Goal: Task Accomplishment & Management: Manage account settings

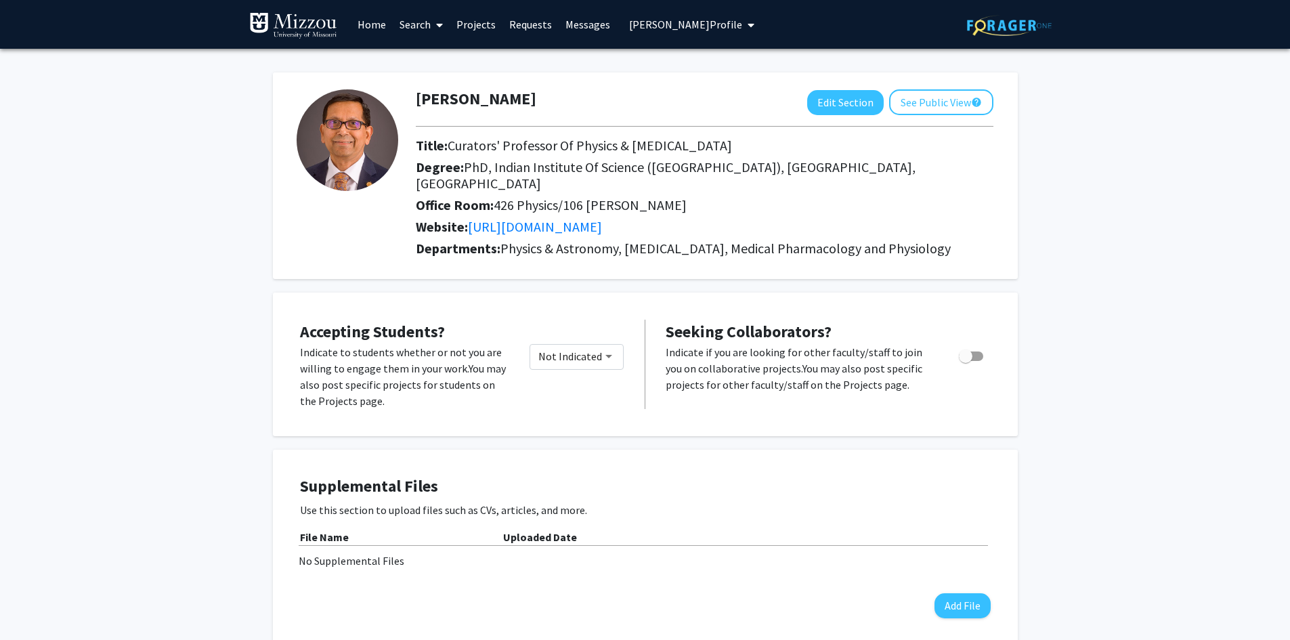
click at [696, 22] on span "Kattesh Katti's Profile" at bounding box center [685, 25] width 113 height 14
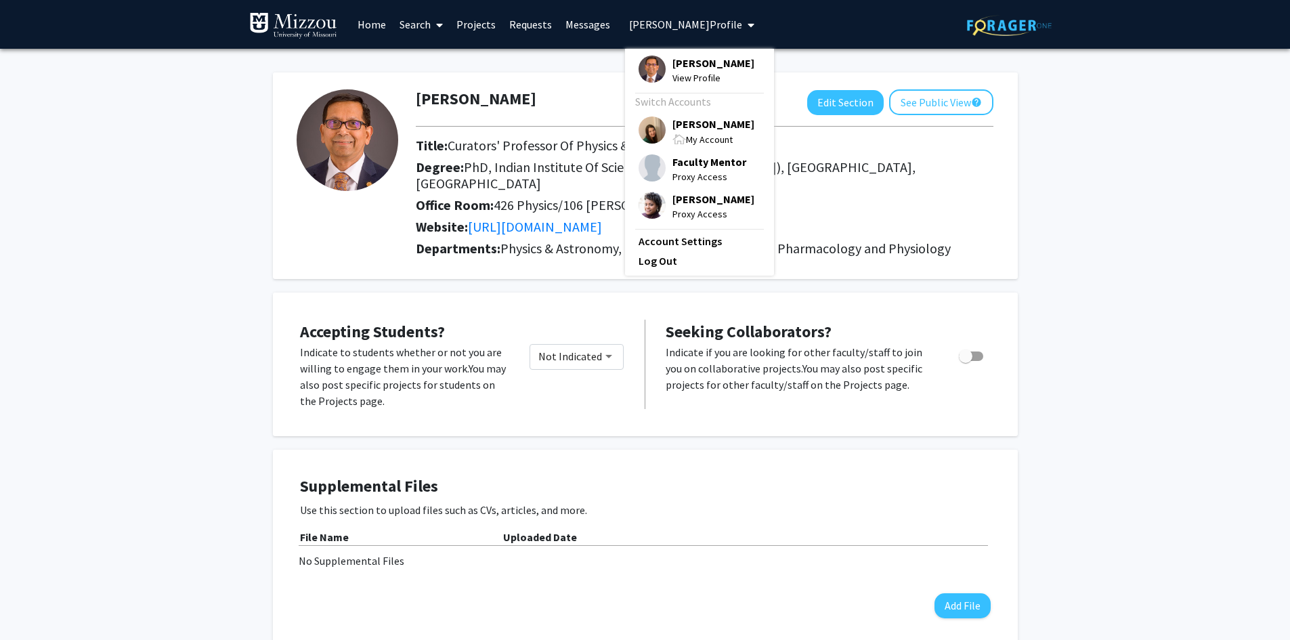
click at [691, 129] on span "[PERSON_NAME]" at bounding box center [713, 123] width 82 height 15
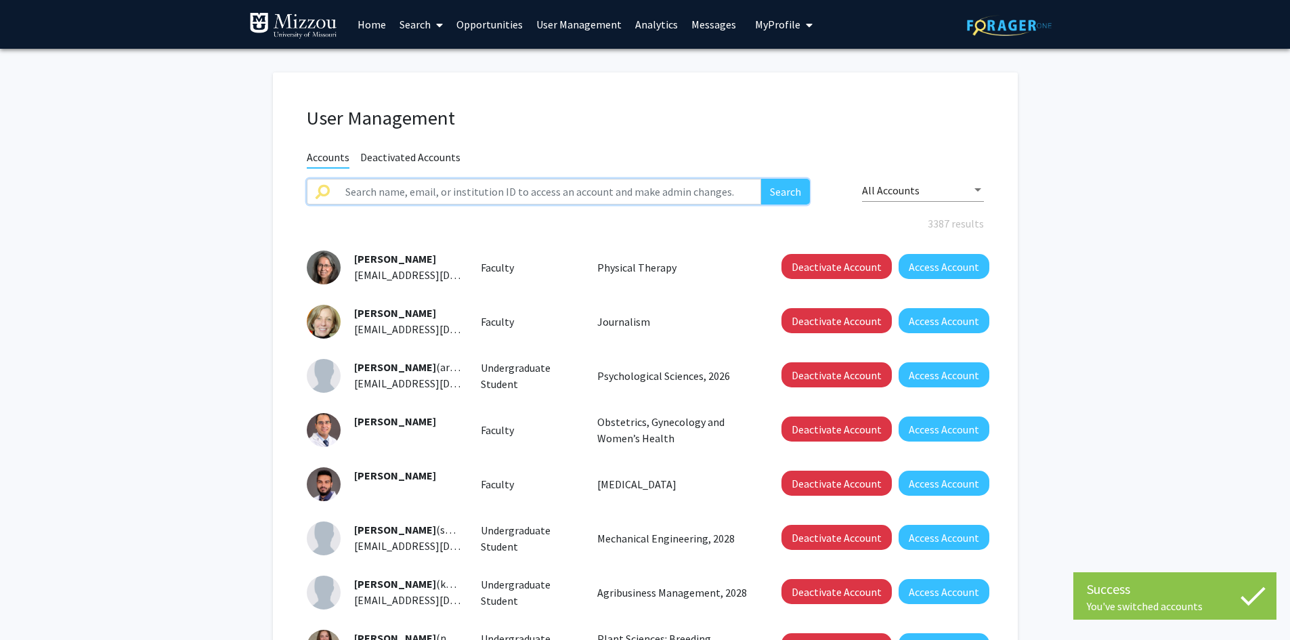
click at [681, 190] on input "text" at bounding box center [549, 192] width 425 height 26
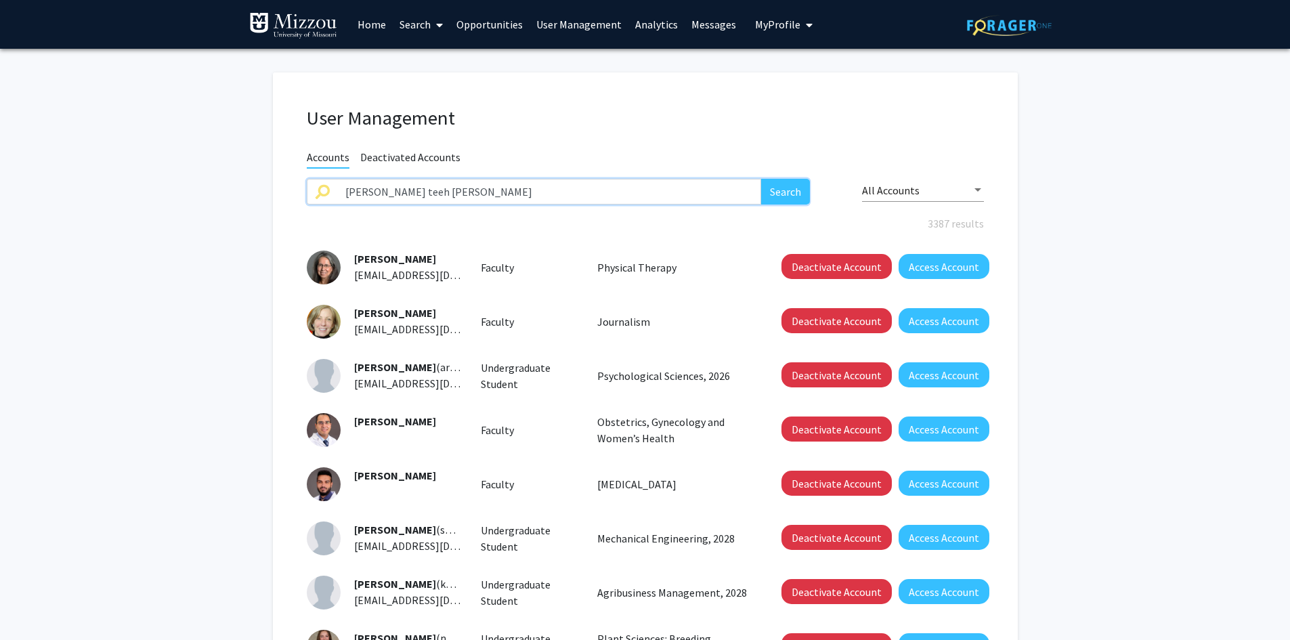
type input "teng teeh lim"
click at [761, 179] on button "Search" at bounding box center [785, 192] width 49 height 26
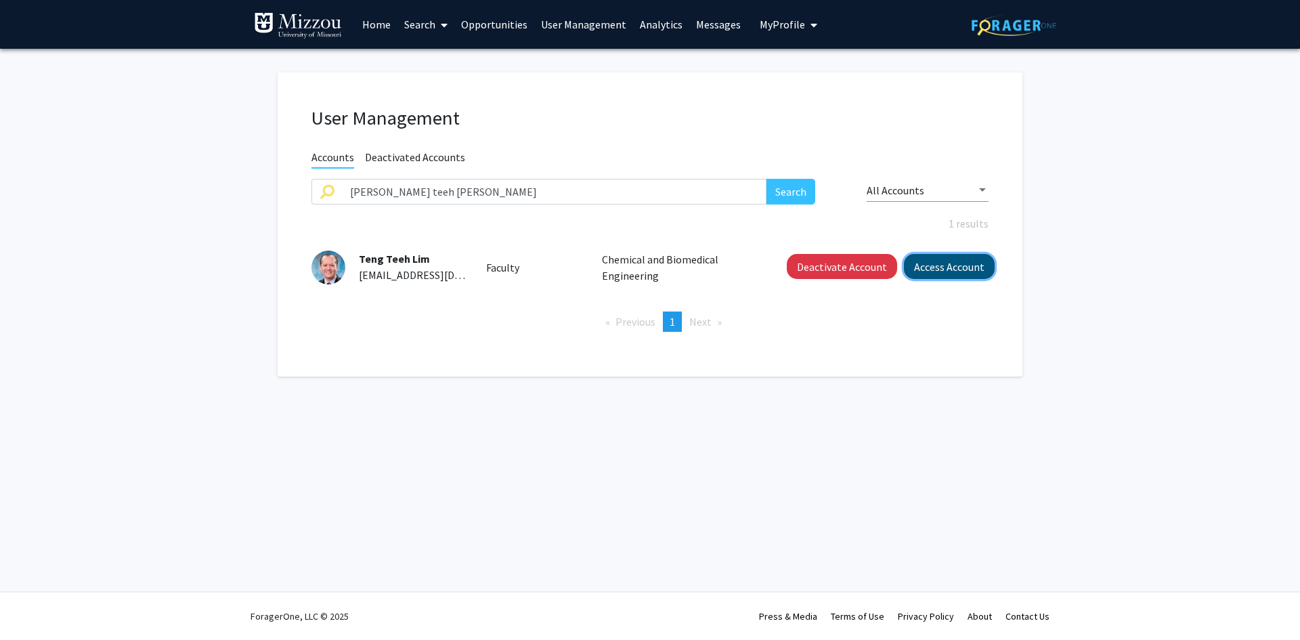
click at [915, 272] on button "Access Account" at bounding box center [949, 266] width 91 height 25
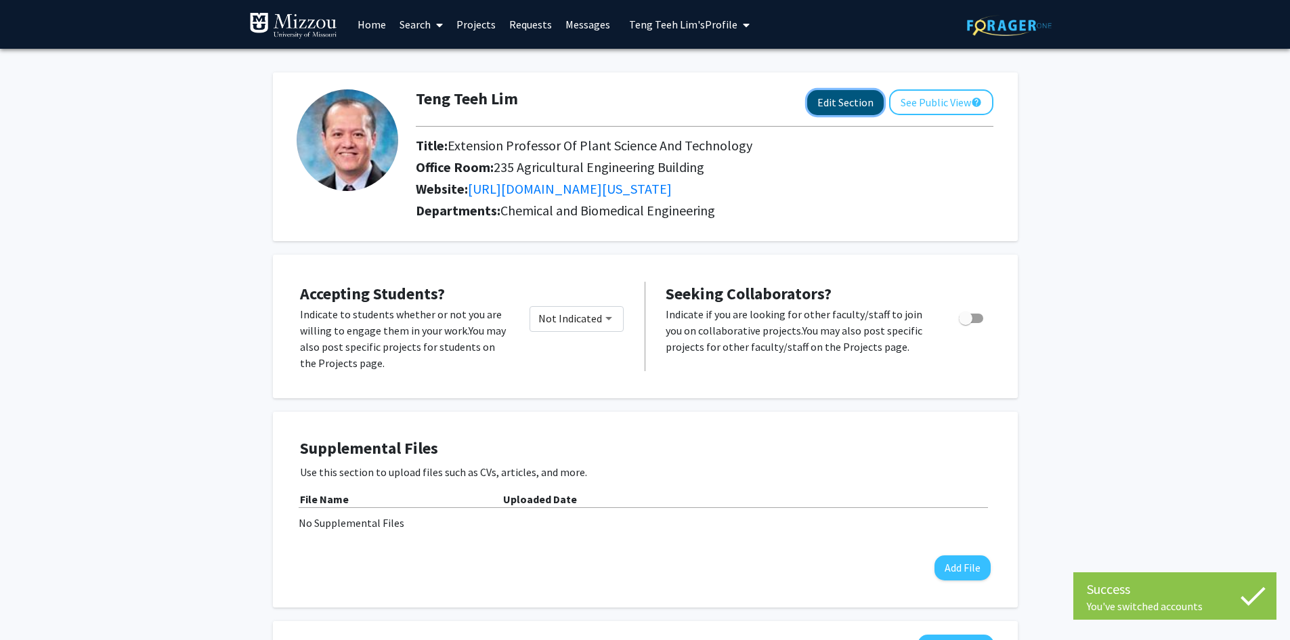
click at [836, 103] on button "Edit Section" at bounding box center [845, 102] width 77 height 25
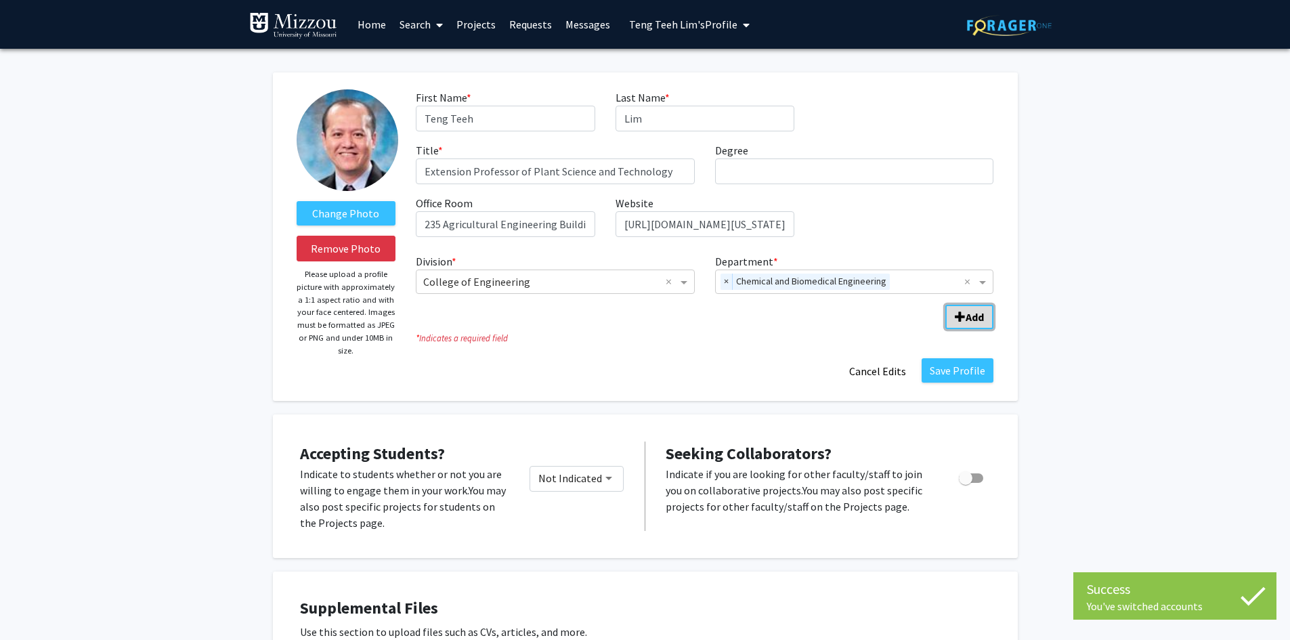
click at [964, 319] on span "Add Division/Department" at bounding box center [960, 317] width 11 height 11
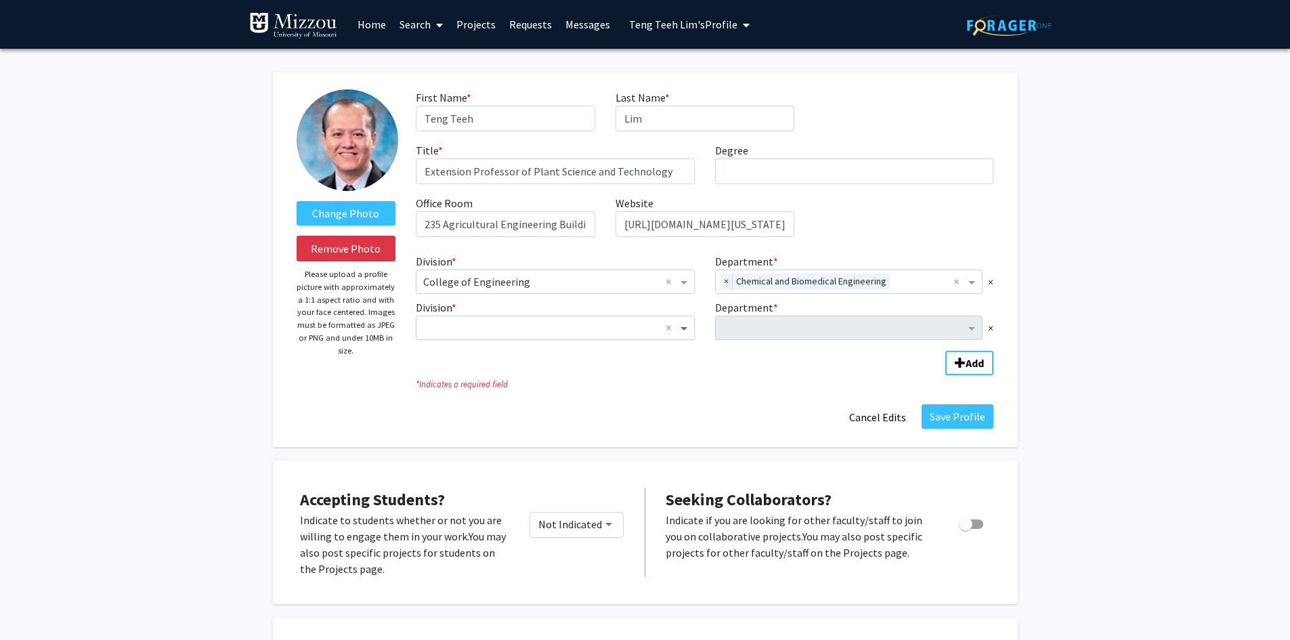
click at [685, 328] on span "Division" at bounding box center [685, 328] width 17 height 16
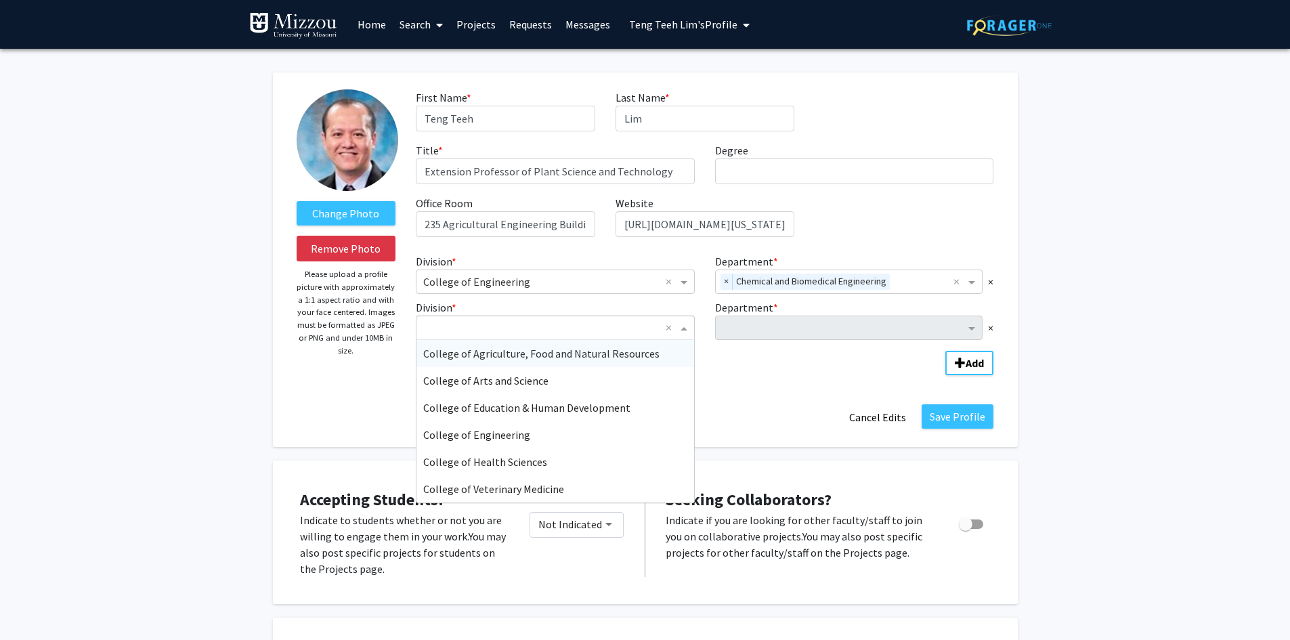
click at [639, 354] on span "College of Agriculture, Food and Natural Resources" at bounding box center [541, 354] width 236 height 14
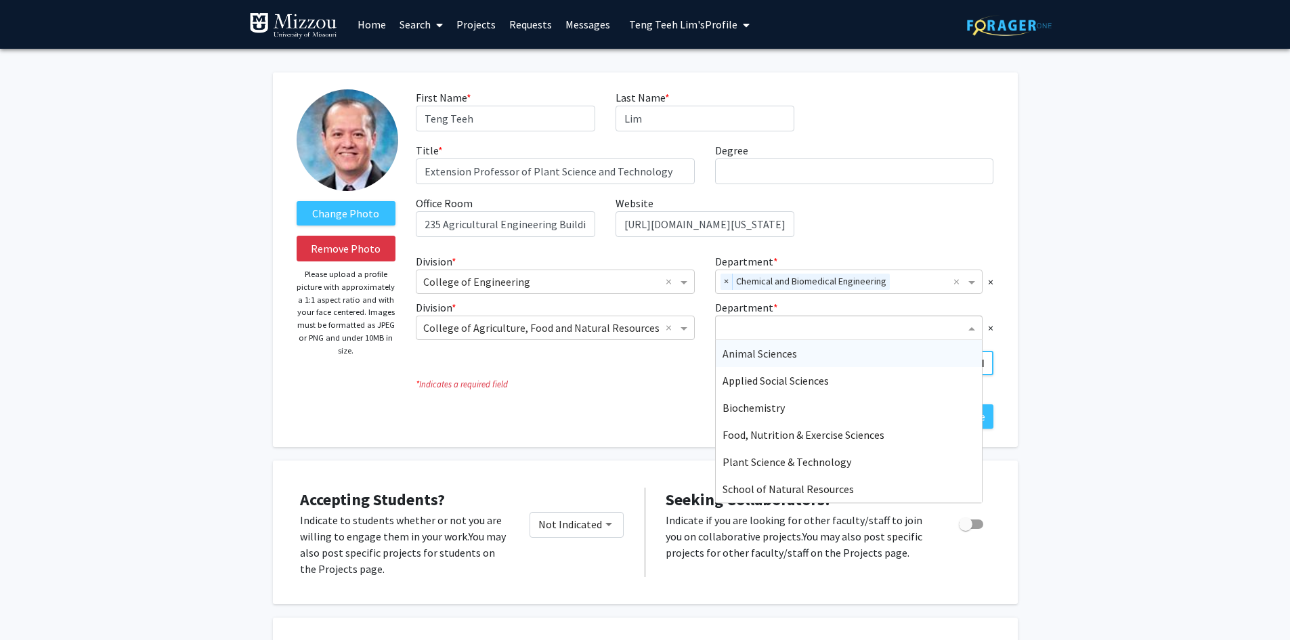
click at [735, 330] on input "Department" at bounding box center [844, 328] width 243 height 16
click at [727, 465] on span "Plant Science & Technology" at bounding box center [787, 462] width 129 height 14
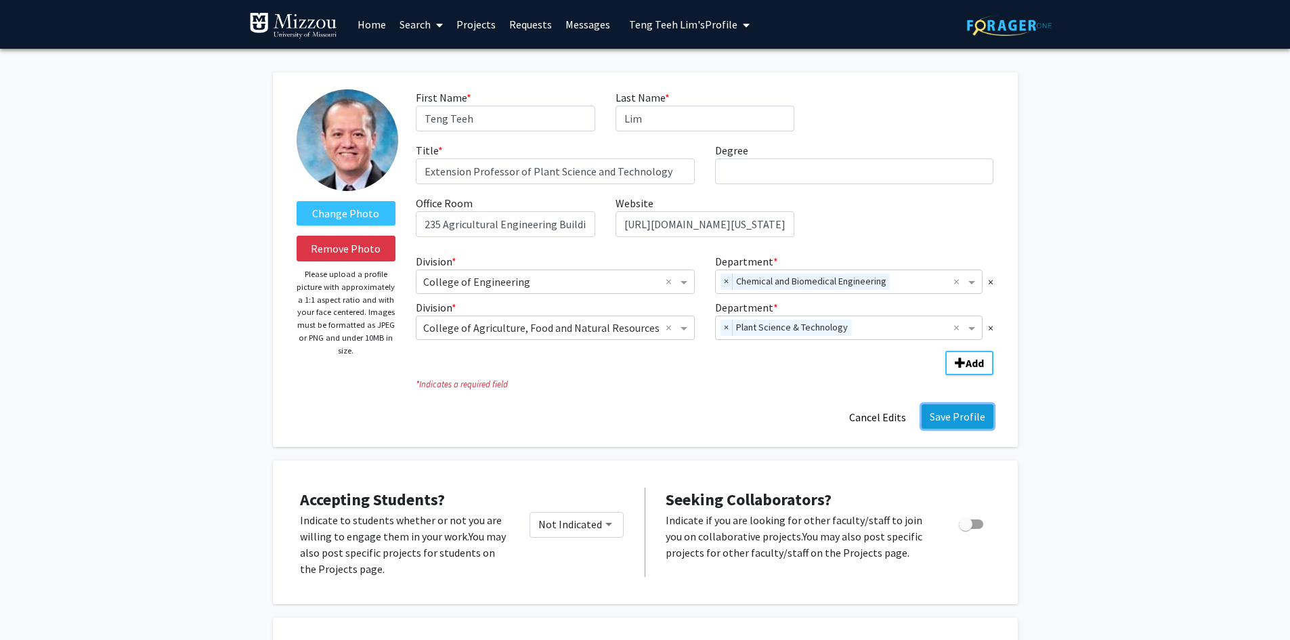
click at [954, 419] on button "Save Profile" at bounding box center [958, 416] width 72 height 24
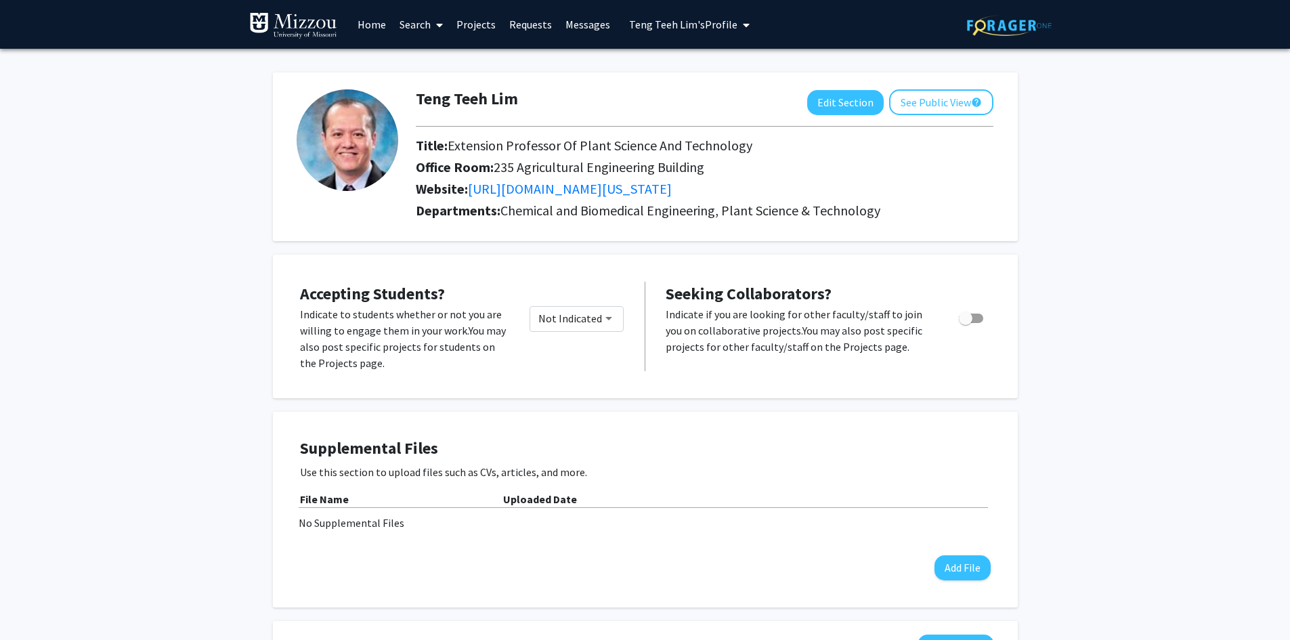
click at [693, 24] on span "Teng Teeh Lim's Profile" at bounding box center [683, 25] width 108 height 14
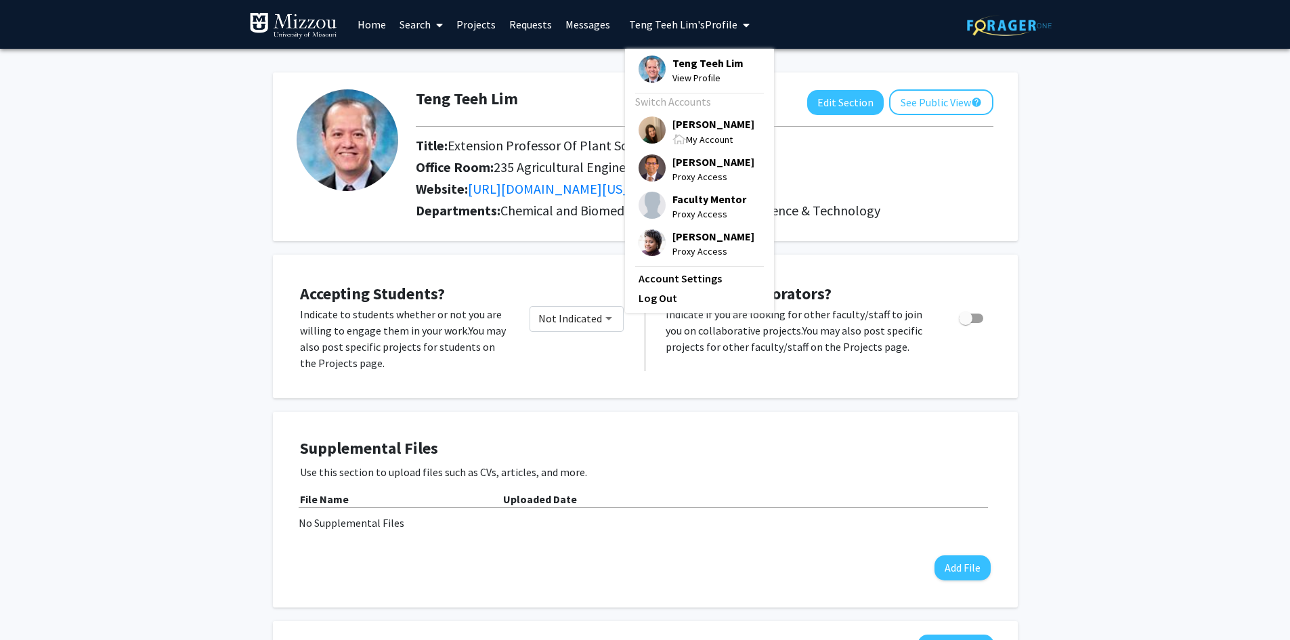
click at [683, 123] on span "[PERSON_NAME]" at bounding box center [713, 123] width 82 height 15
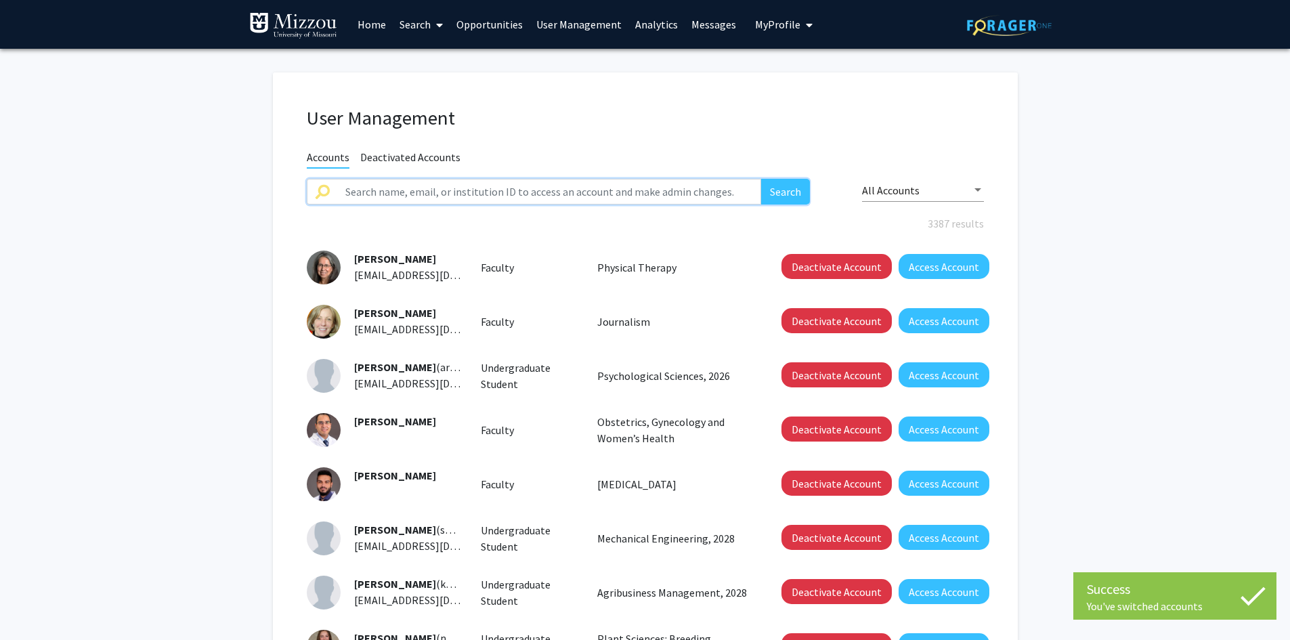
click at [660, 190] on input "text" at bounding box center [549, 192] width 425 height 26
click at [761, 179] on button "Search" at bounding box center [785, 192] width 49 height 26
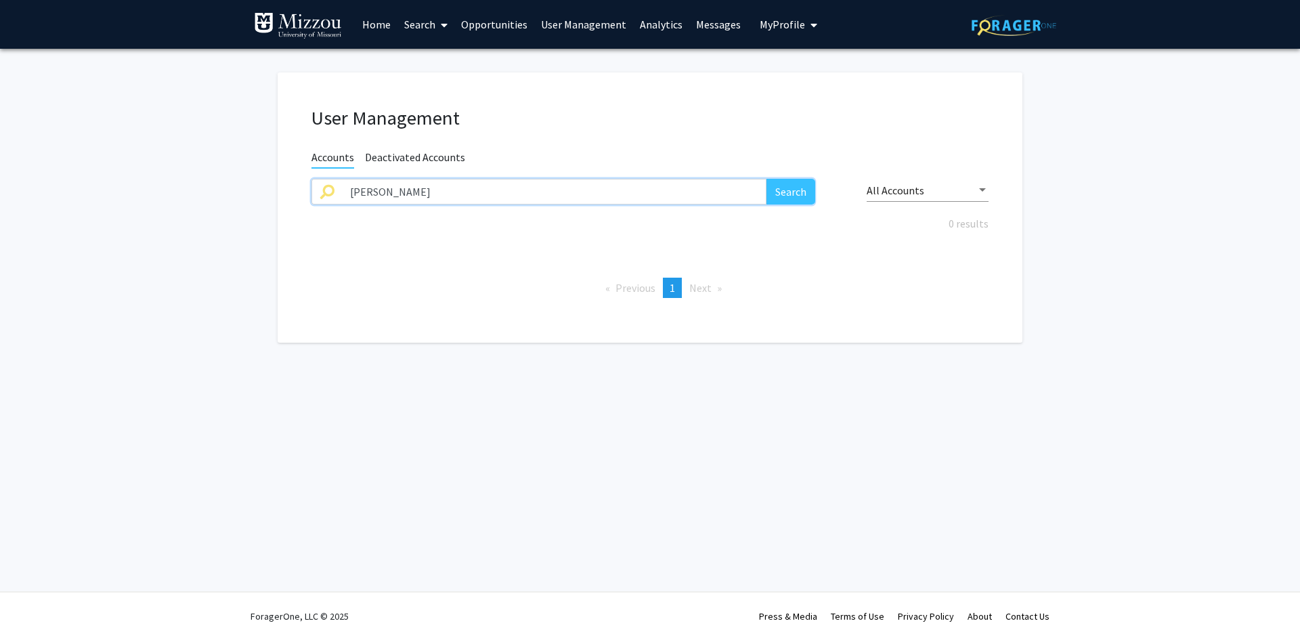
click at [682, 188] on input "ron mittler" at bounding box center [554, 192] width 425 height 26
click at [680, 192] on input "ron mittler" at bounding box center [554, 192] width 425 height 26
type input "mittler"
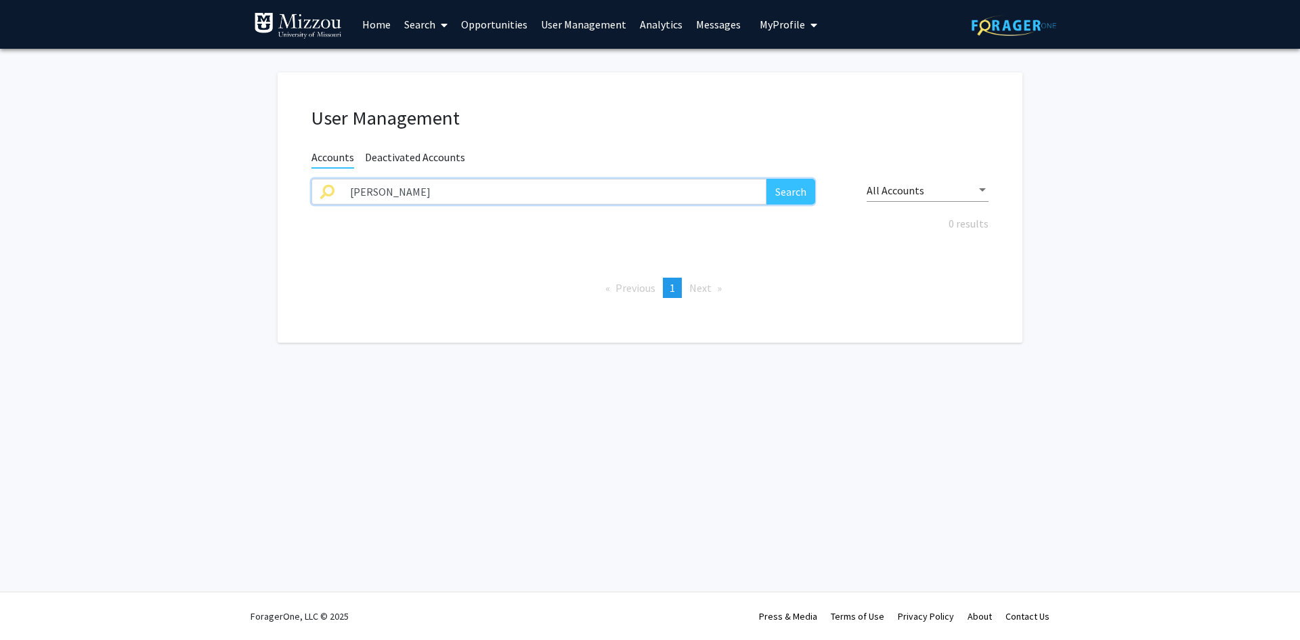
click at [767, 179] on button "Search" at bounding box center [791, 192] width 49 height 26
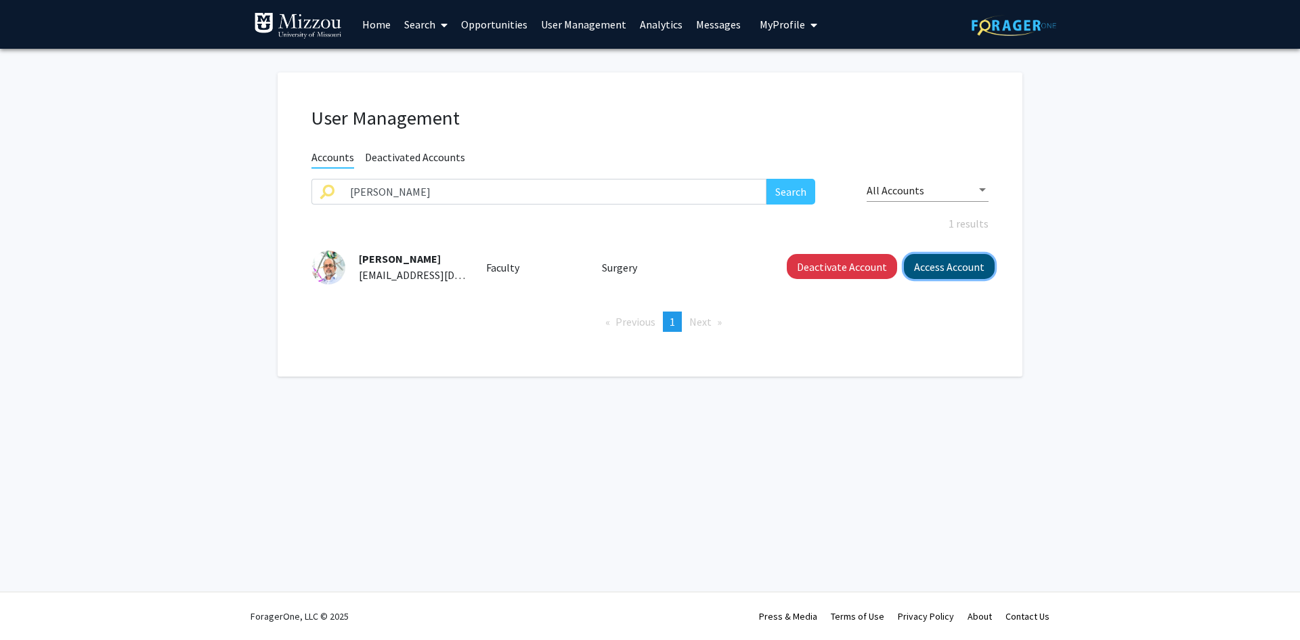
click at [923, 271] on button "Access Account" at bounding box center [949, 266] width 91 height 25
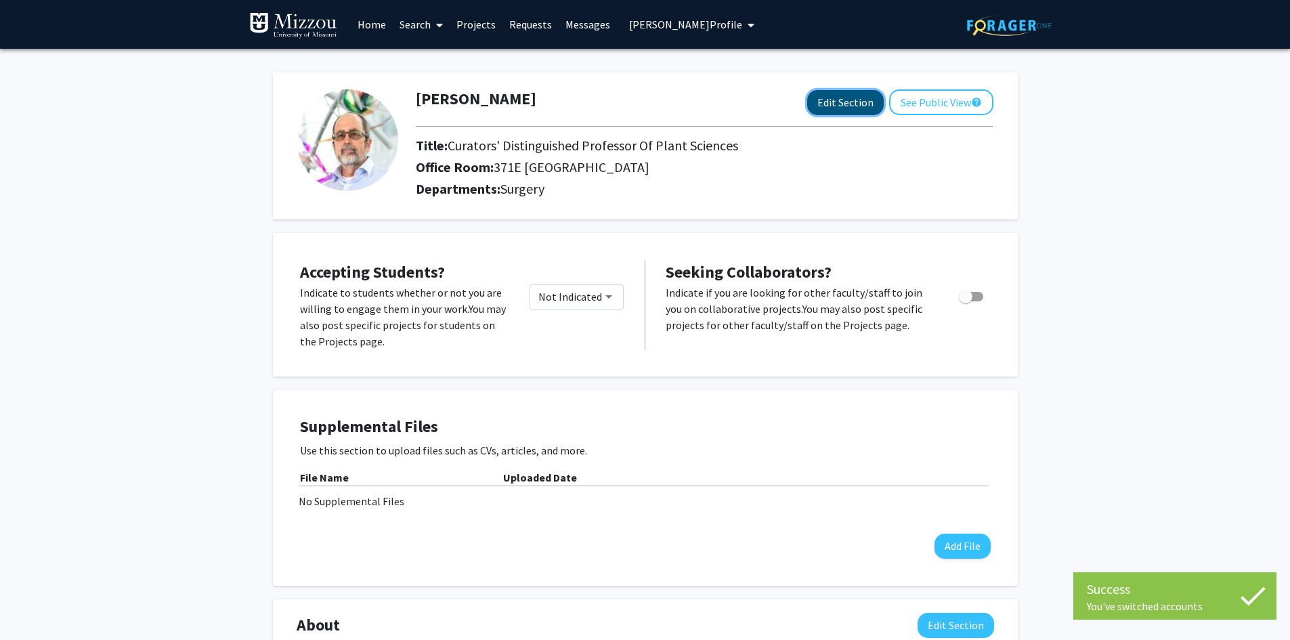
click at [819, 104] on button "Edit Section" at bounding box center [845, 102] width 77 height 25
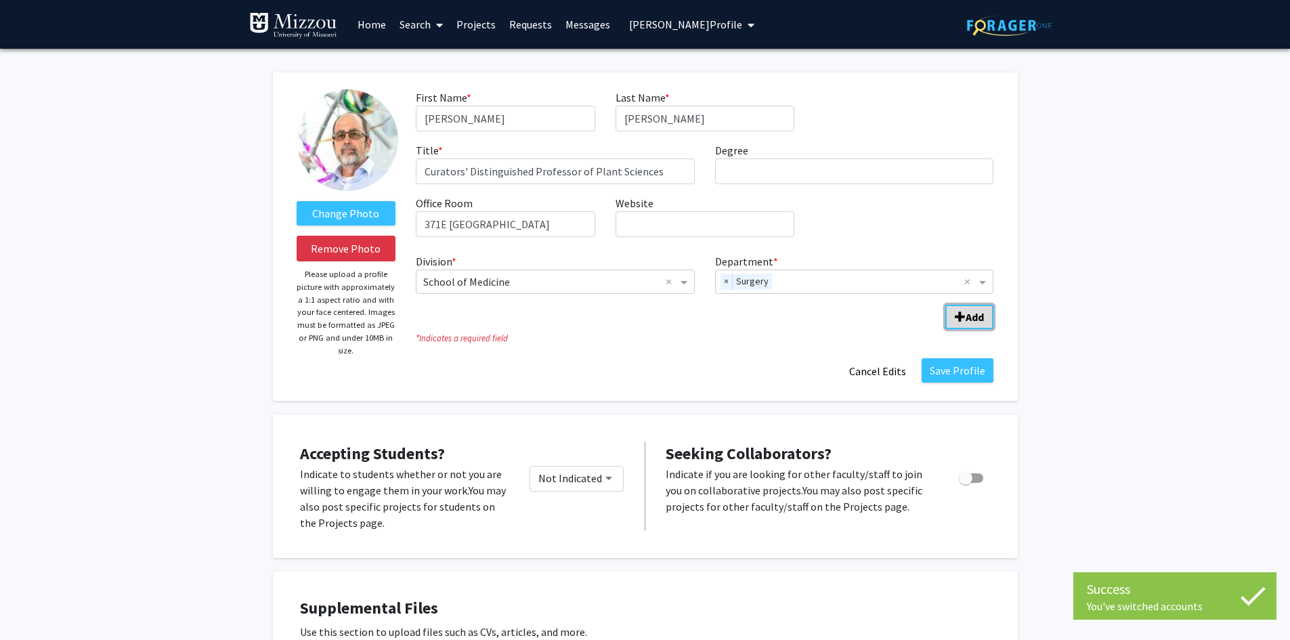
click at [961, 312] on span "Add Division/Department" at bounding box center [960, 317] width 11 height 11
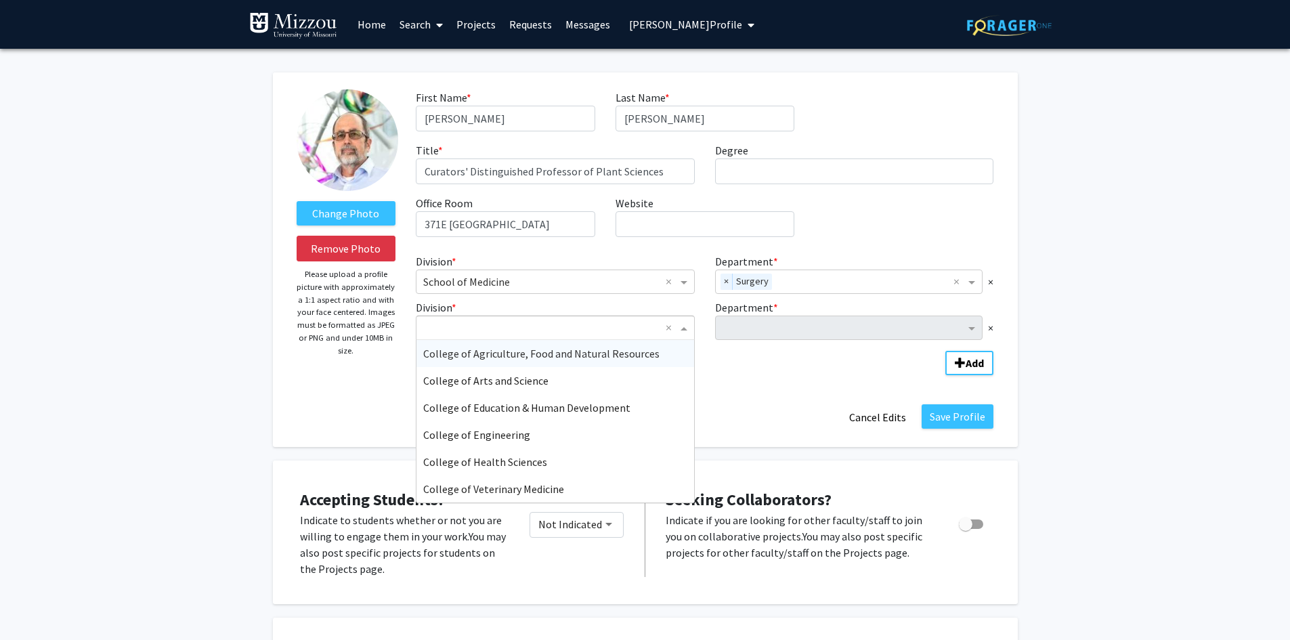
click at [687, 330] on span "Division" at bounding box center [685, 328] width 17 height 16
click at [626, 354] on span "College of Agriculture, Food and Natural Resources" at bounding box center [541, 354] width 236 height 14
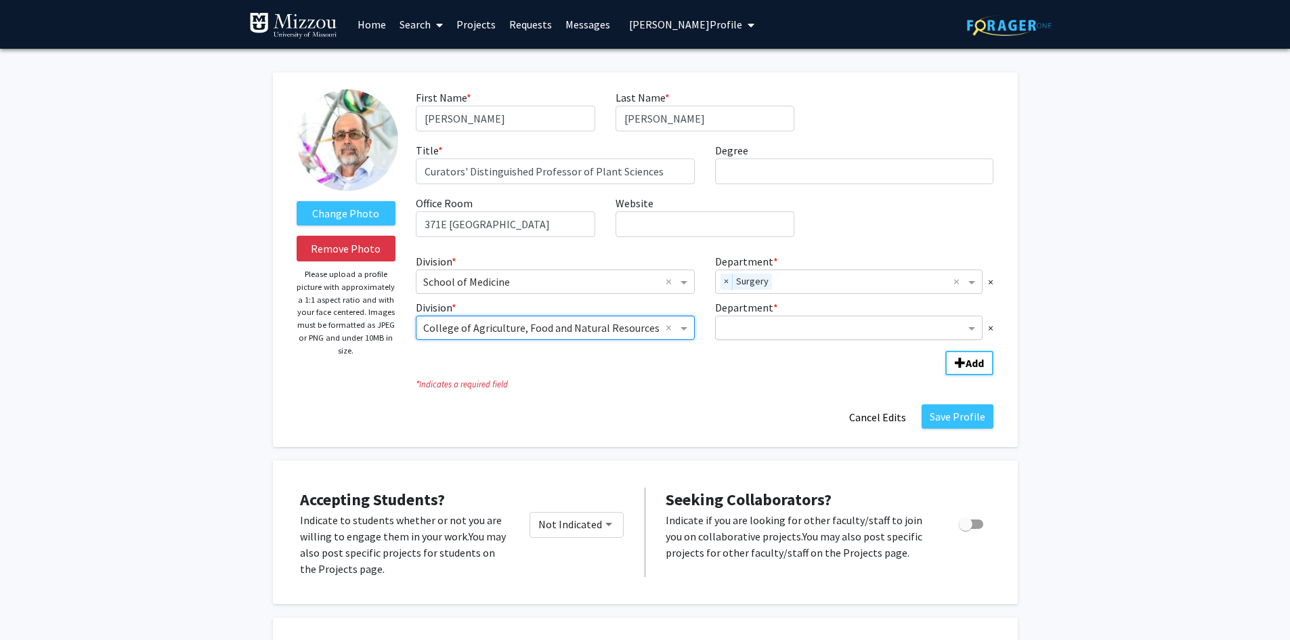
click at [735, 329] on input "Department" at bounding box center [844, 328] width 243 height 16
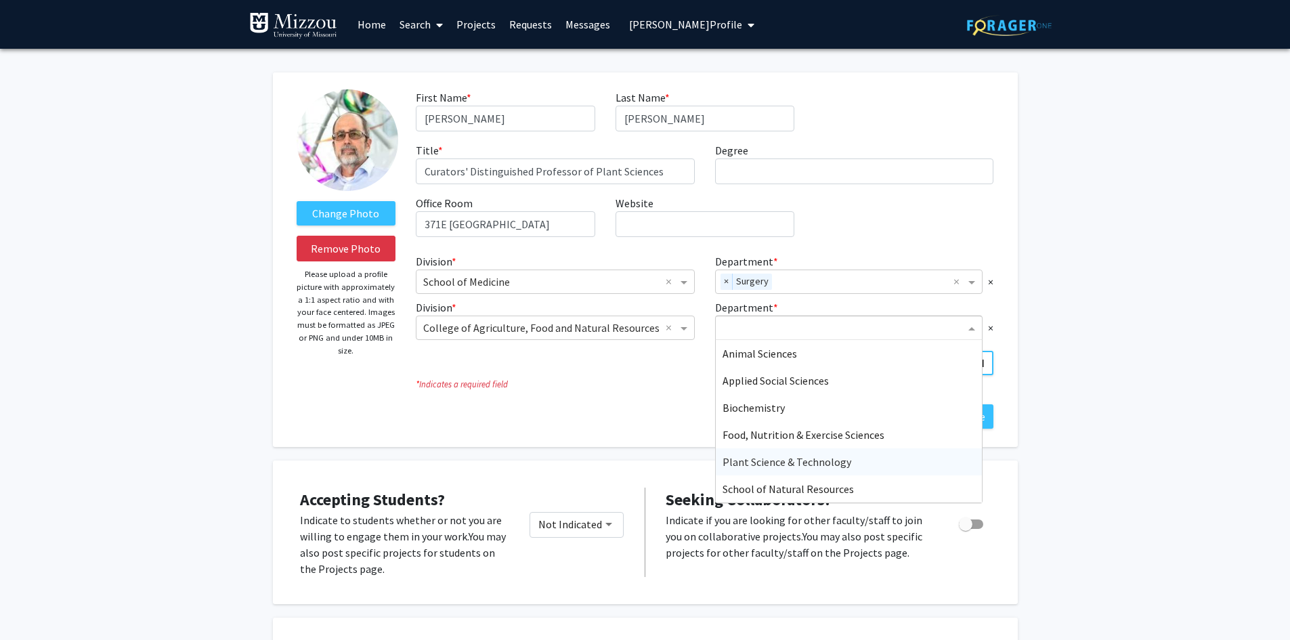
click at [736, 463] on span "Plant Science & Technology" at bounding box center [787, 462] width 129 height 14
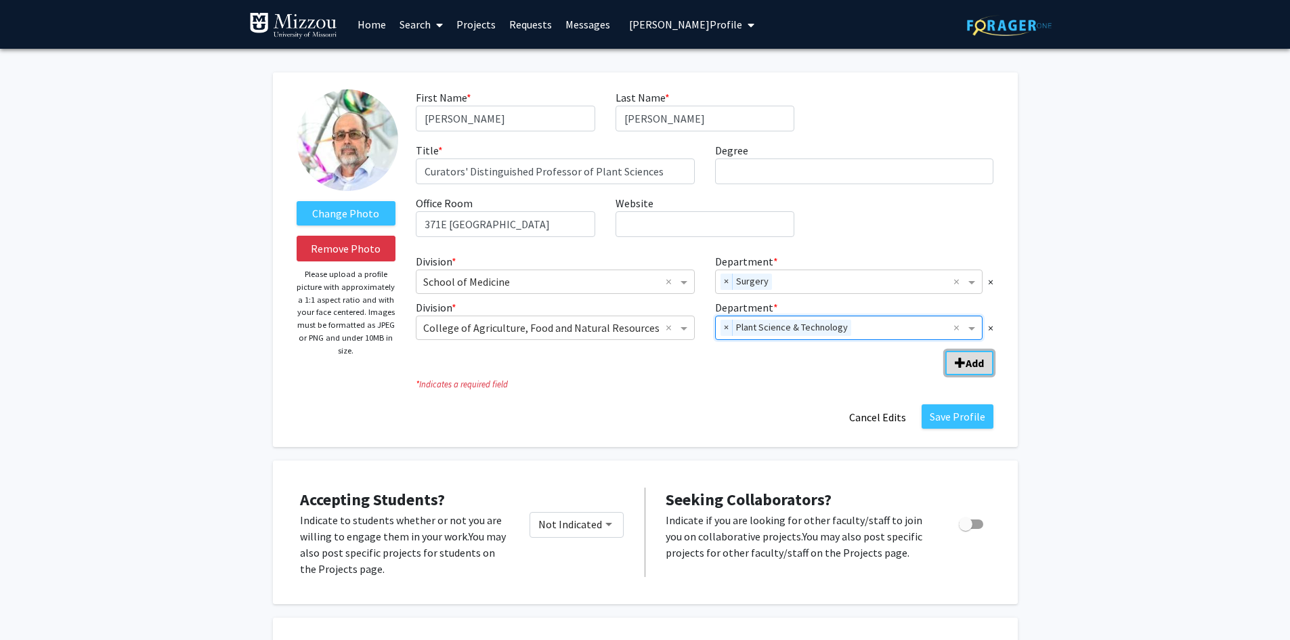
click at [960, 358] on span "Add Division/Department" at bounding box center [960, 363] width 11 height 11
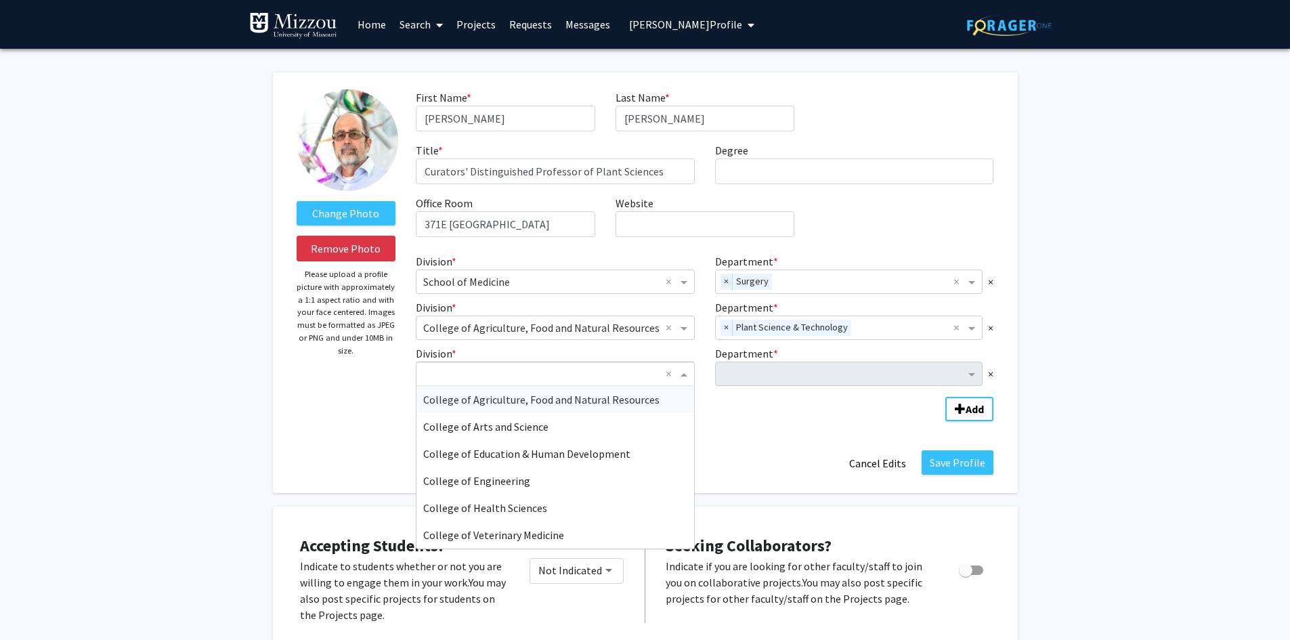
click at [687, 375] on span "Division" at bounding box center [685, 374] width 17 height 16
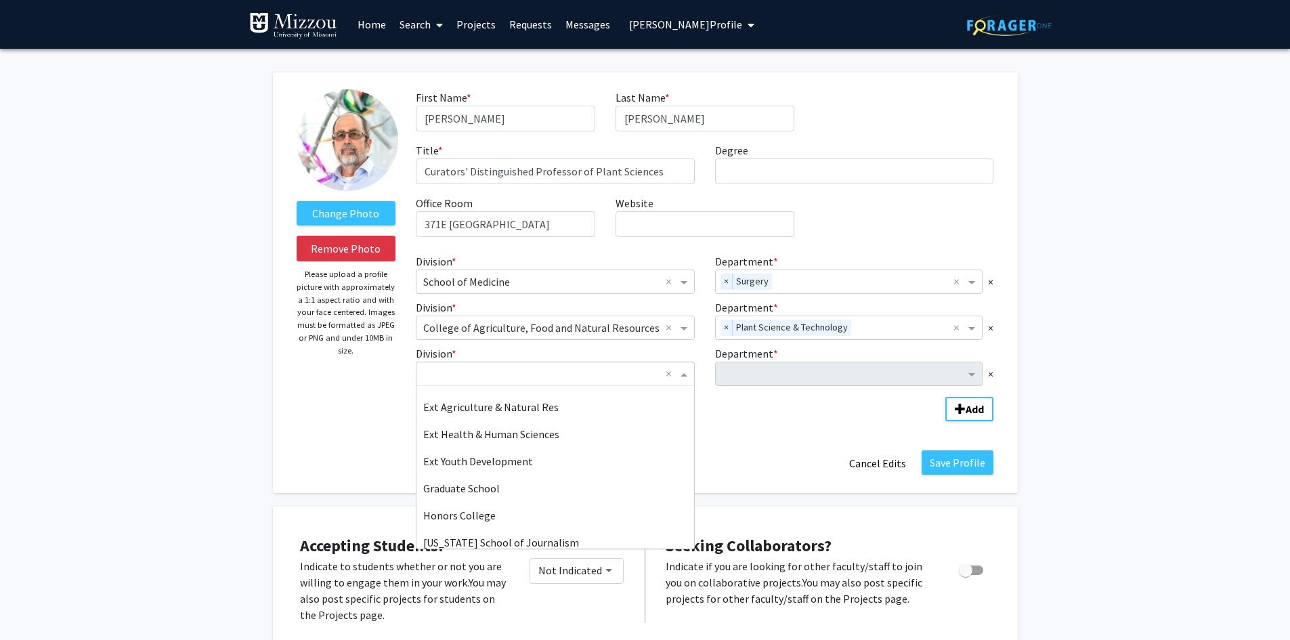
scroll to position [352, 0]
click at [648, 479] on div "Graduate School" at bounding box center [555, 480] width 278 height 27
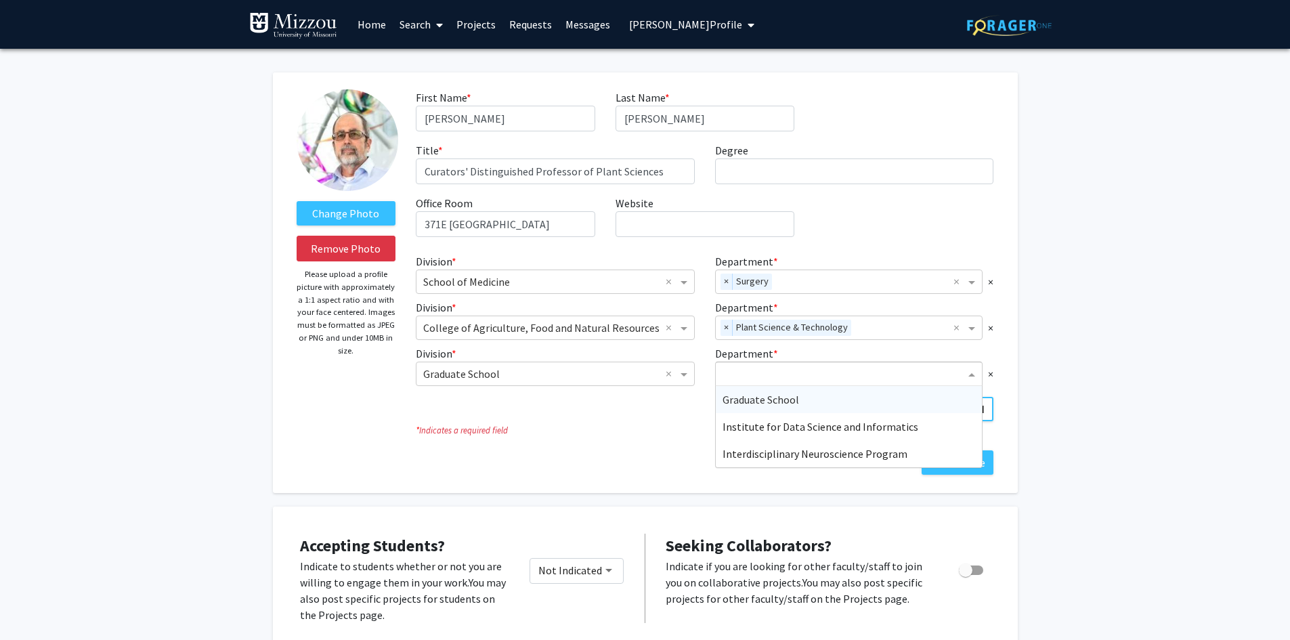
click at [734, 376] on input "Department" at bounding box center [844, 374] width 243 height 16
click at [683, 374] on span "Division" at bounding box center [685, 374] width 17 height 16
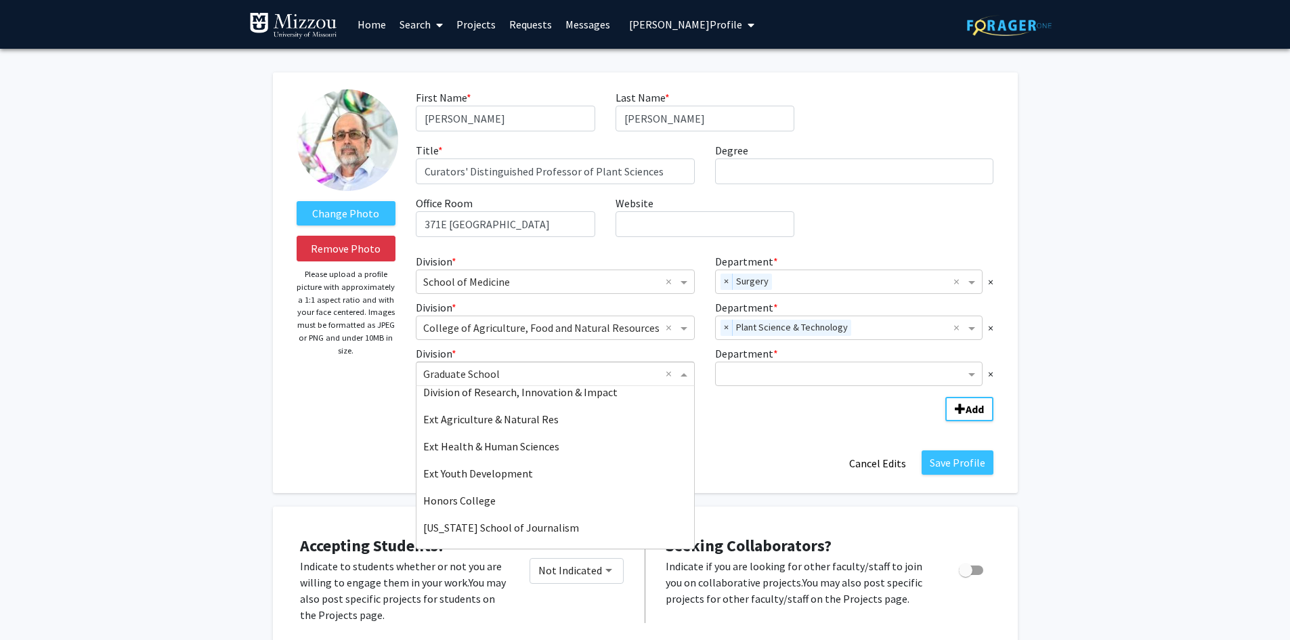
scroll to position [347, 0]
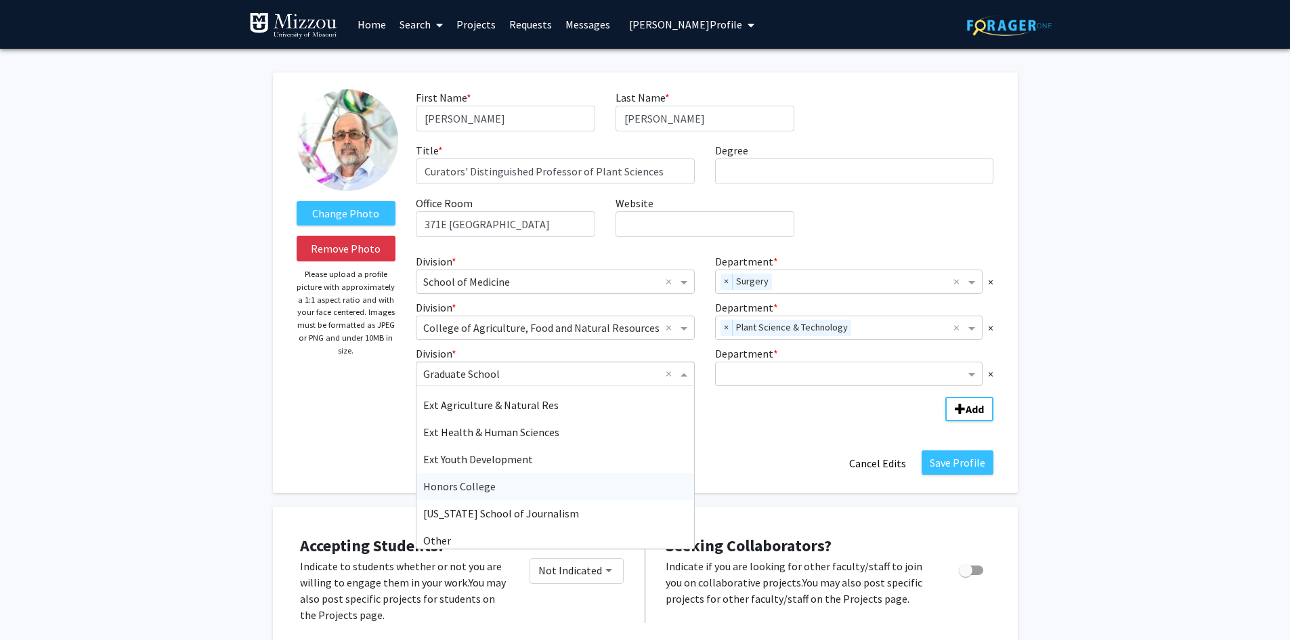
click at [634, 491] on div "Honors College" at bounding box center [555, 486] width 278 height 27
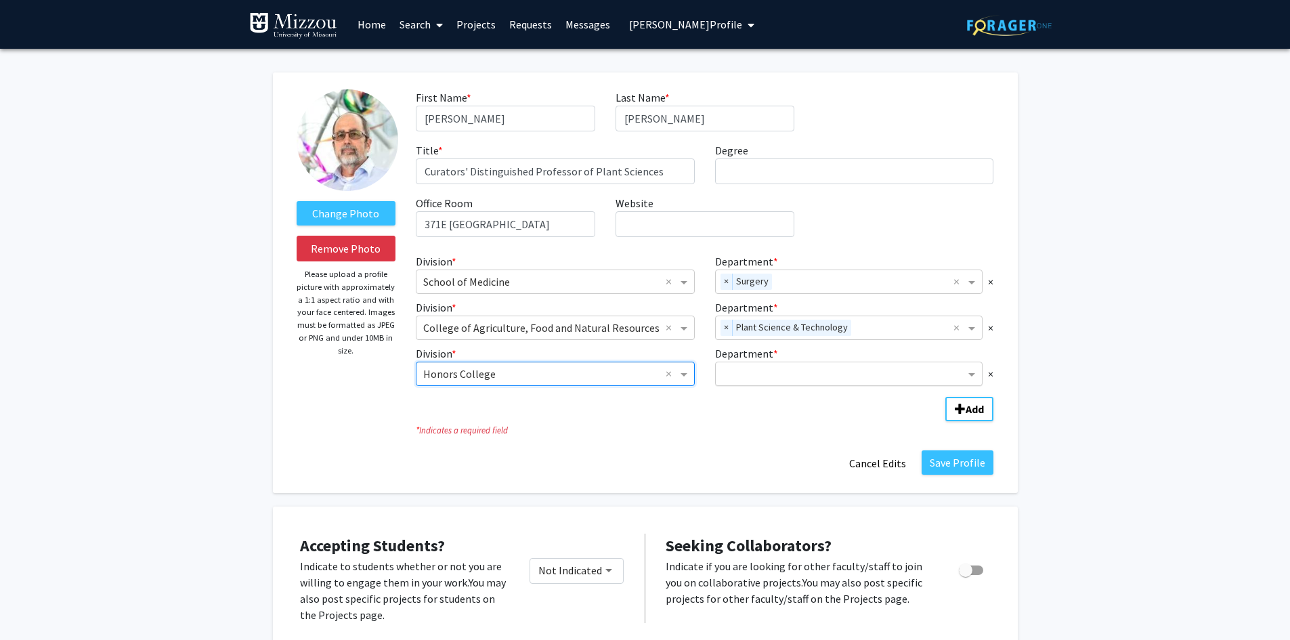
click at [742, 371] on input "Department" at bounding box center [844, 374] width 243 height 16
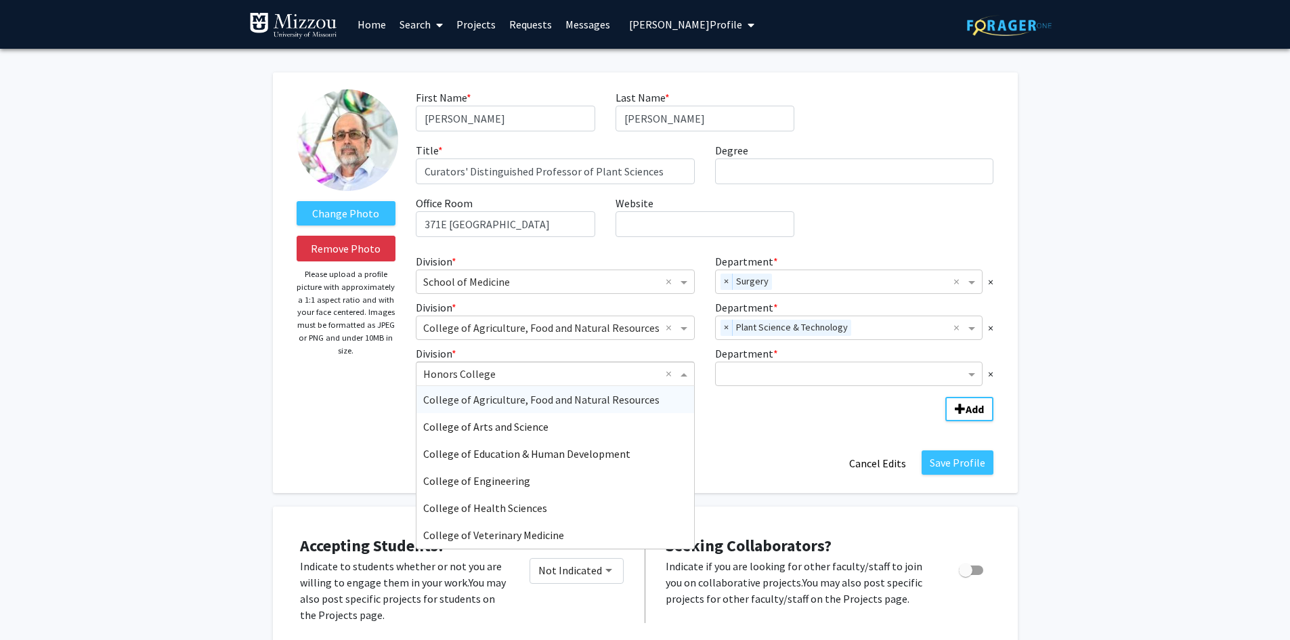
click at [683, 373] on span "Division" at bounding box center [685, 374] width 17 height 16
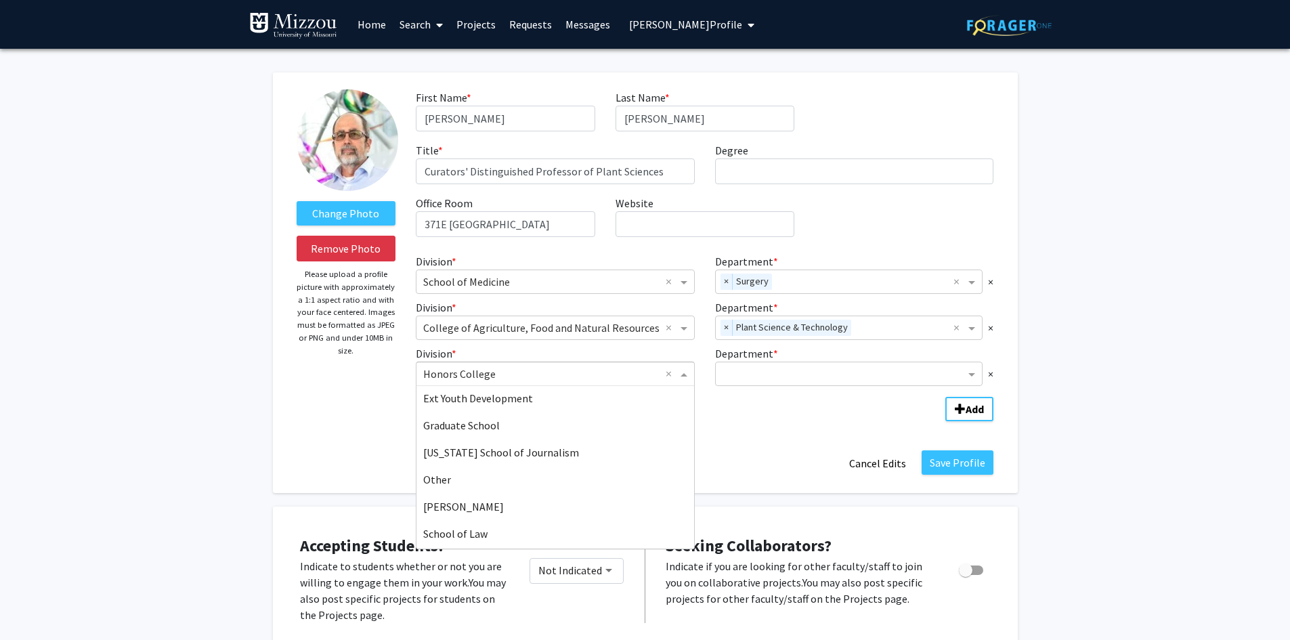
scroll to position [429, 0]
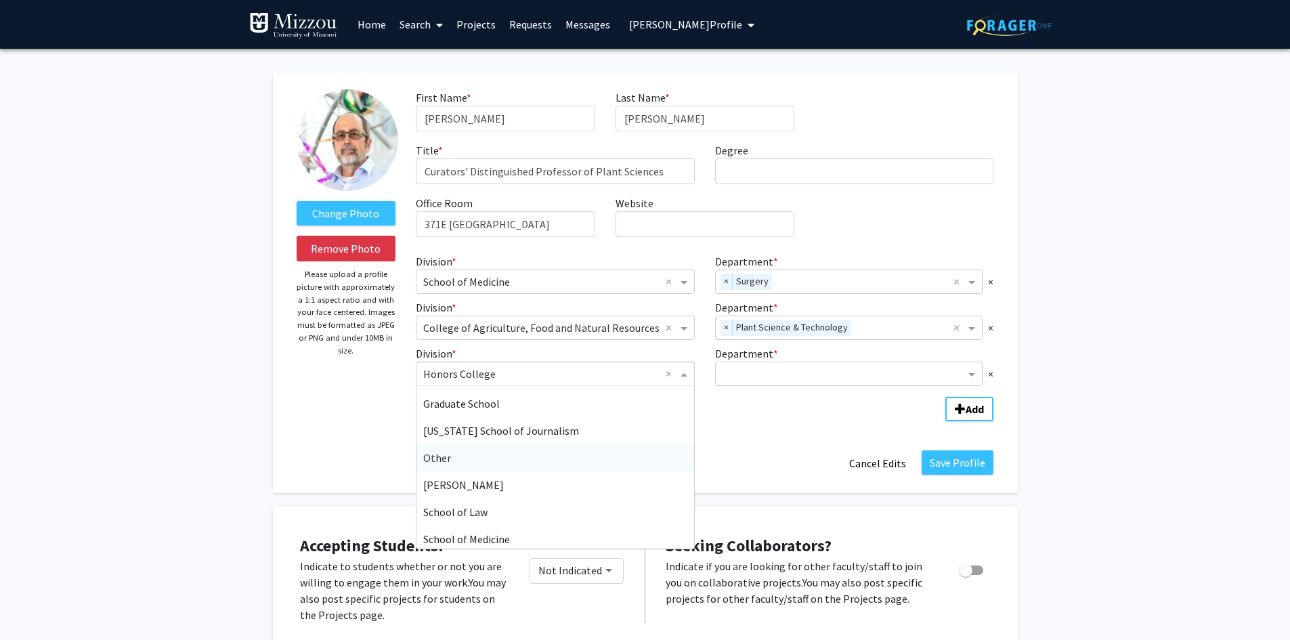
click at [665, 464] on div "Other" at bounding box center [555, 457] width 278 height 27
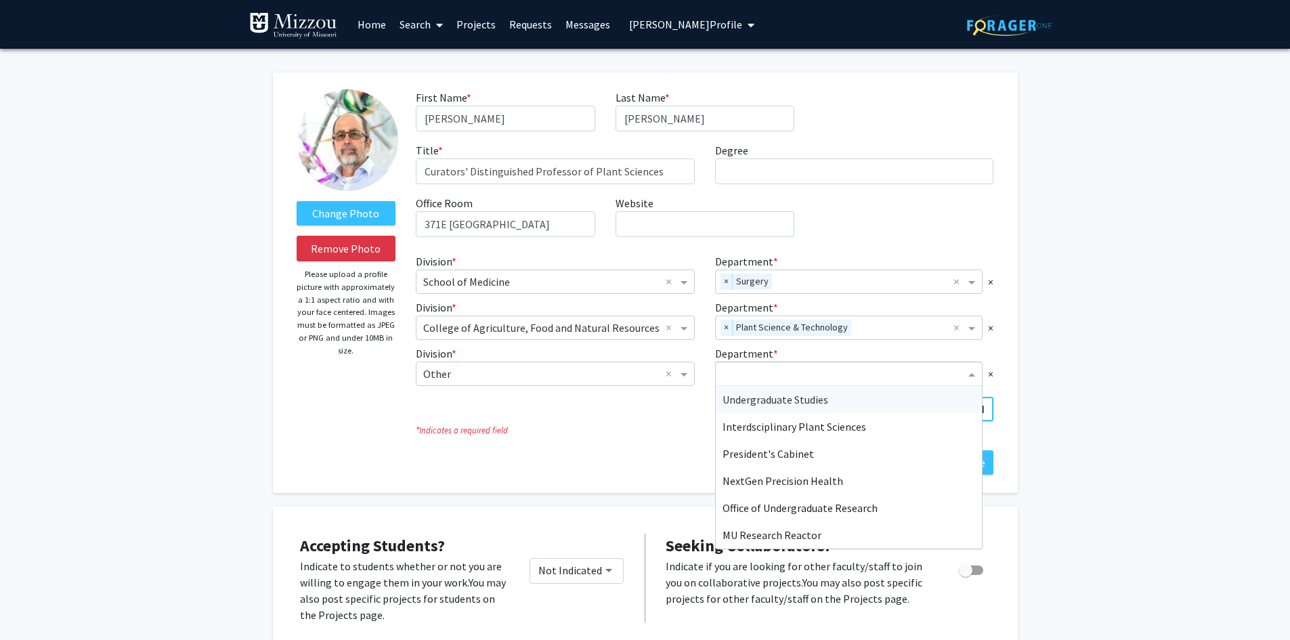
click at [740, 376] on input "Department" at bounding box center [844, 374] width 243 height 16
click at [735, 425] on span "Interdsciplinary Plant Sciences" at bounding box center [795, 427] width 144 height 14
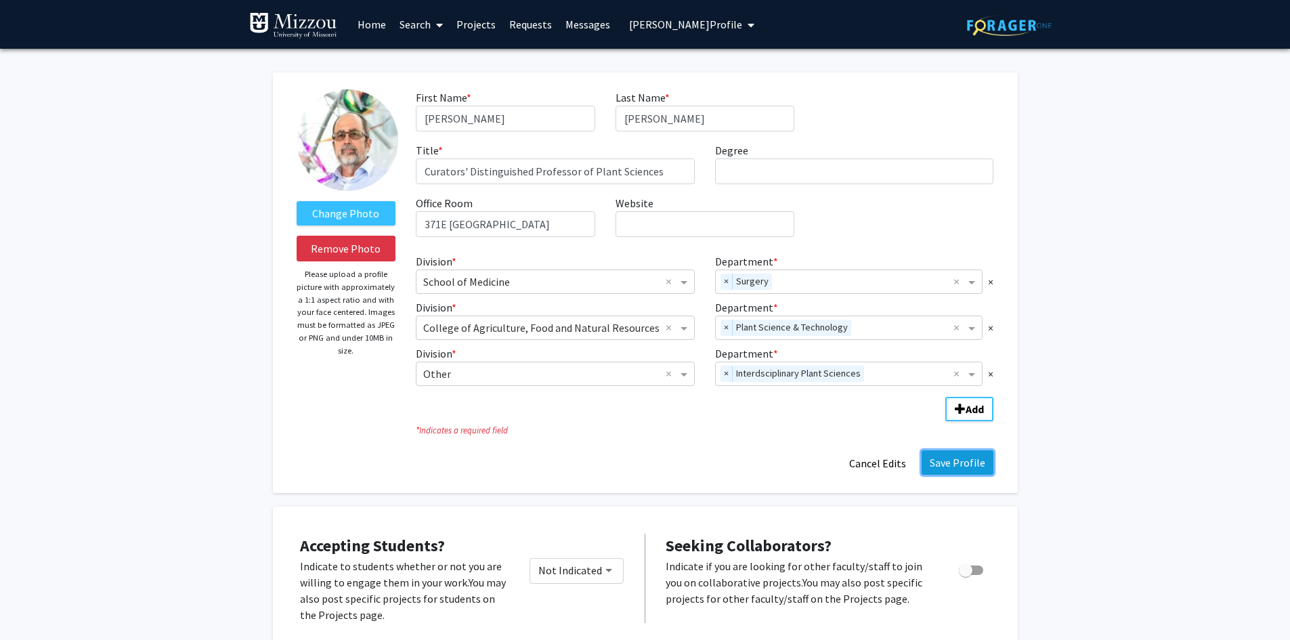
click at [937, 464] on button "Save Profile" at bounding box center [958, 462] width 72 height 24
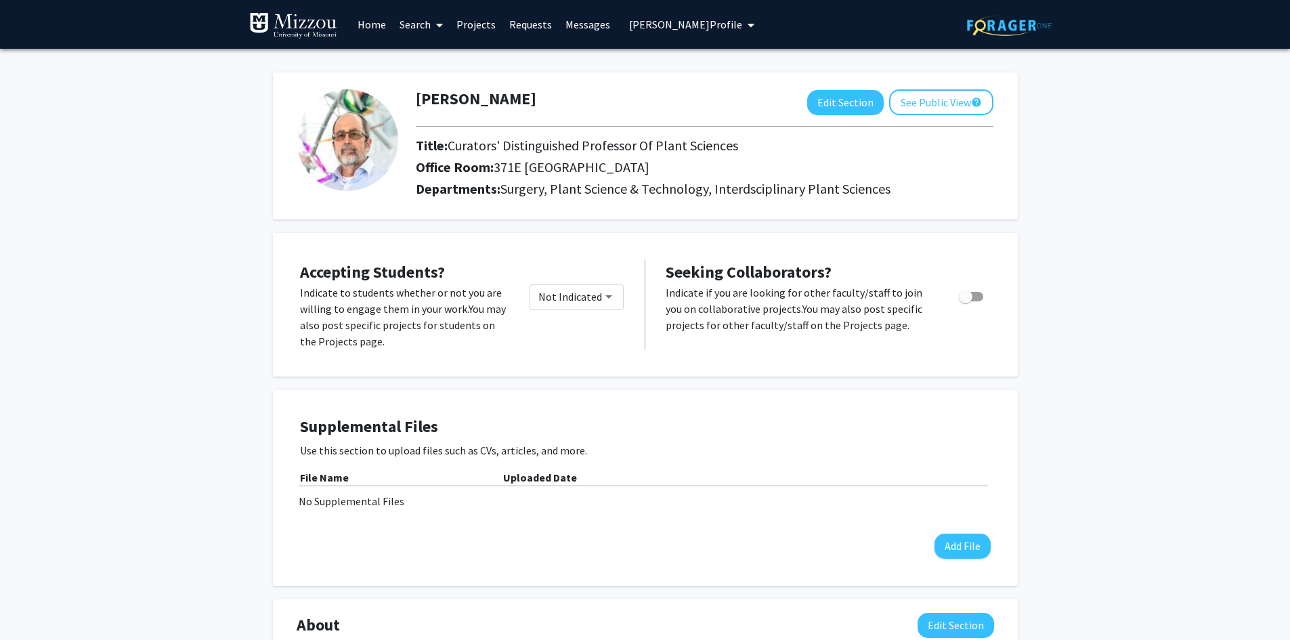
click at [673, 26] on span "Ron Mittler's Profile" at bounding box center [685, 25] width 113 height 14
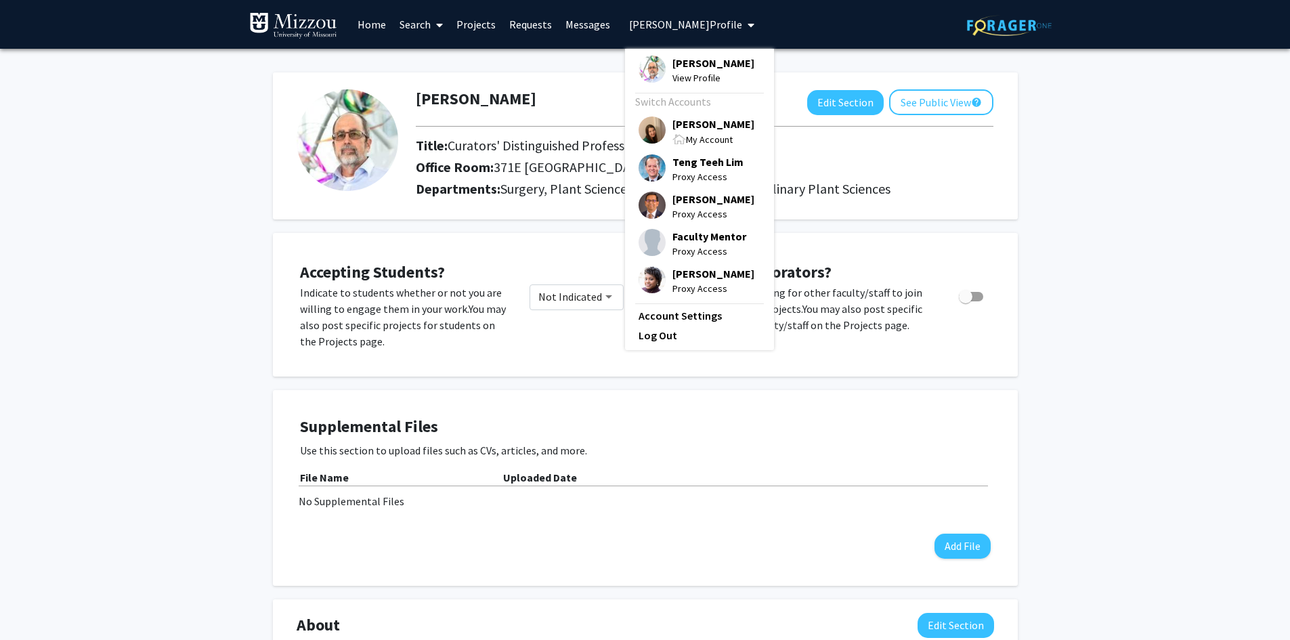
click at [695, 121] on span "[PERSON_NAME]" at bounding box center [713, 123] width 82 height 15
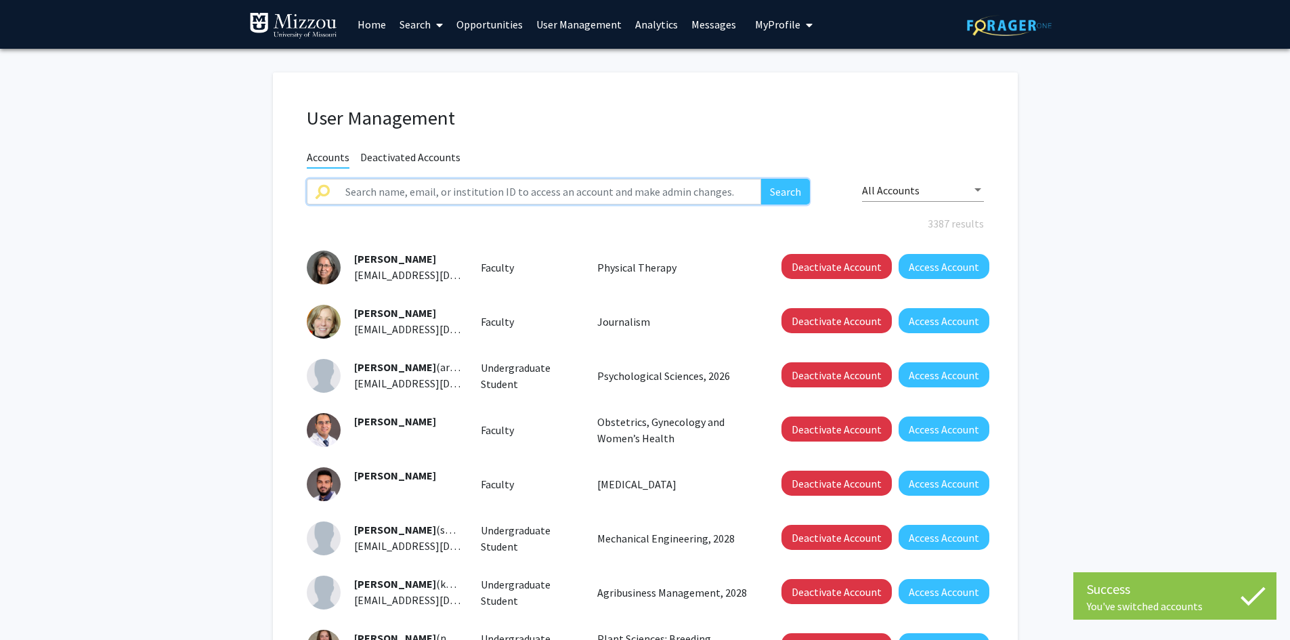
click at [662, 190] on input "text" at bounding box center [549, 192] width 425 height 26
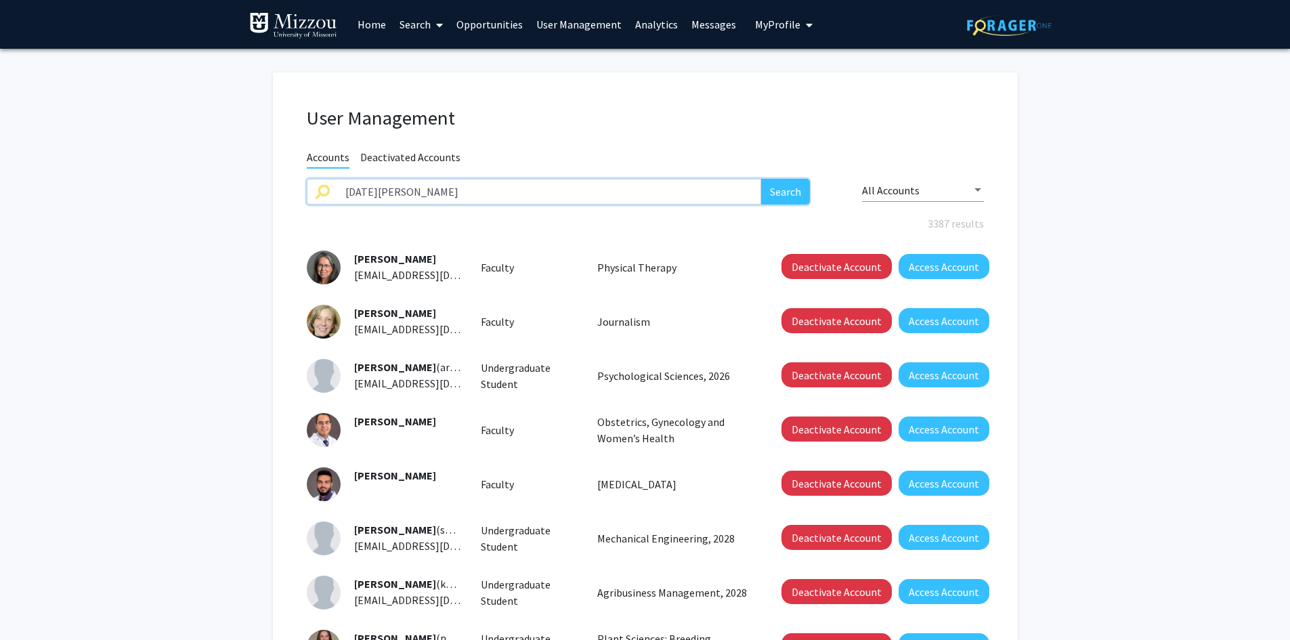
type input "noel aloysius"
click at [761, 179] on button "Search" at bounding box center [785, 192] width 49 height 26
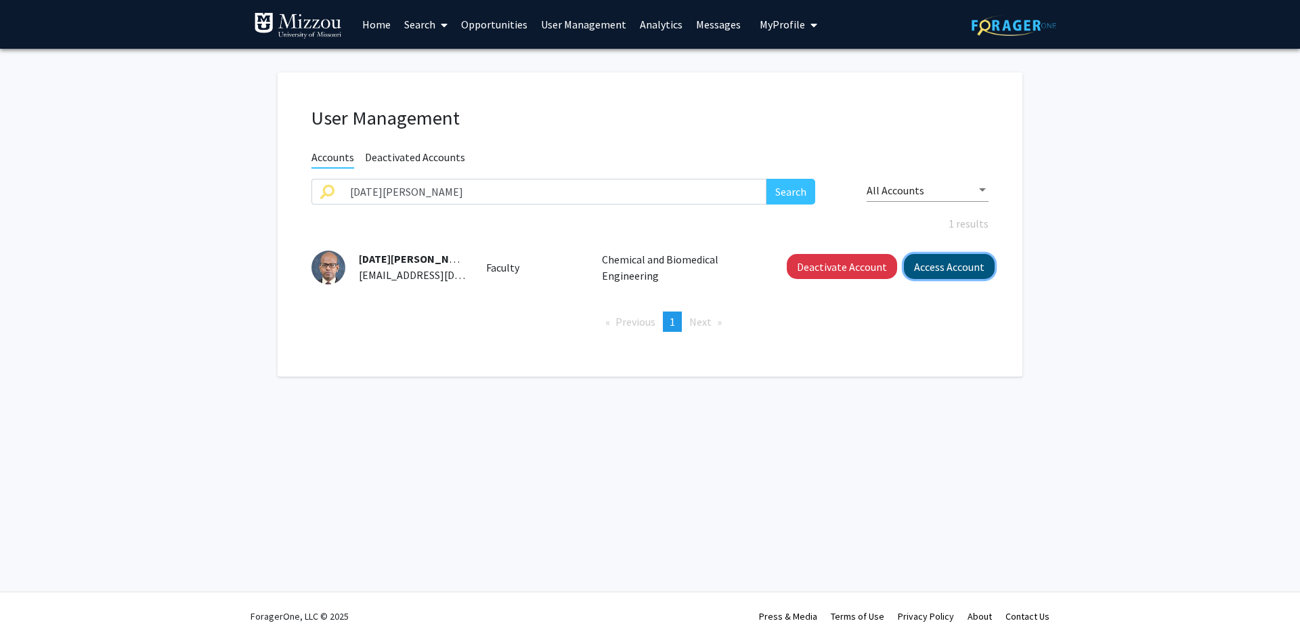
click at [922, 269] on button "Access Account" at bounding box center [949, 266] width 91 height 25
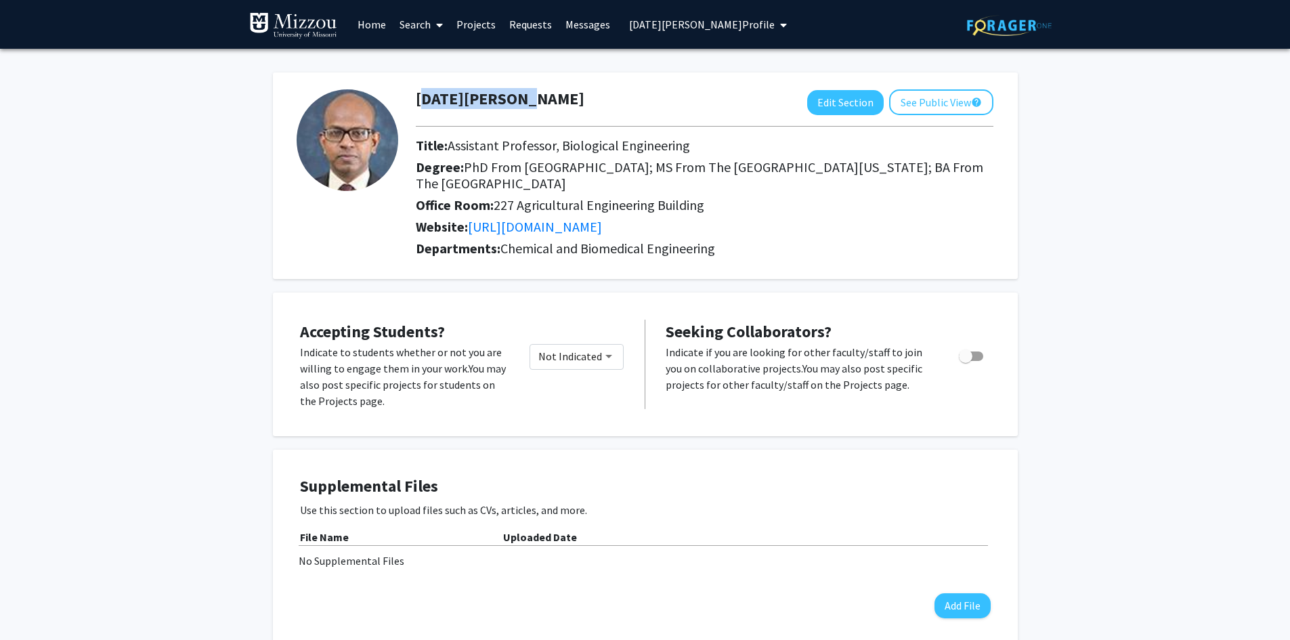
click at [511, 99] on div "Noel Aloysius Edit Section See Public View help" at bounding box center [705, 102] width 598 height 26
copy h1 "Noel Aloysius"
click at [836, 100] on button "Edit Section" at bounding box center [845, 102] width 77 height 25
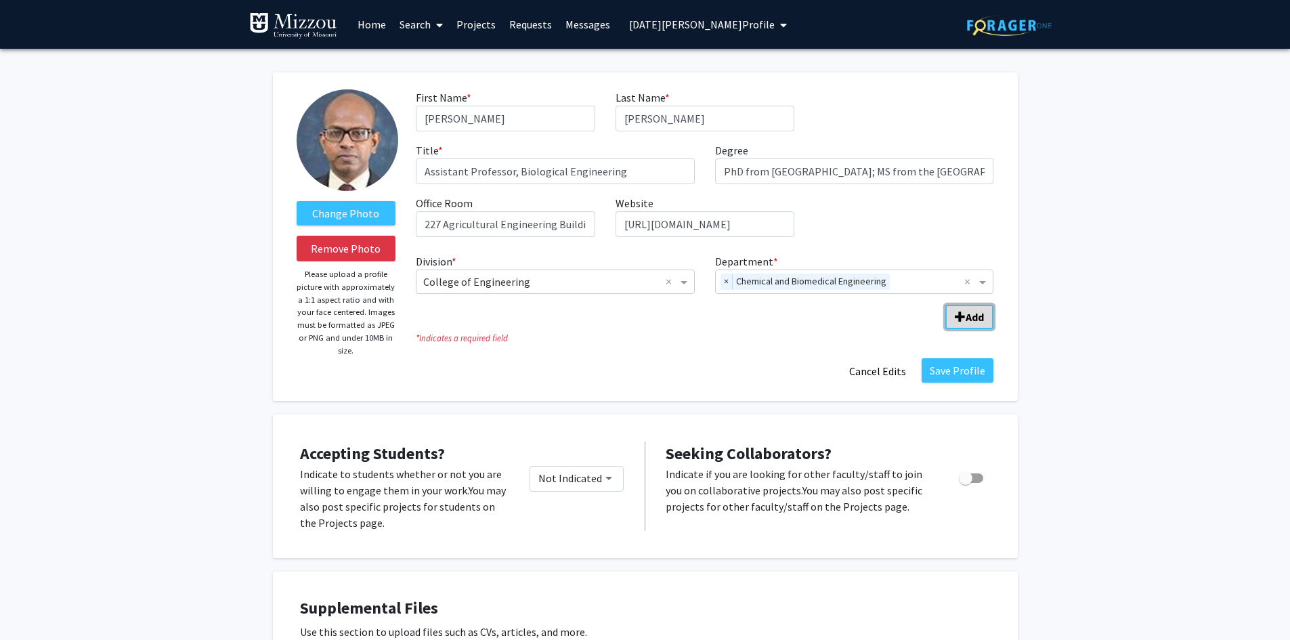
click at [960, 321] on span "Add Division/Department" at bounding box center [960, 317] width 11 height 11
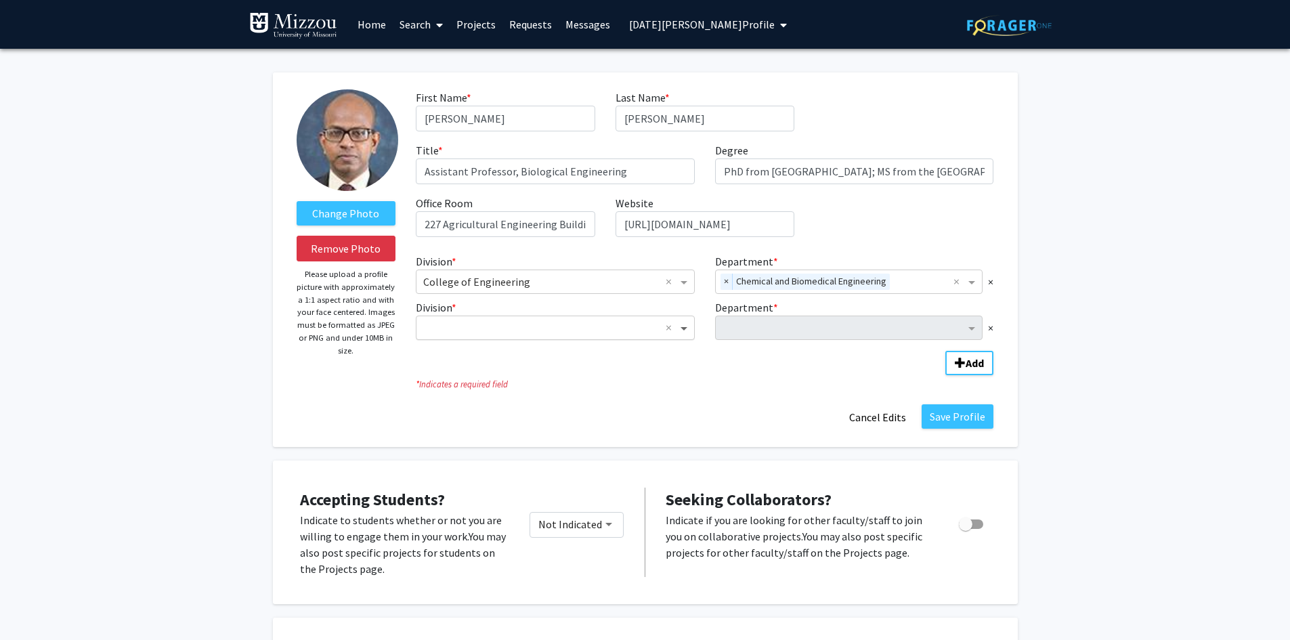
click at [685, 329] on span "Division" at bounding box center [685, 328] width 17 height 16
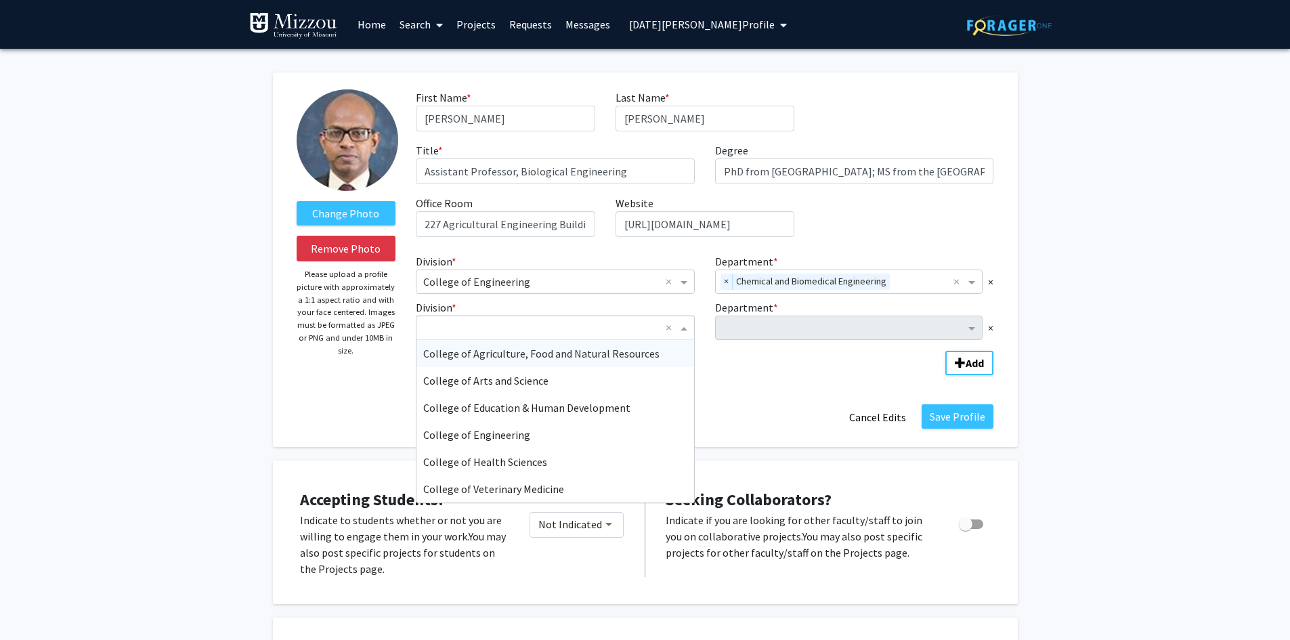
click at [619, 354] on span "College of Agriculture, Food and Natural Resources" at bounding box center [541, 354] width 236 height 14
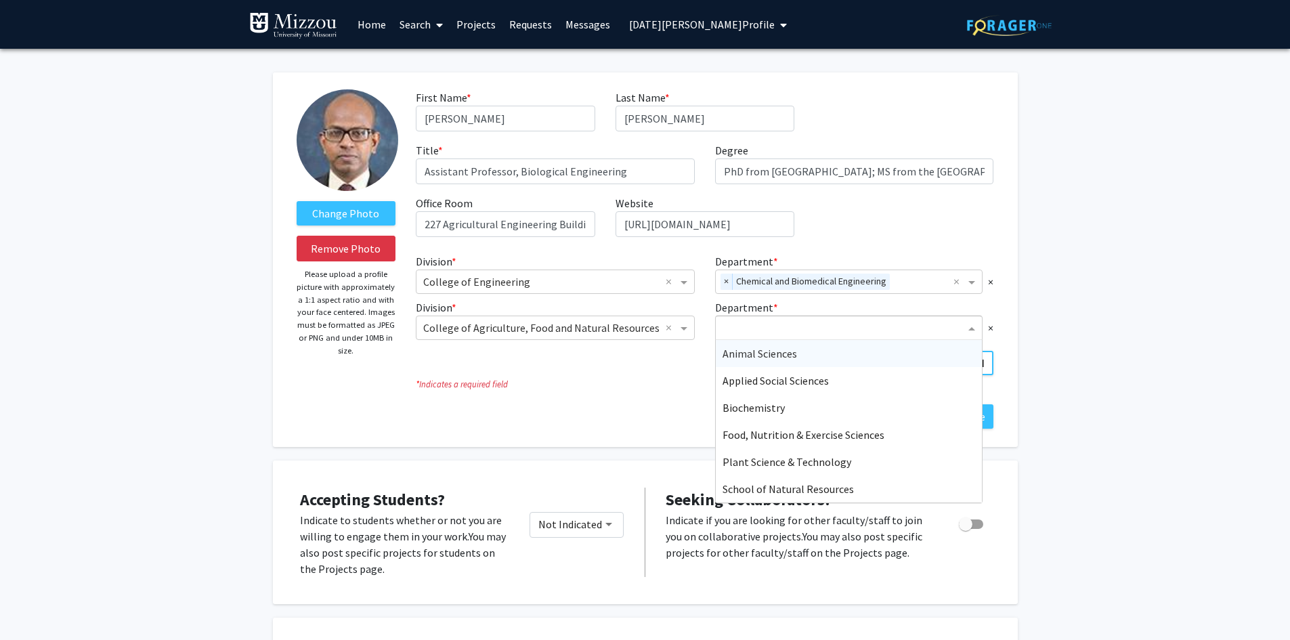
click at [735, 324] on input "Department" at bounding box center [844, 328] width 243 height 16
click at [744, 491] on span "School of Natural Resources" at bounding box center [788, 489] width 131 height 14
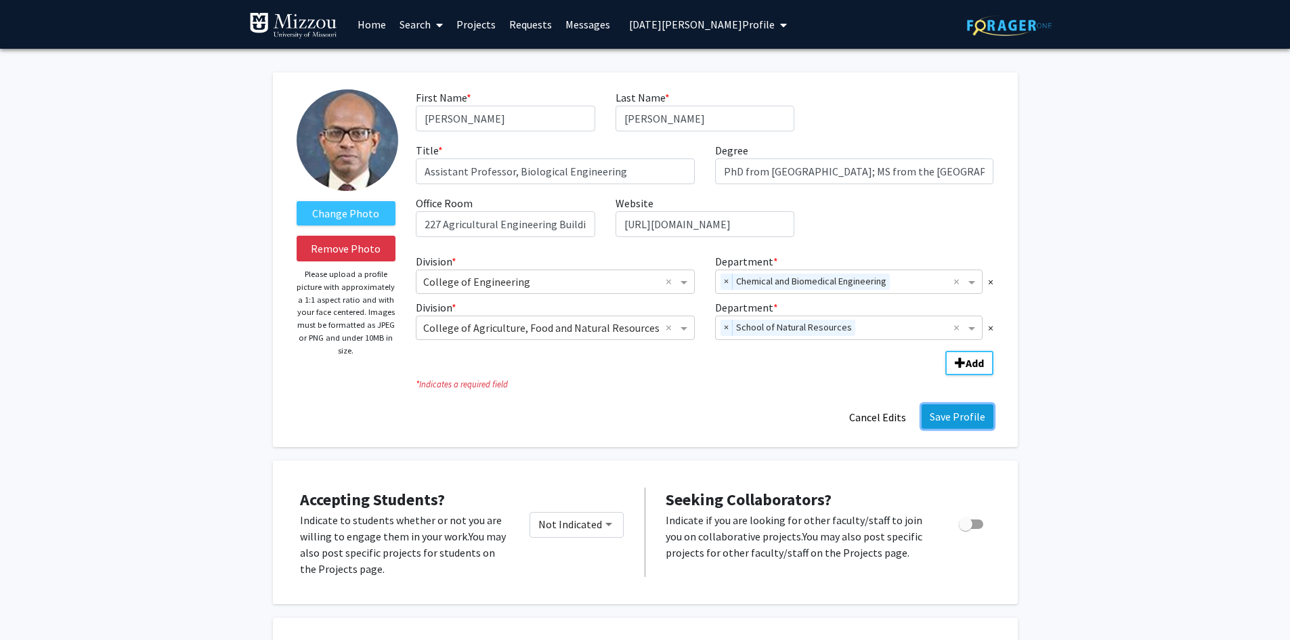
click at [941, 419] on button "Save Profile" at bounding box center [958, 416] width 72 height 24
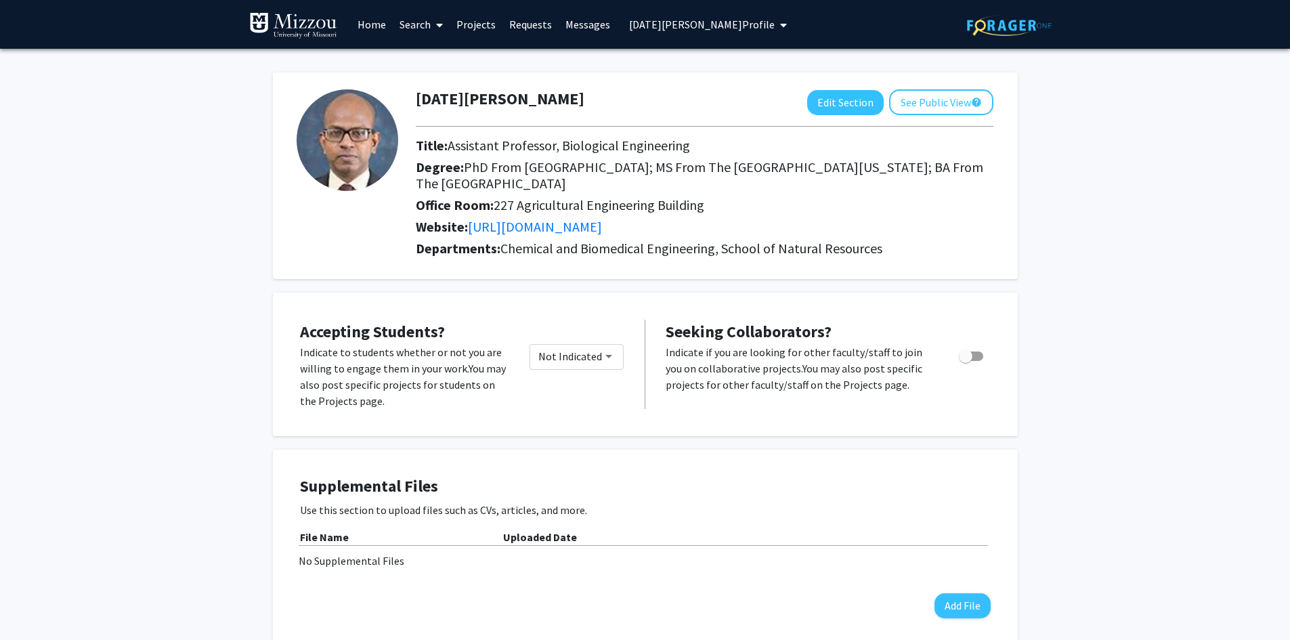
click at [633, 24] on span "Noel Aloysius's Profile" at bounding box center [702, 25] width 146 height 14
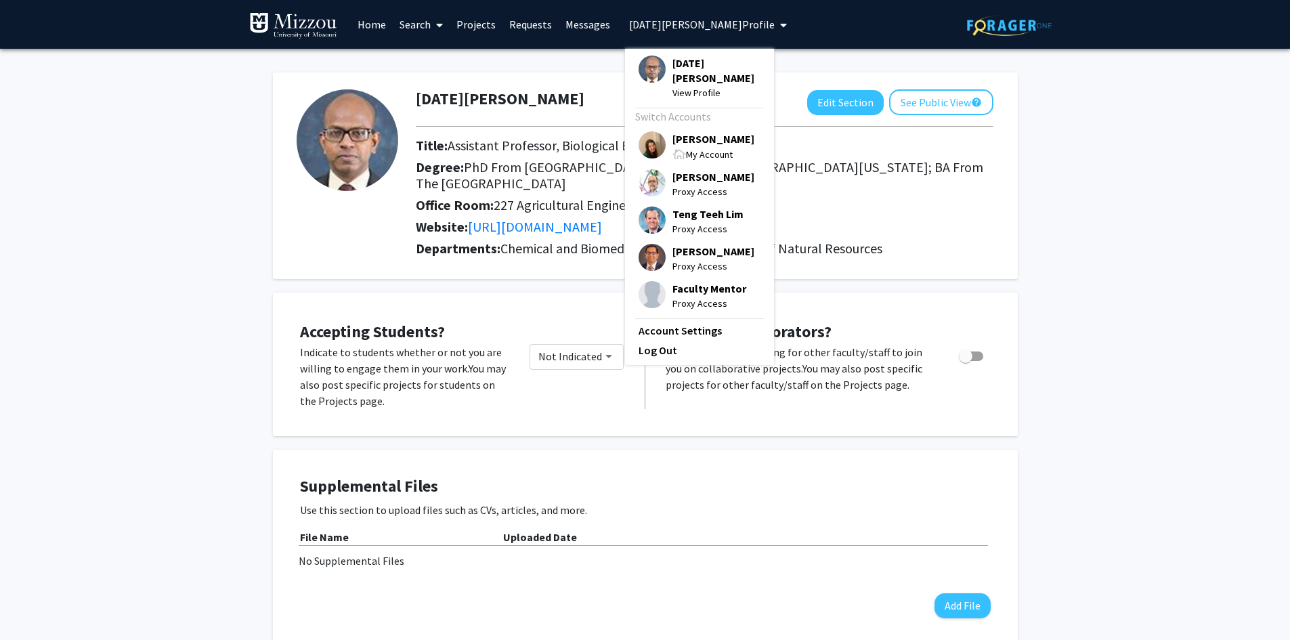
click at [672, 131] on span "[PERSON_NAME]" at bounding box center [713, 138] width 82 height 15
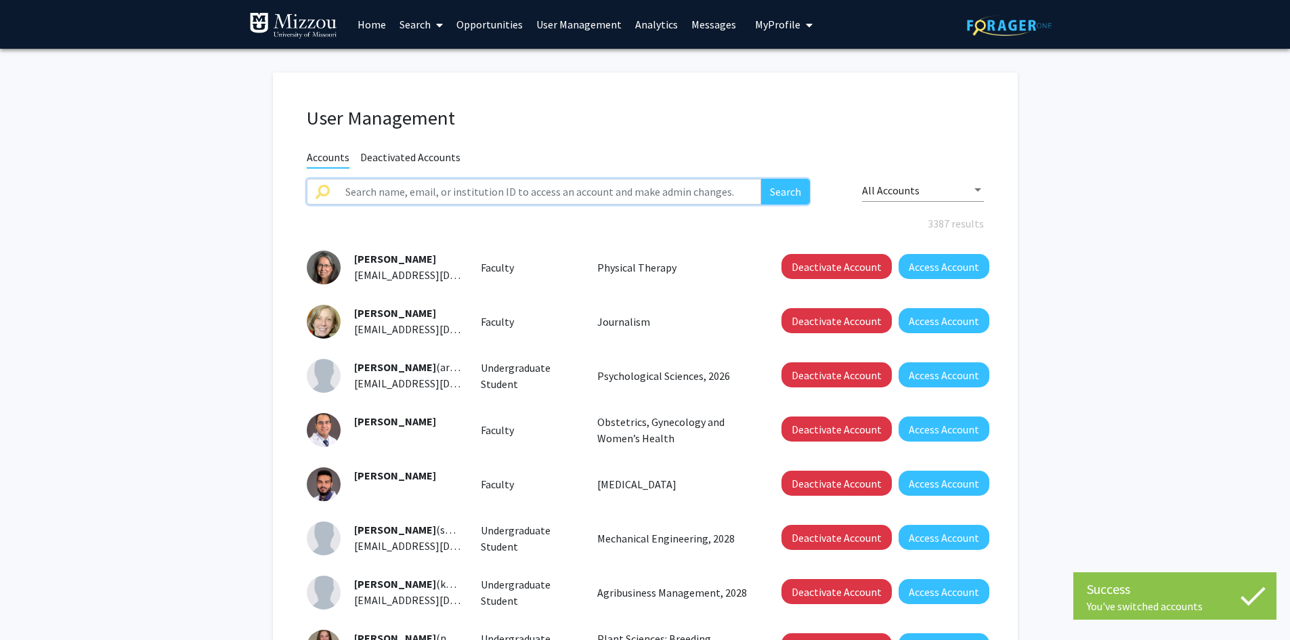
click at [549, 198] on input "text" at bounding box center [549, 192] width 425 height 26
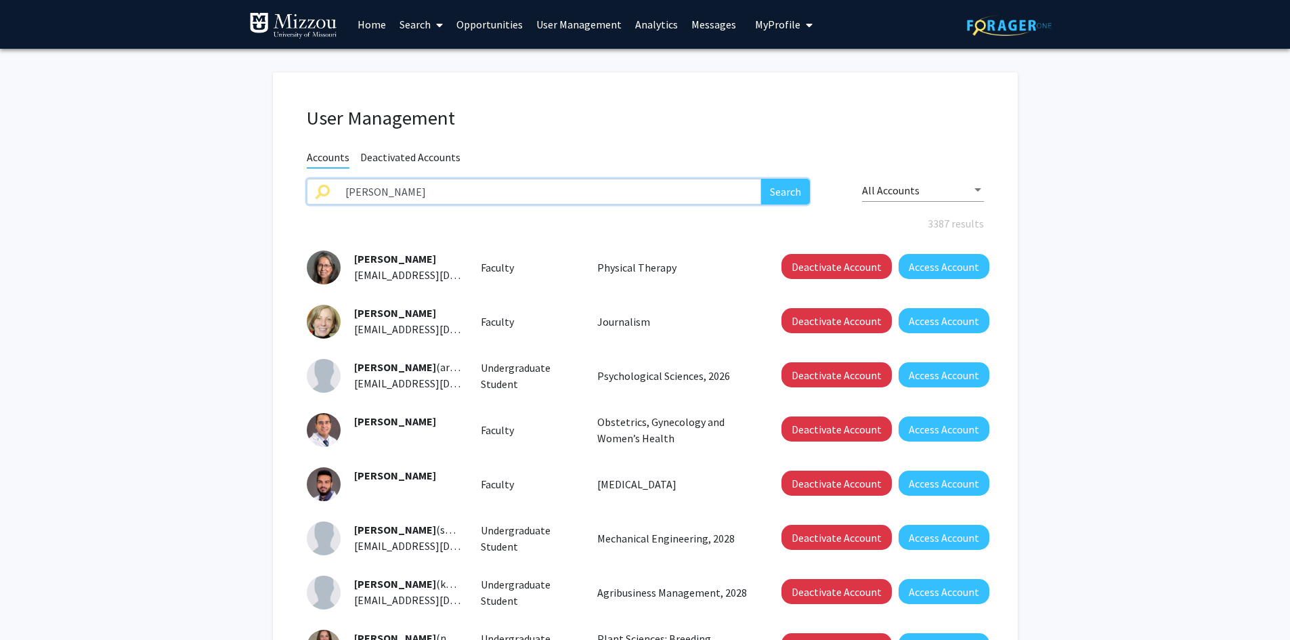
type input "tommy sewell"
click at [761, 179] on button "Search" at bounding box center [785, 192] width 49 height 26
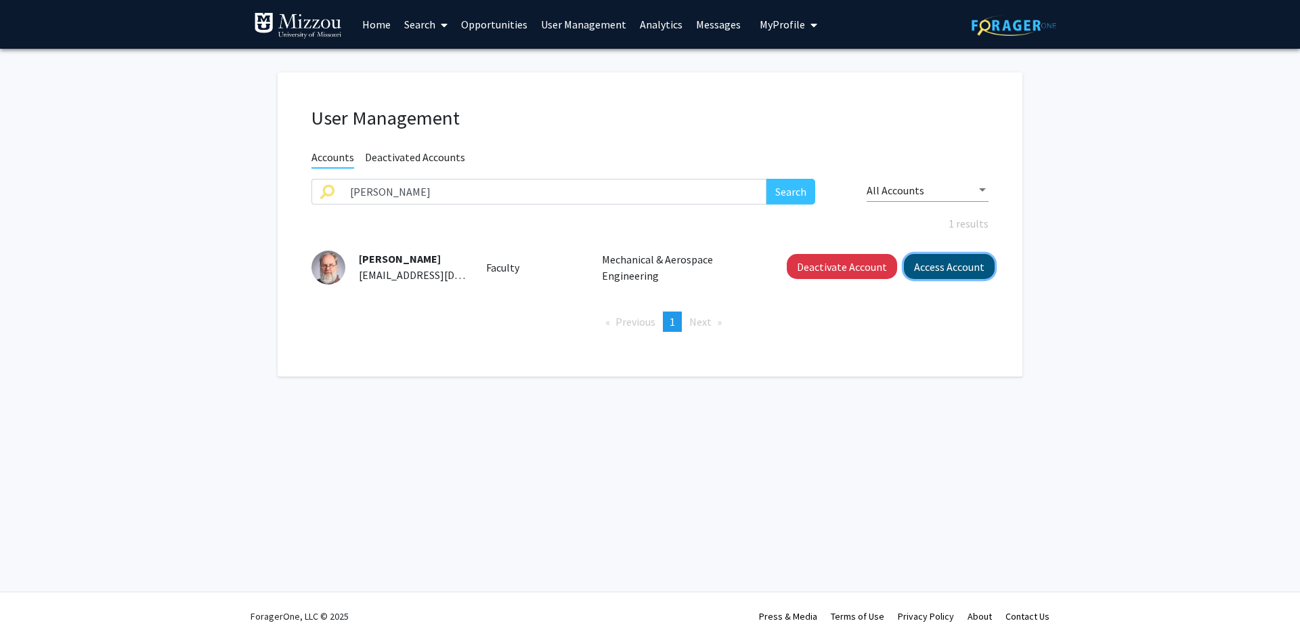
click at [914, 272] on button "Access Account" at bounding box center [949, 266] width 91 height 25
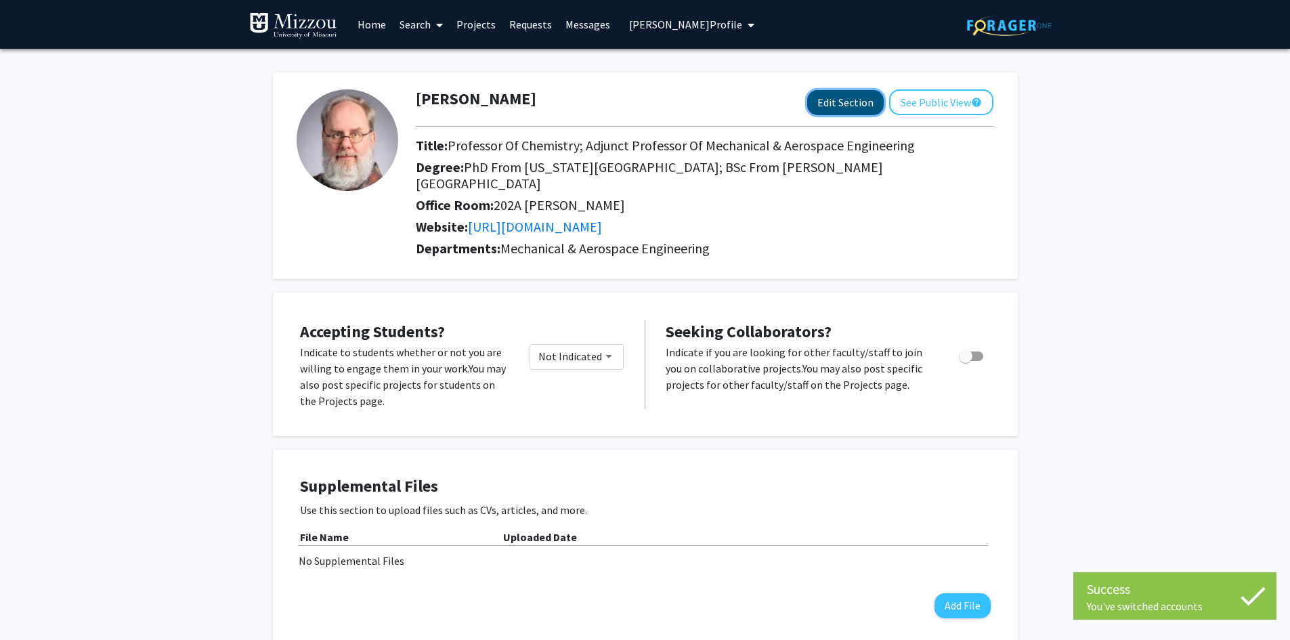
click at [836, 103] on button "Edit Section" at bounding box center [845, 102] width 77 height 25
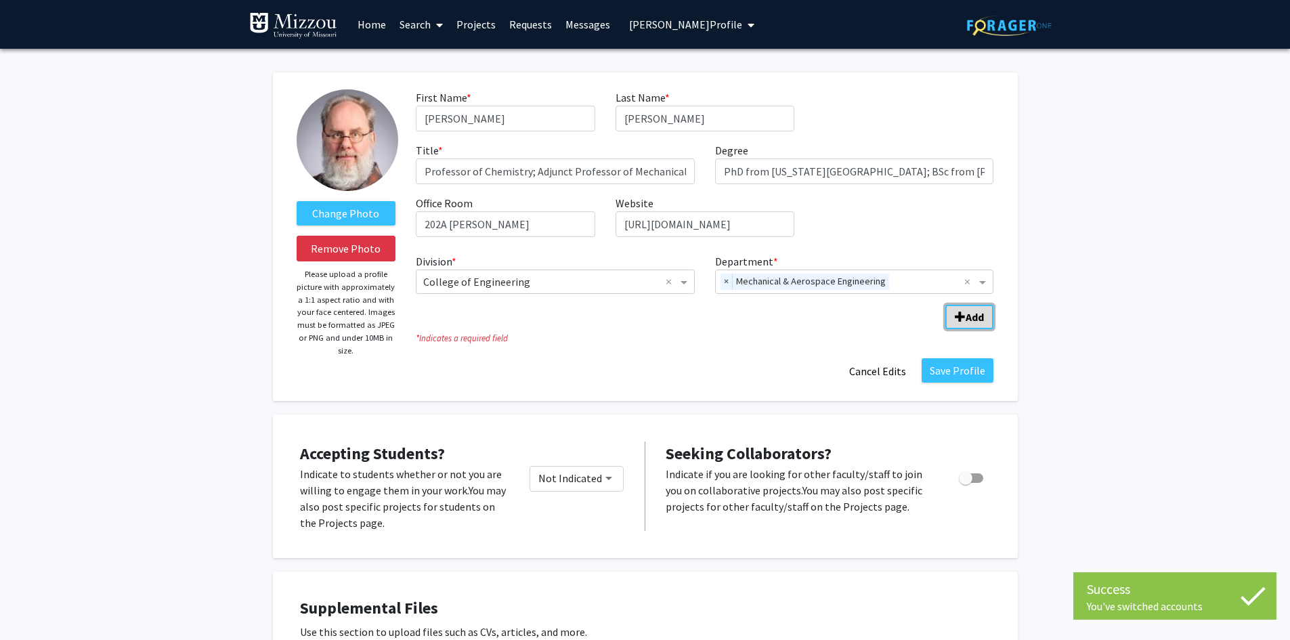
click at [978, 320] on b "Add" at bounding box center [975, 317] width 18 height 14
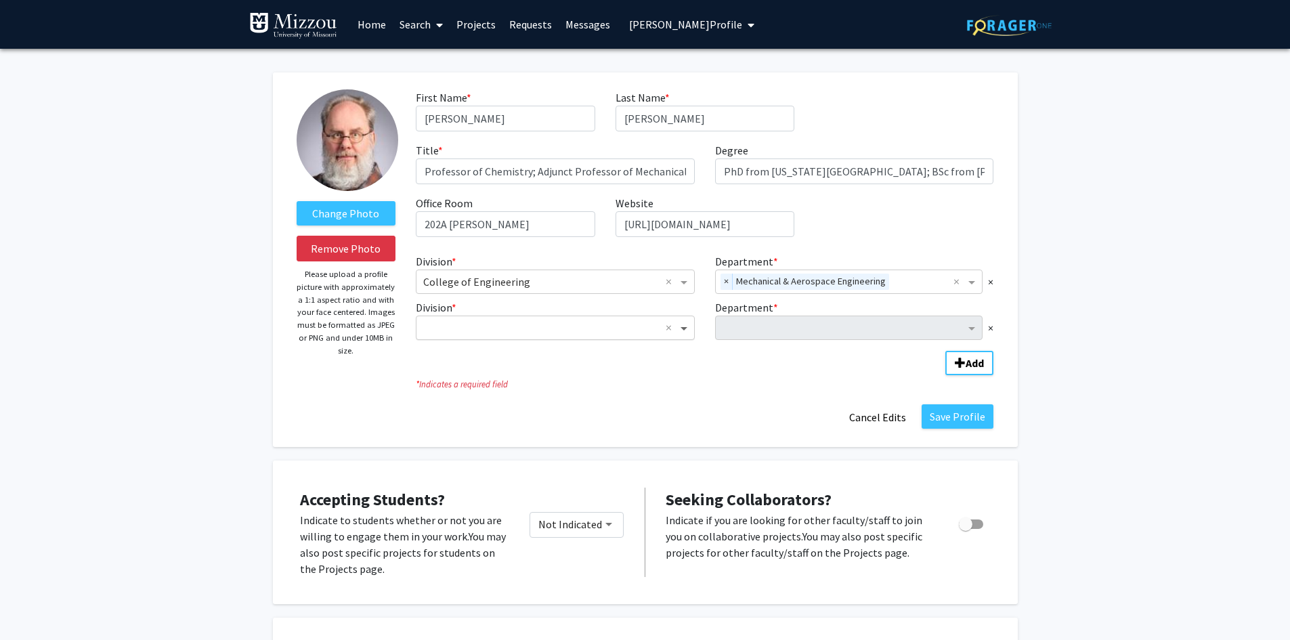
click at [684, 328] on span "Division" at bounding box center [685, 328] width 17 height 16
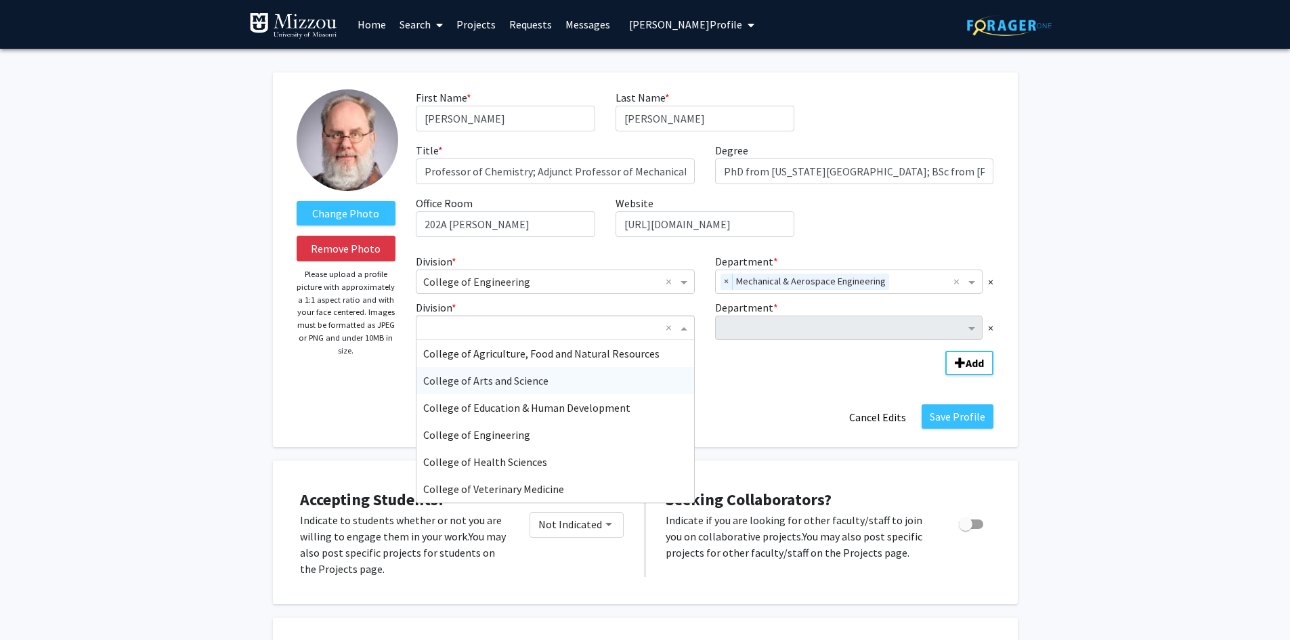
click at [622, 384] on div "College of Arts and Science" at bounding box center [555, 380] width 278 height 27
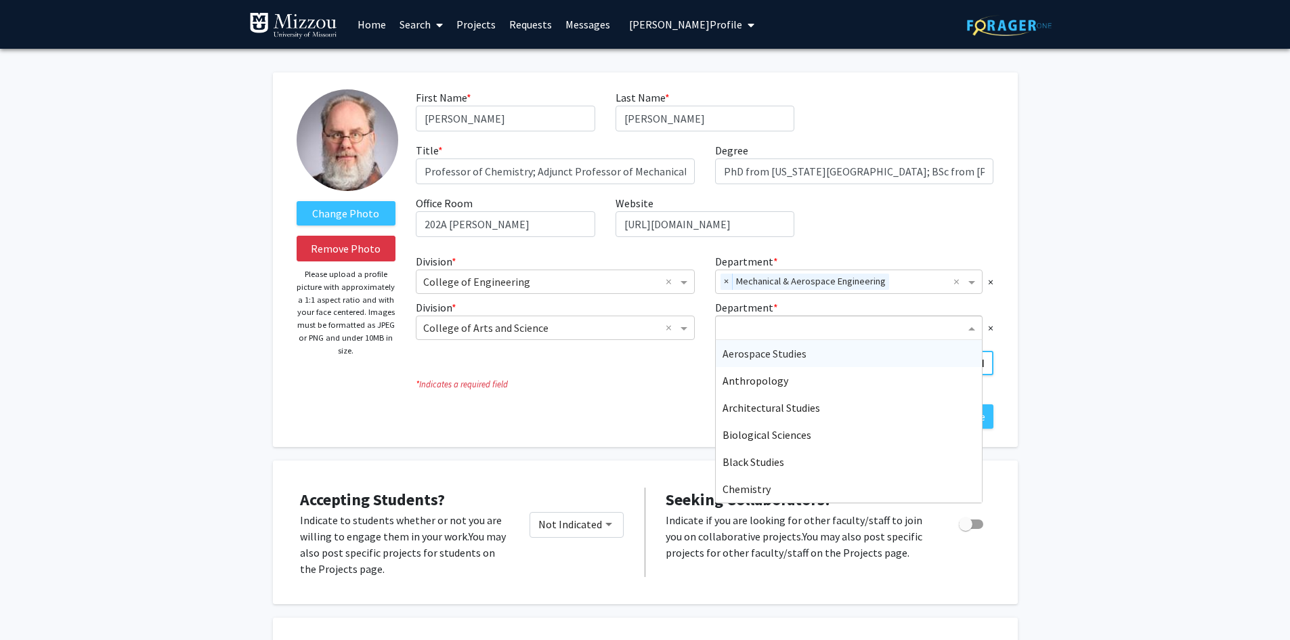
click at [733, 330] on input "Department" at bounding box center [844, 328] width 243 height 16
type input "che"
click at [742, 352] on span "Chemistry" at bounding box center [747, 354] width 48 height 14
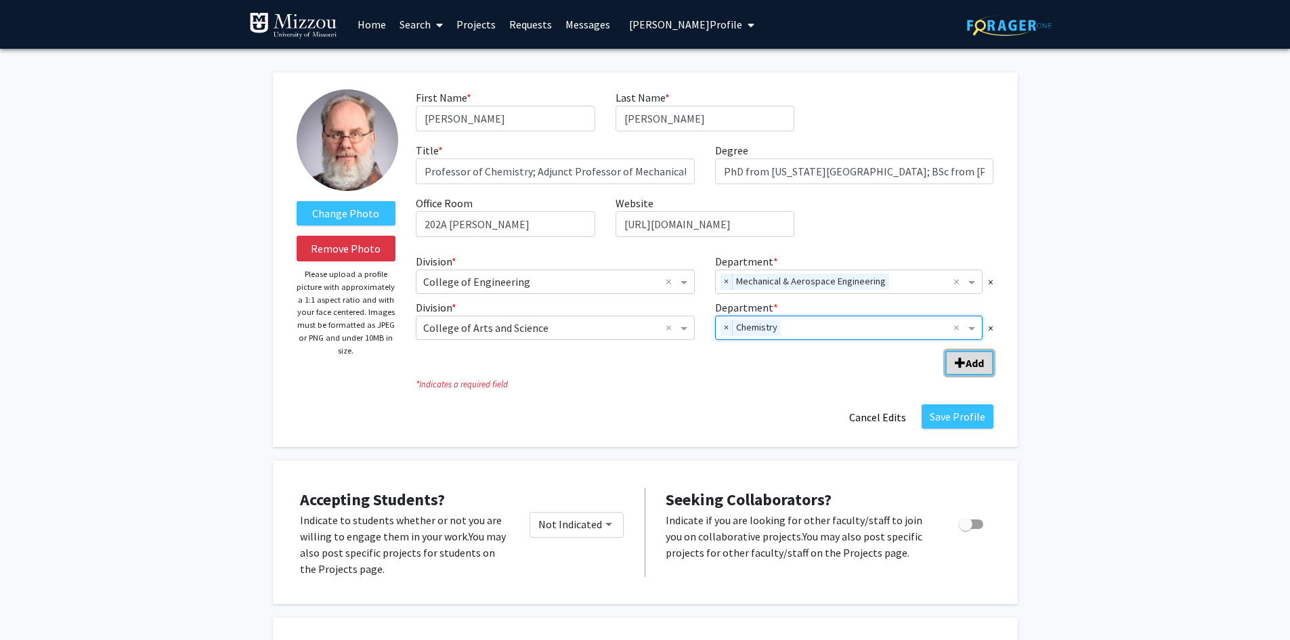
click at [966, 362] on b "Add" at bounding box center [975, 363] width 18 height 14
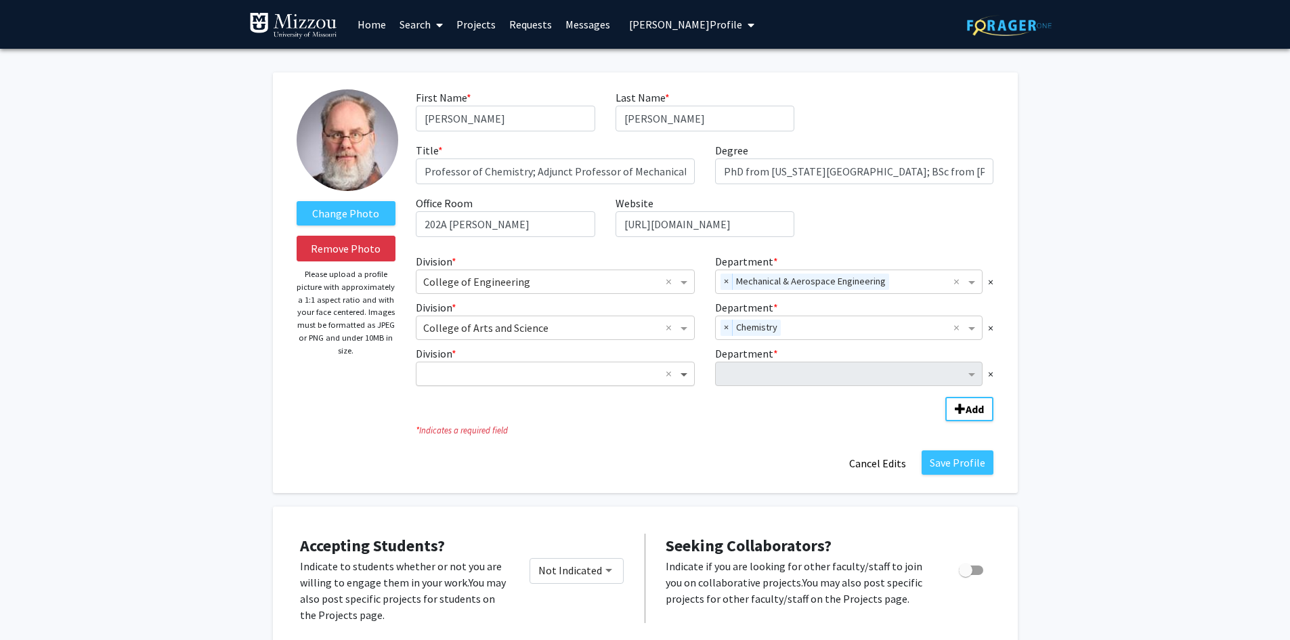
click at [679, 372] on span "Division" at bounding box center [685, 374] width 17 height 16
type input "honor"
click at [638, 402] on div "Honors College" at bounding box center [555, 399] width 278 height 27
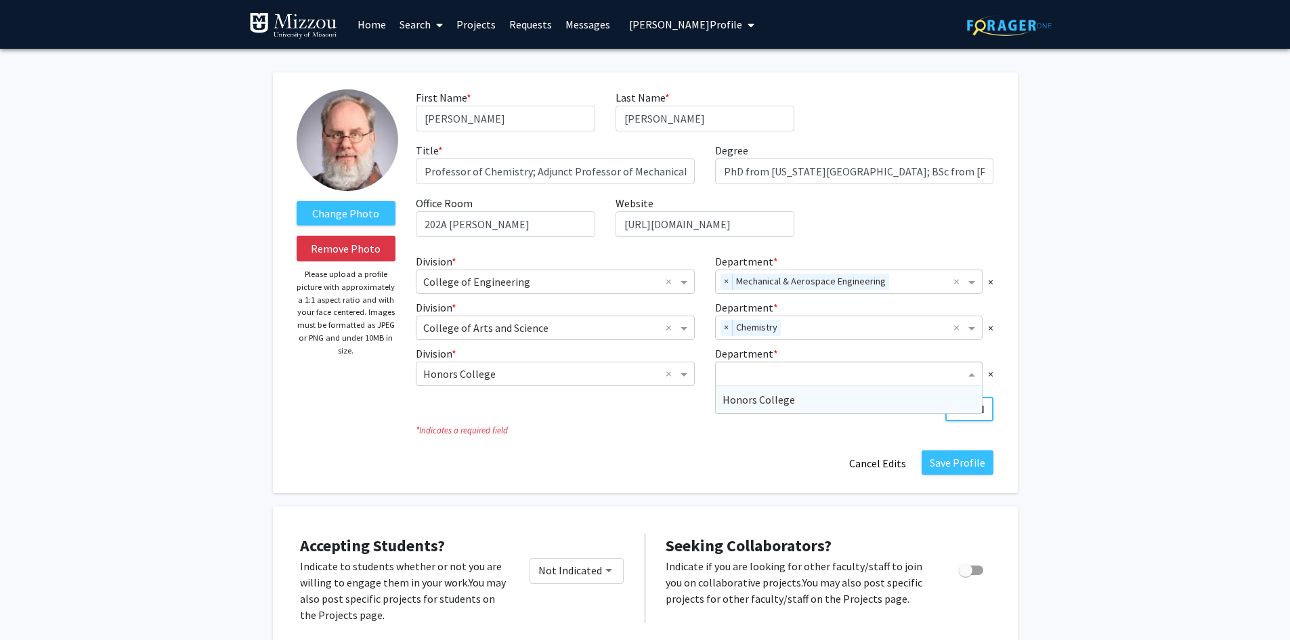
click at [746, 377] on input "Department" at bounding box center [844, 374] width 243 height 16
click at [737, 404] on span "Honors College" at bounding box center [759, 400] width 72 height 14
click at [941, 469] on button "Save Profile" at bounding box center [958, 462] width 72 height 24
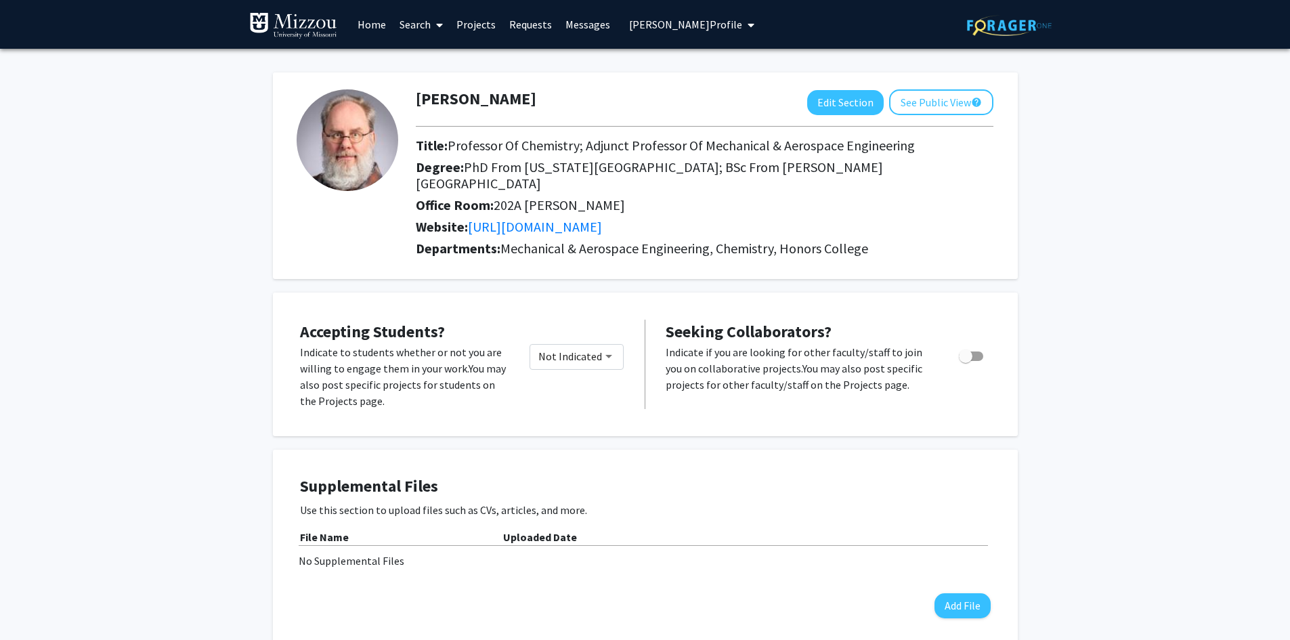
click at [699, 26] on span "Tommy Sewell's Profile" at bounding box center [685, 25] width 113 height 14
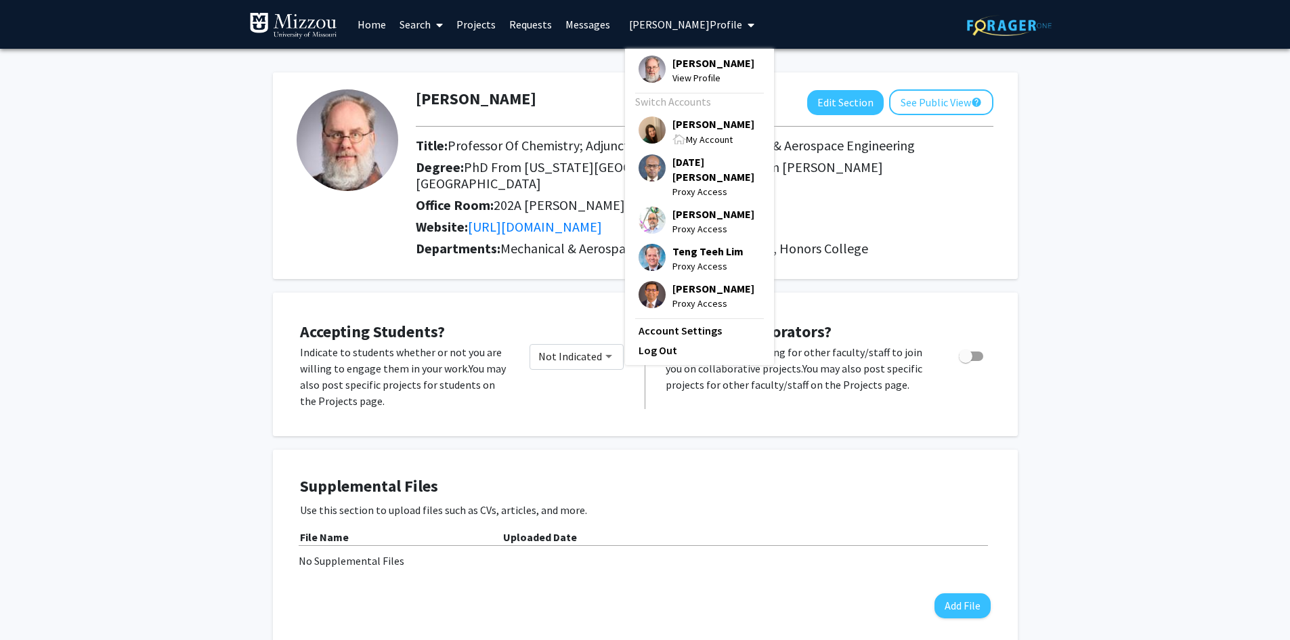
click at [696, 124] on span "[PERSON_NAME]" at bounding box center [713, 123] width 82 height 15
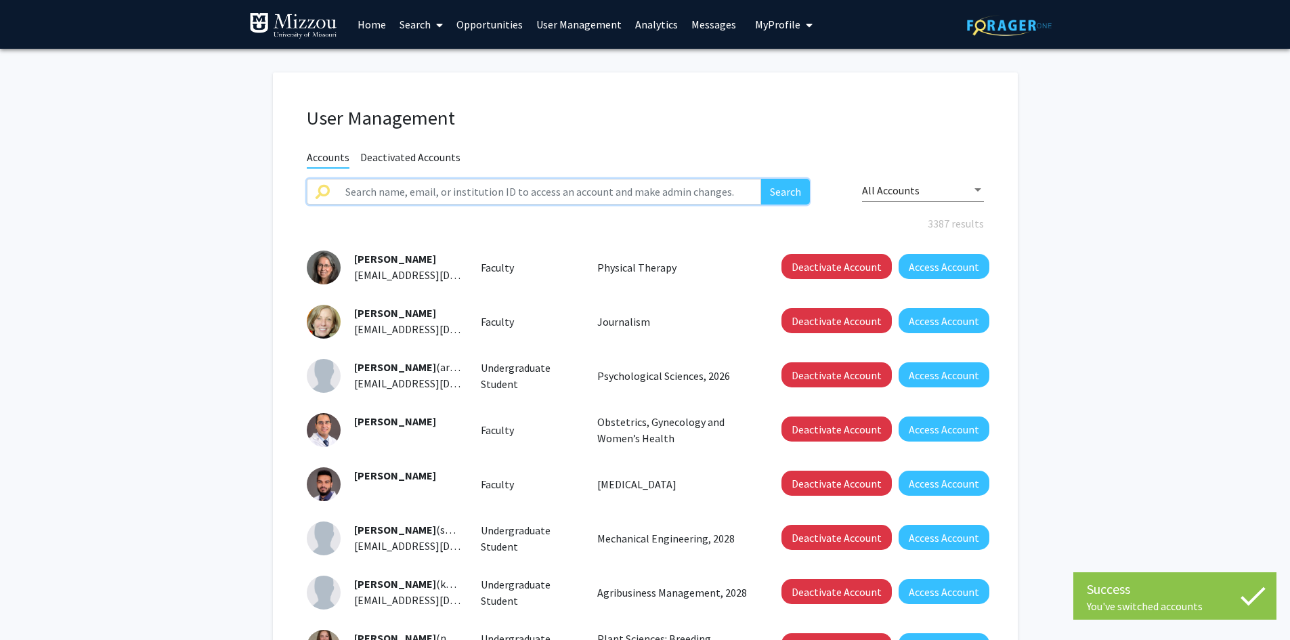
click at [658, 190] on input "text" at bounding box center [549, 192] width 425 height 26
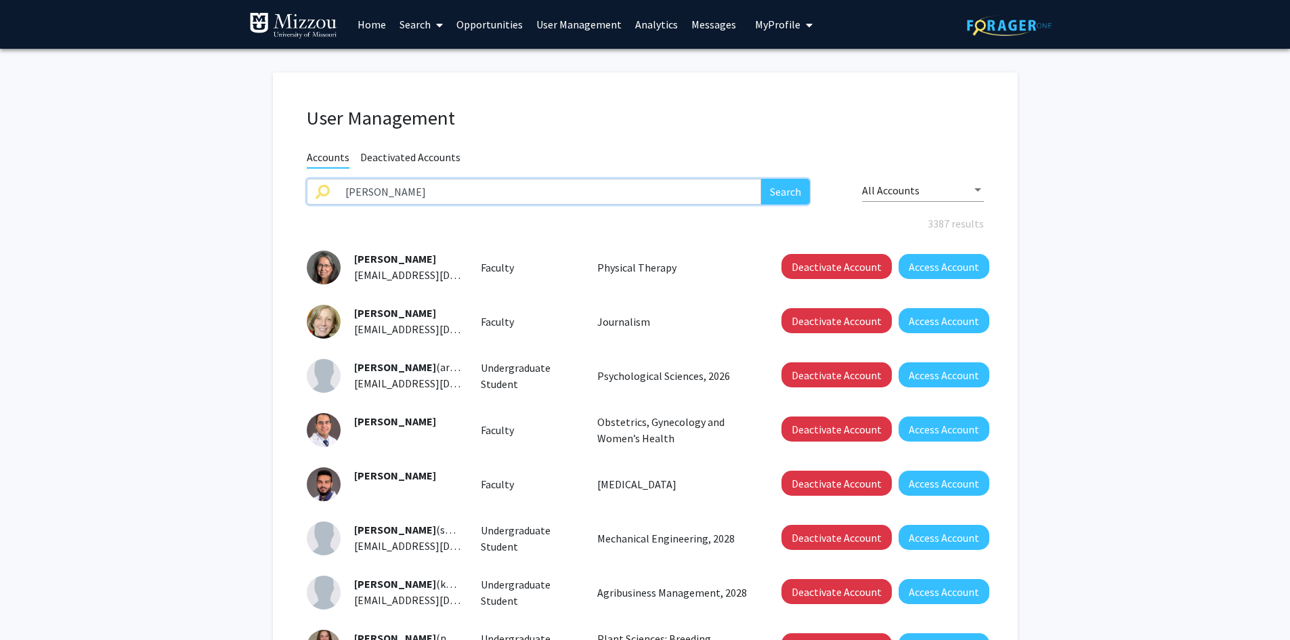
type input "matthias young"
click at [761, 179] on button "Search" at bounding box center [785, 192] width 49 height 26
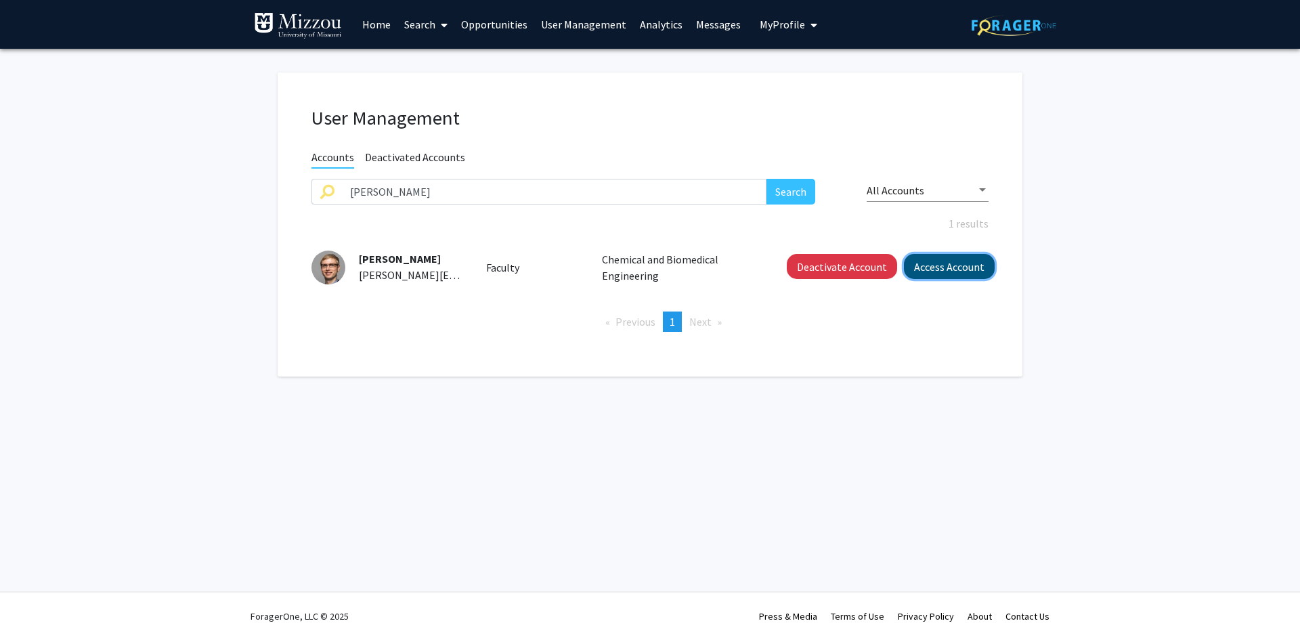
click at [919, 269] on button "Access Account" at bounding box center [949, 266] width 91 height 25
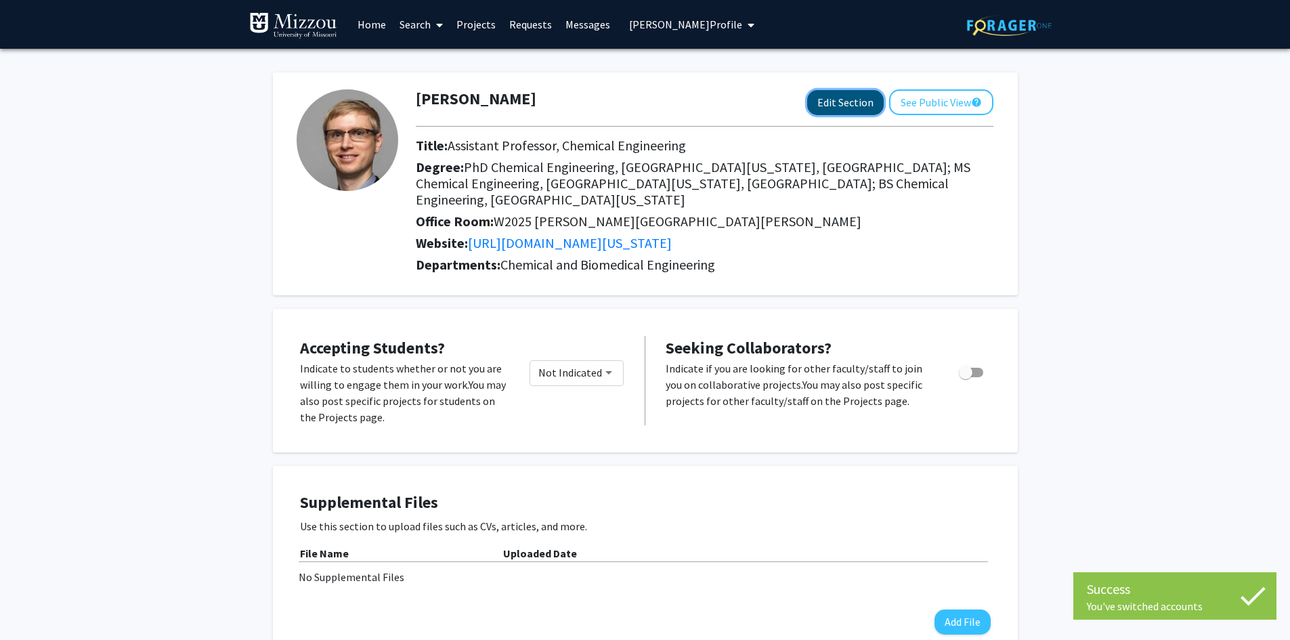
click at [832, 102] on button "Edit Section" at bounding box center [845, 102] width 77 height 25
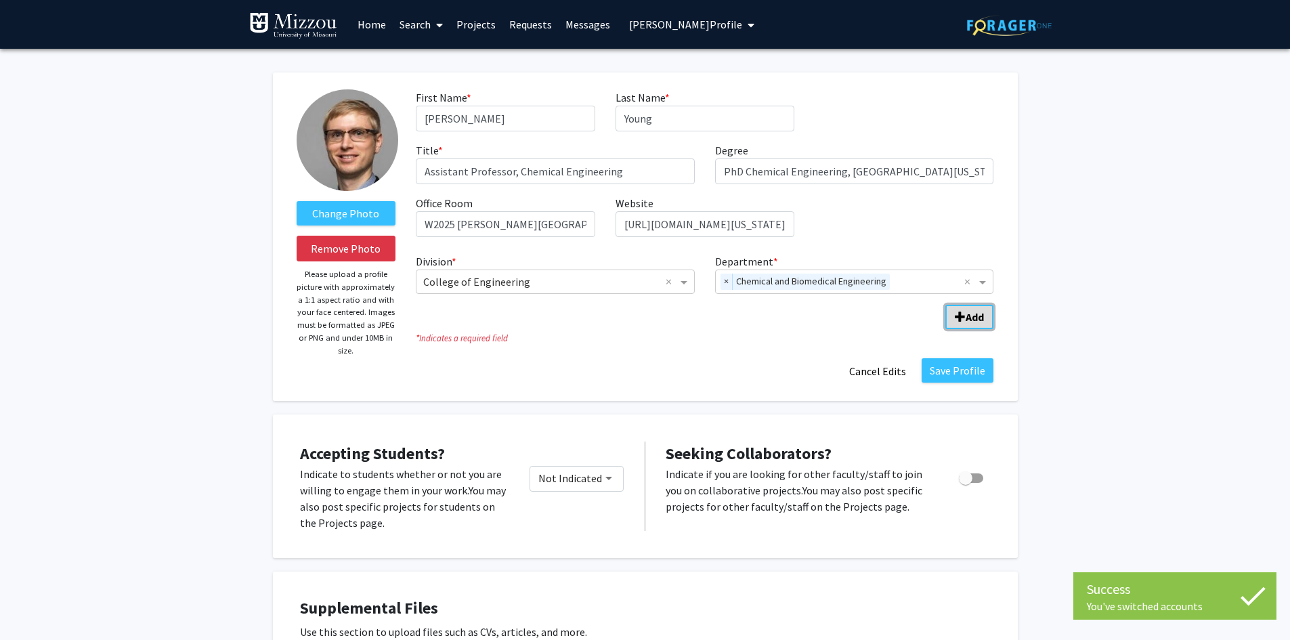
click at [966, 314] on b "Add" at bounding box center [975, 317] width 18 height 14
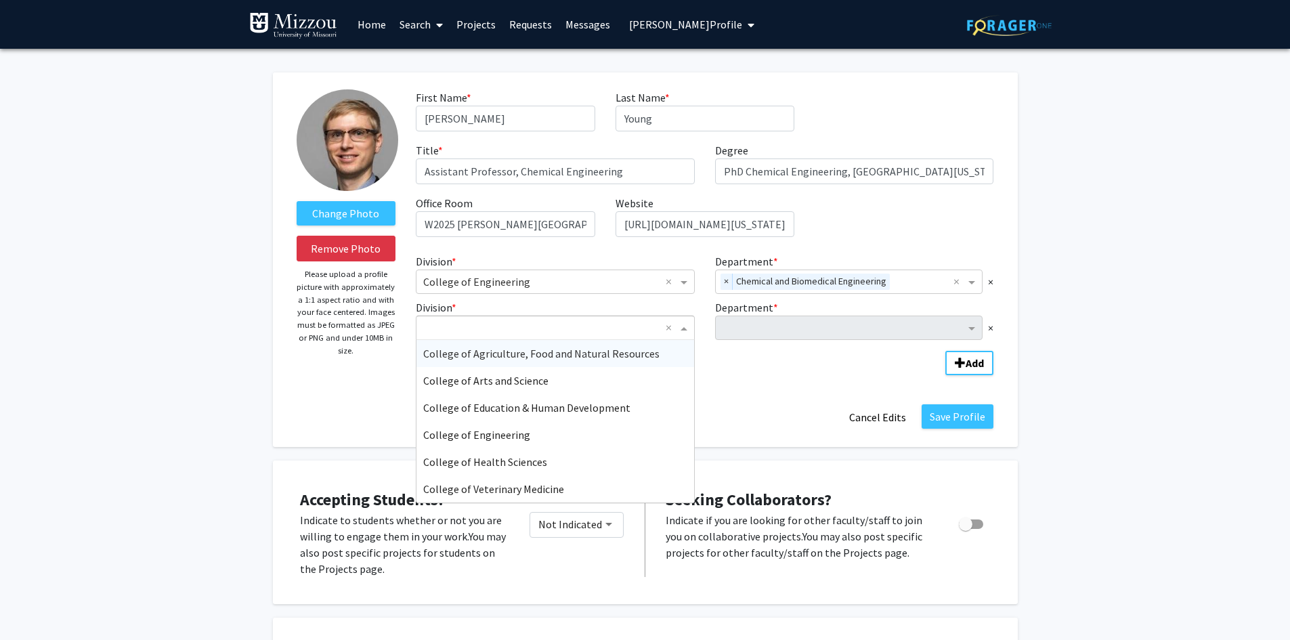
click at [450, 328] on input "Division" at bounding box center [541, 328] width 237 height 16
click at [437, 379] on span "College of Arts and Science" at bounding box center [485, 381] width 125 height 14
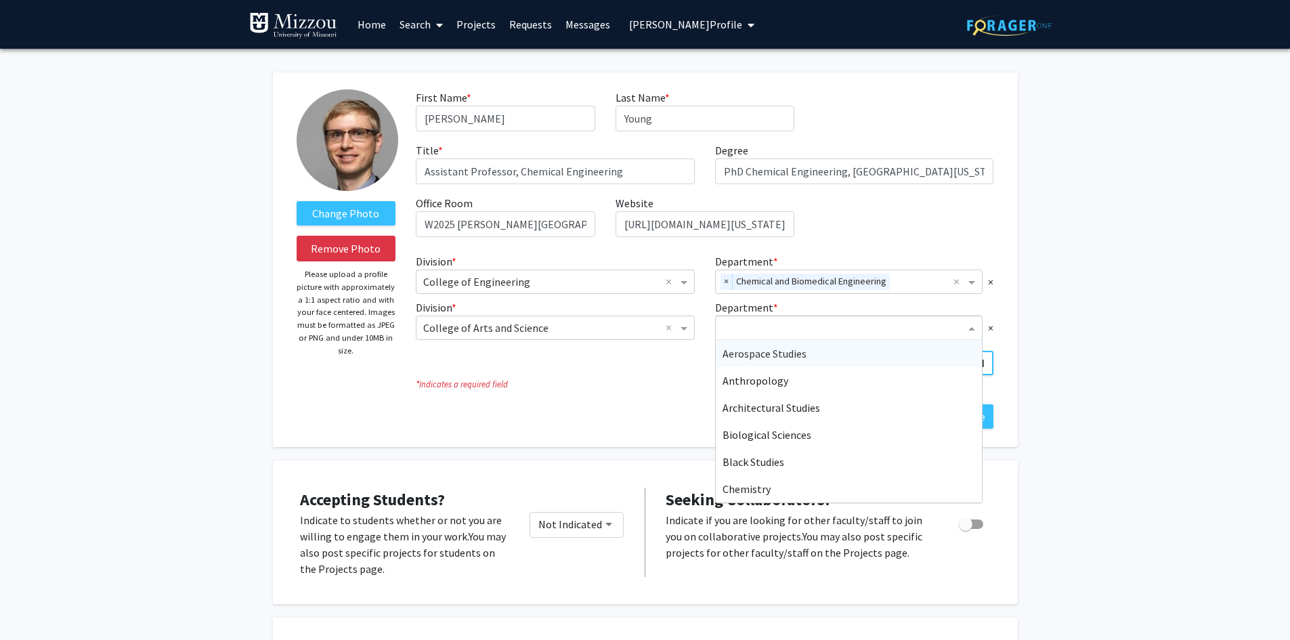
click at [749, 326] on input "Department" at bounding box center [844, 328] width 243 height 16
click at [732, 486] on span "Chemistry" at bounding box center [747, 489] width 48 height 14
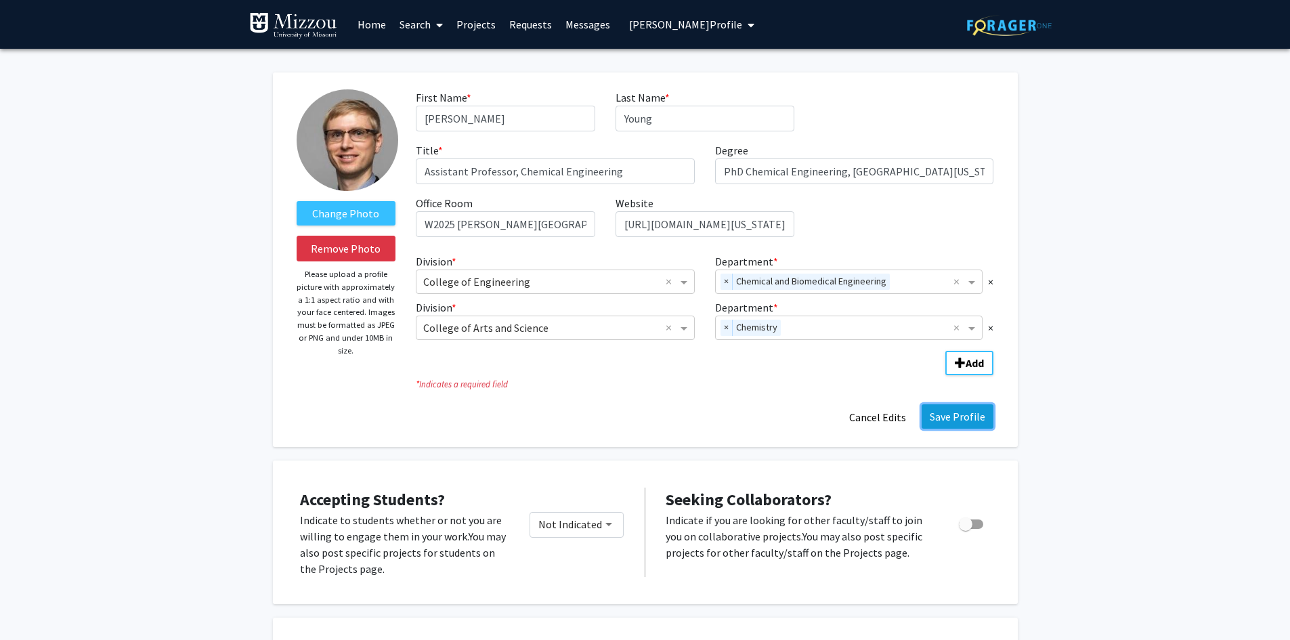
click at [937, 421] on button "Save Profile" at bounding box center [958, 416] width 72 height 24
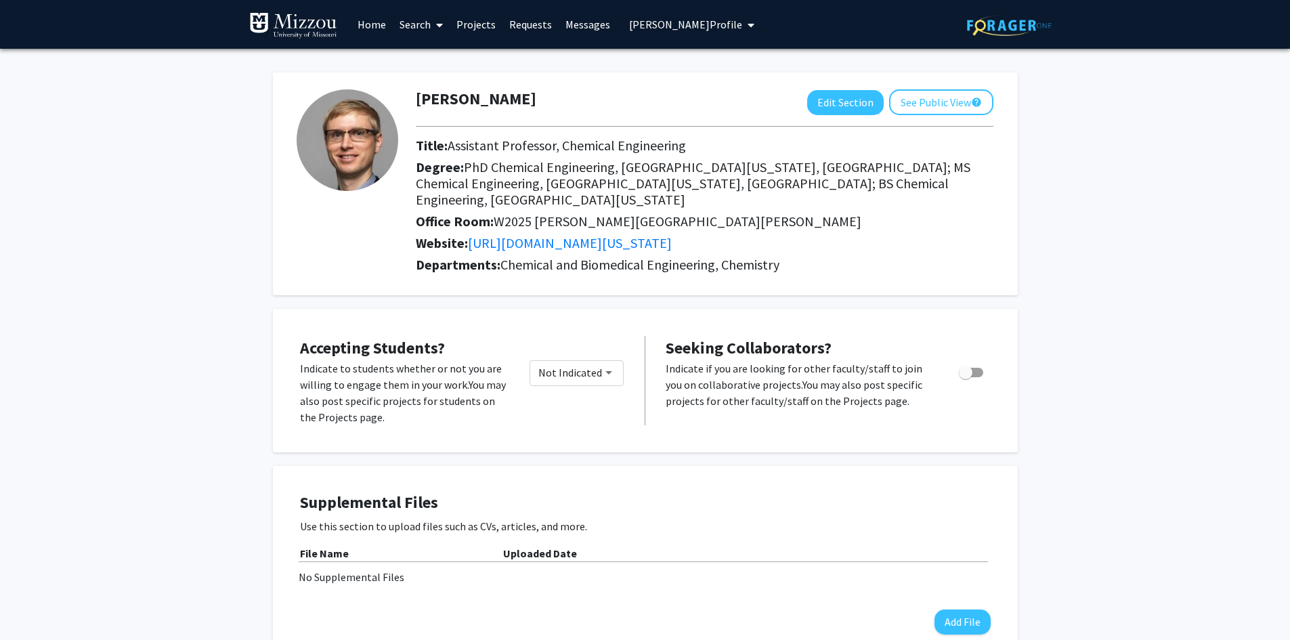
click at [673, 21] on span "Matthias Young's Profile" at bounding box center [685, 25] width 113 height 14
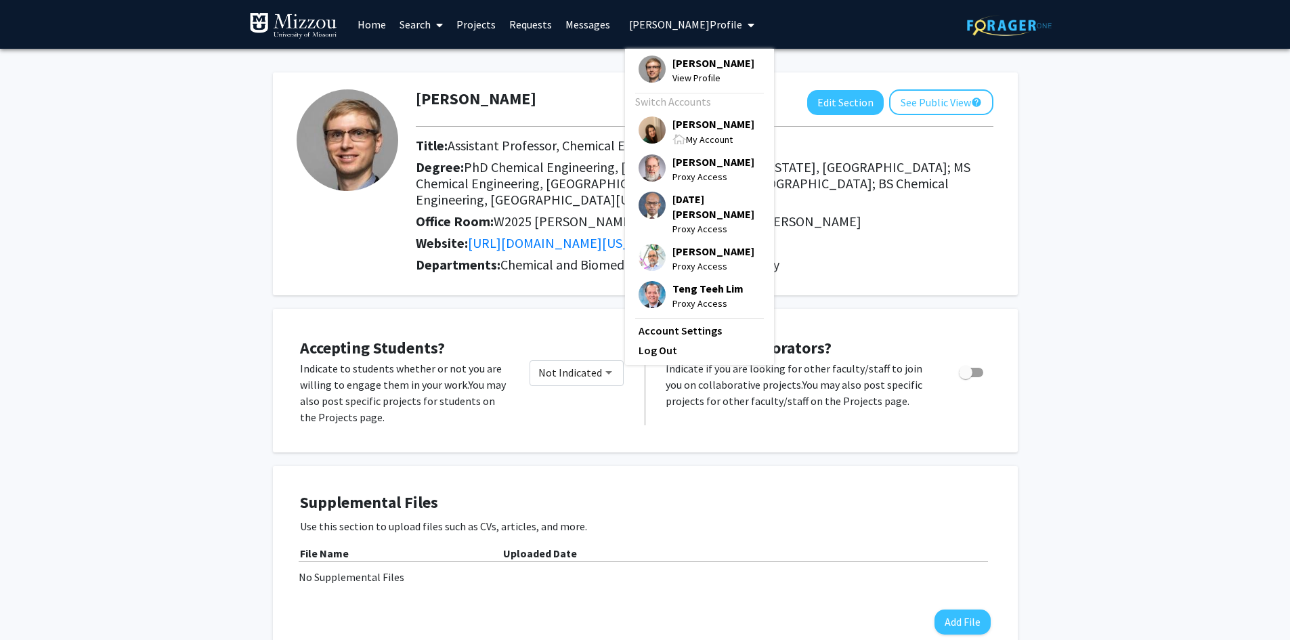
click at [685, 125] on span "[PERSON_NAME]" at bounding box center [713, 123] width 82 height 15
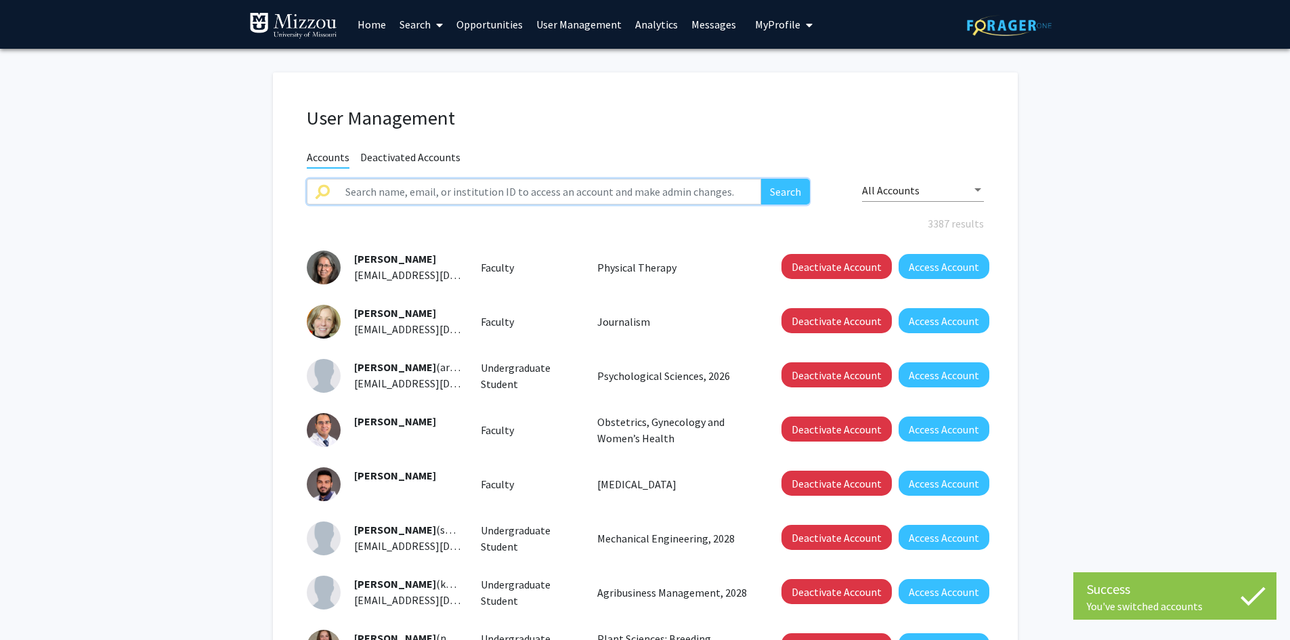
click at [643, 193] on input "text" at bounding box center [549, 192] width 425 height 26
type input "yerina"
click at [761, 179] on button "Search" at bounding box center [785, 192] width 49 height 26
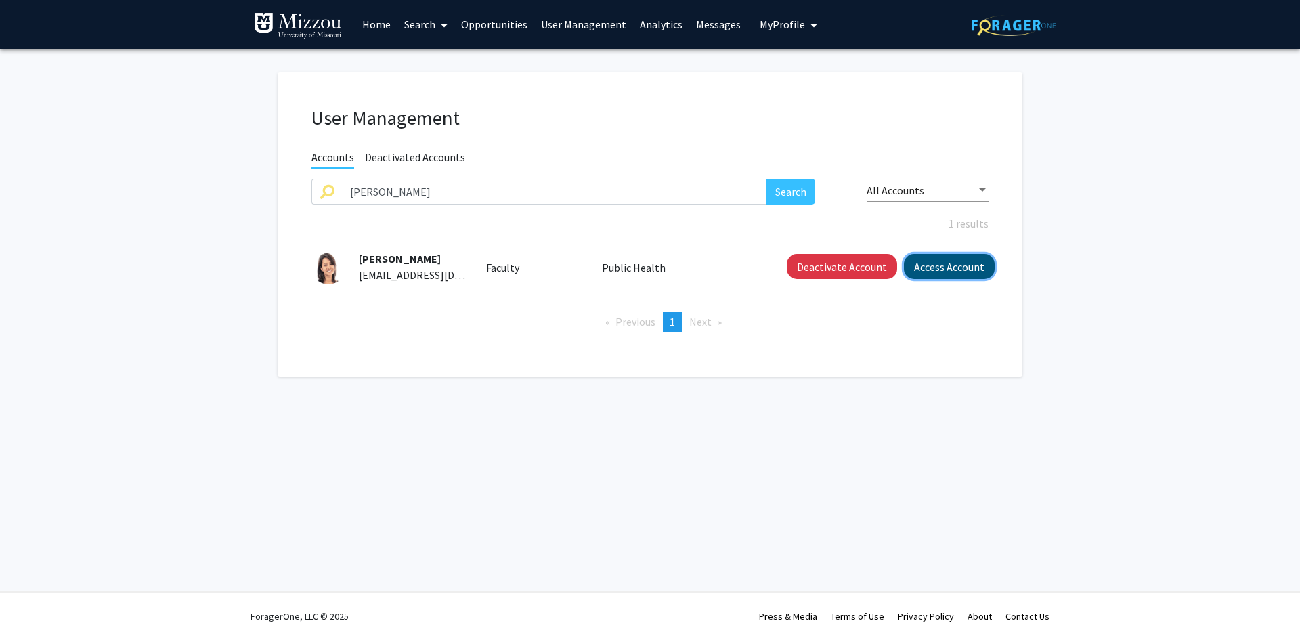
click at [921, 272] on button "Access Account" at bounding box center [949, 266] width 91 height 25
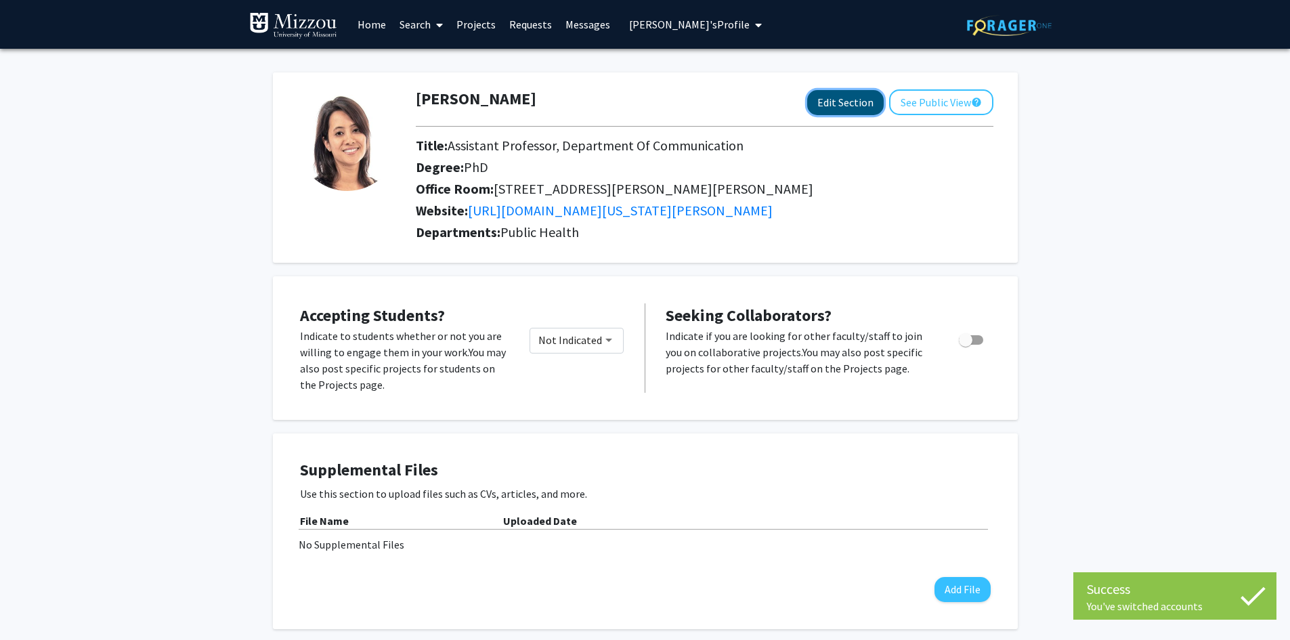
click at [832, 100] on button "Edit Section" at bounding box center [845, 102] width 77 height 25
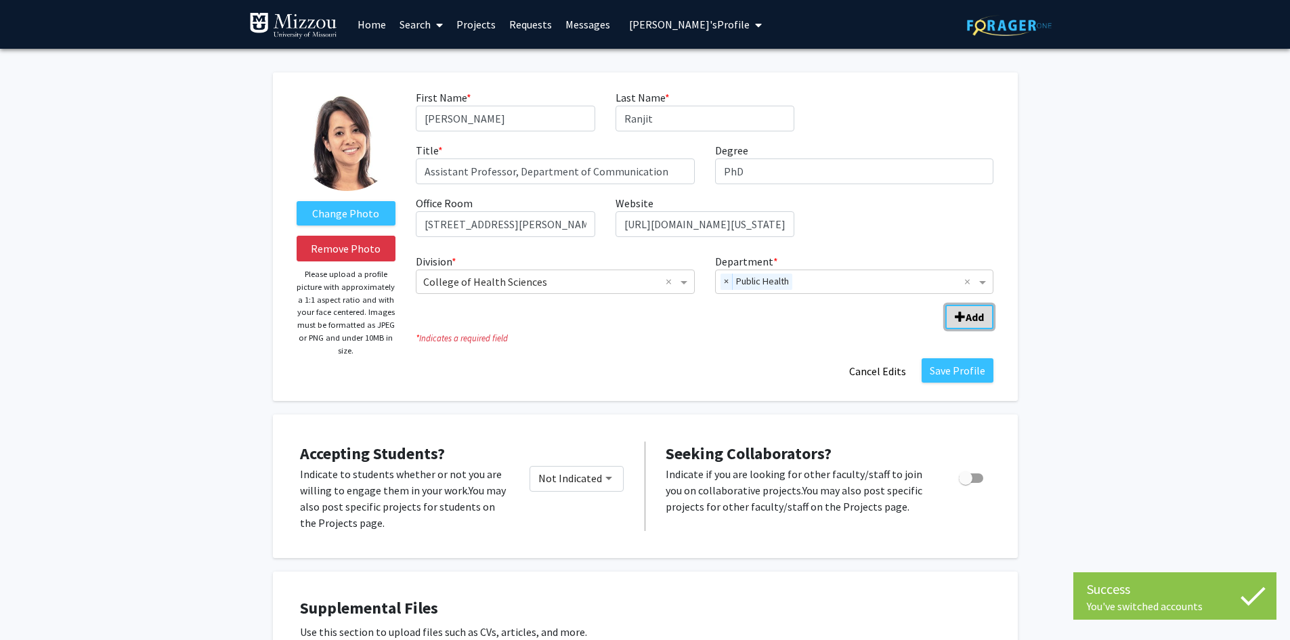
click at [958, 320] on span "Add Division/Department" at bounding box center [960, 317] width 11 height 11
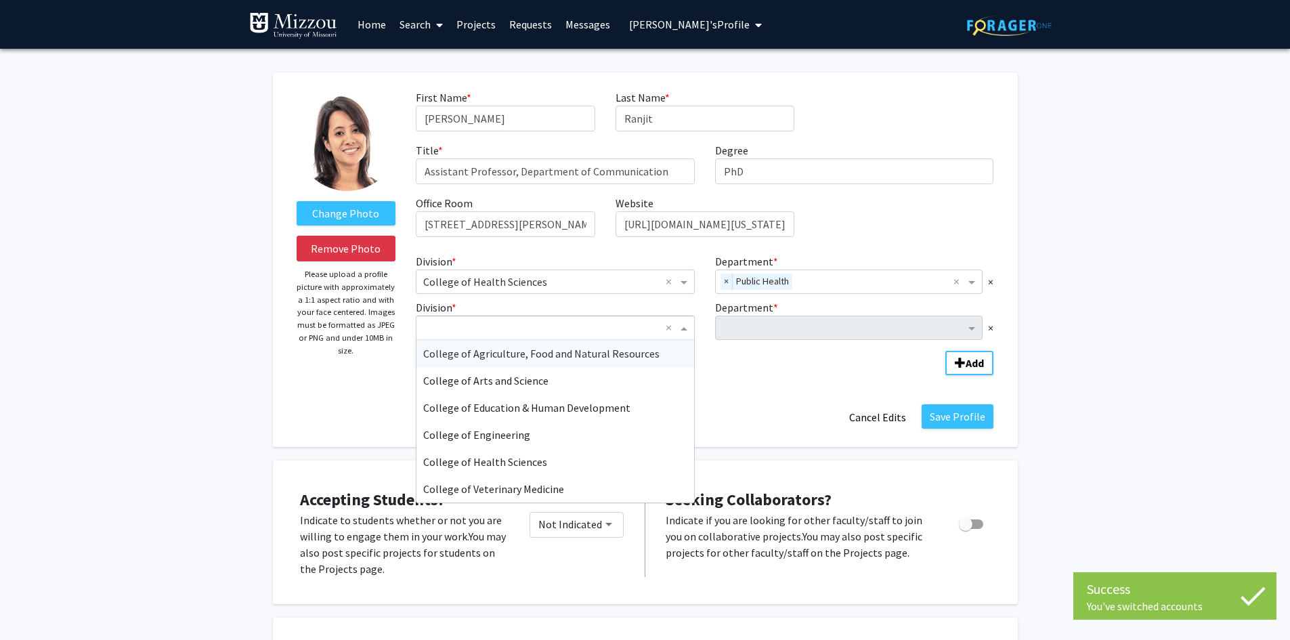
click at [683, 330] on span "Division" at bounding box center [685, 328] width 17 height 16
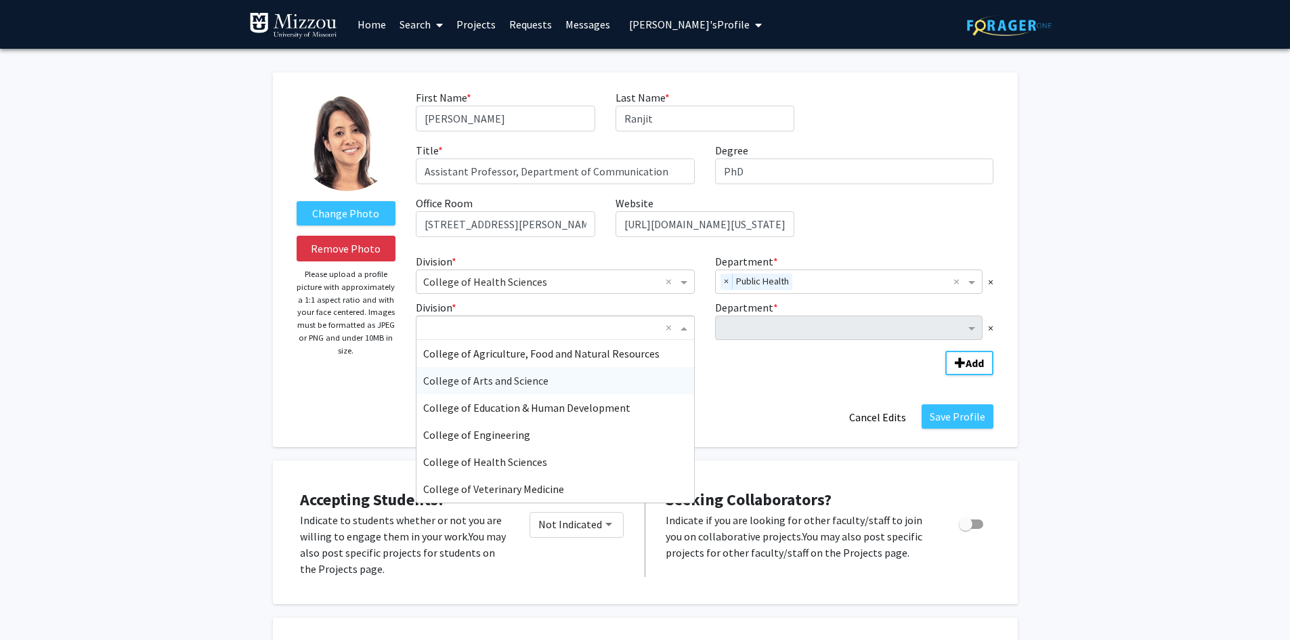
click at [631, 386] on div "College of Arts and Science" at bounding box center [555, 380] width 278 height 27
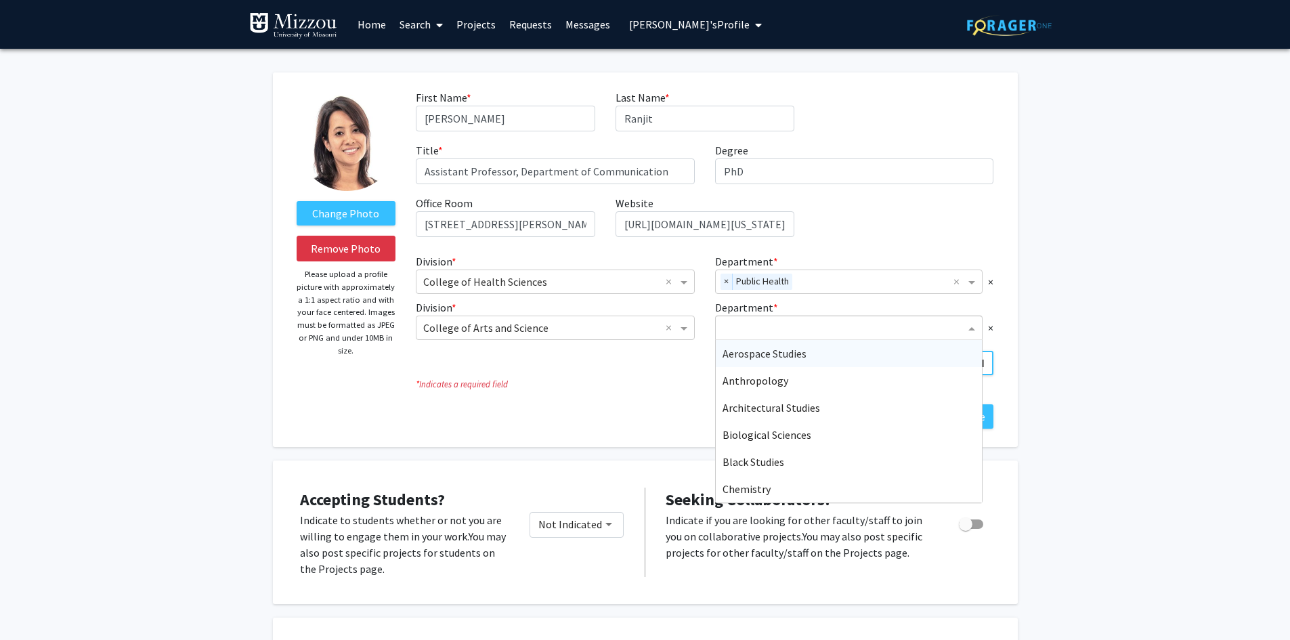
click at [750, 327] on input "Department" at bounding box center [844, 328] width 243 height 16
type input "comm"
click at [738, 354] on span "Communication" at bounding box center [760, 354] width 75 height 14
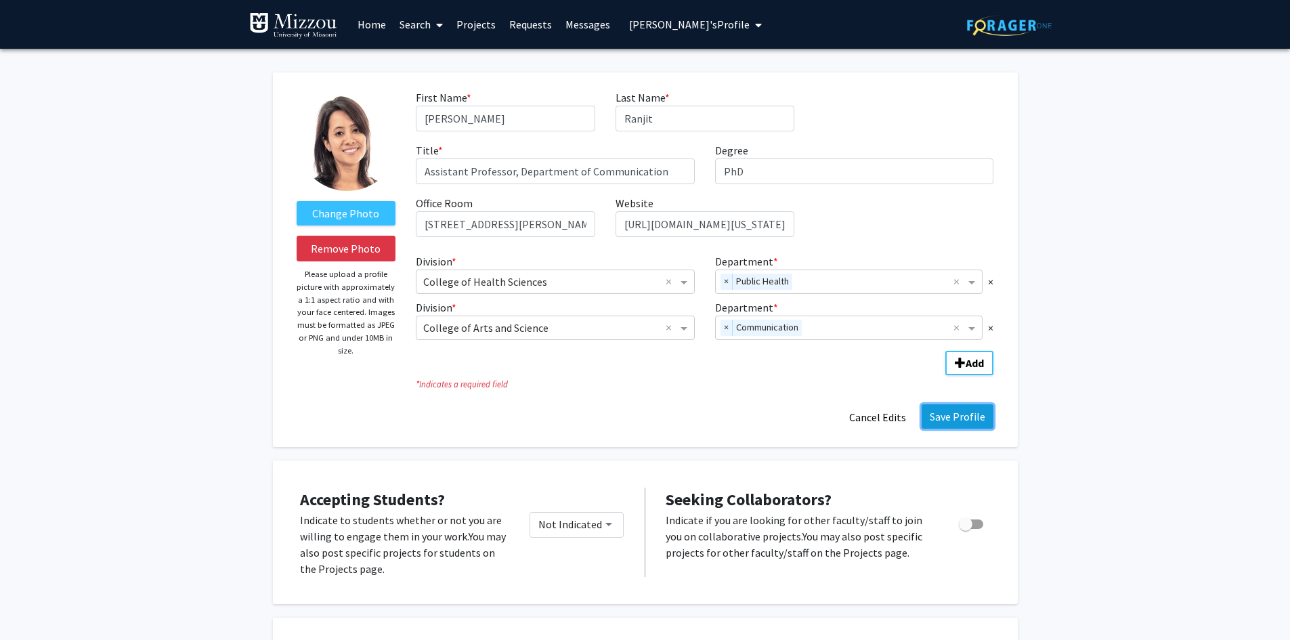
click at [948, 419] on button "Save Profile" at bounding box center [958, 416] width 72 height 24
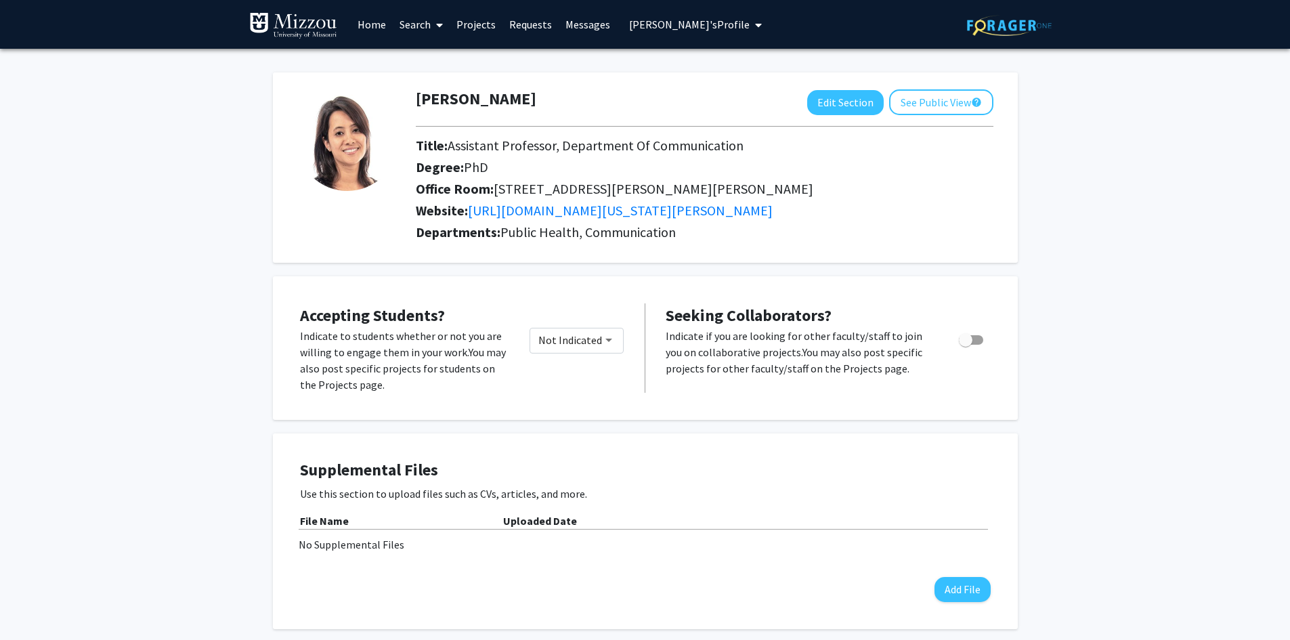
click at [702, 25] on span "Yerina Ranjit's Profile" at bounding box center [689, 25] width 121 height 14
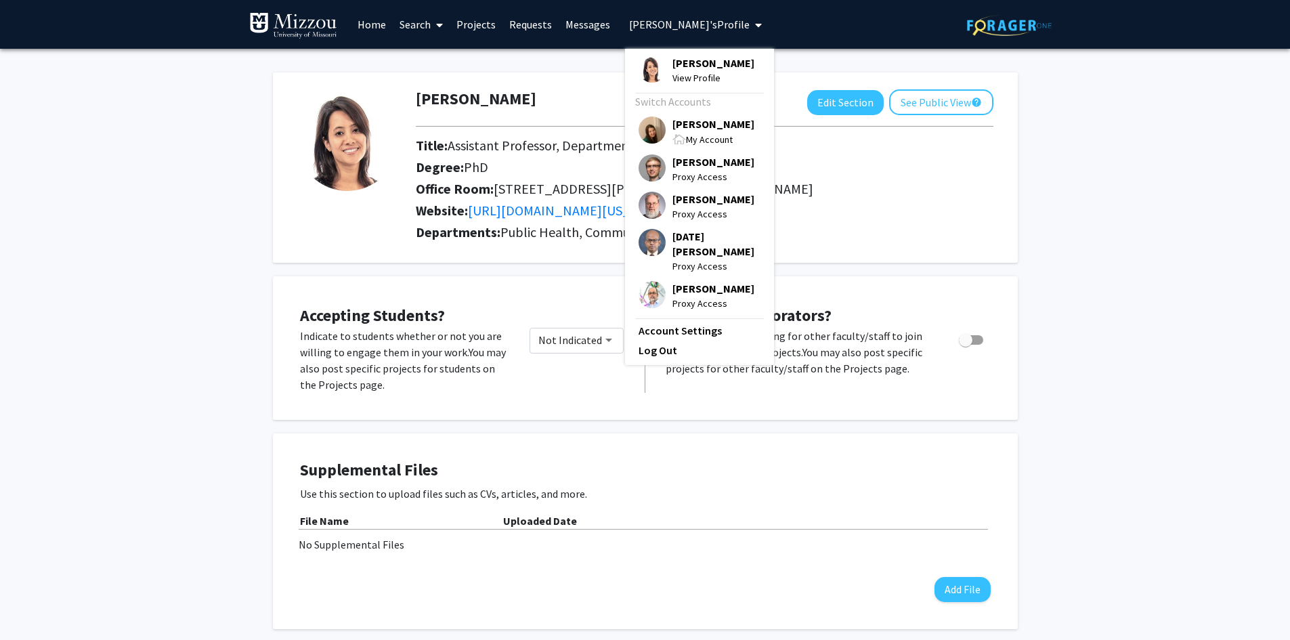
click at [698, 127] on span "[PERSON_NAME]" at bounding box center [713, 123] width 82 height 15
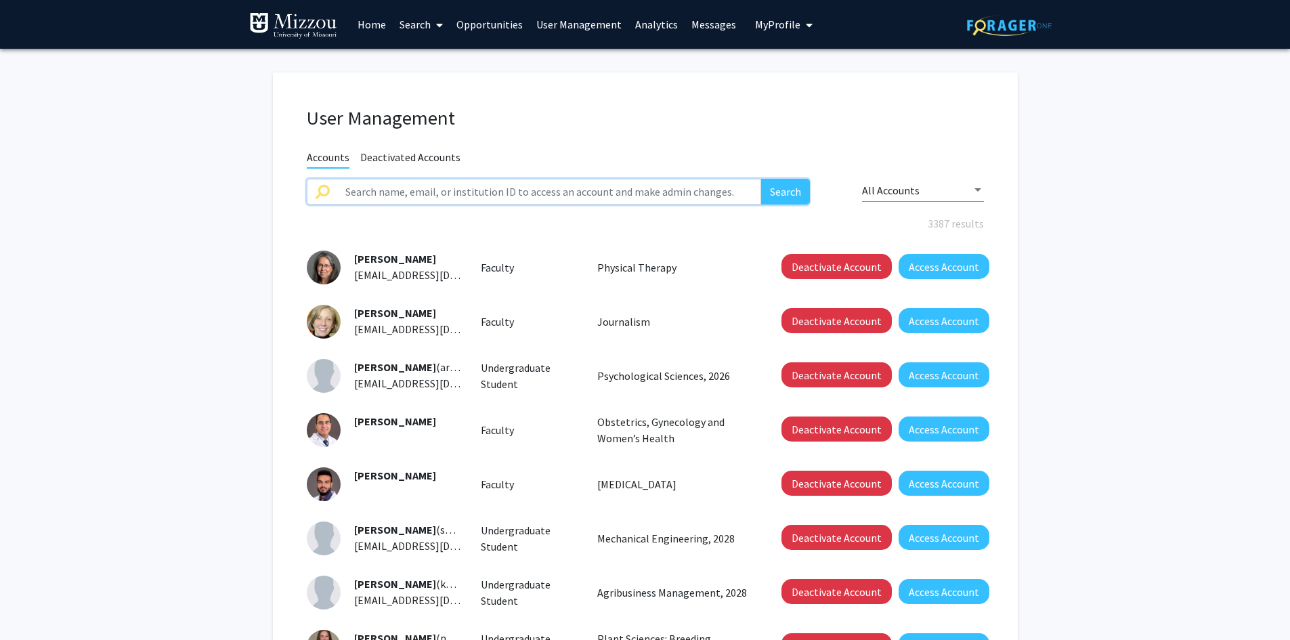
click at [356, 188] on input "text" at bounding box center [549, 192] width 425 height 26
click at [452, 188] on input "tim matis" at bounding box center [549, 192] width 425 height 26
type input "tim matisziw"
click at [761, 179] on button "Search" at bounding box center [785, 192] width 49 height 26
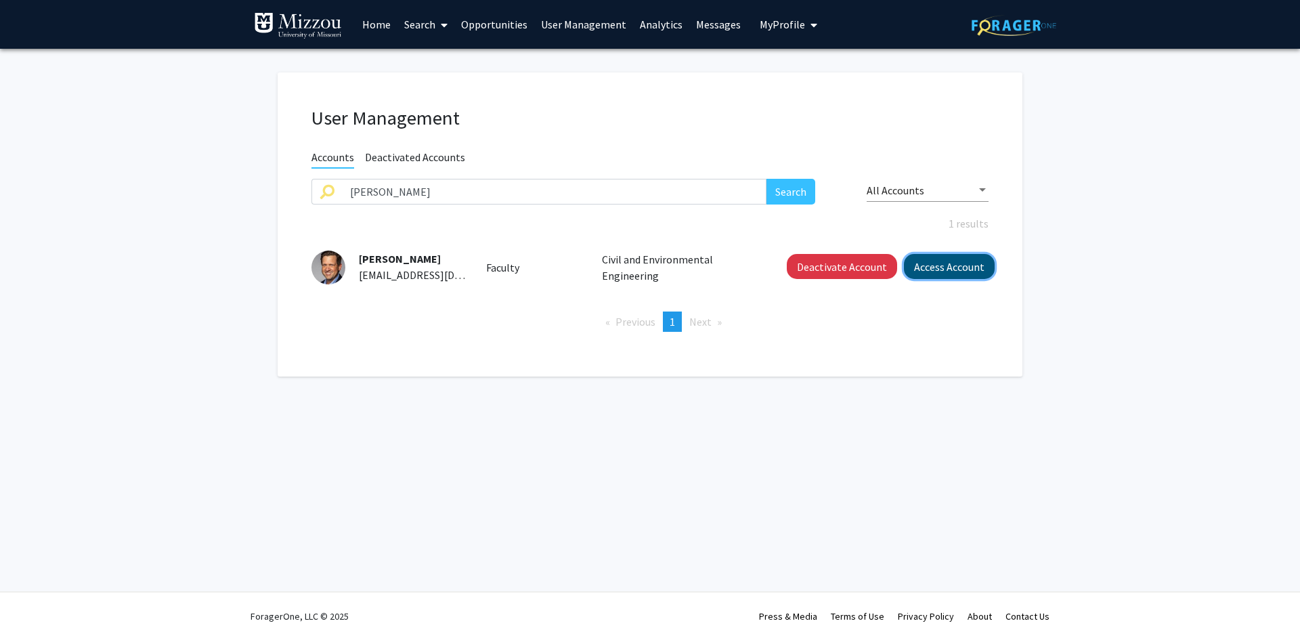
click at [952, 270] on button "Access Account" at bounding box center [949, 266] width 91 height 25
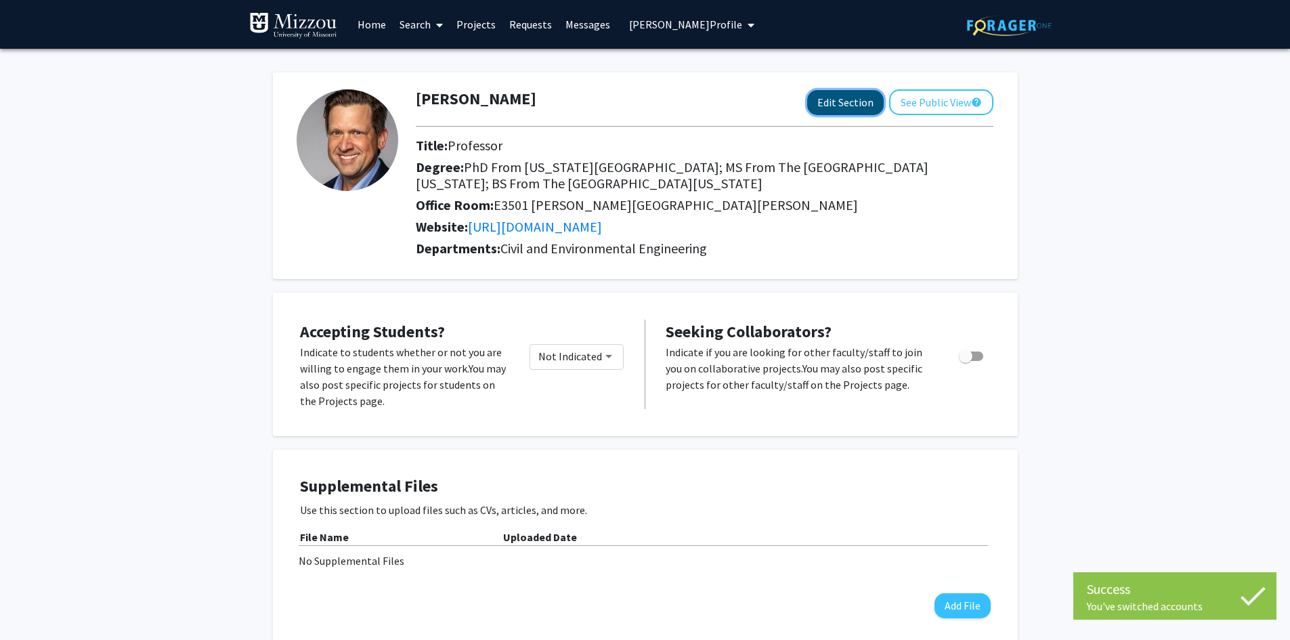
click at [842, 108] on button "Edit Section" at bounding box center [845, 102] width 77 height 25
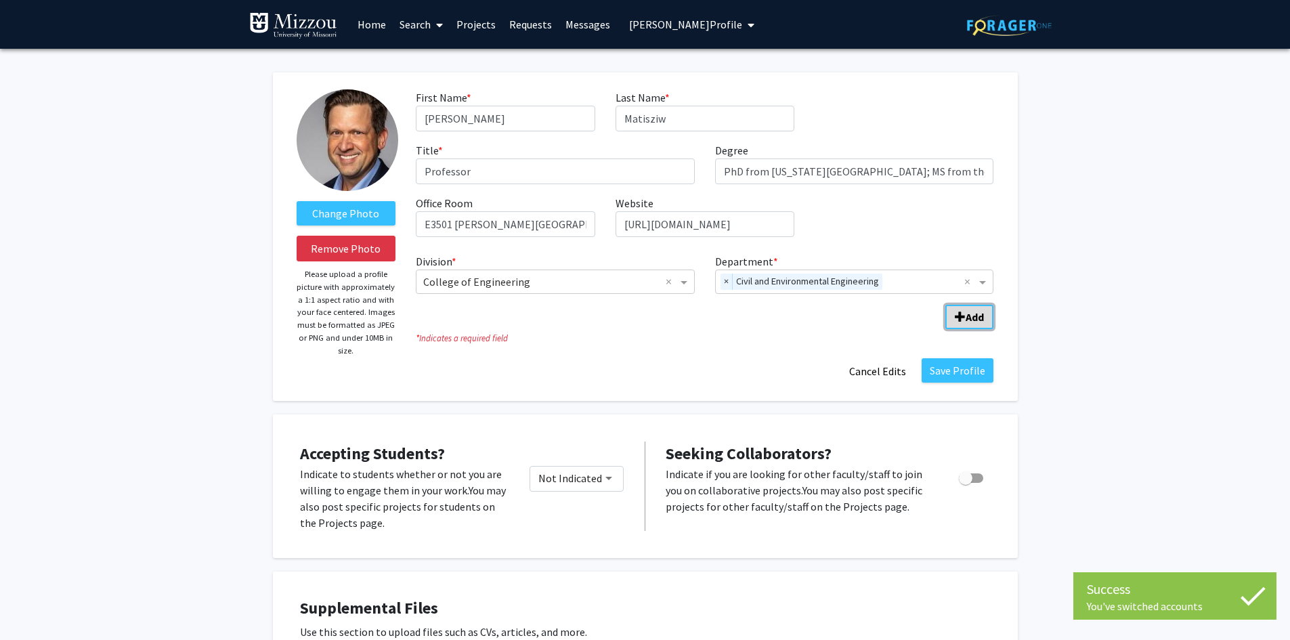
click at [962, 314] on span "Add Division/Department" at bounding box center [960, 317] width 11 height 11
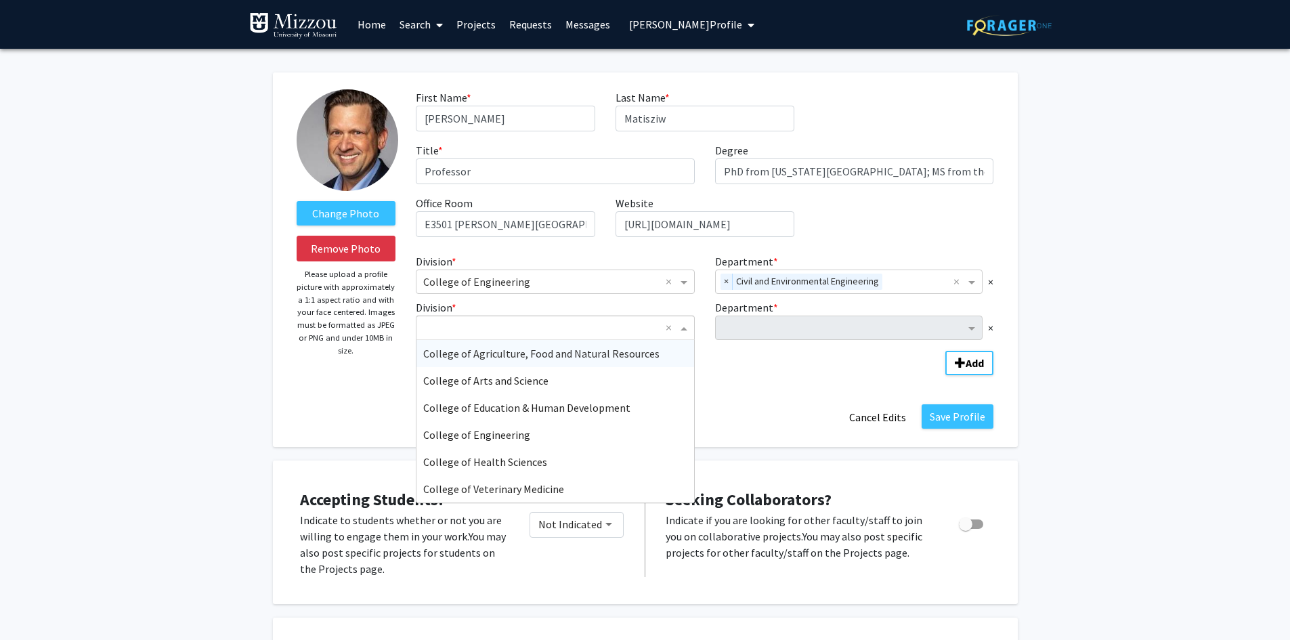
click at [687, 329] on span "Division" at bounding box center [685, 328] width 17 height 16
click at [597, 383] on div "College of Arts and Science" at bounding box center [555, 380] width 278 height 27
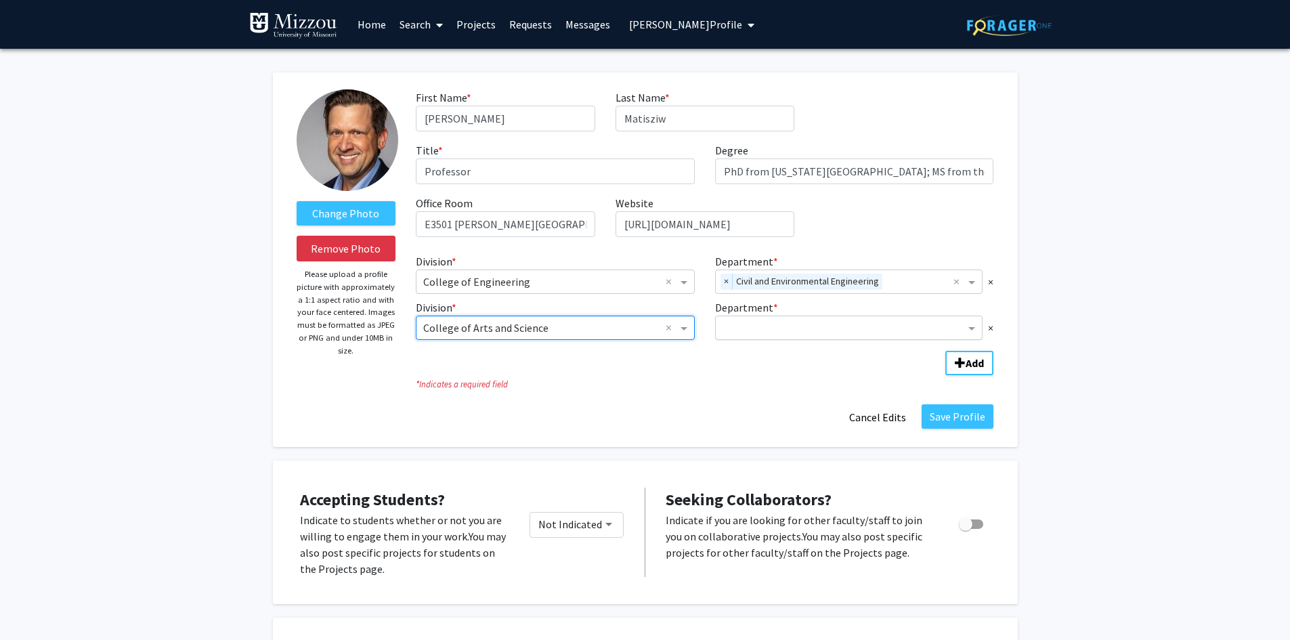
click at [741, 324] on input "Department" at bounding box center [844, 328] width 243 height 16
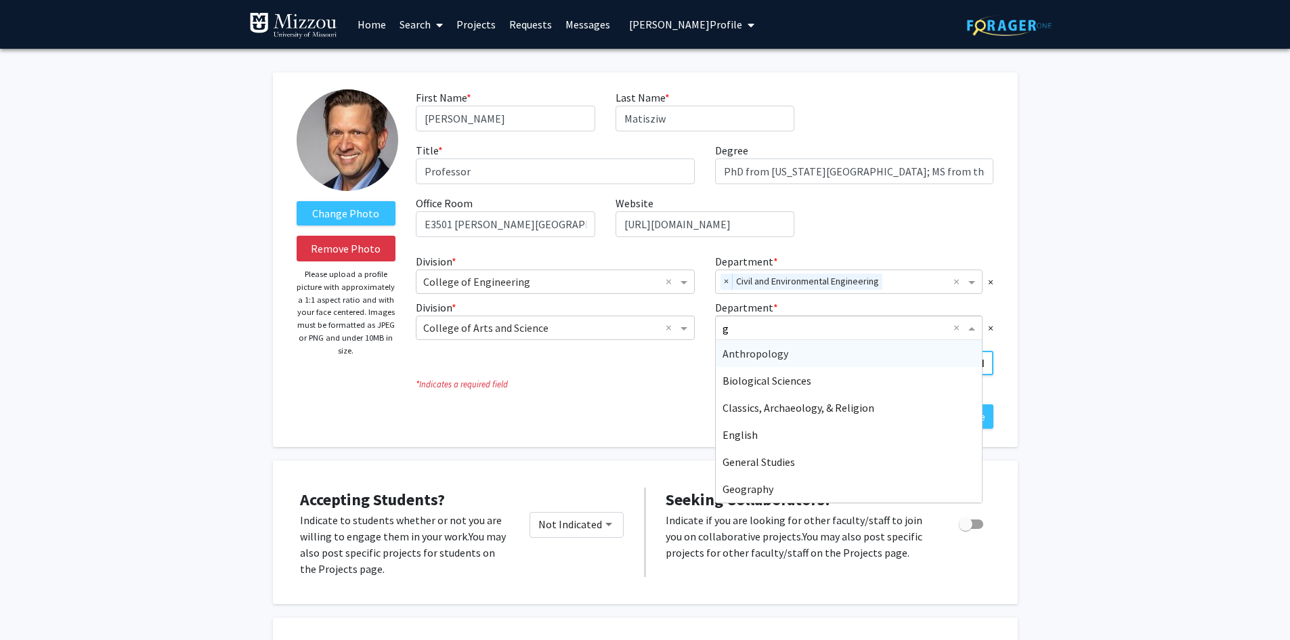
type input "ge"
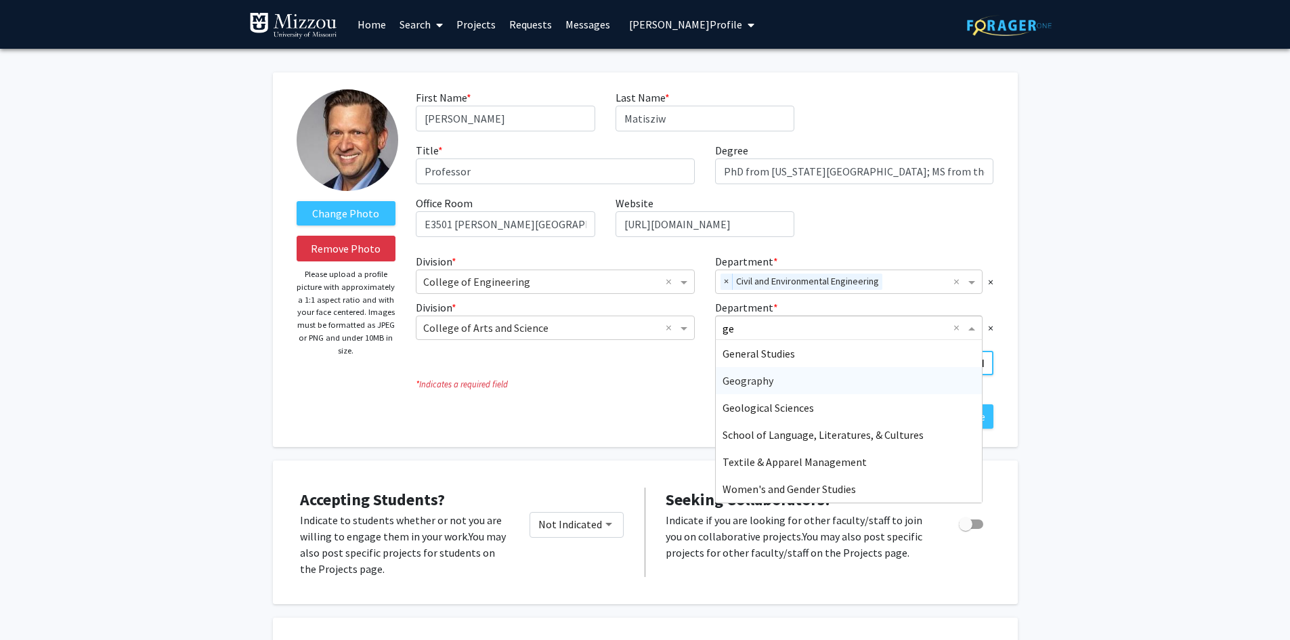
click at [732, 381] on span "Geography" at bounding box center [748, 381] width 51 height 14
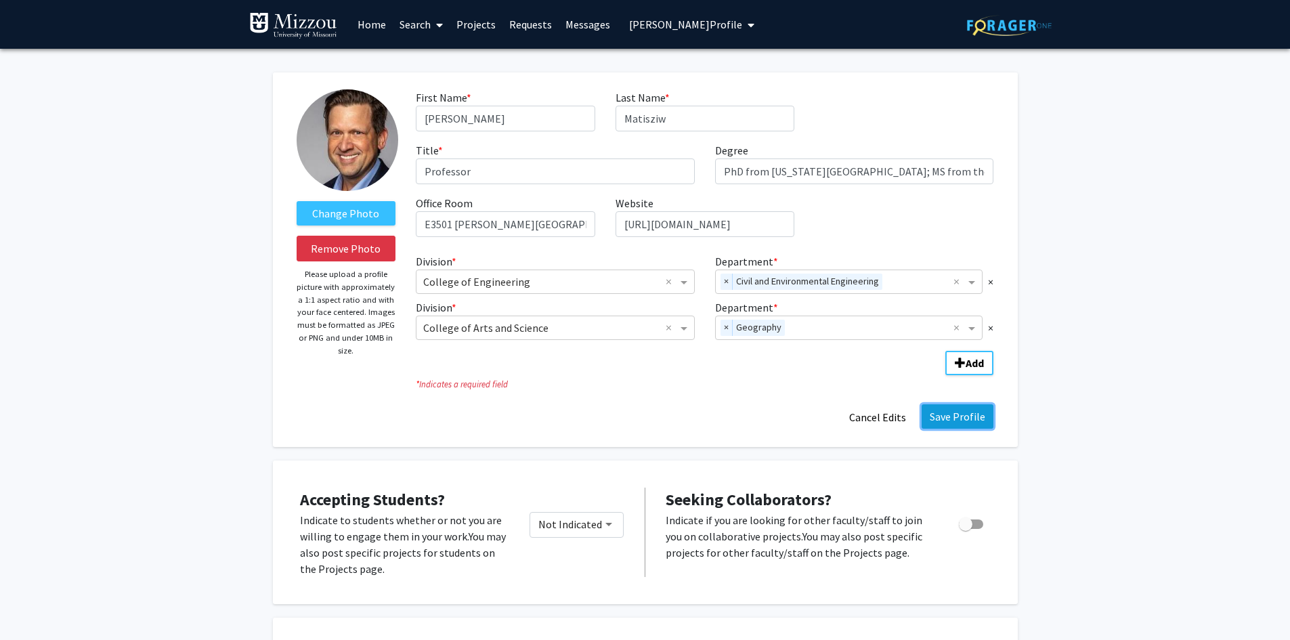
click at [947, 416] on button "Save Profile" at bounding box center [958, 416] width 72 height 24
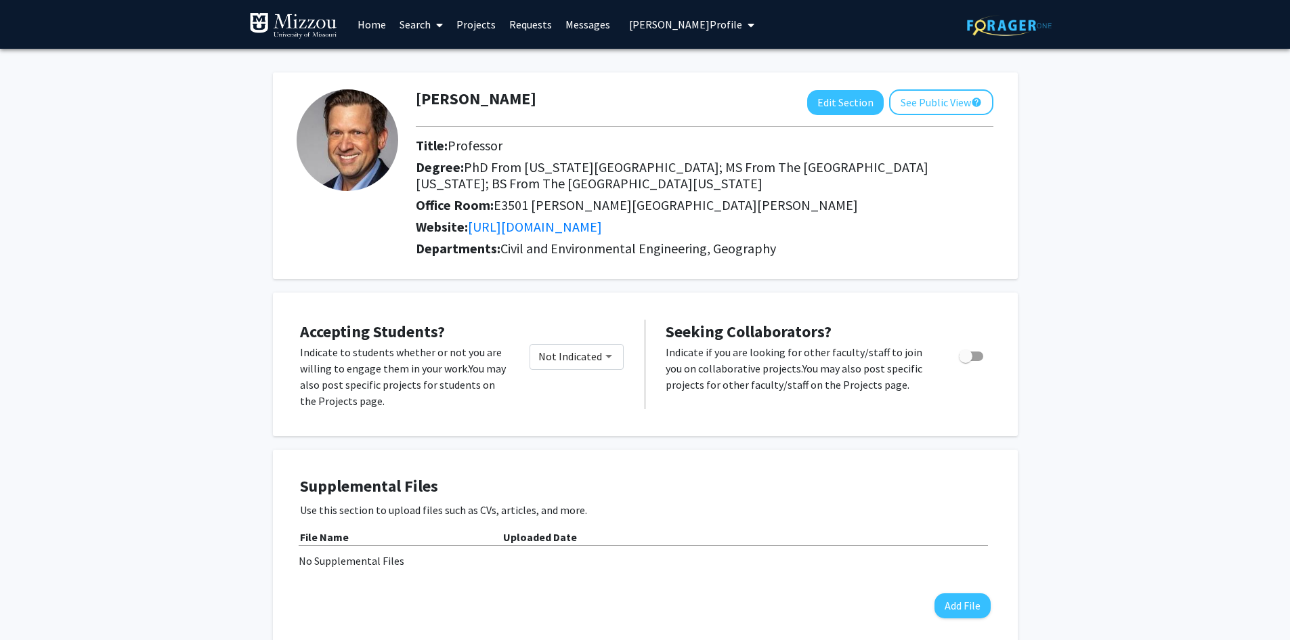
click at [670, 22] on span "Tim Matisziw's Profile" at bounding box center [685, 25] width 113 height 14
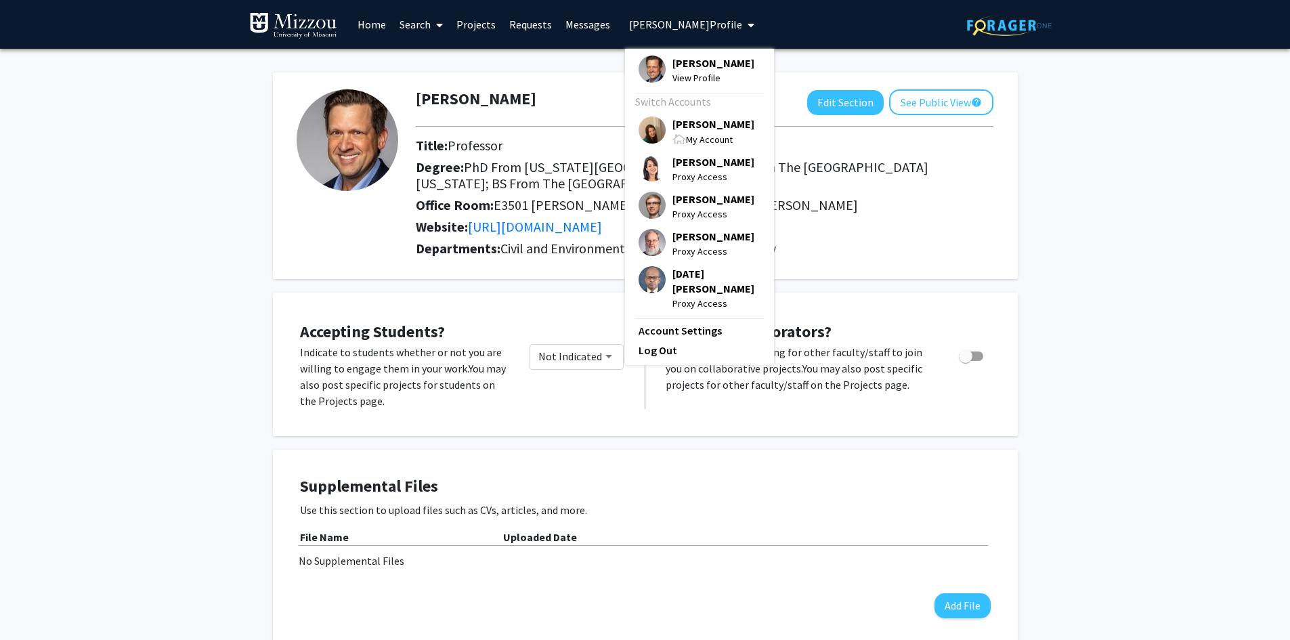
click at [674, 125] on span "[PERSON_NAME]" at bounding box center [713, 123] width 82 height 15
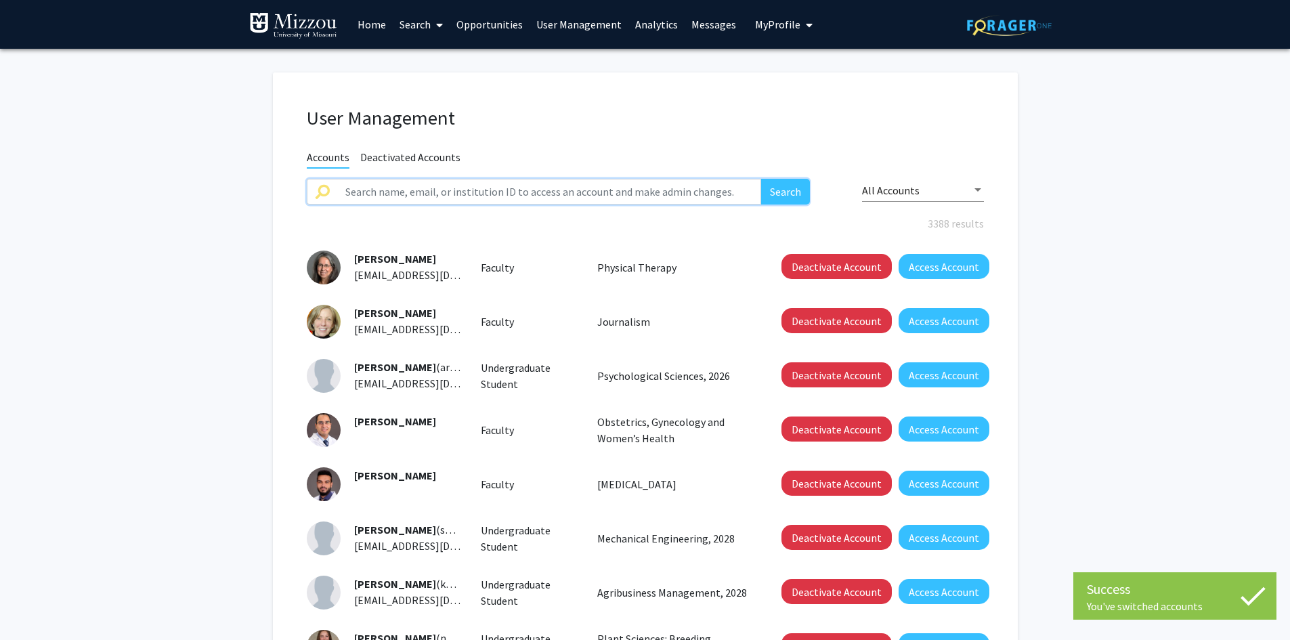
click at [626, 190] on input "text" at bounding box center [549, 192] width 425 height 26
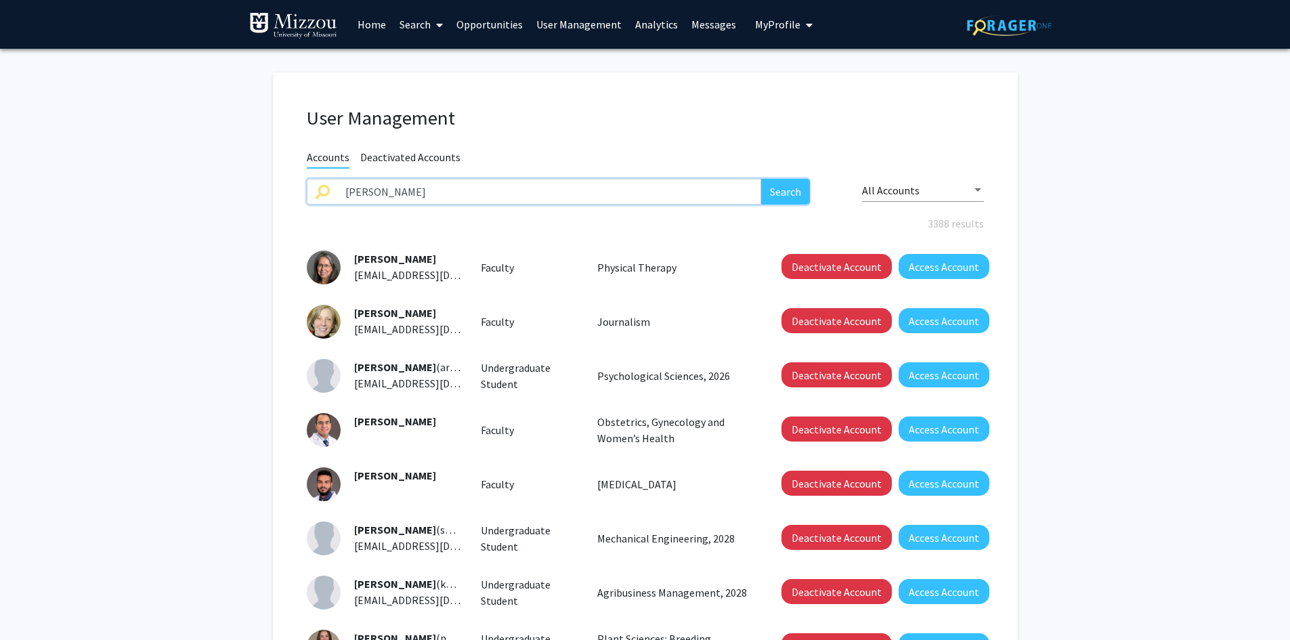
type input "timothy duff"
click at [761, 179] on button "Search" at bounding box center [785, 192] width 49 height 26
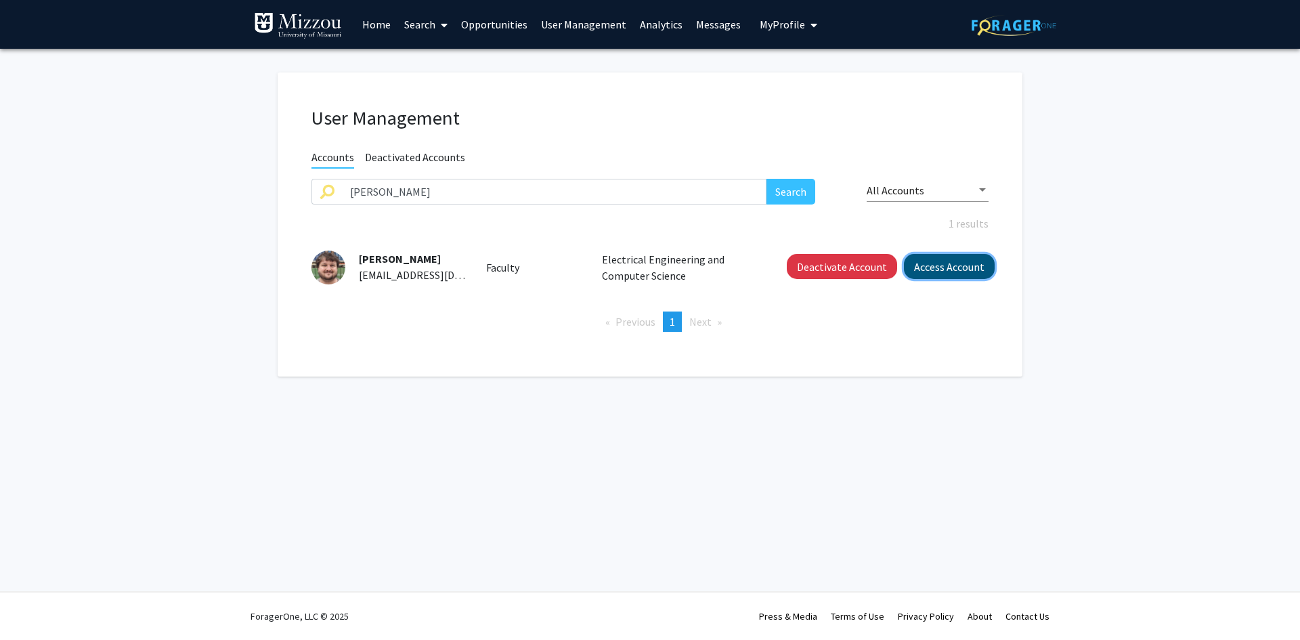
click at [915, 269] on button "Access Account" at bounding box center [949, 266] width 91 height 25
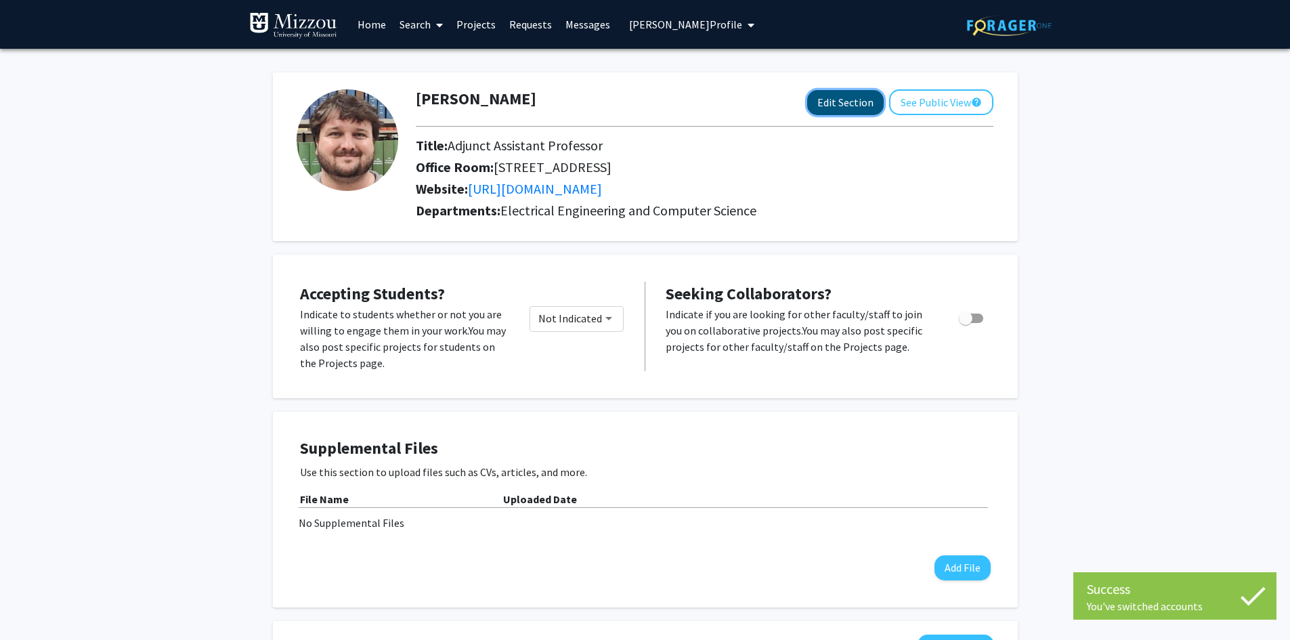
click at [824, 102] on button "Edit Section" at bounding box center [845, 102] width 77 height 25
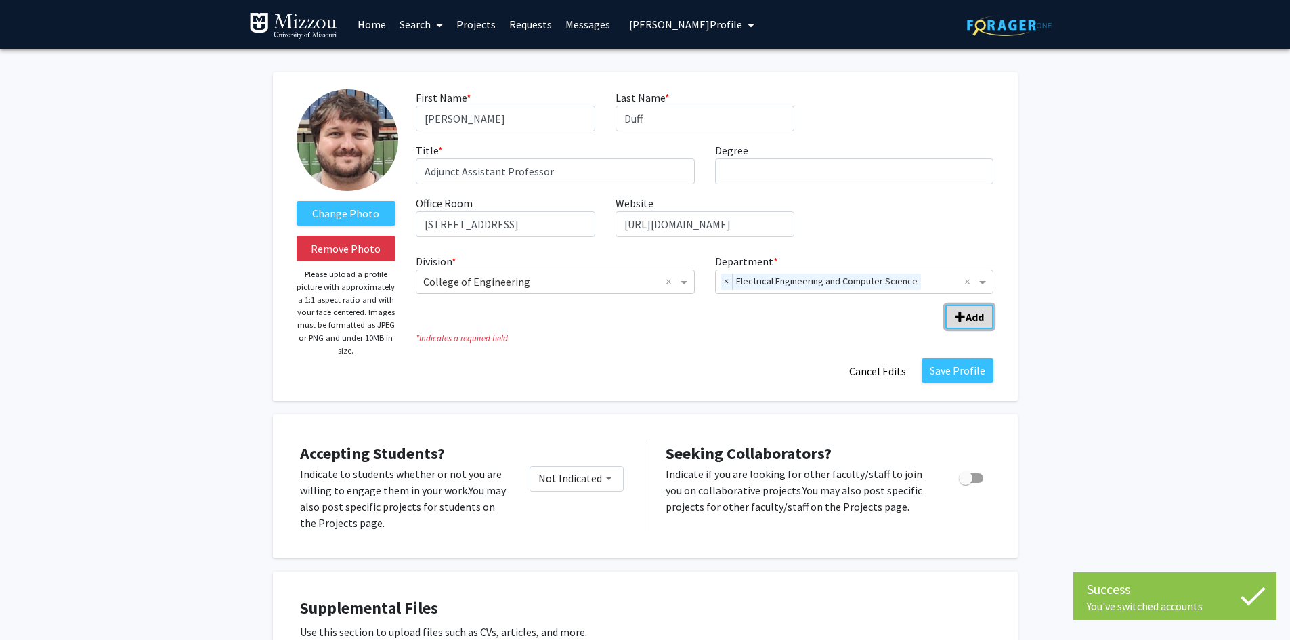
click at [957, 315] on span "Add Division/Department" at bounding box center [960, 317] width 11 height 11
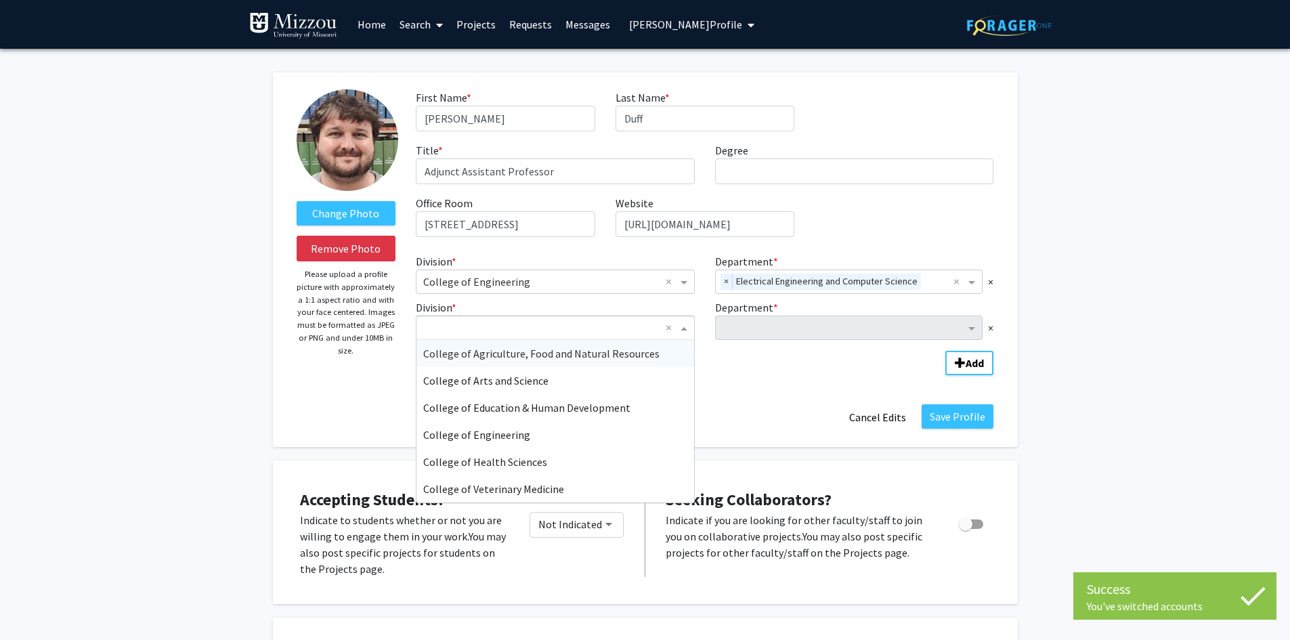
click at [686, 326] on span "Division" at bounding box center [685, 328] width 17 height 16
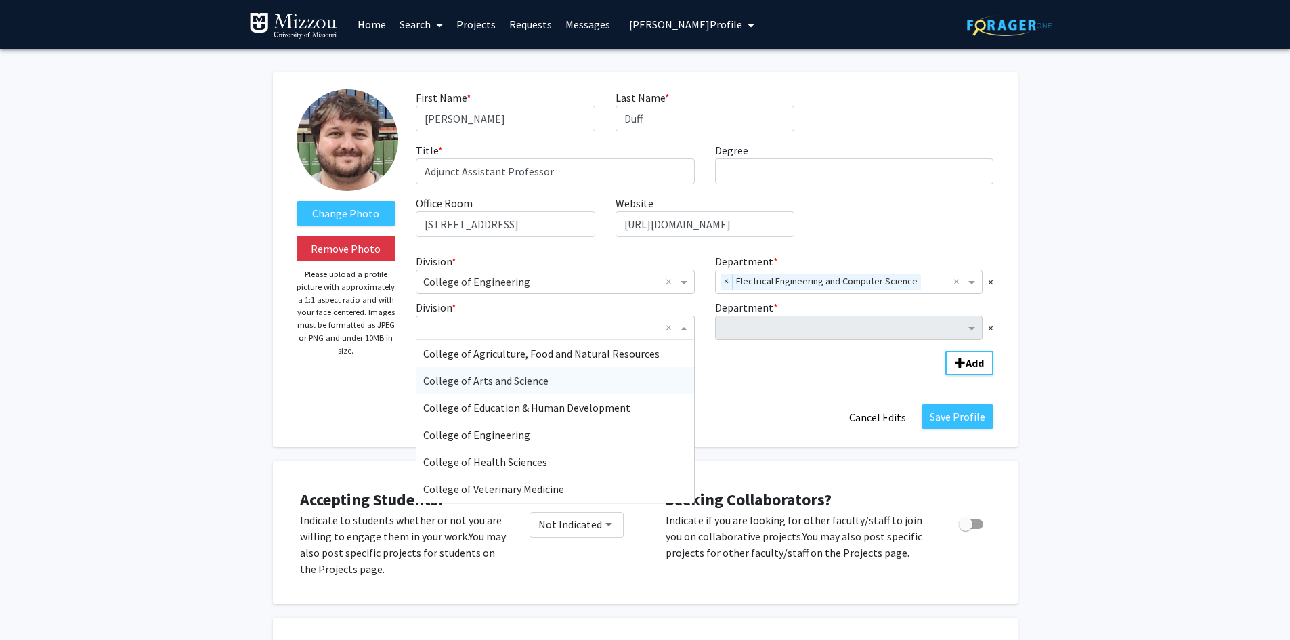
click at [560, 386] on div "College of Arts and Science" at bounding box center [555, 380] width 278 height 27
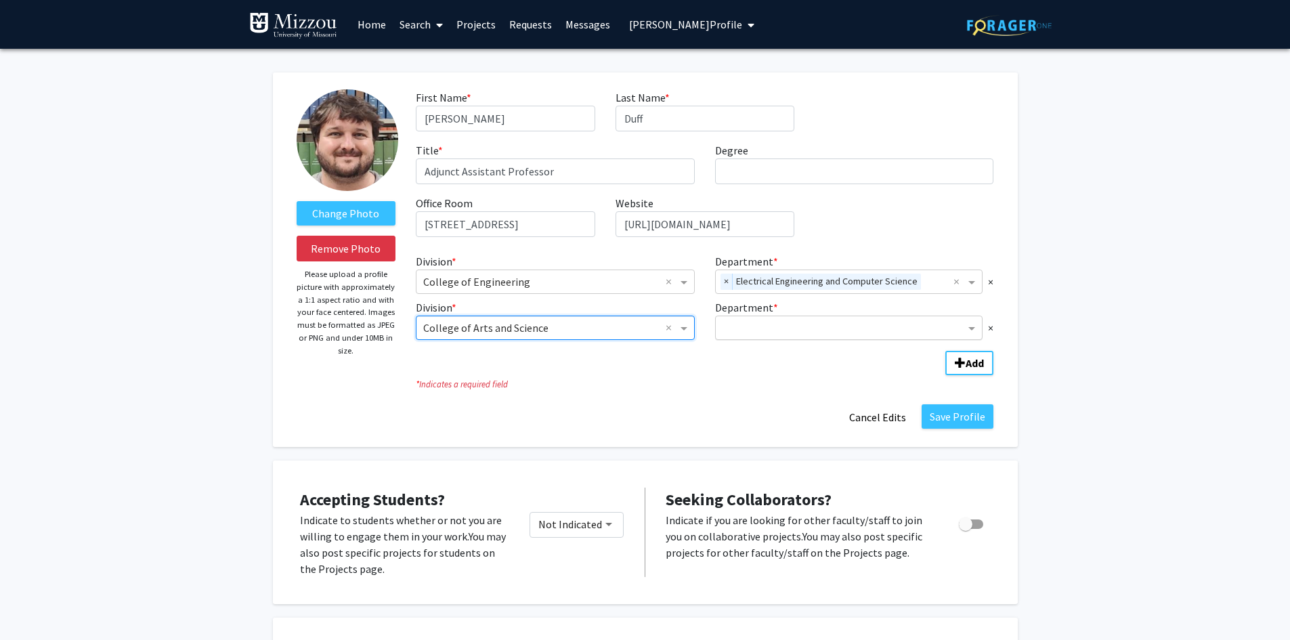
click at [740, 329] on input "Department" at bounding box center [844, 328] width 243 height 16
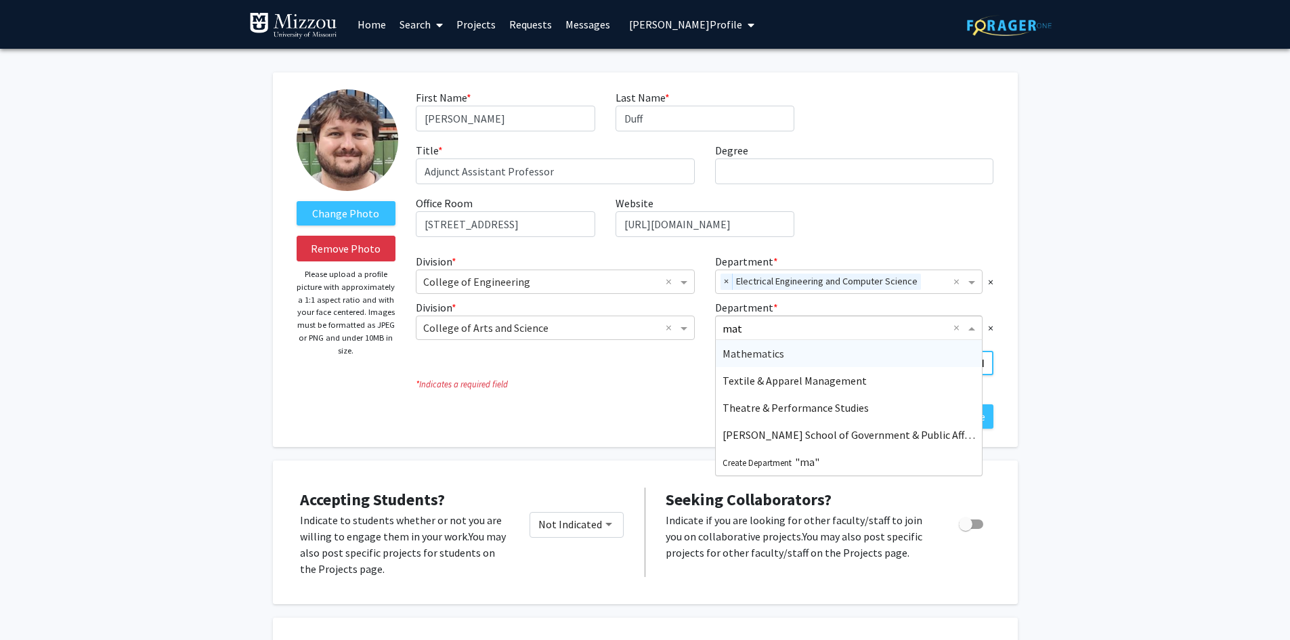
type input "math"
click at [736, 351] on span "Mathematics" at bounding box center [754, 354] width 62 height 14
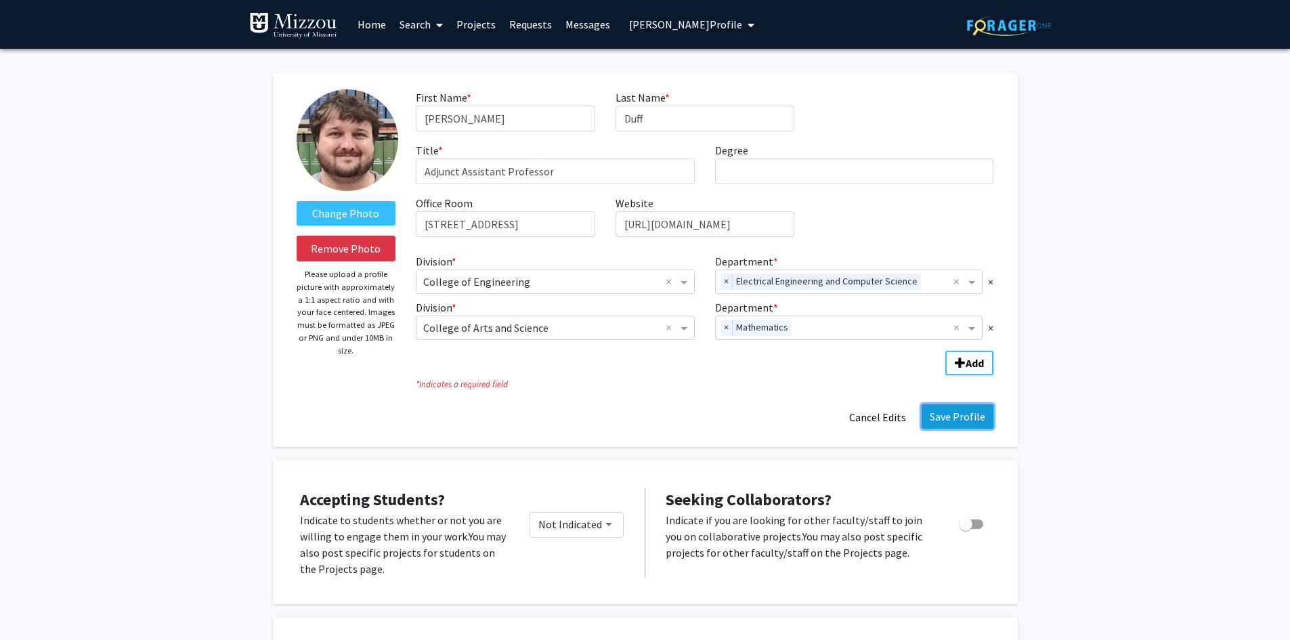
click at [935, 421] on button "Save Profile" at bounding box center [958, 416] width 72 height 24
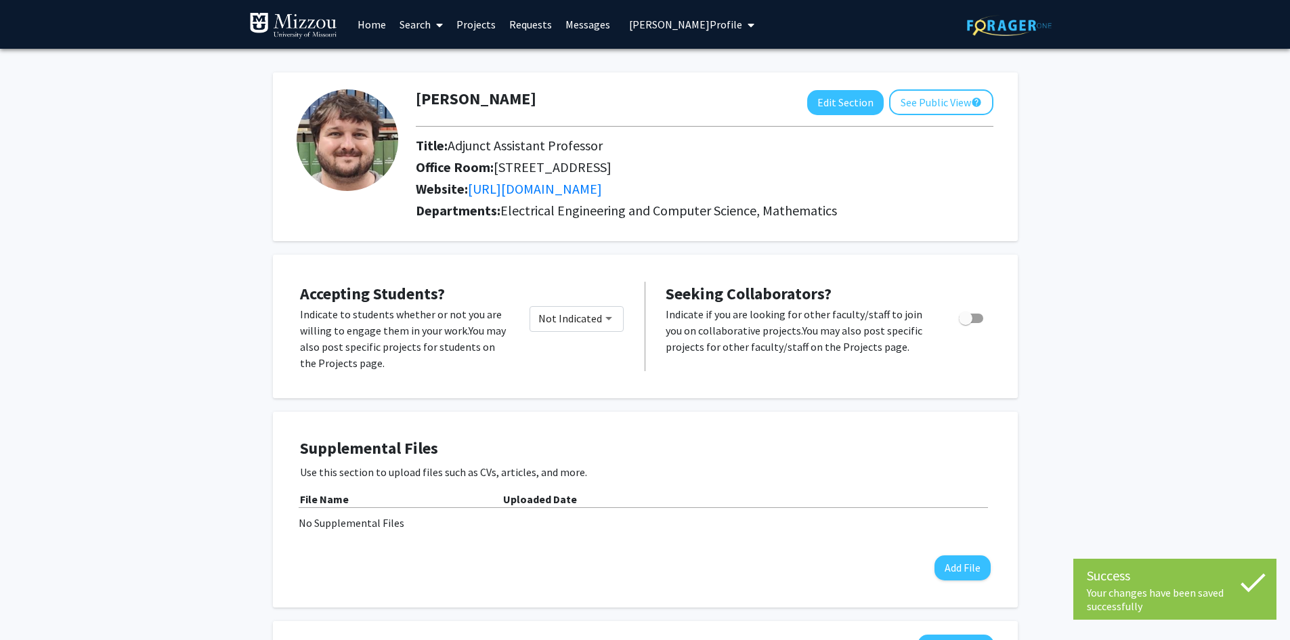
click at [1098, 221] on div "Timothy Duff Edit Section See Public View help Title: Adjunct Assistant Profess…" at bounding box center [645, 597] width 1290 height 1096
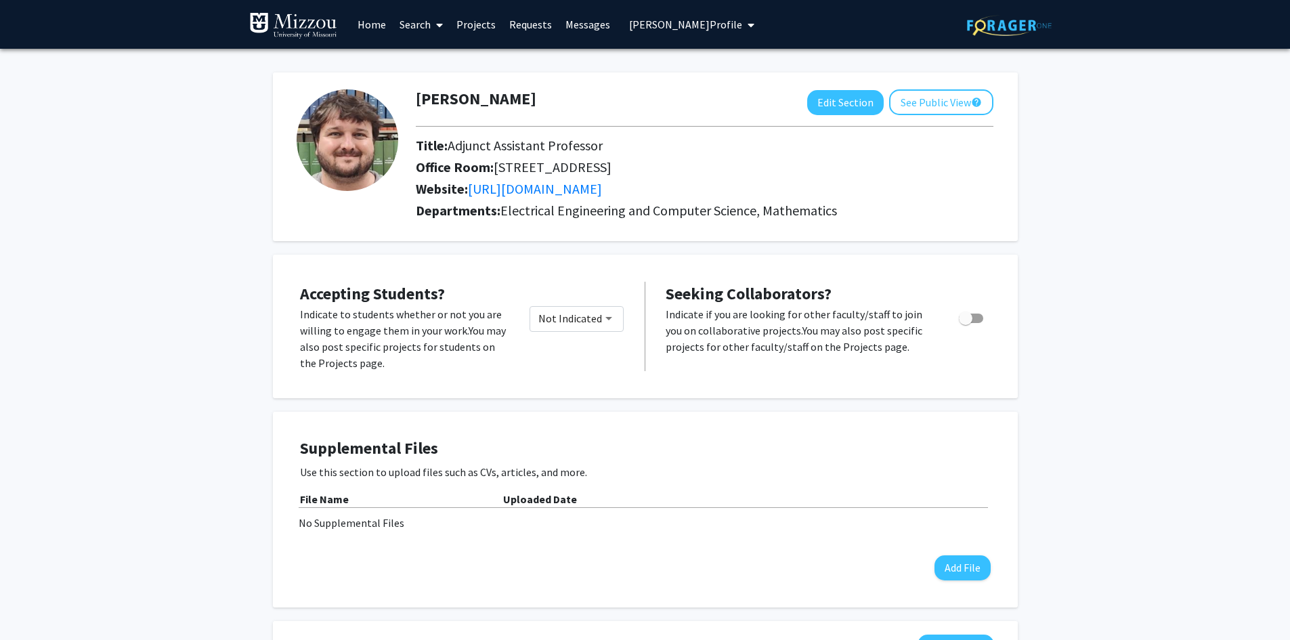
click at [635, 27] on span "Timothy Duff's Profile" at bounding box center [685, 25] width 113 height 14
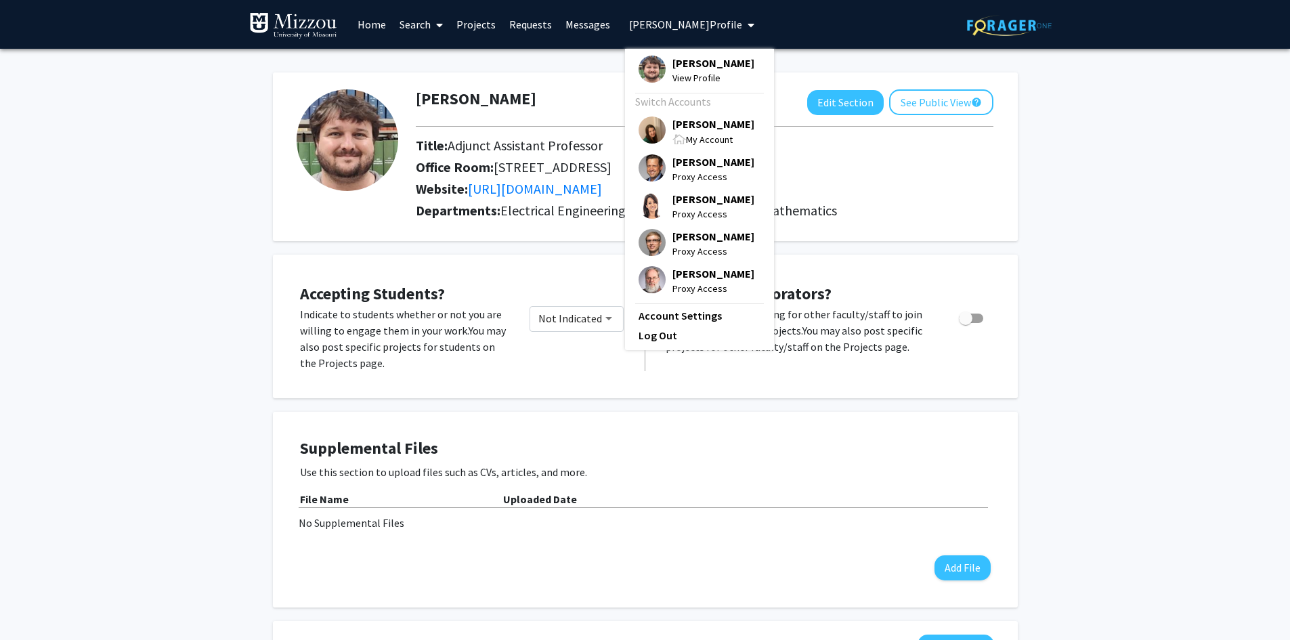
click at [715, 125] on span "[PERSON_NAME]" at bounding box center [713, 123] width 82 height 15
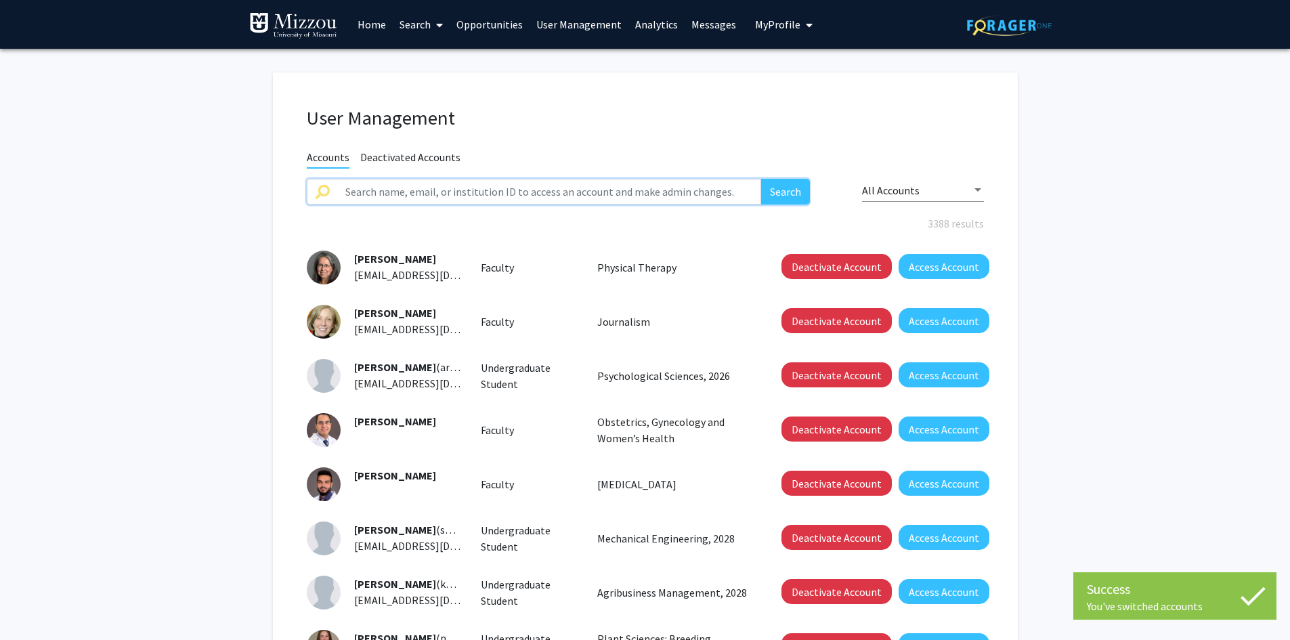
click at [639, 193] on input "text" at bounding box center [549, 192] width 425 height 26
drag, startPoint x: 639, startPoint y: 193, endPoint x: 600, endPoint y: 186, distance: 39.2
click at [600, 186] on input "text" at bounding box center [549, 192] width 425 height 26
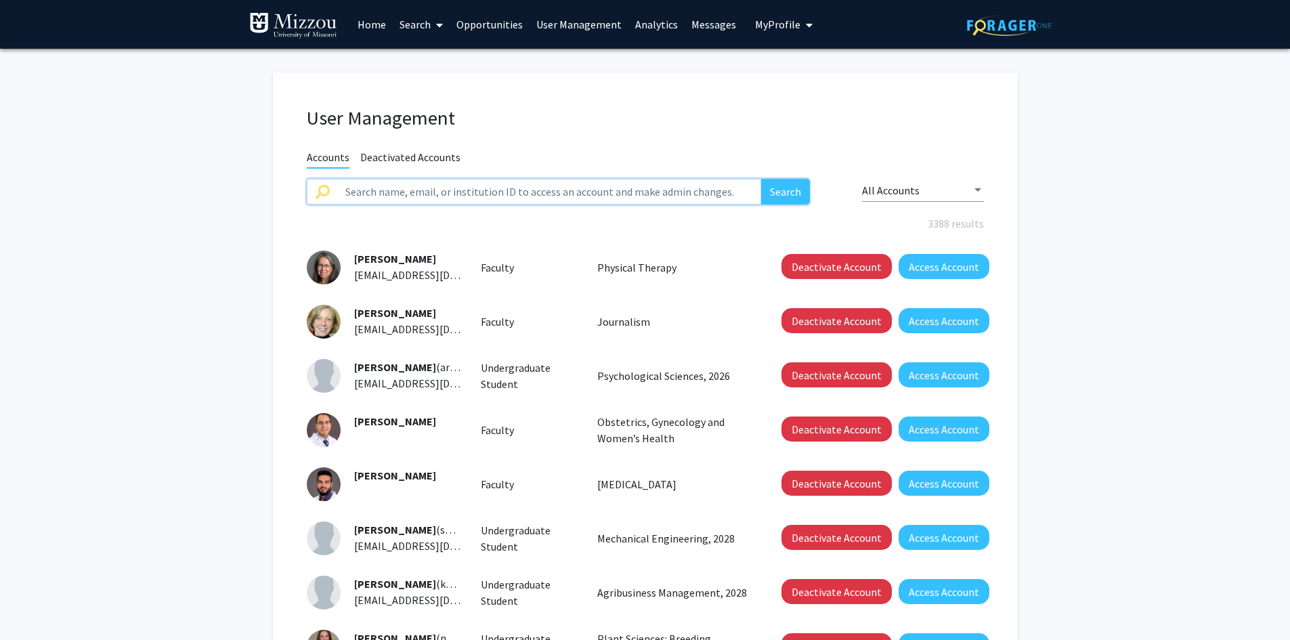
click at [601, 192] on input "text" at bounding box center [549, 192] width 425 height 26
click at [738, 200] on input "text" at bounding box center [549, 192] width 425 height 26
type input "petros"
click at [761, 179] on button "Search" at bounding box center [785, 192] width 49 height 26
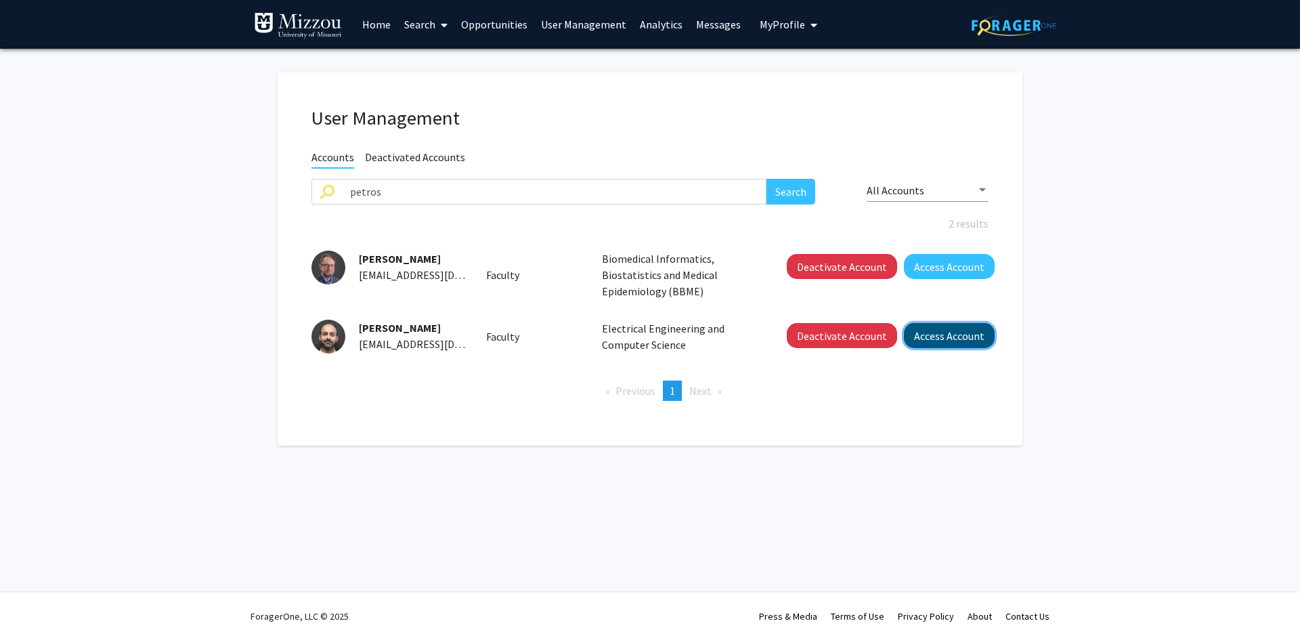
click at [931, 334] on button "Access Account" at bounding box center [949, 335] width 91 height 25
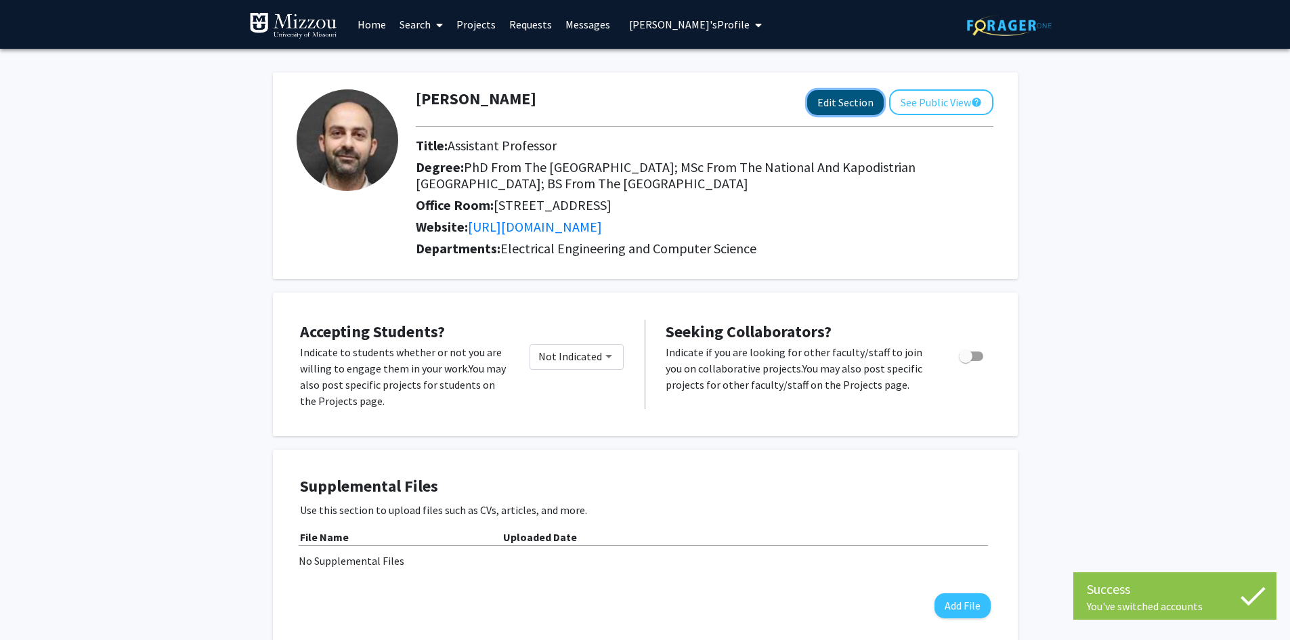
click at [823, 102] on button "Edit Section" at bounding box center [845, 102] width 77 height 25
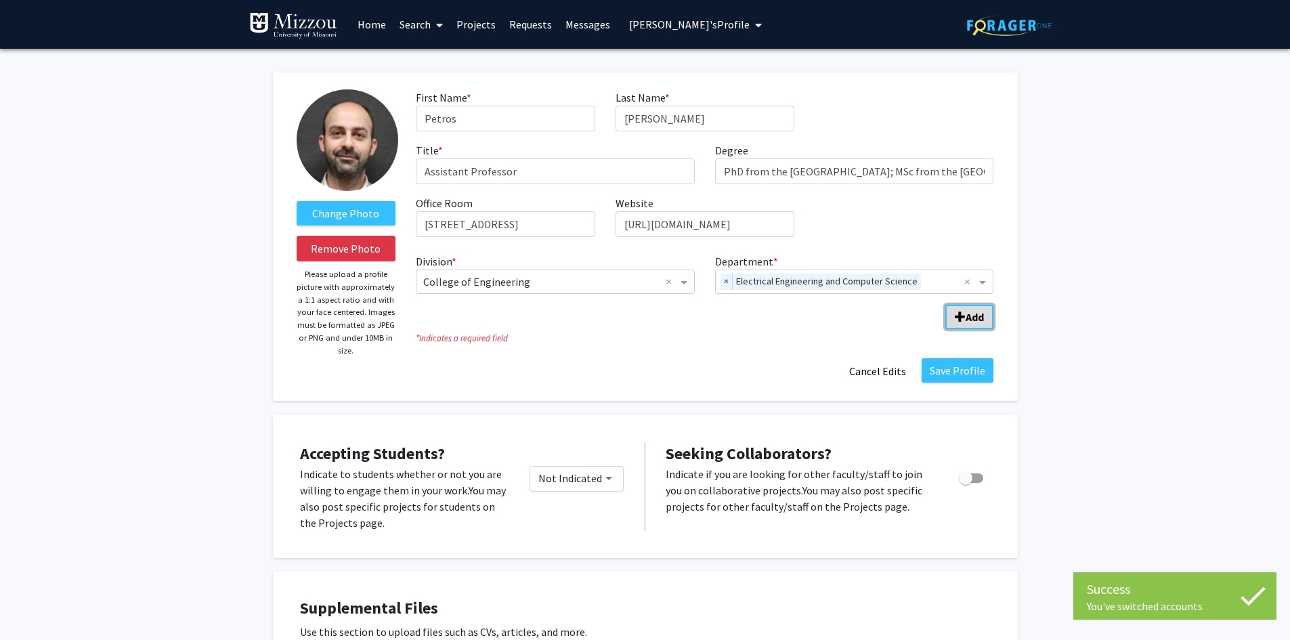
click at [954, 318] on button "Add" at bounding box center [969, 317] width 48 height 24
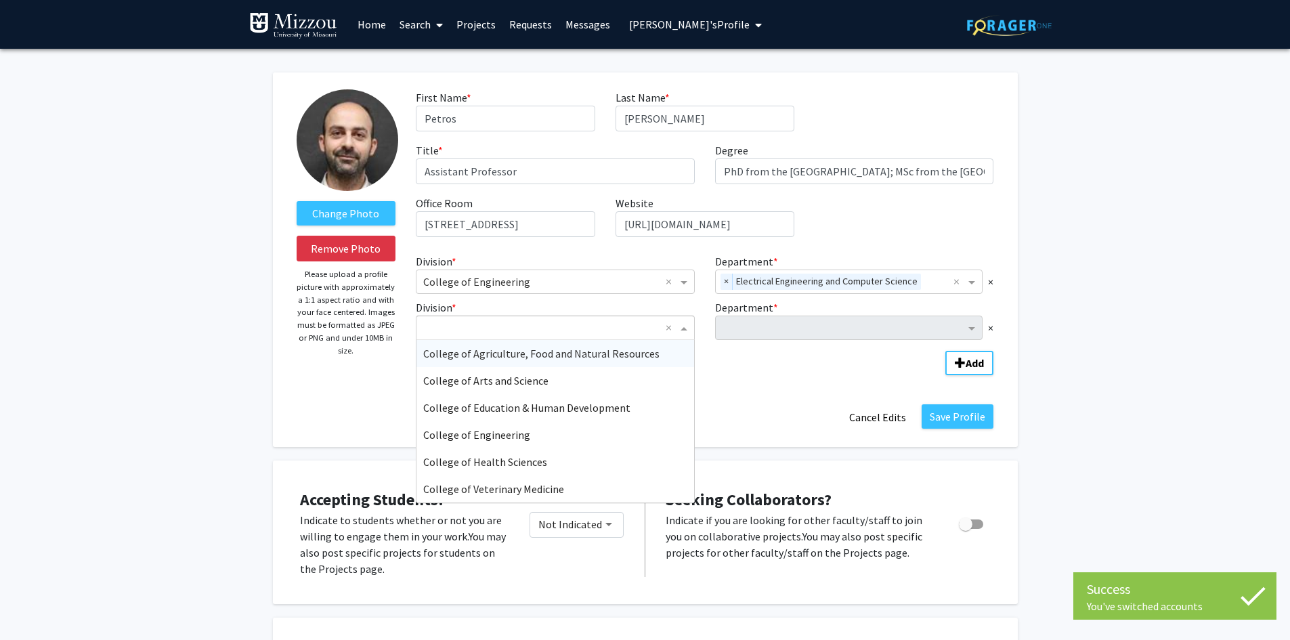
click at [687, 332] on span "Division" at bounding box center [685, 328] width 17 height 16
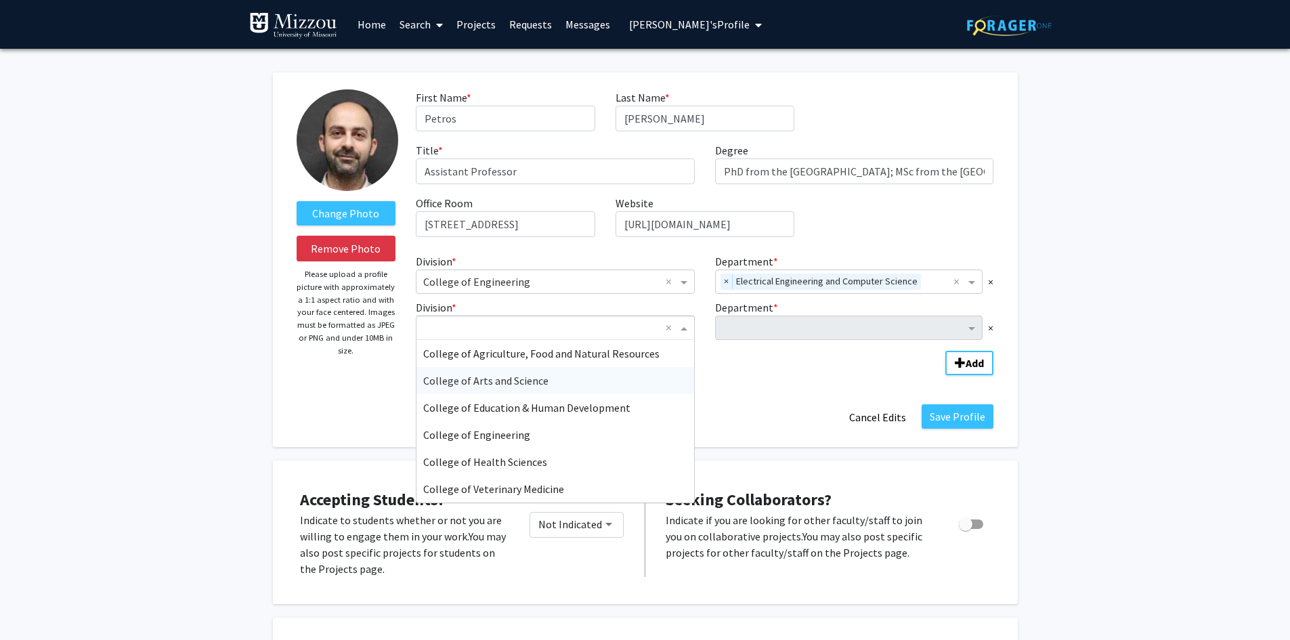
click at [611, 380] on div "College of Arts and Science" at bounding box center [555, 380] width 278 height 27
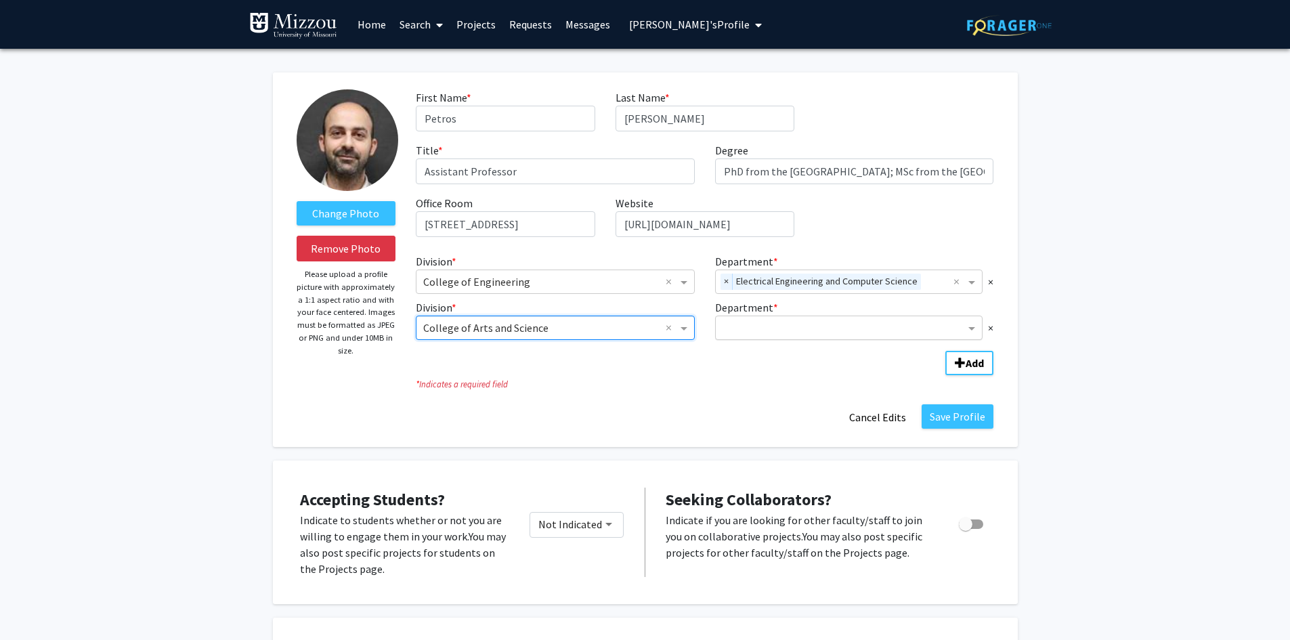
click at [800, 328] on input "Department" at bounding box center [844, 328] width 243 height 16
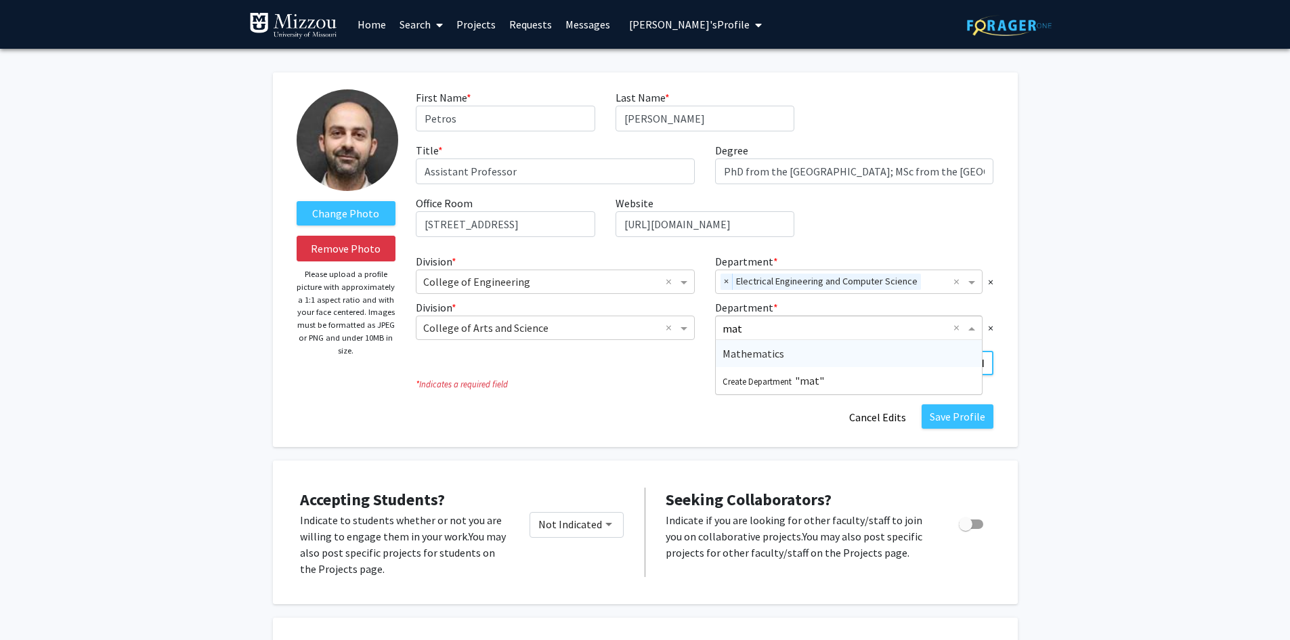
type input "math"
click at [772, 348] on span "Mathematics" at bounding box center [754, 354] width 62 height 14
click at [972, 417] on button "Save Profile" at bounding box center [958, 416] width 72 height 24
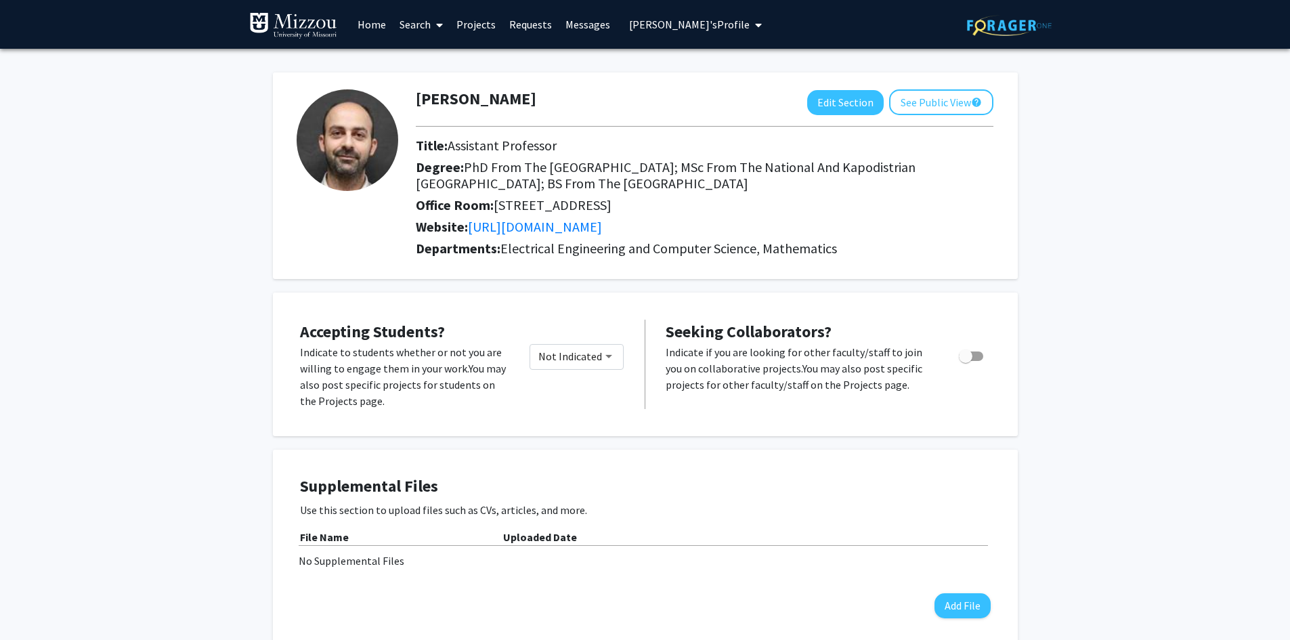
click at [706, 22] on span "Petros Valettas's Profile" at bounding box center [689, 25] width 121 height 14
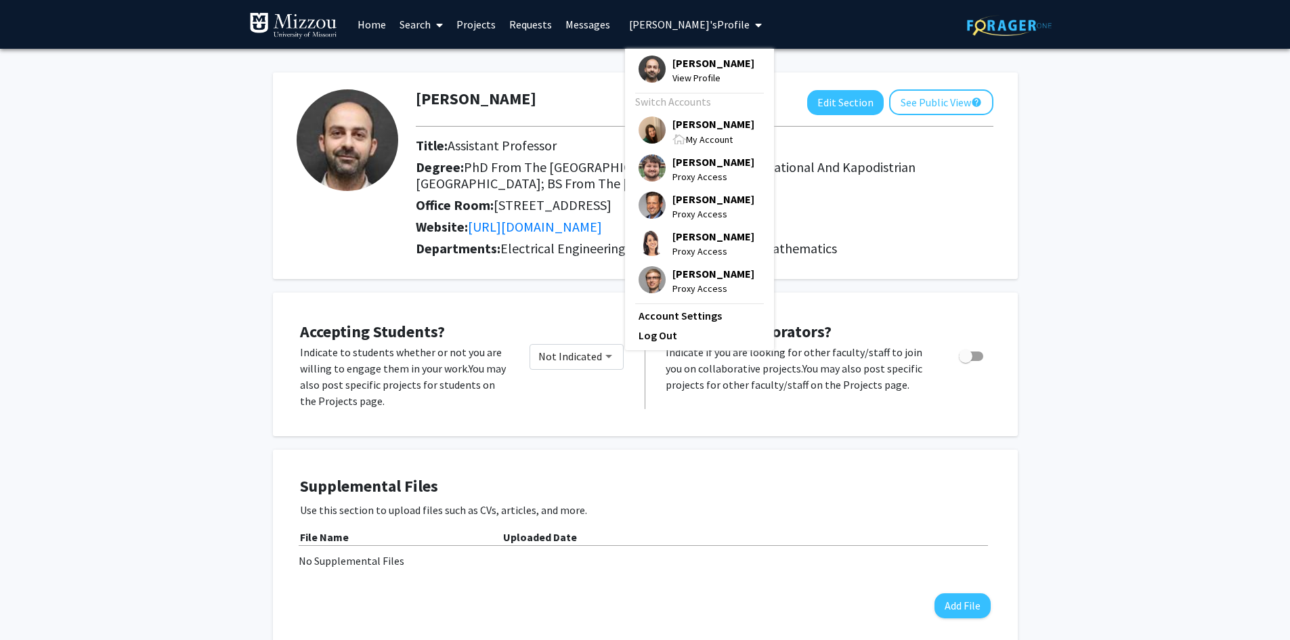
click at [692, 123] on span "[PERSON_NAME]" at bounding box center [713, 123] width 82 height 15
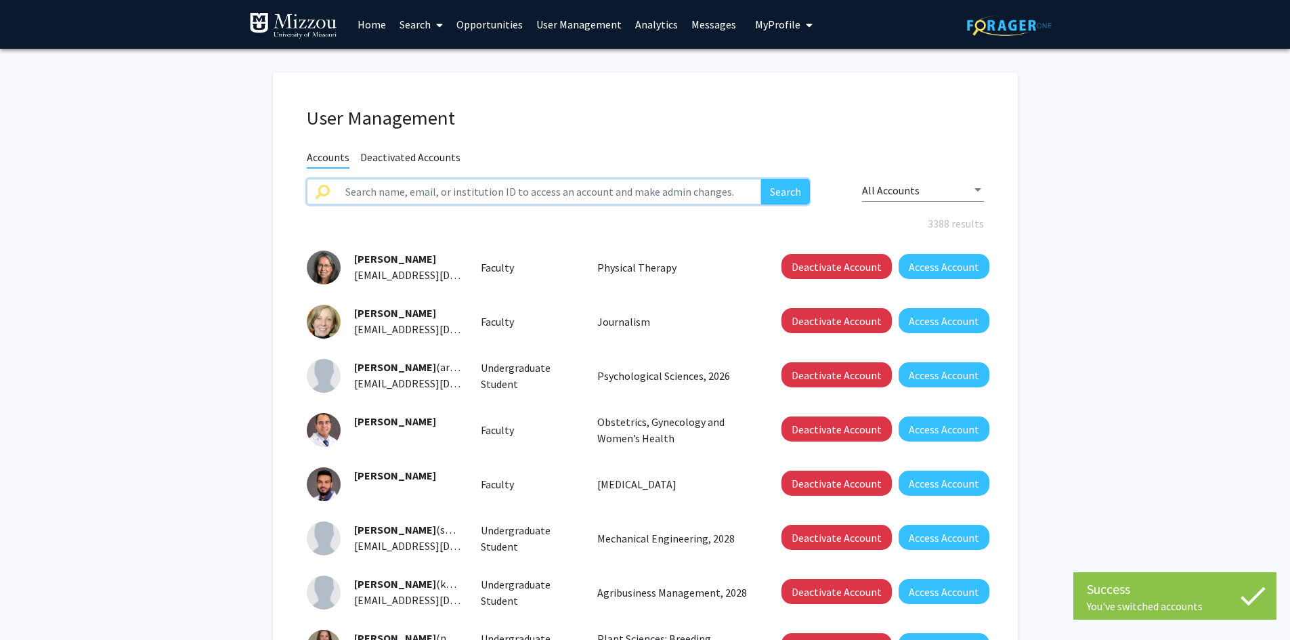
click at [642, 192] on input "text" at bounding box center [549, 192] width 425 height 26
type input "eileen avery"
click at [761, 179] on button "Search" at bounding box center [785, 192] width 49 height 26
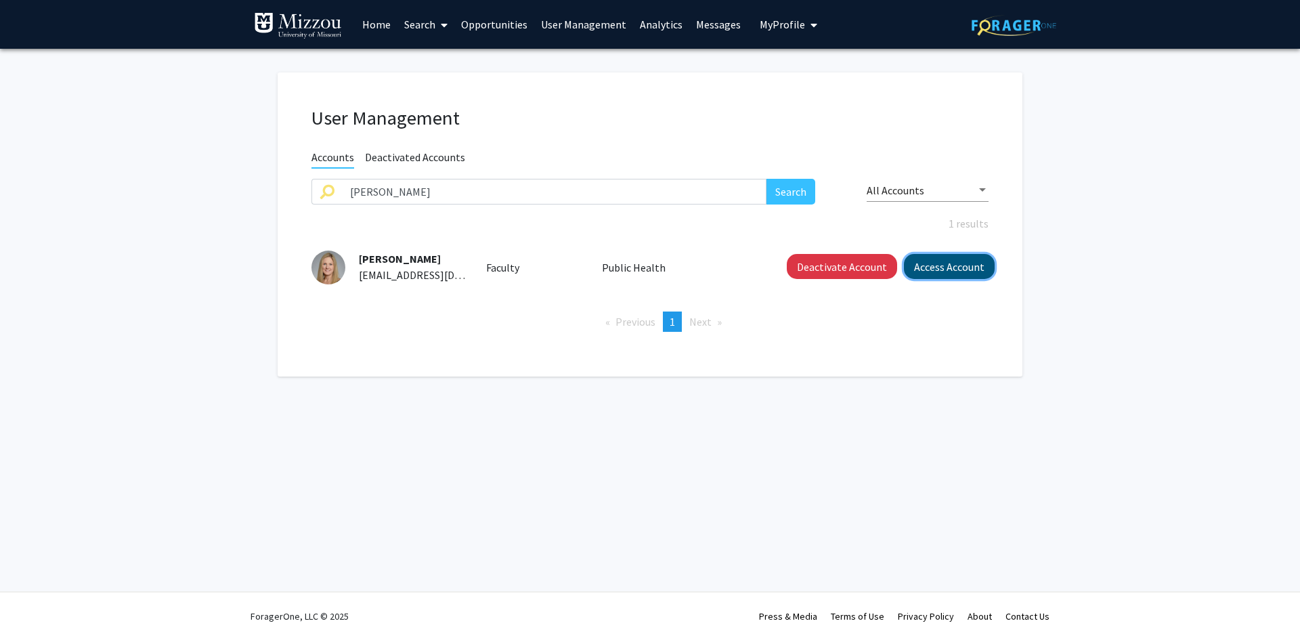
click at [918, 264] on button "Access Account" at bounding box center [949, 266] width 91 height 25
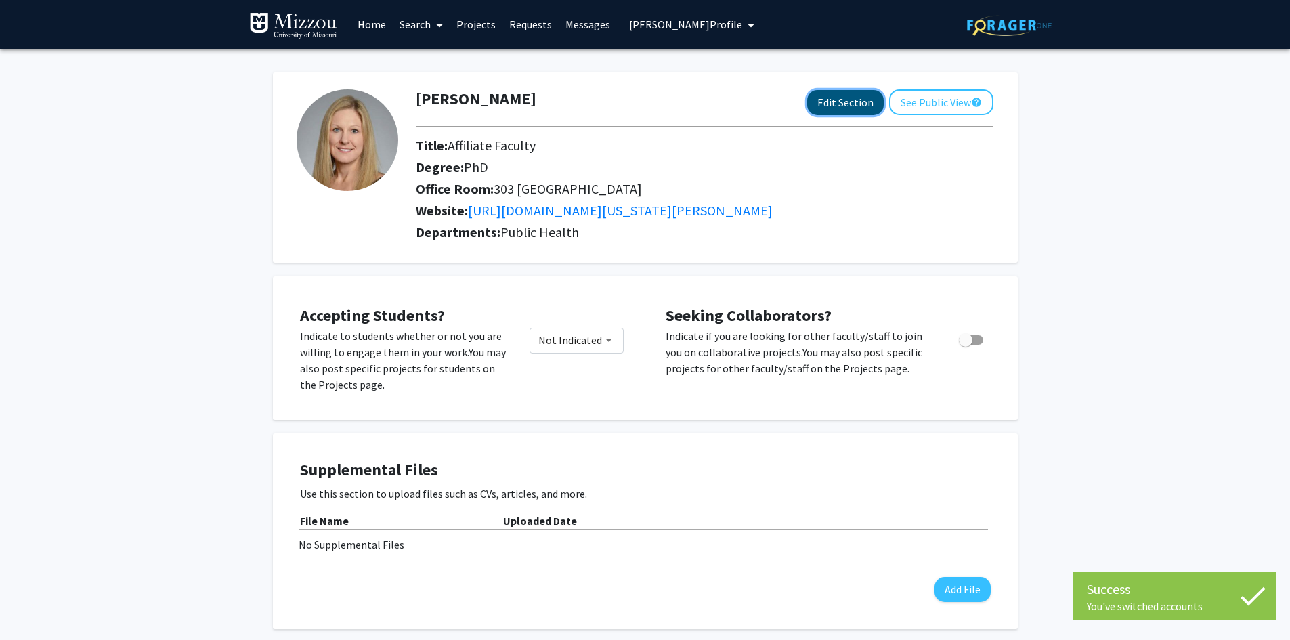
click at [826, 105] on button "Edit Section" at bounding box center [845, 102] width 77 height 25
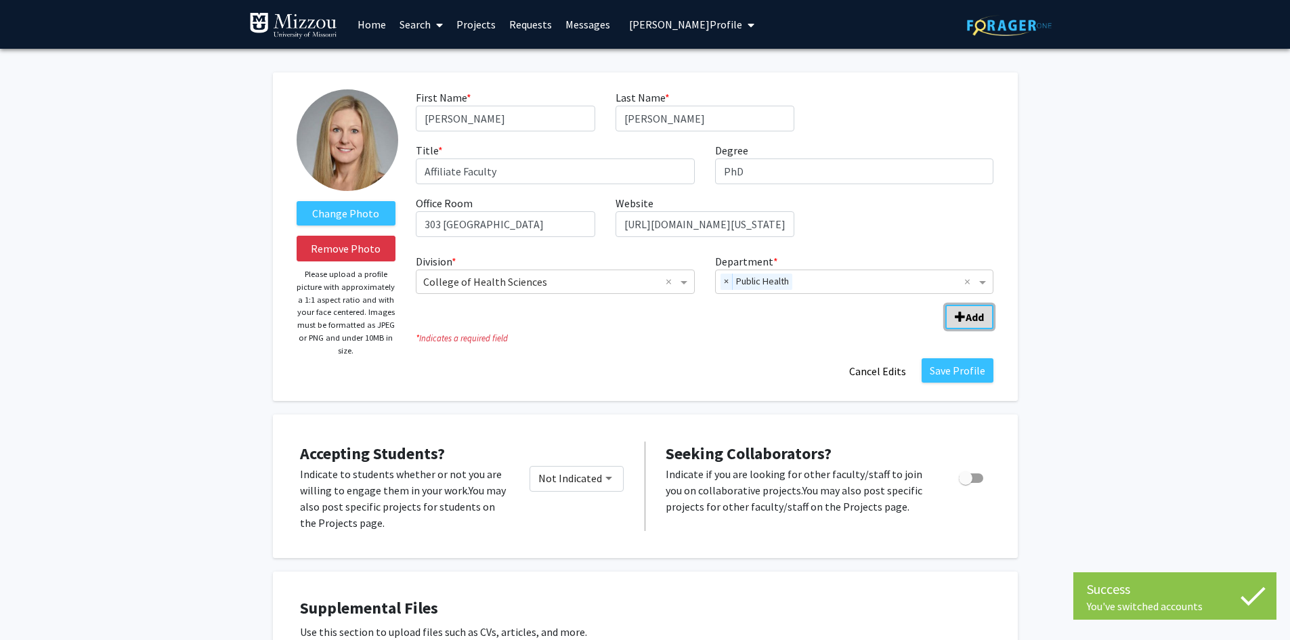
click at [964, 314] on span "Add Division/Department" at bounding box center [960, 317] width 11 height 11
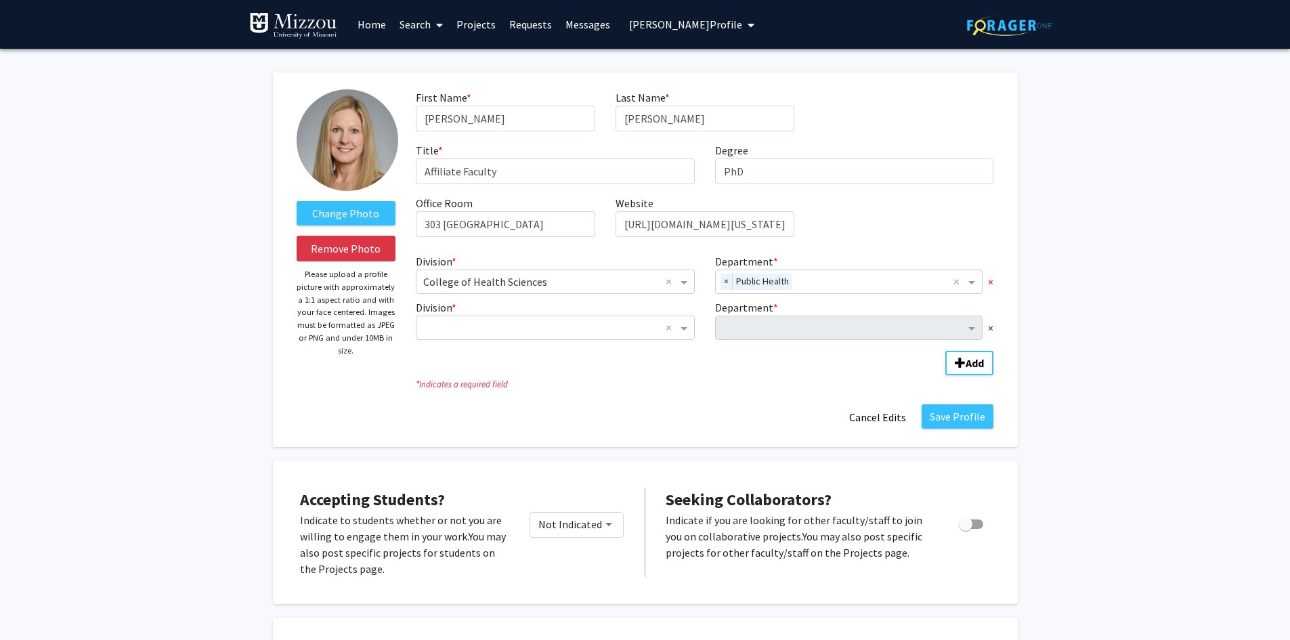
click at [991, 280] on span "×" at bounding box center [990, 282] width 5 height 16
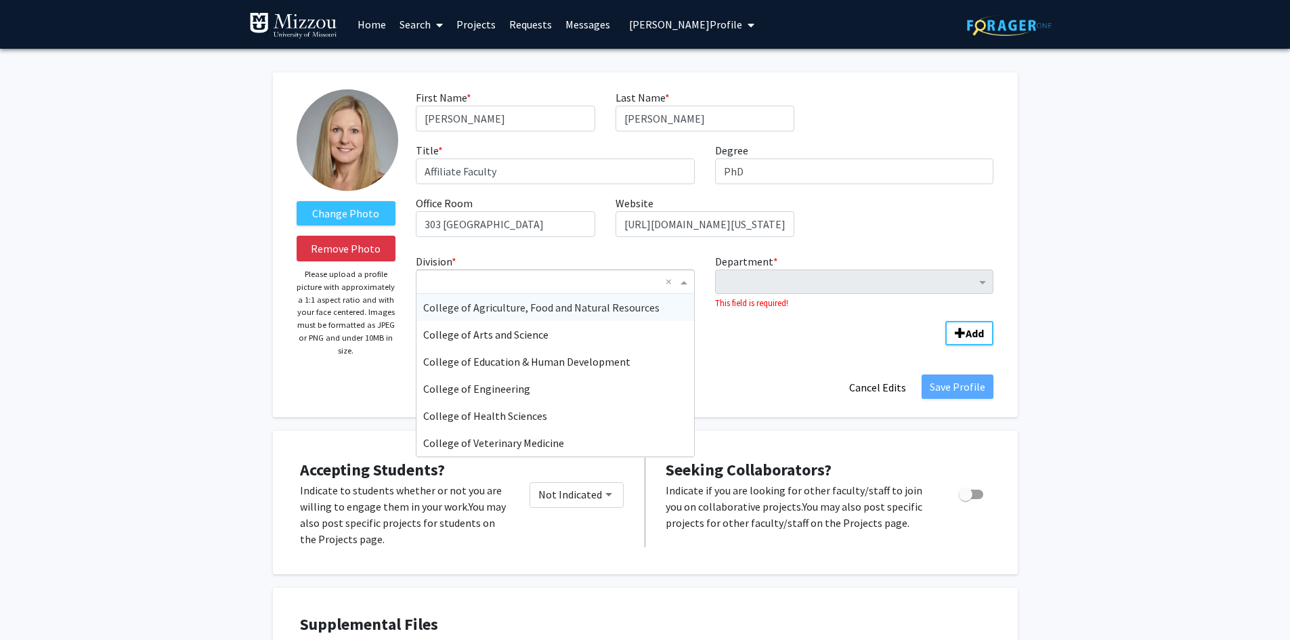
click at [685, 282] on span "Division" at bounding box center [685, 282] width 17 height 16
click at [582, 334] on div "College of Arts and Science" at bounding box center [555, 334] width 278 height 27
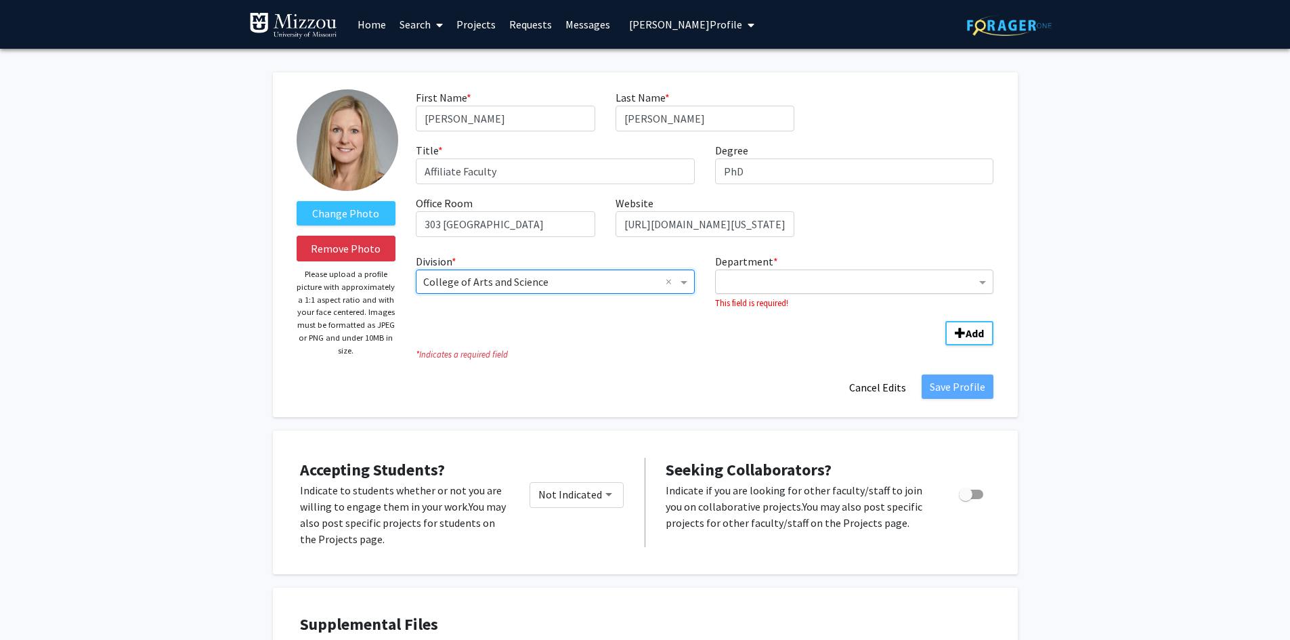
click at [729, 282] on input "Department" at bounding box center [850, 282] width 254 height 16
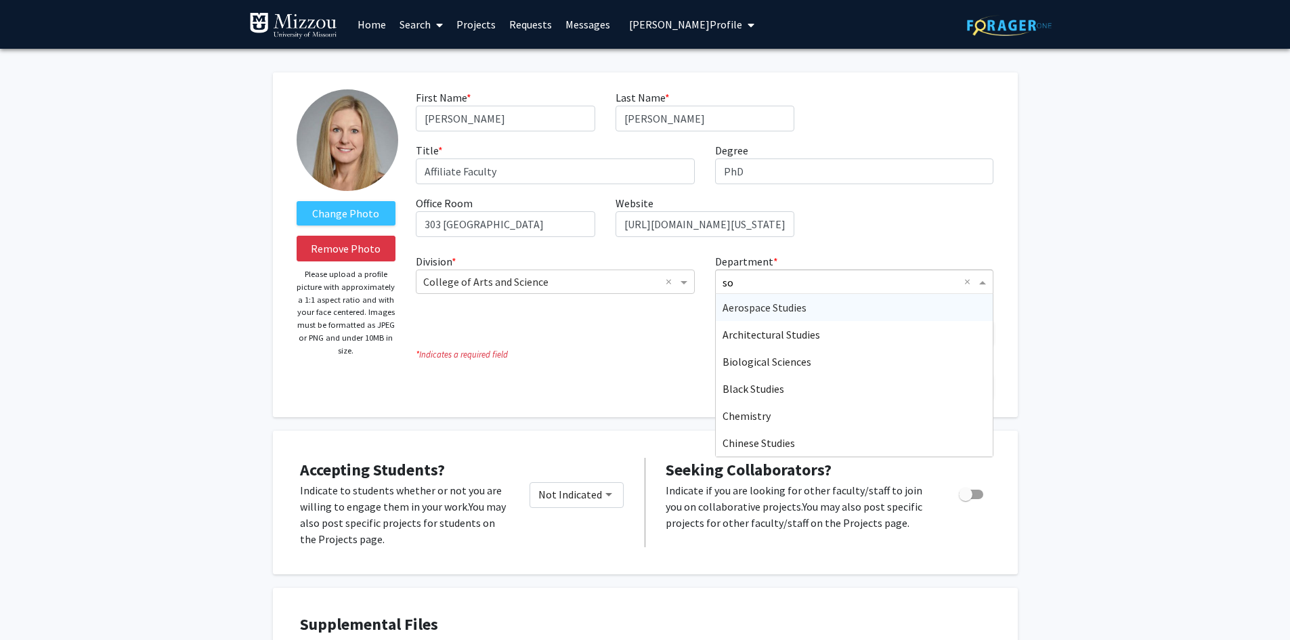
type input "soc"
click at [731, 306] on span "Sociology" at bounding box center [745, 308] width 45 height 14
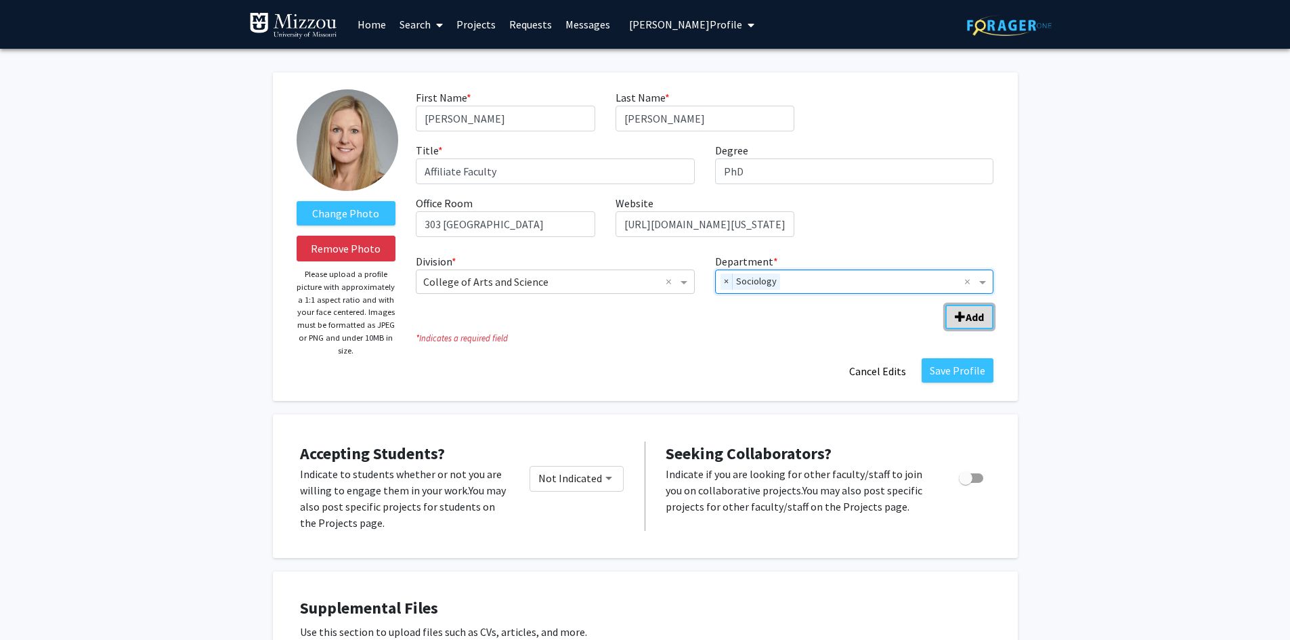
click at [955, 317] on span "Add Division/Department" at bounding box center [960, 317] width 11 height 11
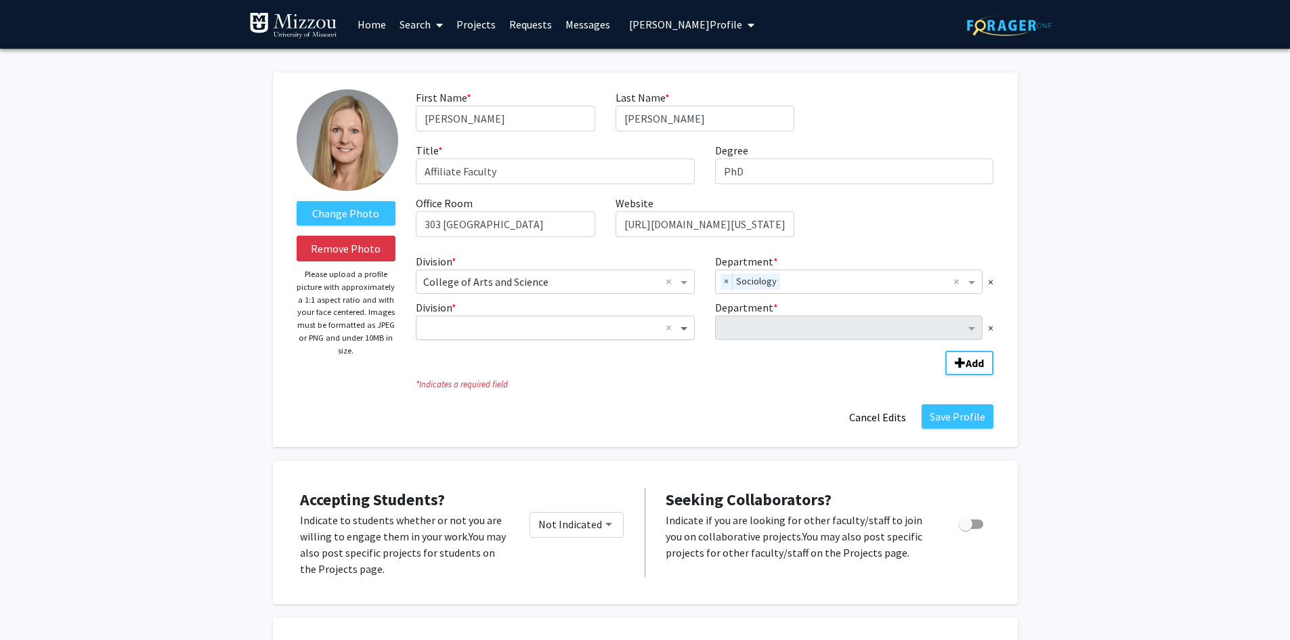
click at [682, 326] on span "Division" at bounding box center [685, 328] width 17 height 16
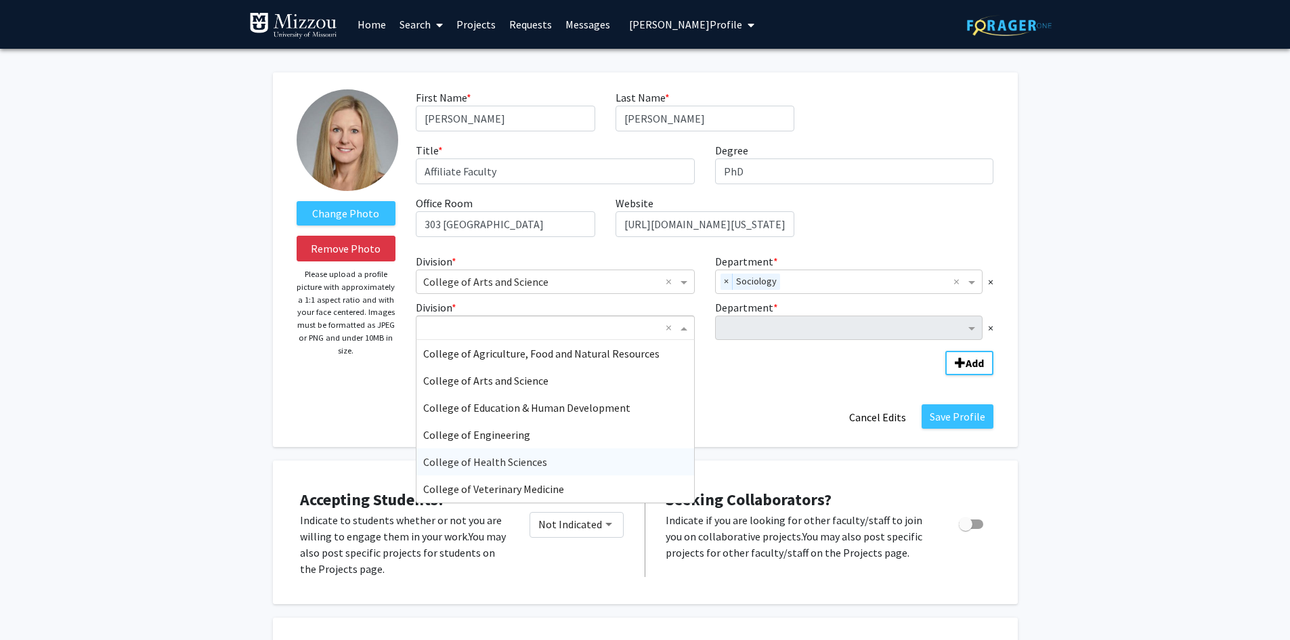
click at [546, 464] on div "College of Health Sciences" at bounding box center [555, 461] width 278 height 27
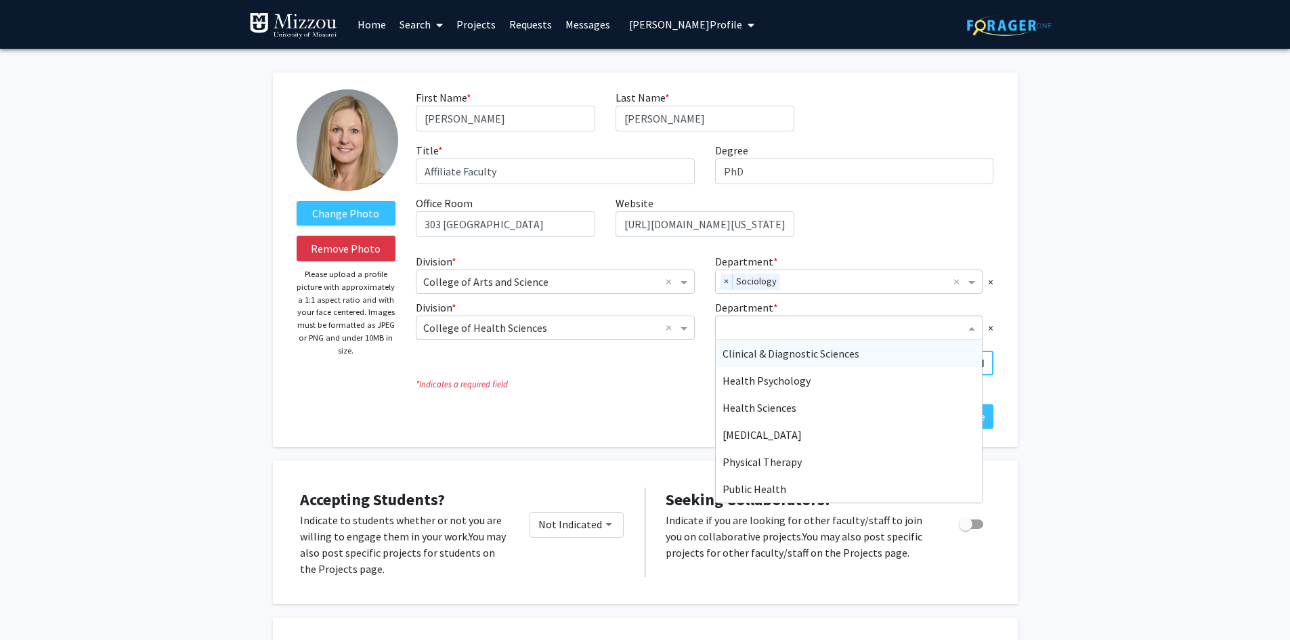
click at [742, 334] on input "Department" at bounding box center [844, 328] width 243 height 16
drag, startPoint x: 730, startPoint y: 488, endPoint x: 731, endPoint y: 480, distance: 8.2
click at [730, 486] on span "Public Health" at bounding box center [755, 489] width 64 height 14
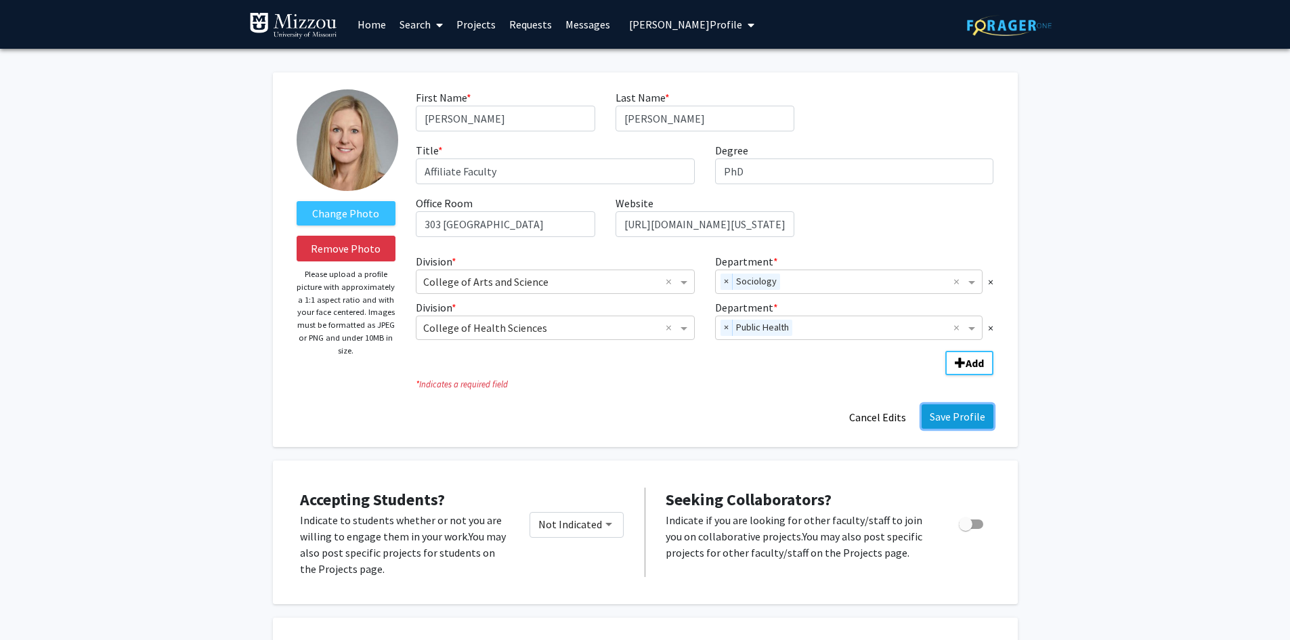
click at [949, 420] on button "Save Profile" at bounding box center [958, 416] width 72 height 24
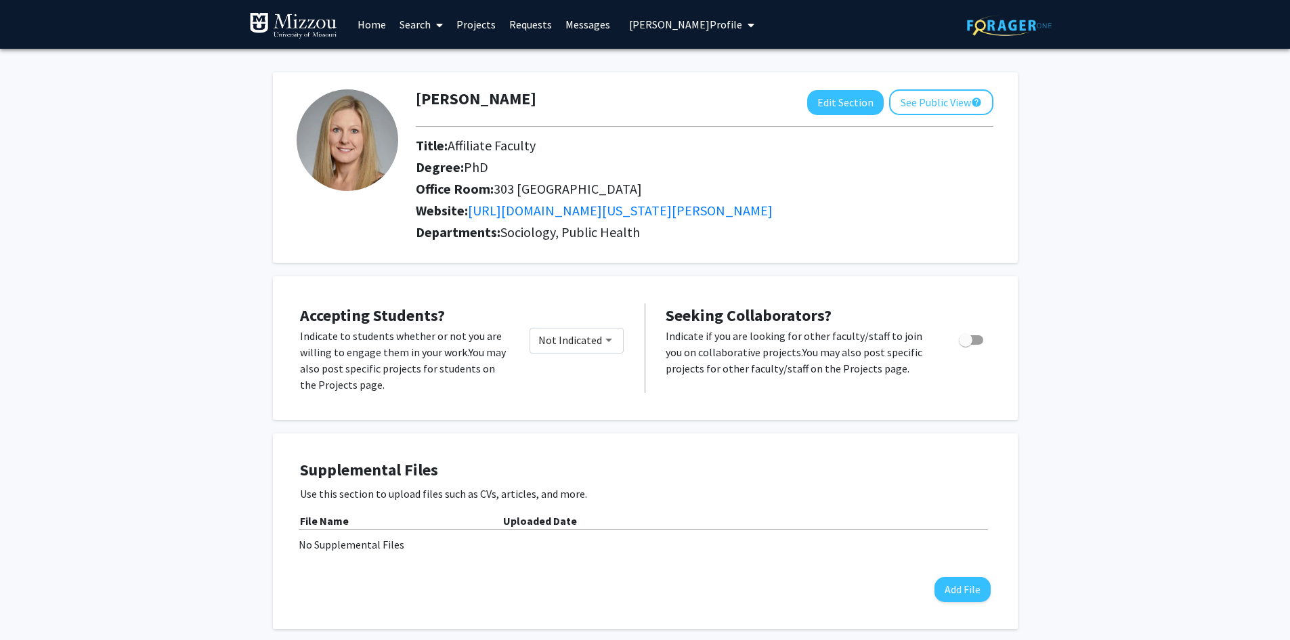
click at [635, 22] on span "Eileen Avery's Profile" at bounding box center [685, 25] width 113 height 14
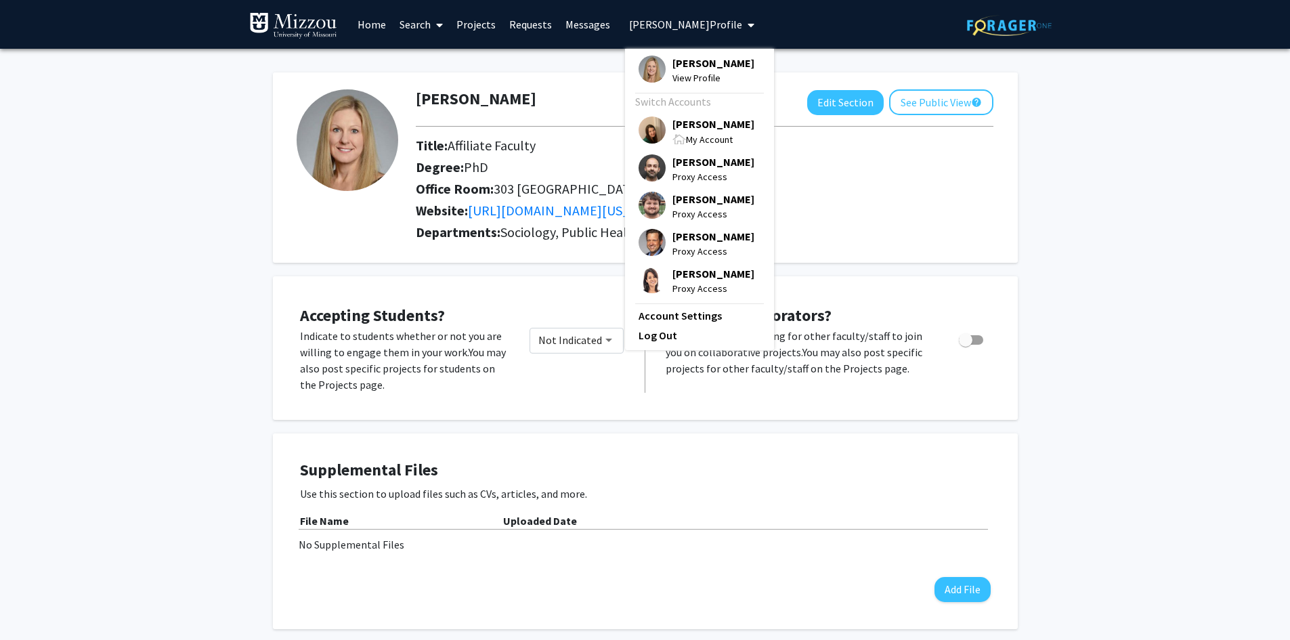
click at [687, 121] on span "[PERSON_NAME]" at bounding box center [713, 123] width 82 height 15
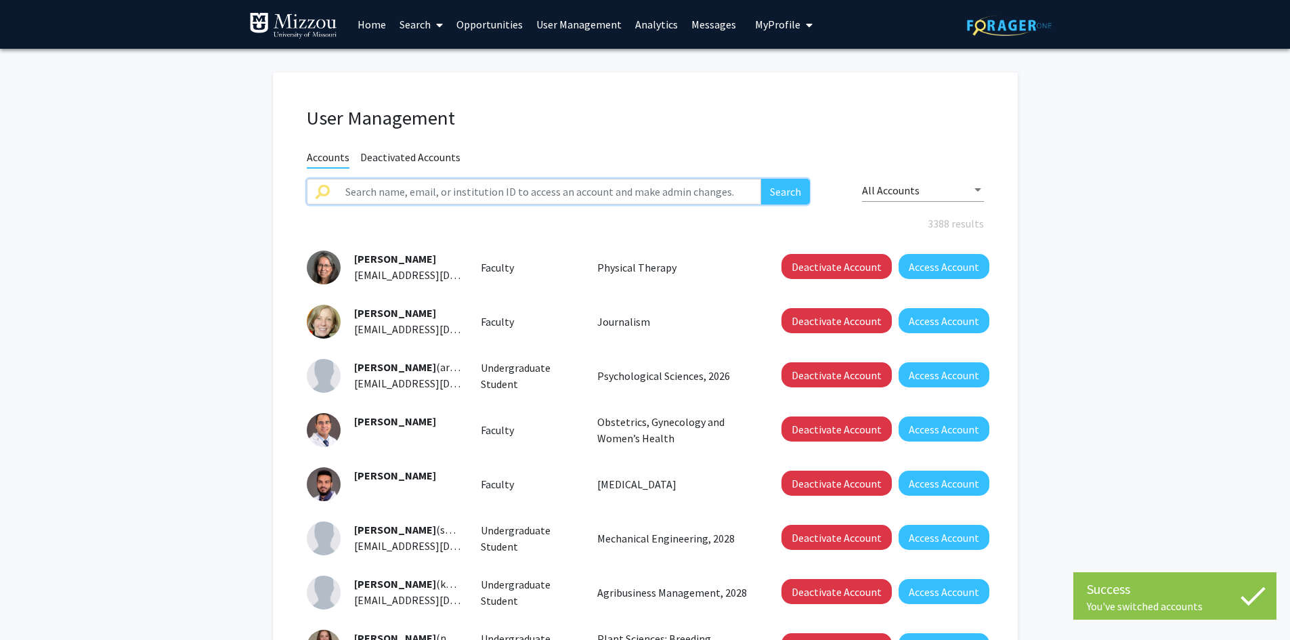
drag, startPoint x: 580, startPoint y: 190, endPoint x: 577, endPoint y: 196, distance: 7.0
click at [577, 196] on input "text" at bounding box center [549, 192] width 425 height 26
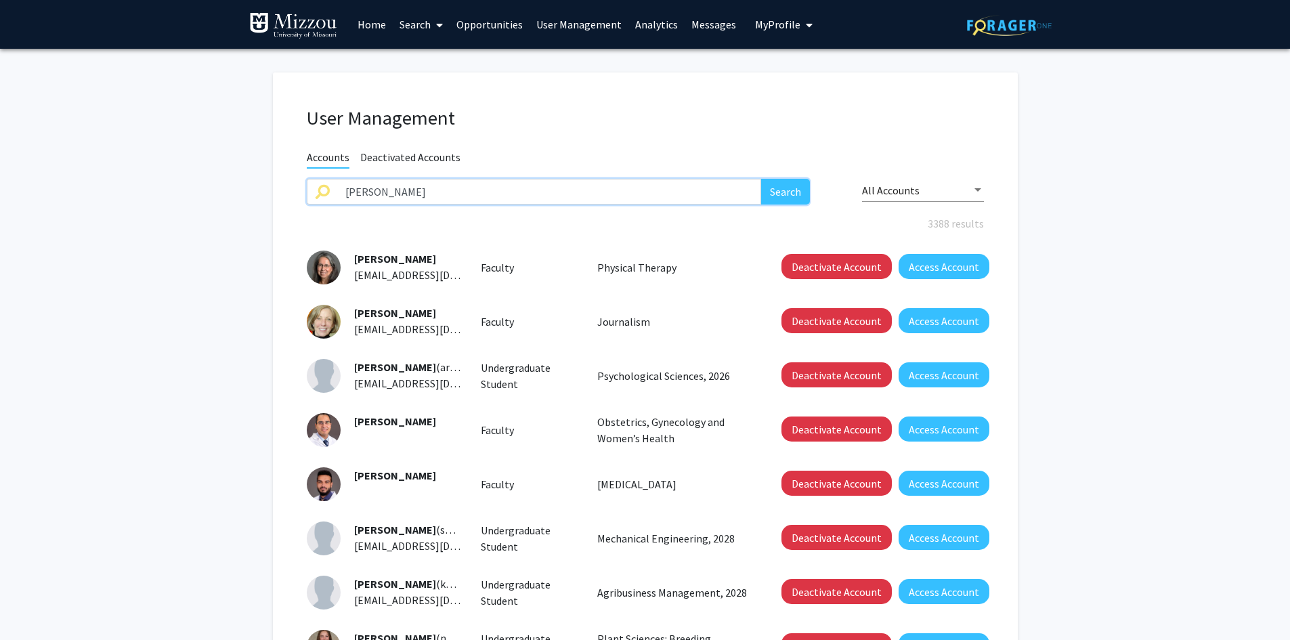
type input "robert greene"
click at [761, 179] on button "Search" at bounding box center [785, 192] width 49 height 26
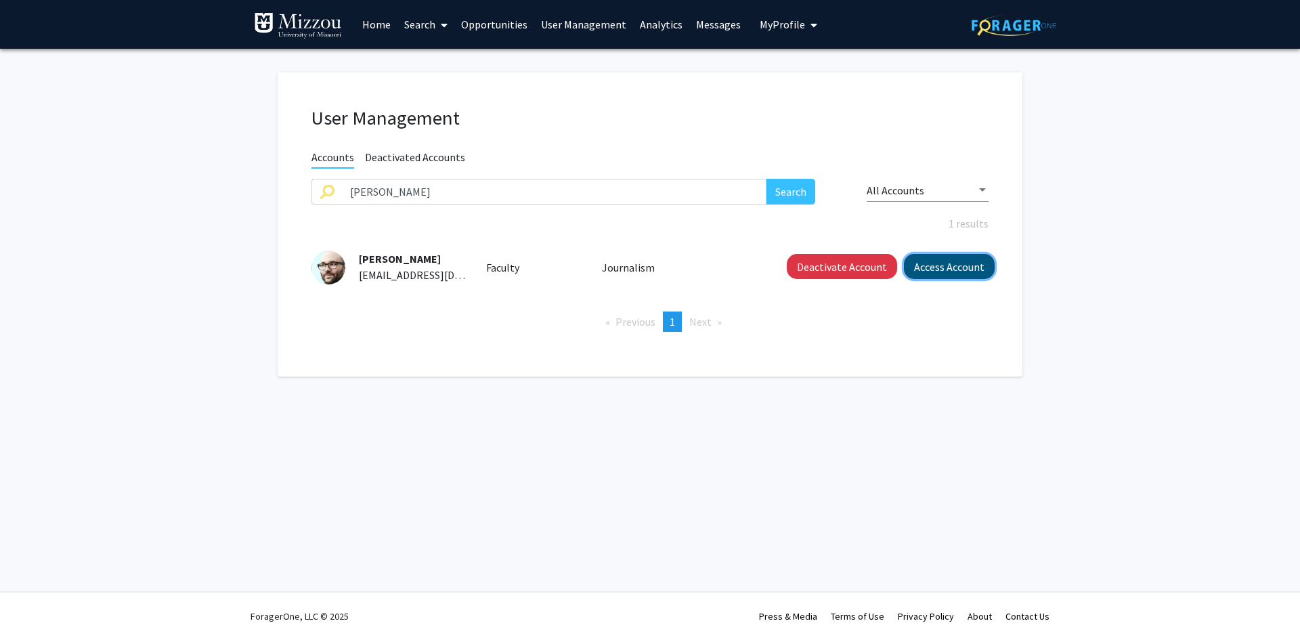
click at [940, 265] on button "Access Account" at bounding box center [949, 266] width 91 height 25
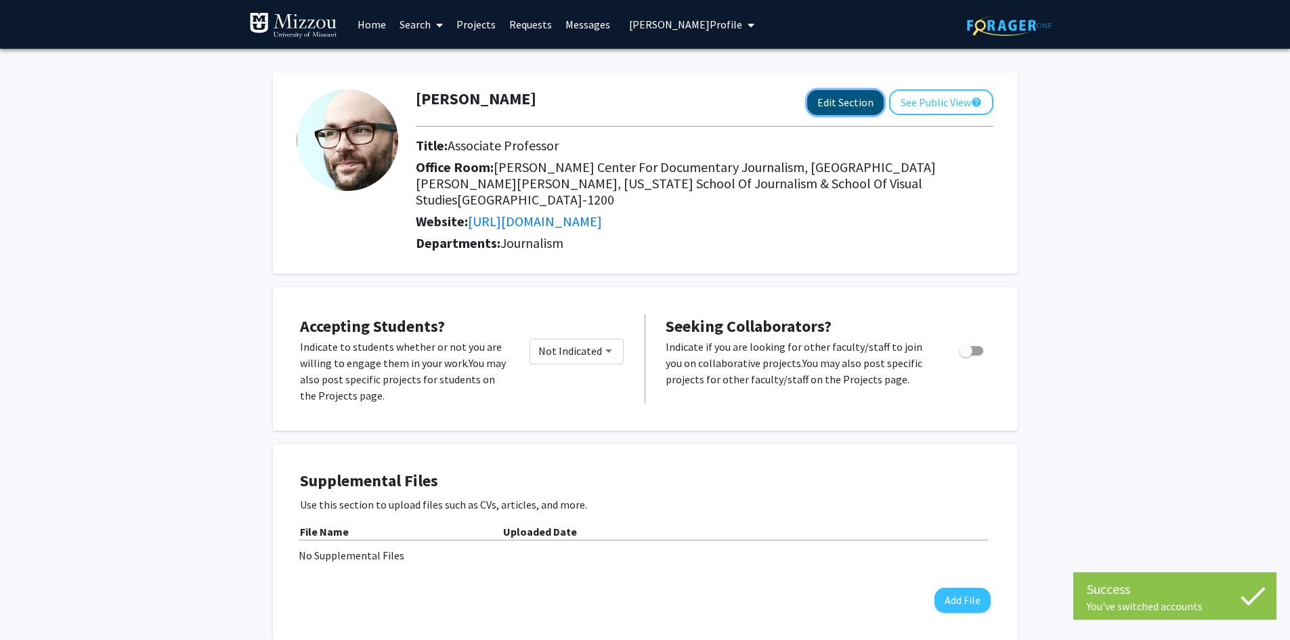
click at [844, 105] on button "Edit Section" at bounding box center [845, 102] width 77 height 25
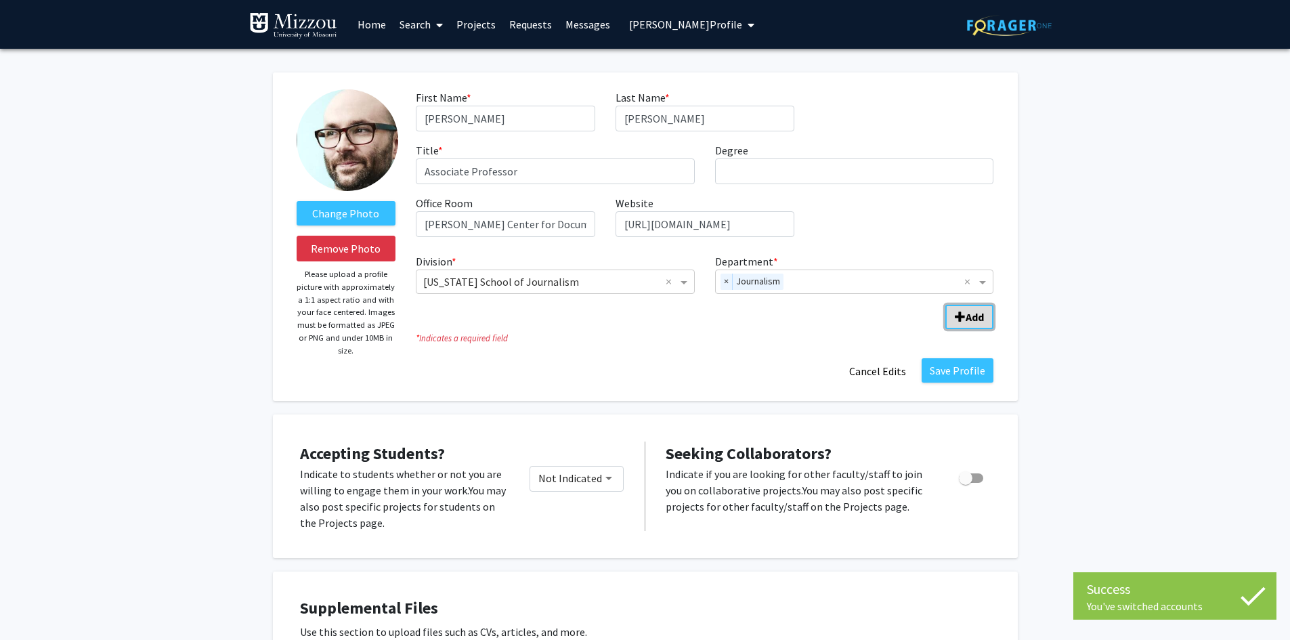
click at [961, 319] on span "Add Division/Department" at bounding box center [960, 317] width 11 height 11
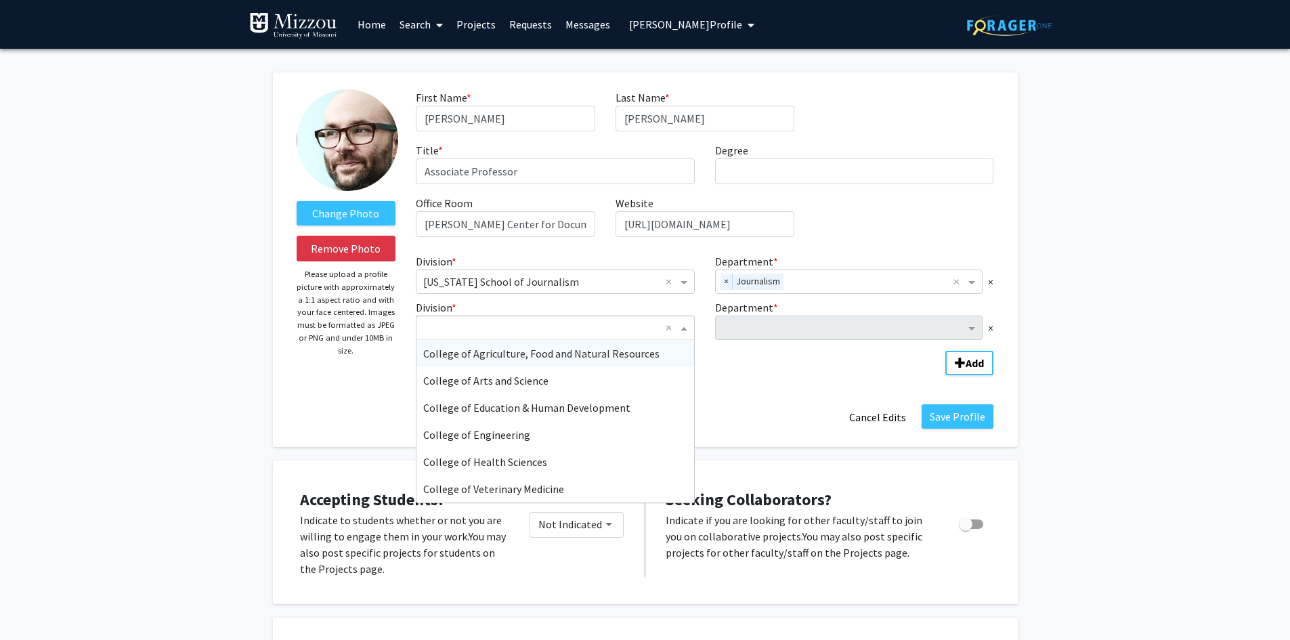
click at [685, 326] on span "Division" at bounding box center [685, 328] width 17 height 16
click at [536, 383] on span "College of Arts and Science" at bounding box center [485, 381] width 125 height 14
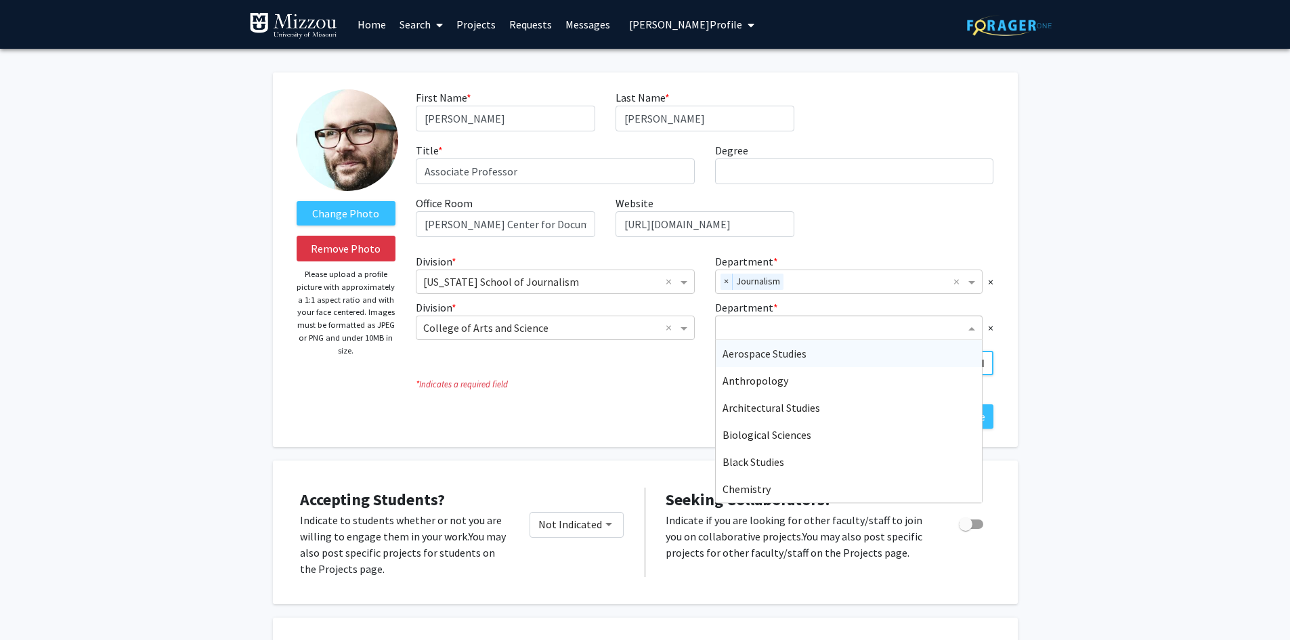
click at [743, 328] on input "Department" at bounding box center [844, 328] width 243 height 16
type input "vis"
click at [761, 353] on span "School of Visual Studies" at bounding box center [777, 354] width 109 height 14
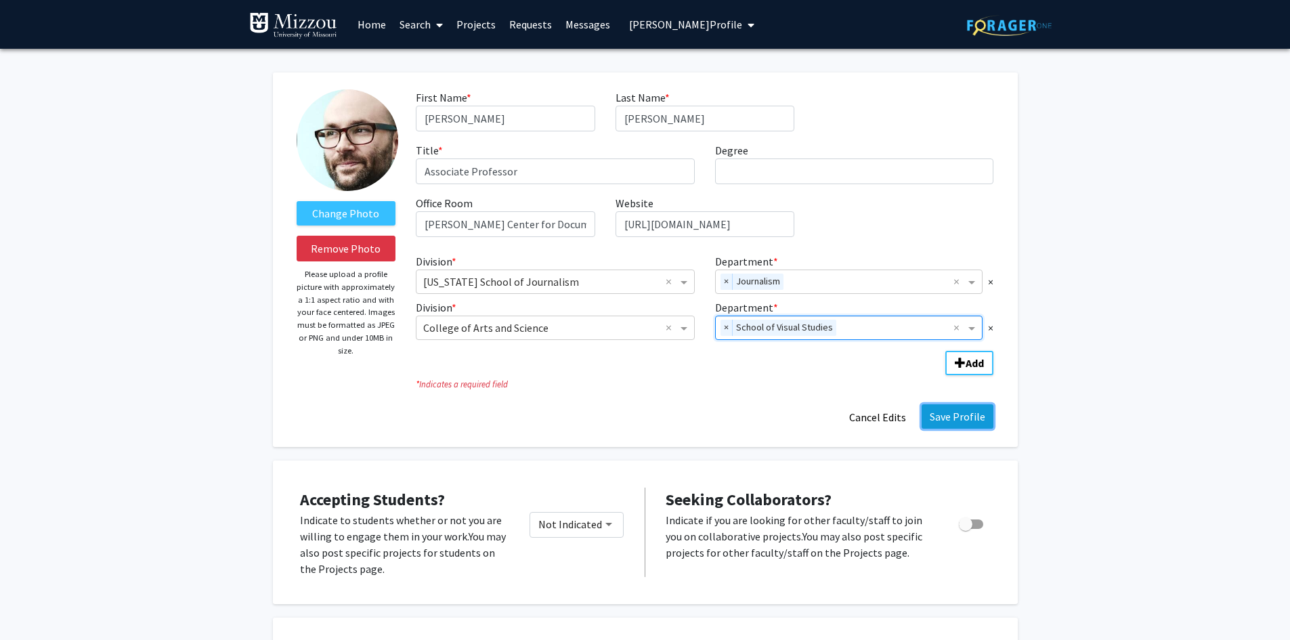
click at [951, 423] on button "Save Profile" at bounding box center [958, 416] width 72 height 24
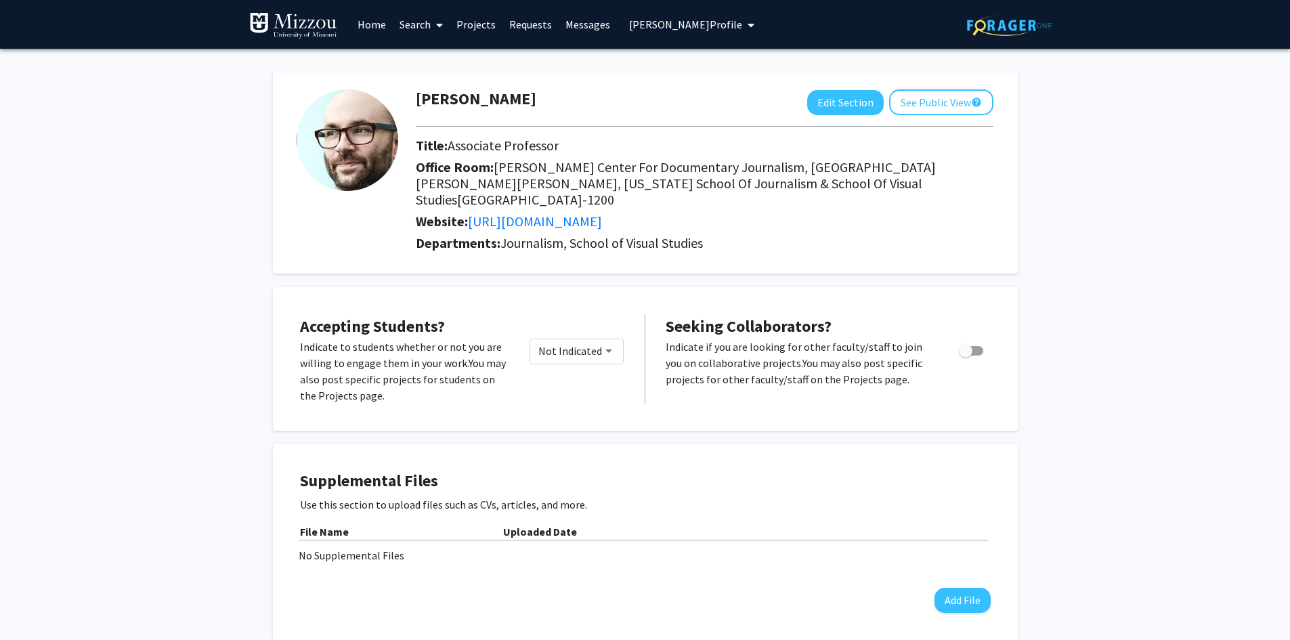
click at [415, 28] on link "Search" at bounding box center [421, 24] width 57 height 47
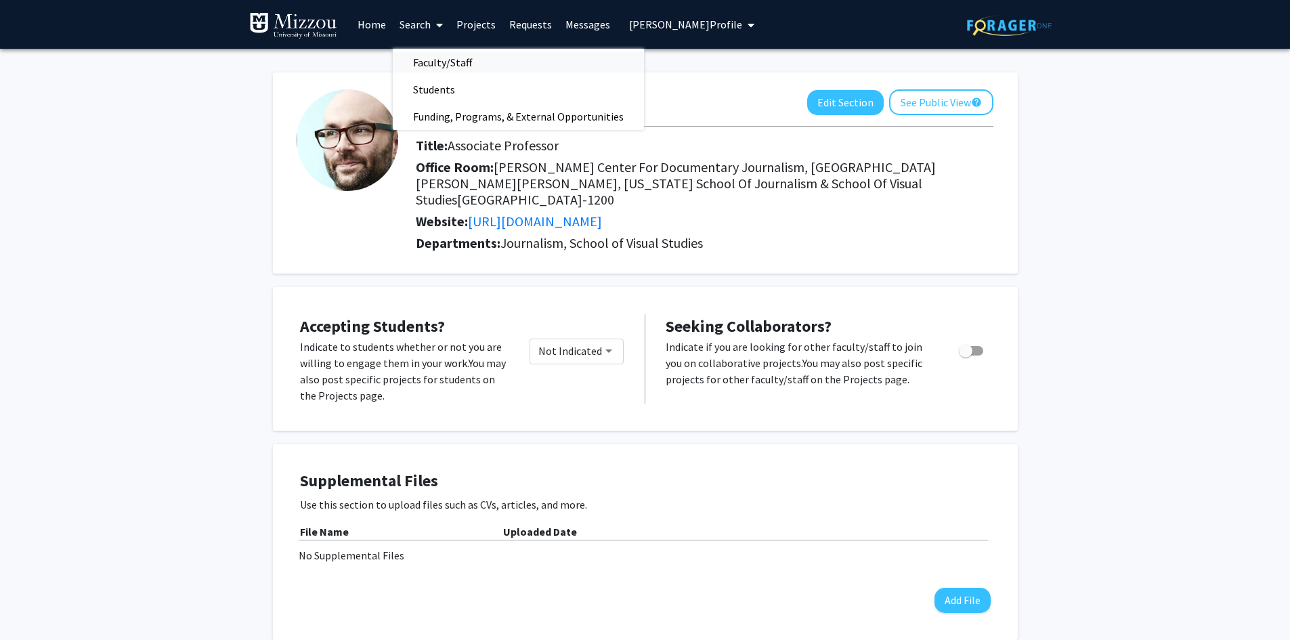
click at [419, 62] on span "Faculty/Staff" at bounding box center [443, 62] width 100 height 27
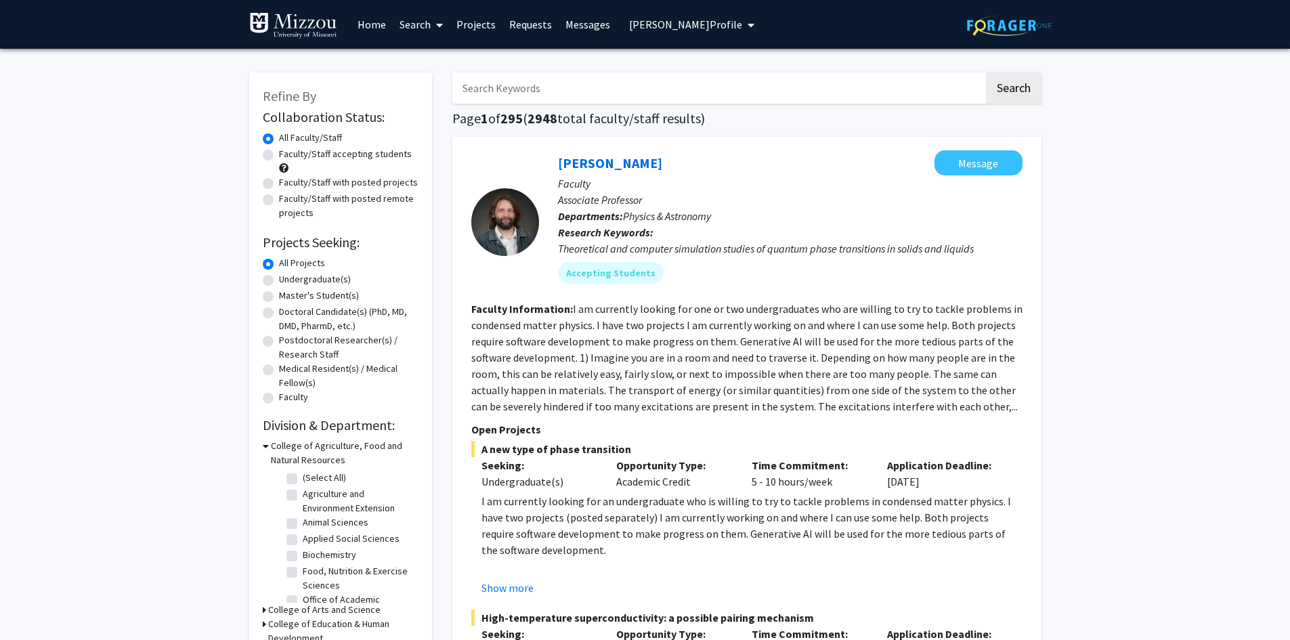
click at [525, 87] on input "Search Keywords" at bounding box center [718, 87] width 532 height 31
type input "[PERSON_NAME]"
click at [986, 72] on button "Search" at bounding box center [1014, 87] width 56 height 31
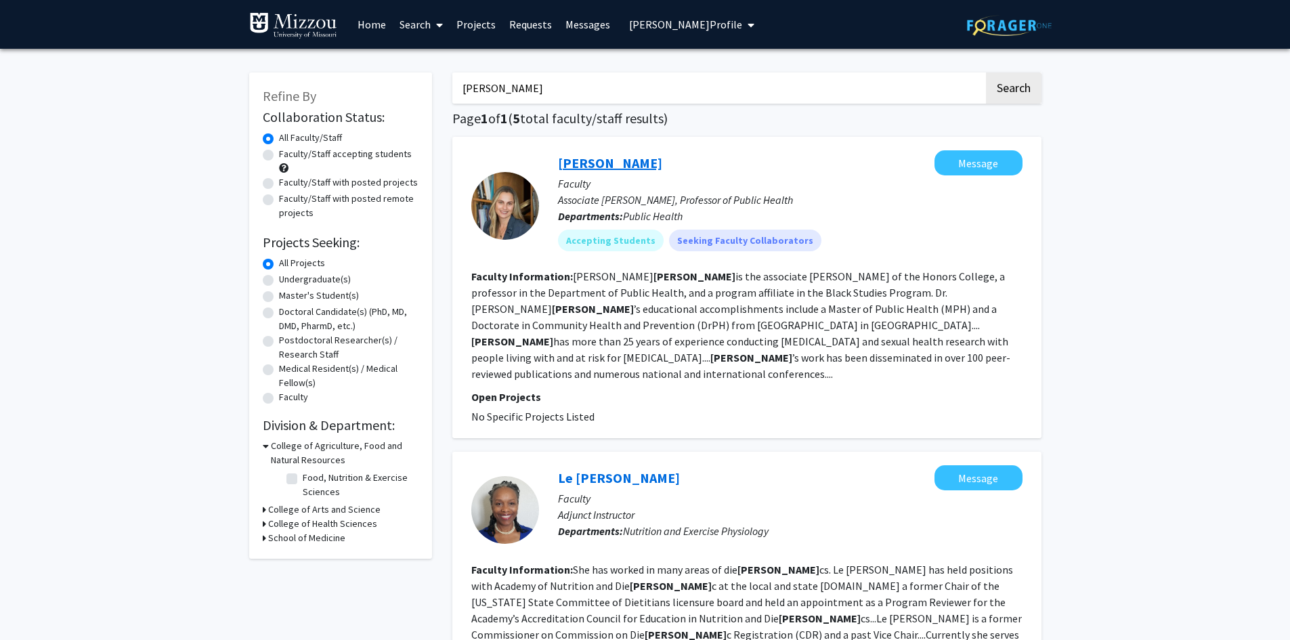
click at [626, 161] on link "[PERSON_NAME]" at bounding box center [610, 162] width 104 height 17
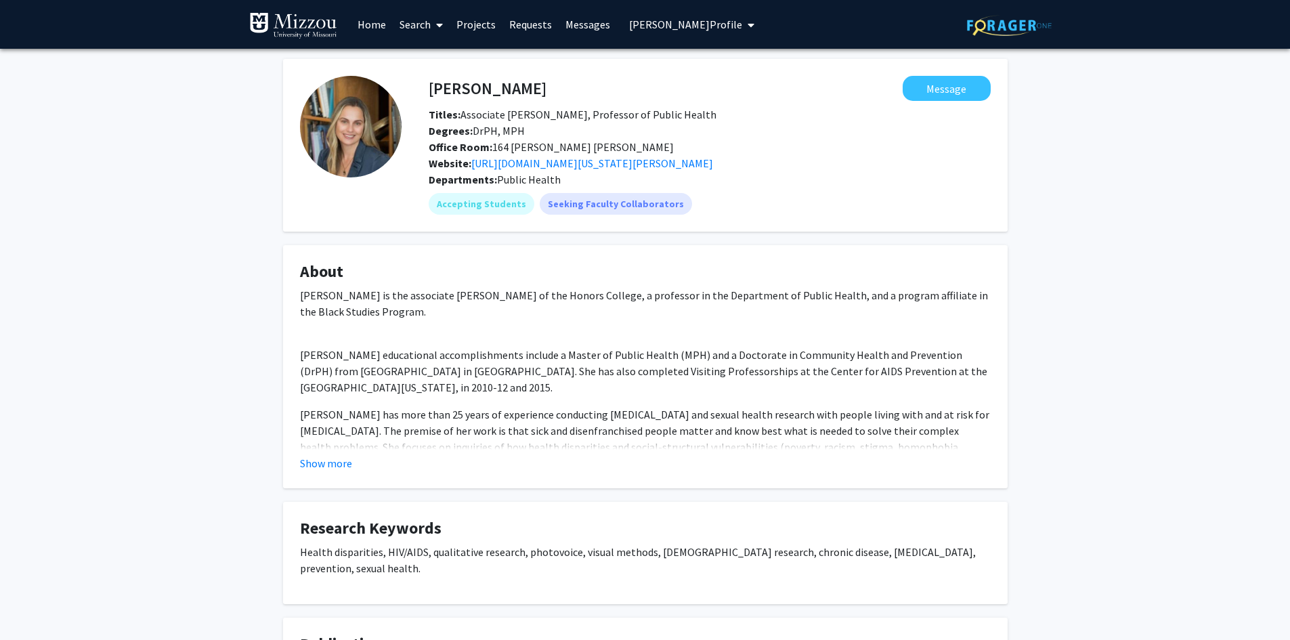
click at [665, 25] on span "[PERSON_NAME] Profile" at bounding box center [685, 25] width 113 height 14
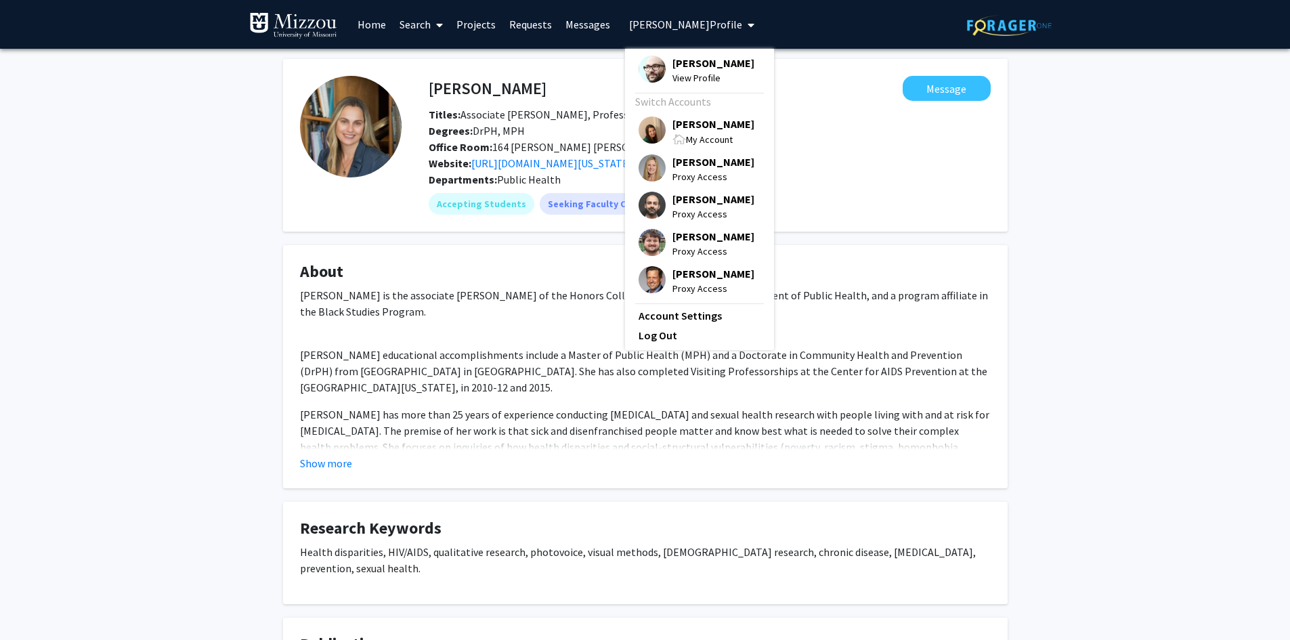
click at [684, 127] on span "[PERSON_NAME]" at bounding box center [713, 123] width 82 height 15
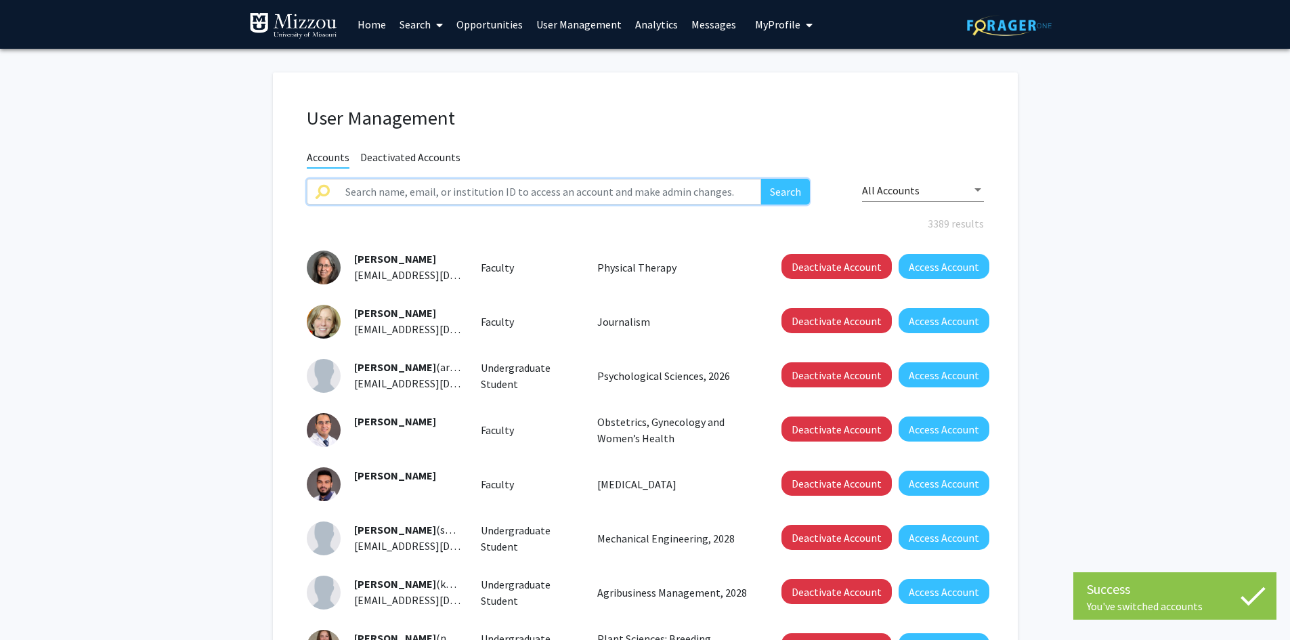
click at [639, 186] on input "text" at bounding box center [549, 192] width 425 height 26
type input "suhwon lee"
click at [761, 179] on button "Search" at bounding box center [785, 192] width 49 height 26
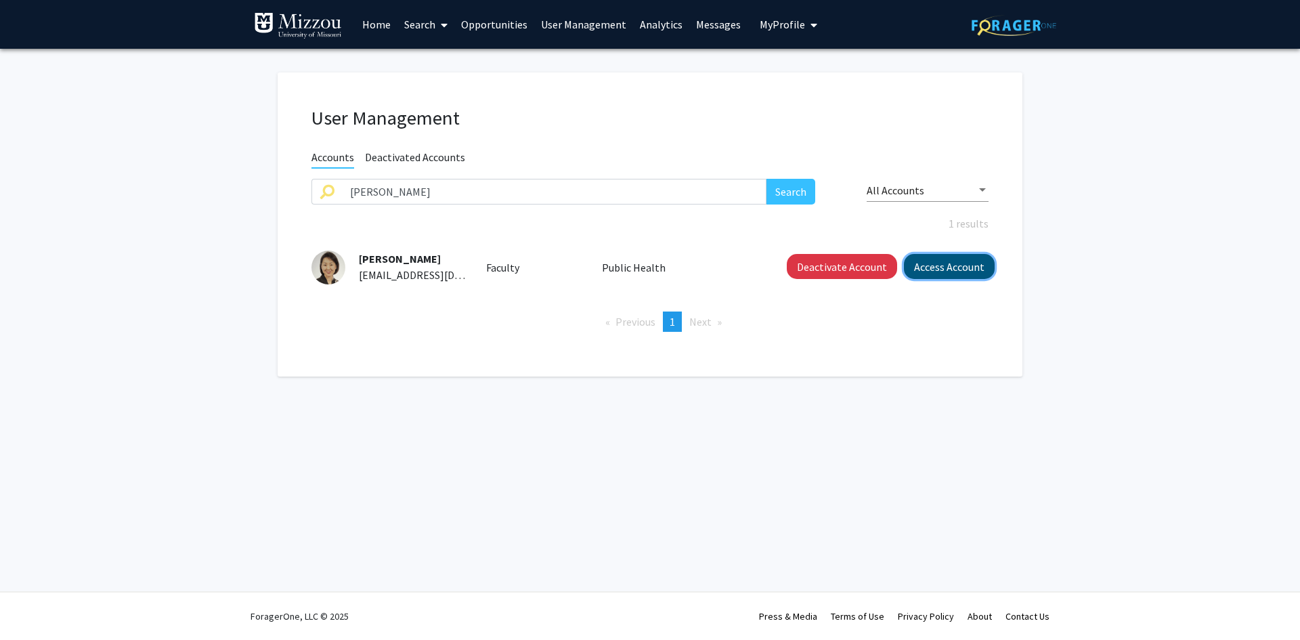
click at [929, 270] on button "Access Account" at bounding box center [949, 266] width 91 height 25
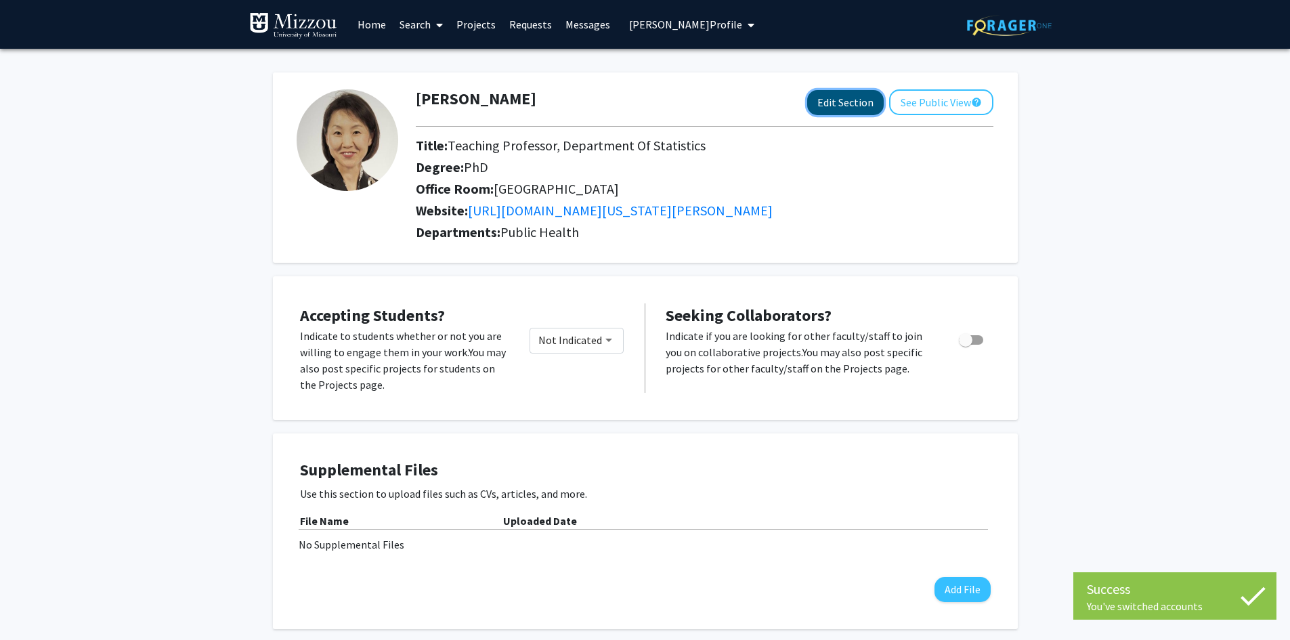
click at [849, 100] on button "Edit Section" at bounding box center [845, 102] width 77 height 25
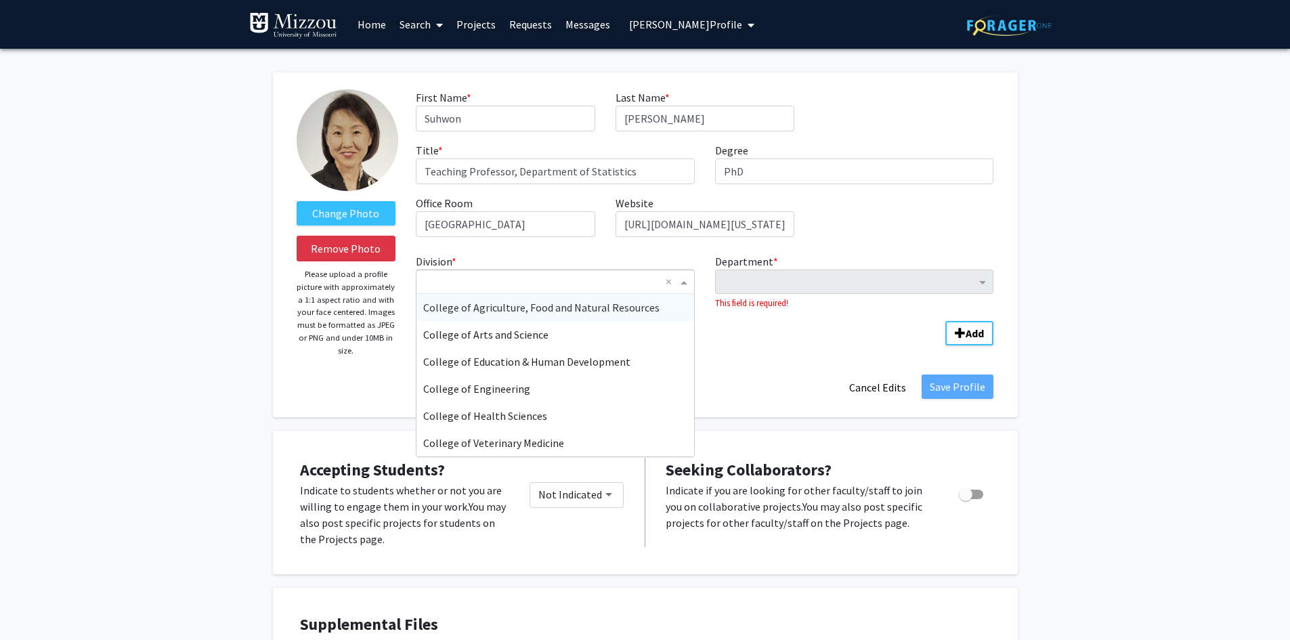
click at [681, 282] on span "Division" at bounding box center [685, 282] width 17 height 16
click at [628, 330] on div "College of Arts and Science" at bounding box center [555, 334] width 278 height 27
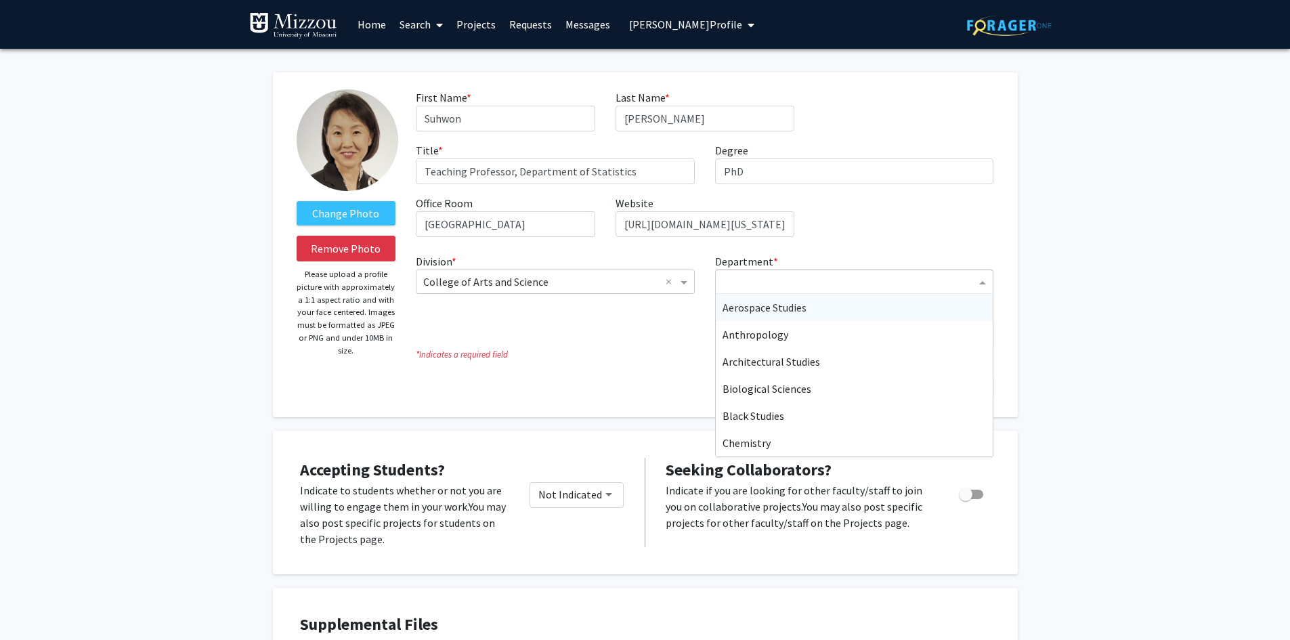
click at [745, 277] on input "Department" at bounding box center [850, 282] width 254 height 16
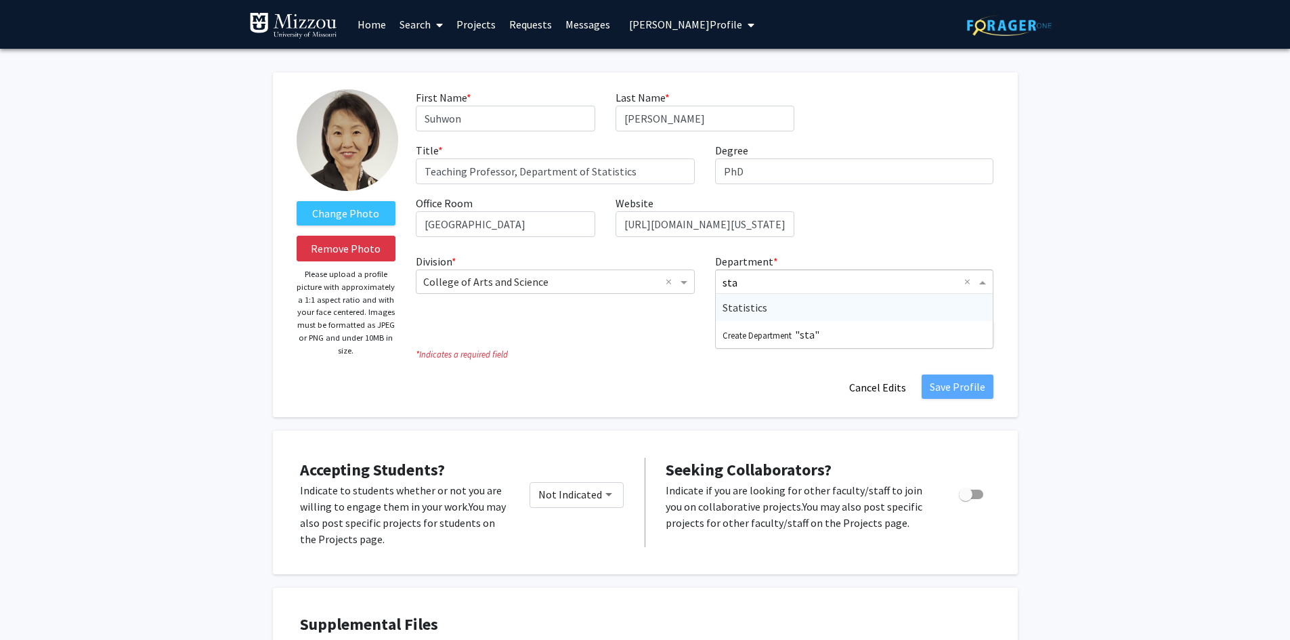
type input "stat"
click at [747, 303] on span "Statistics" at bounding box center [745, 308] width 45 height 14
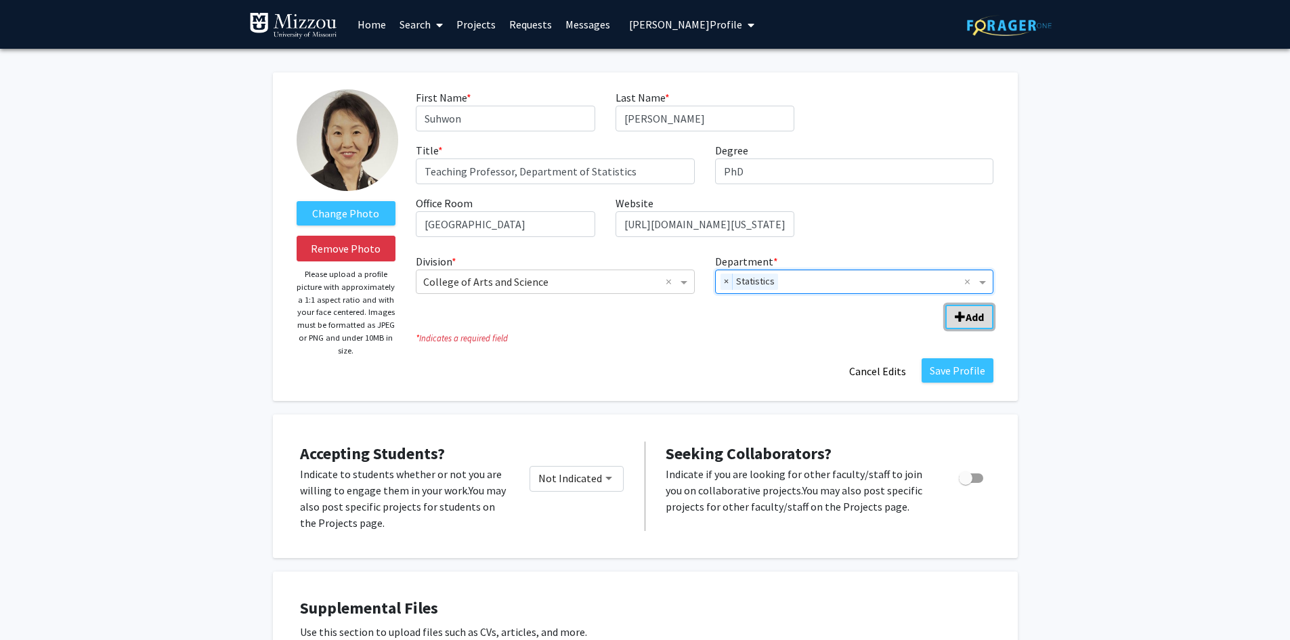
click at [957, 317] on span "Add Division/Department" at bounding box center [960, 317] width 11 height 11
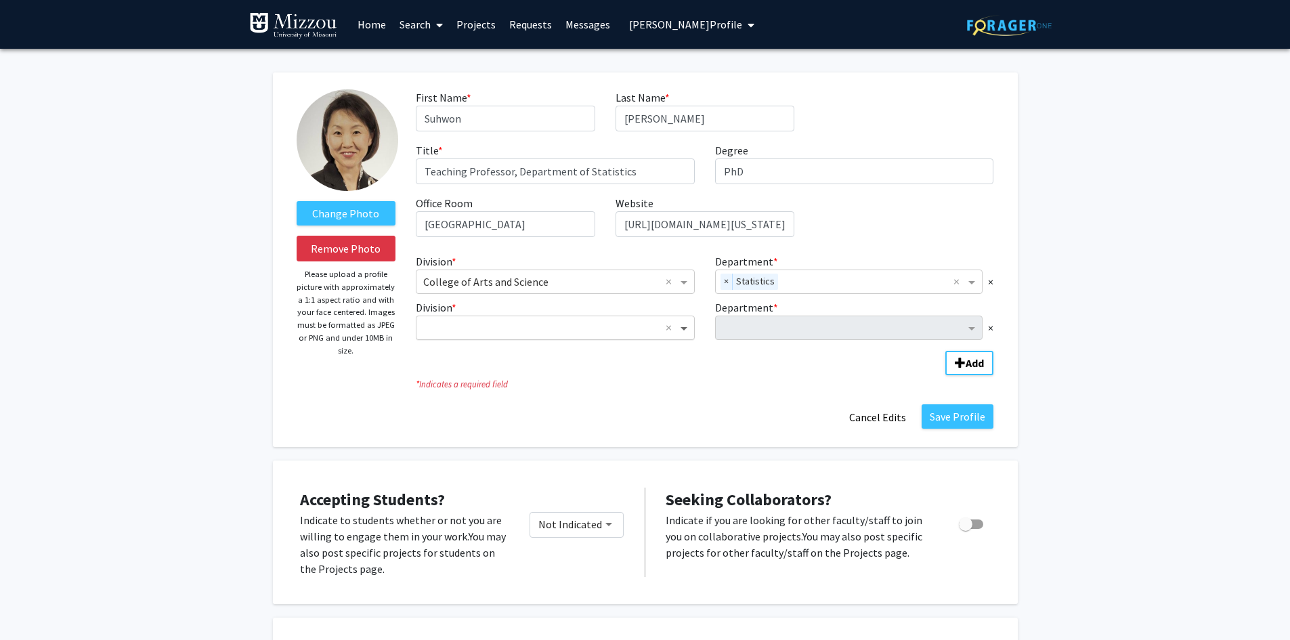
click at [687, 328] on span "Division" at bounding box center [685, 328] width 17 height 16
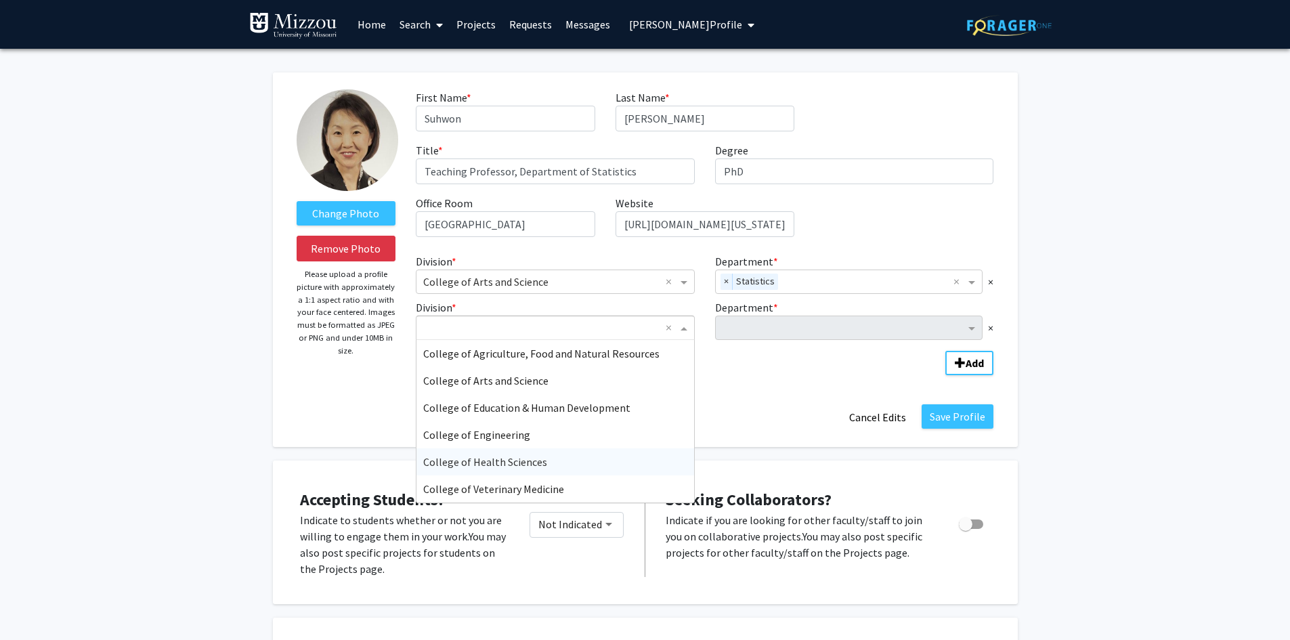
click at [538, 460] on span "College of Health Sciences" at bounding box center [485, 462] width 124 height 14
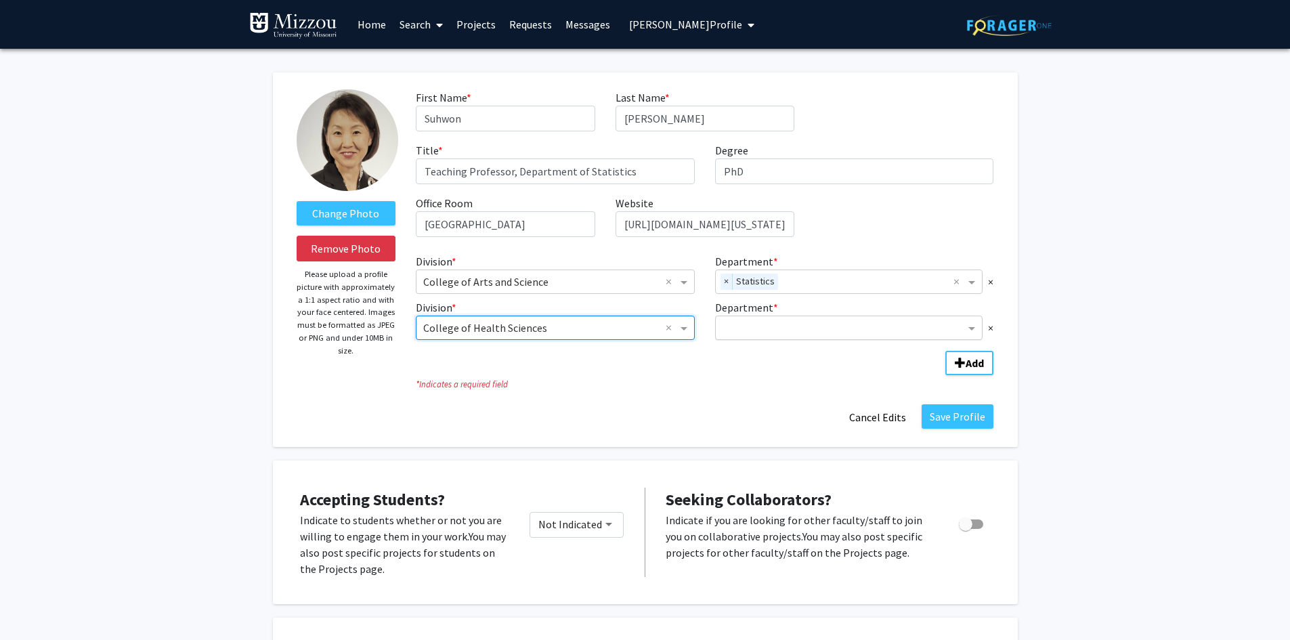
click at [737, 328] on input "Department" at bounding box center [844, 328] width 243 height 16
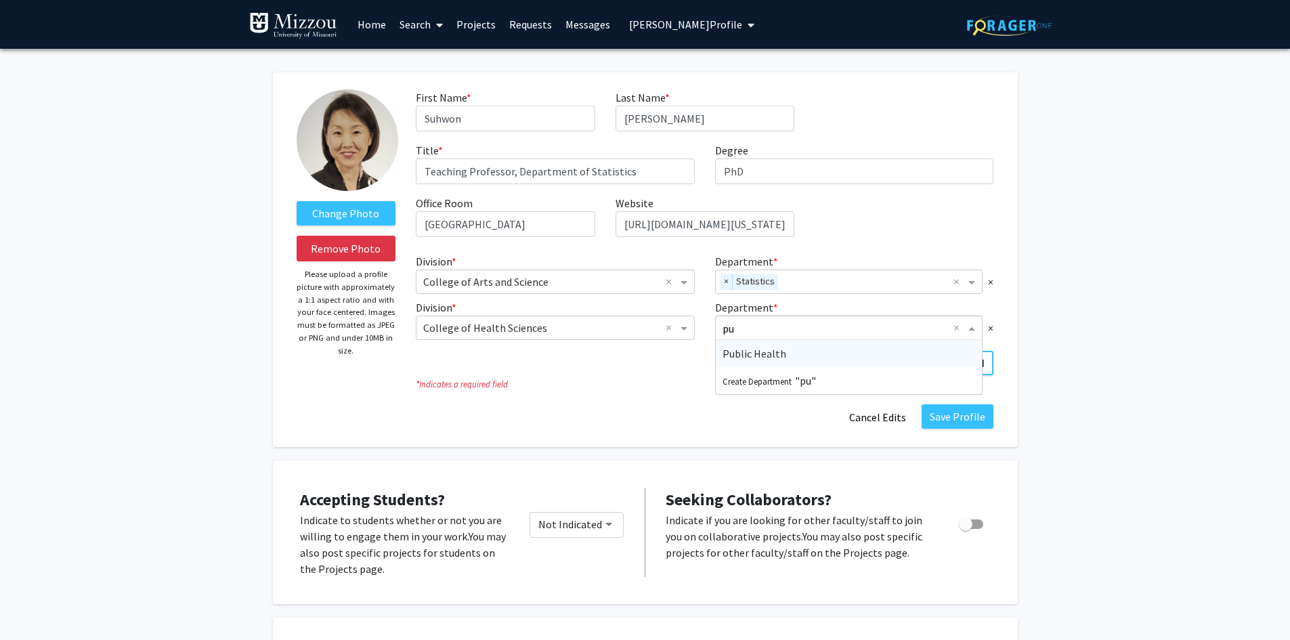
type input "pub"
click at [731, 346] on div "Public Health" at bounding box center [849, 353] width 267 height 27
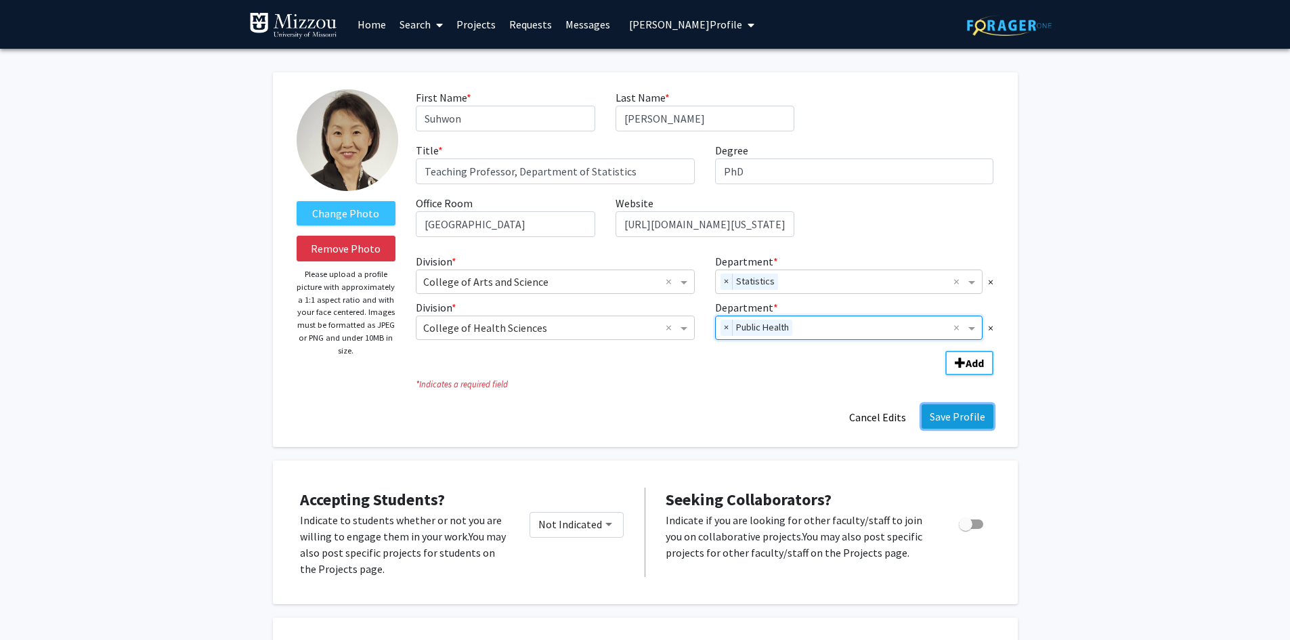
click at [939, 419] on button "Save Profile" at bounding box center [958, 416] width 72 height 24
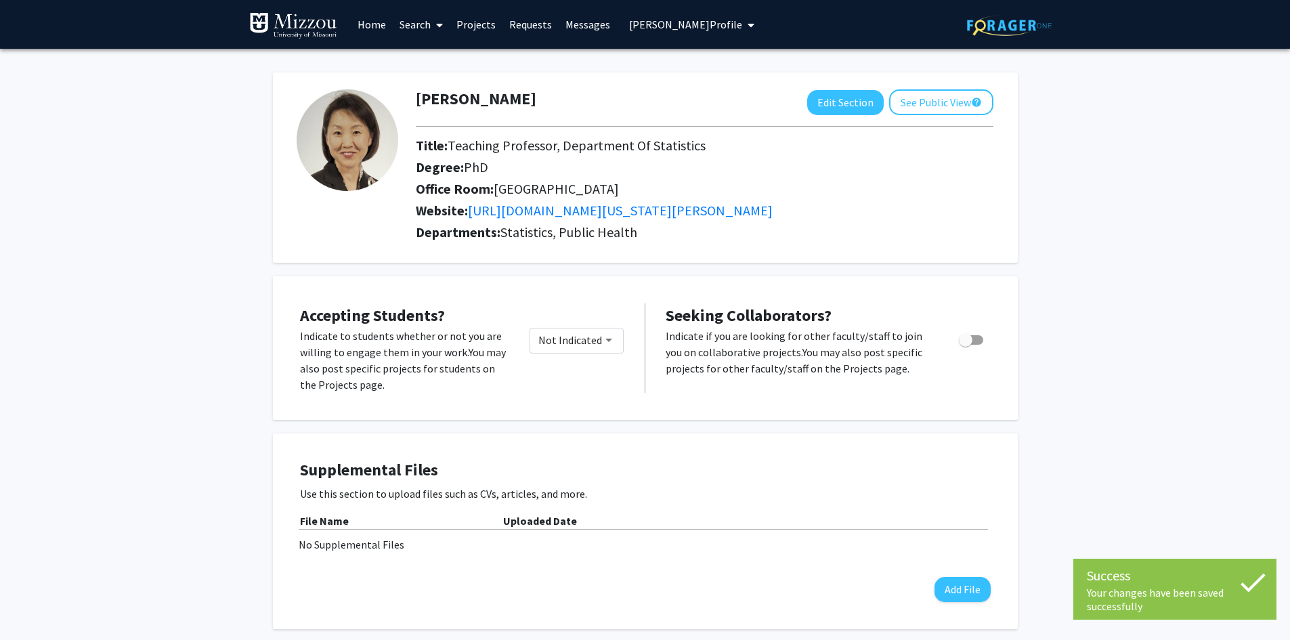
click at [663, 24] on span "Suhwon Lee's Profile" at bounding box center [685, 25] width 113 height 14
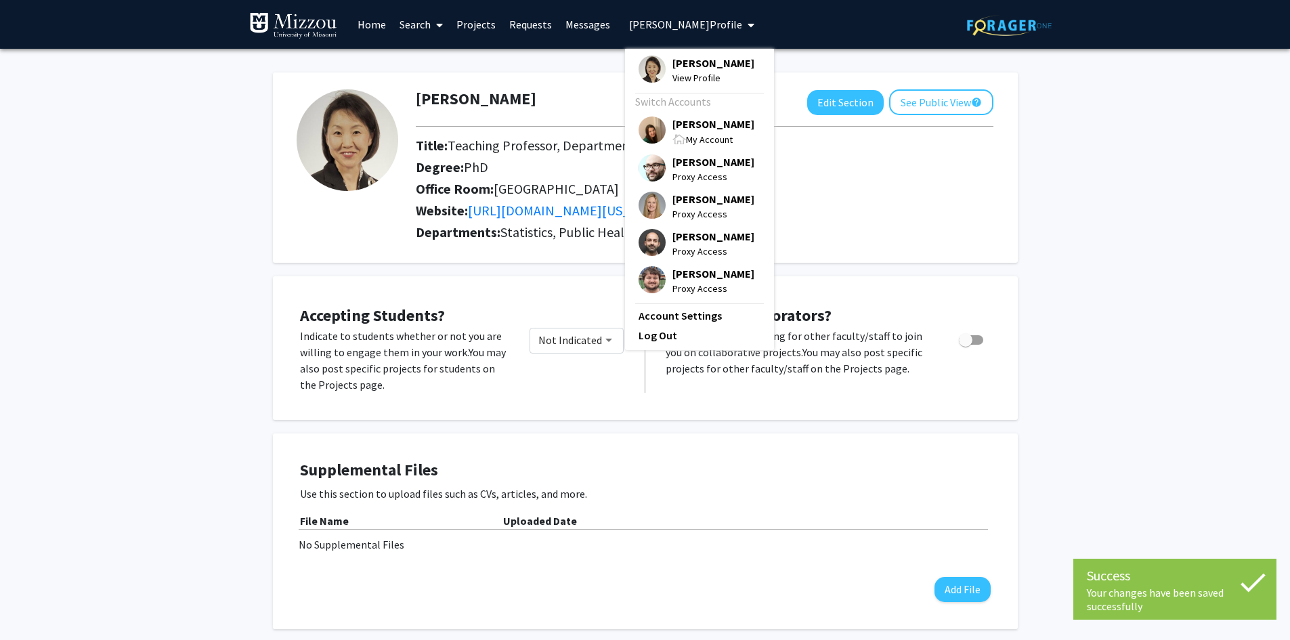
click at [683, 123] on span "[PERSON_NAME]" at bounding box center [713, 123] width 82 height 15
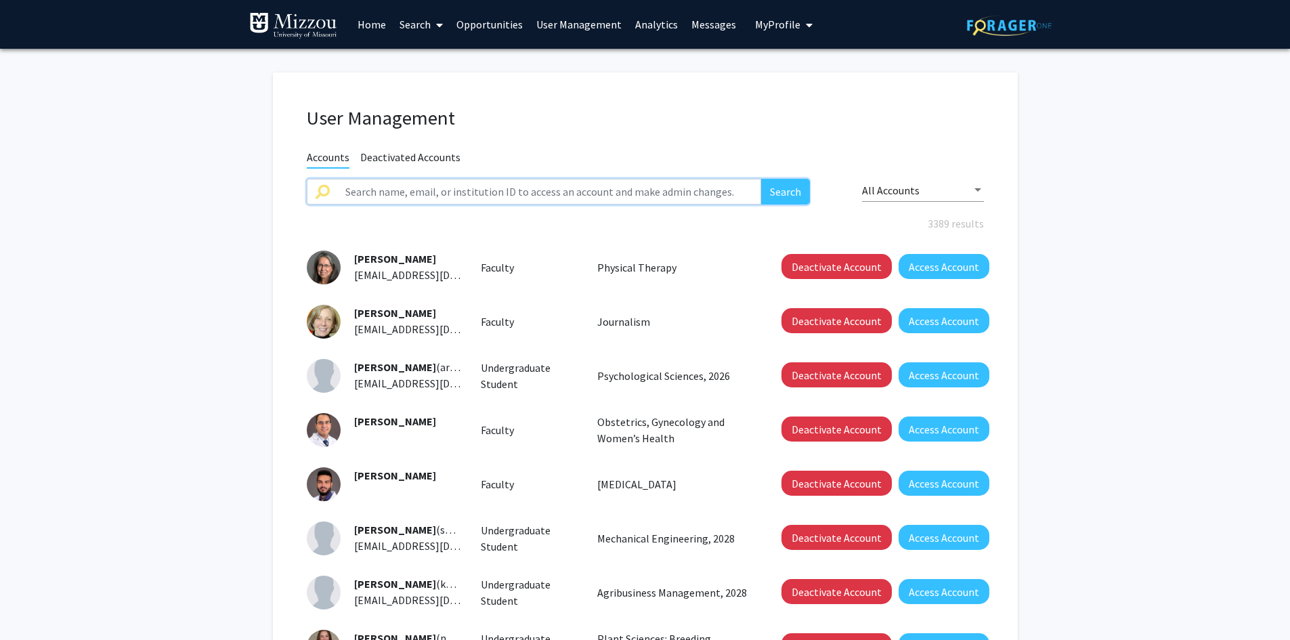
click at [555, 189] on input "text" at bounding box center [549, 192] width 425 height 26
paste input "rajendran"
type input "suchi rajendran"
click at [761, 179] on button "Search" at bounding box center [785, 192] width 49 height 26
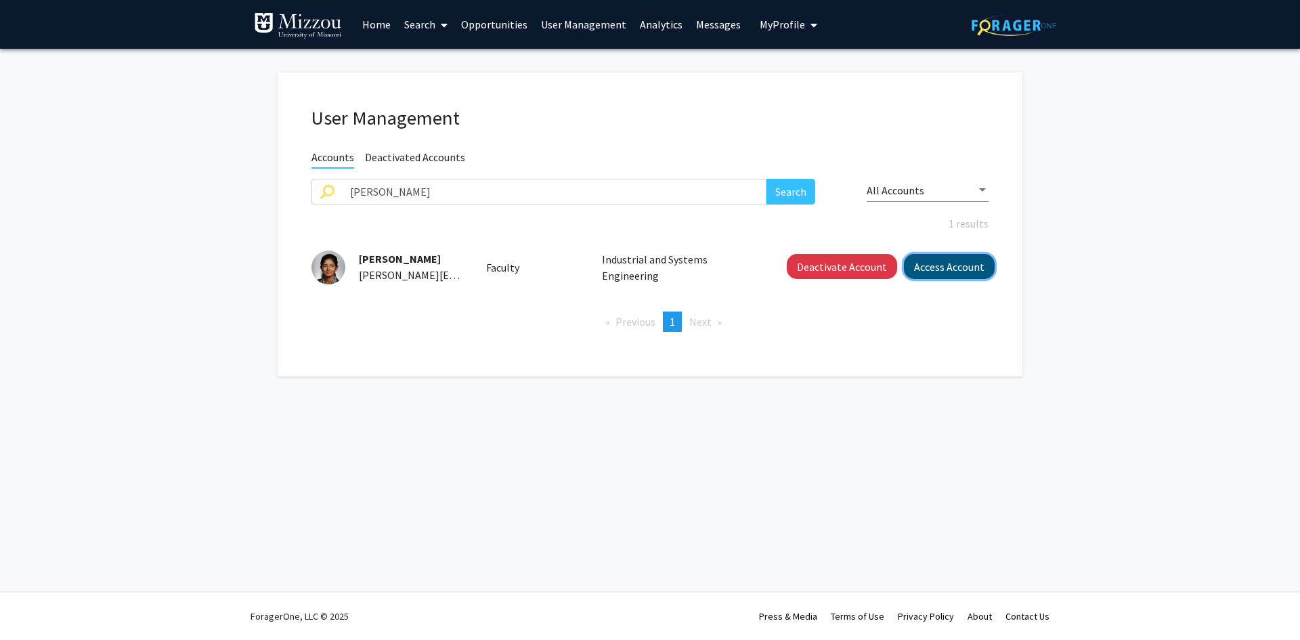
click at [966, 270] on button "Access Account" at bounding box center [949, 266] width 91 height 25
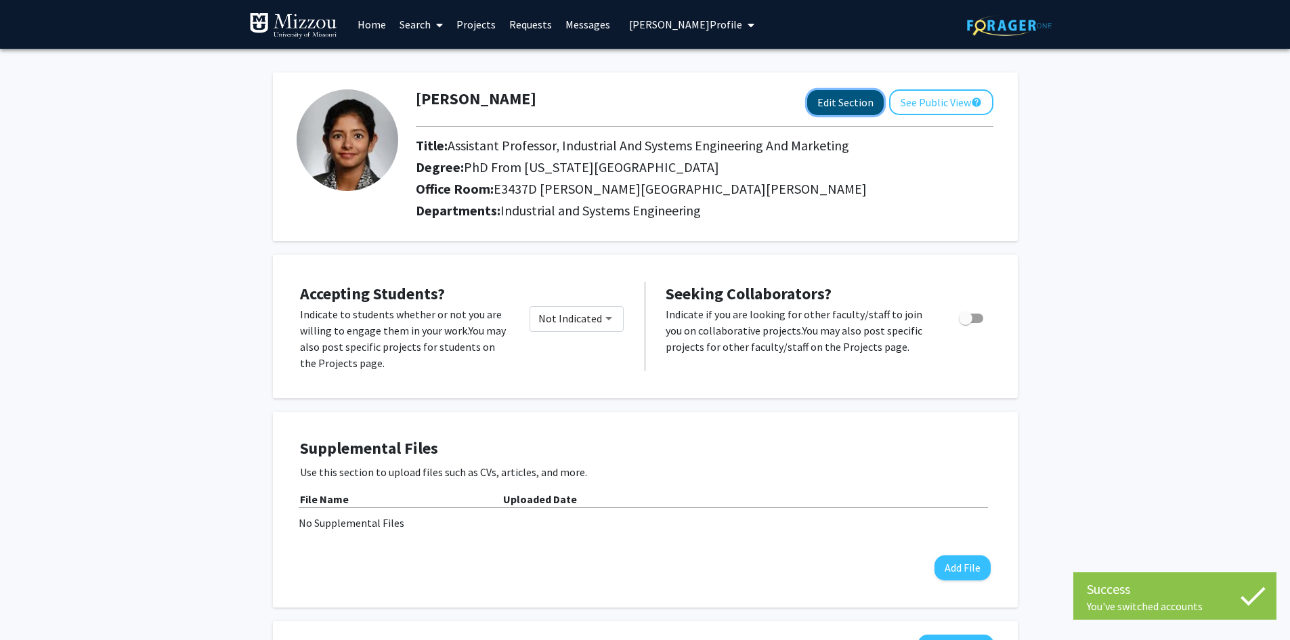
click at [842, 102] on button "Edit Section" at bounding box center [845, 102] width 77 height 25
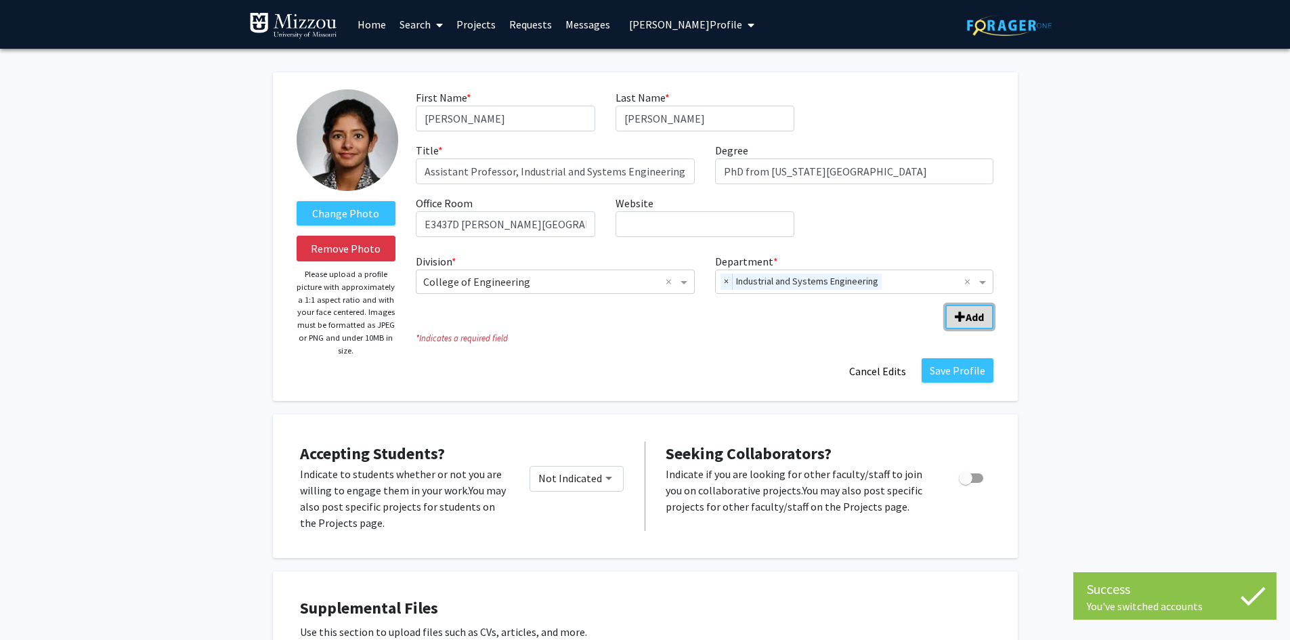
click at [964, 318] on span "Add Division/Department" at bounding box center [960, 317] width 11 height 11
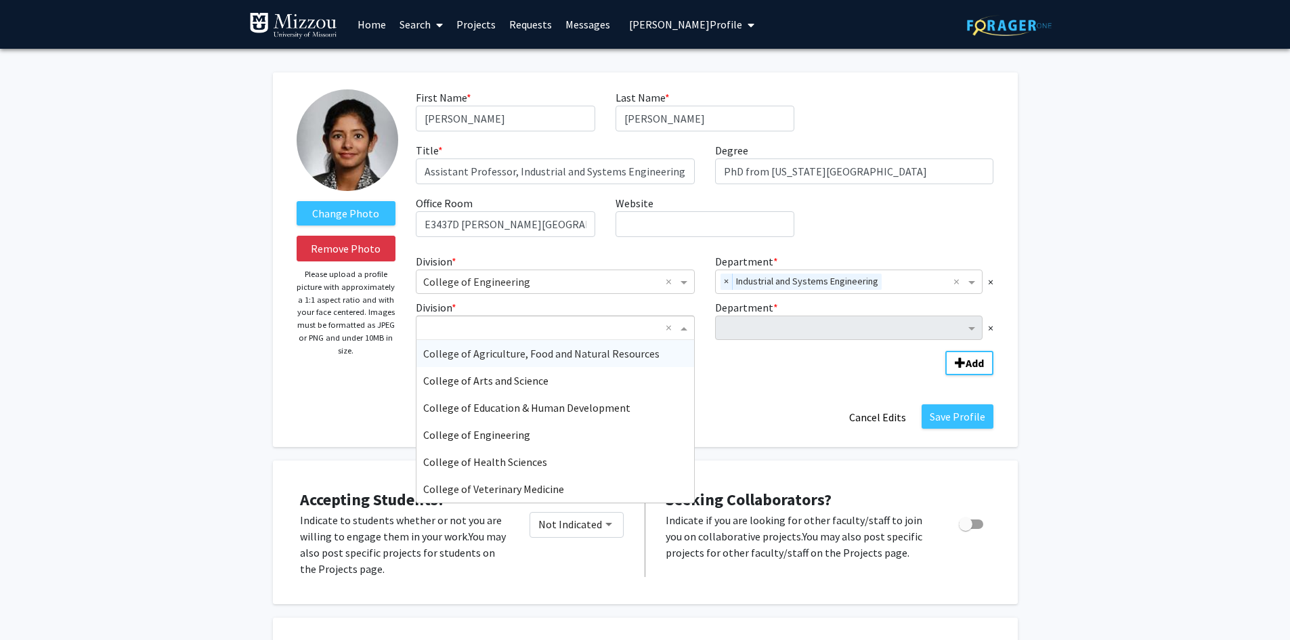
click at [685, 328] on span "Division" at bounding box center [685, 328] width 17 height 16
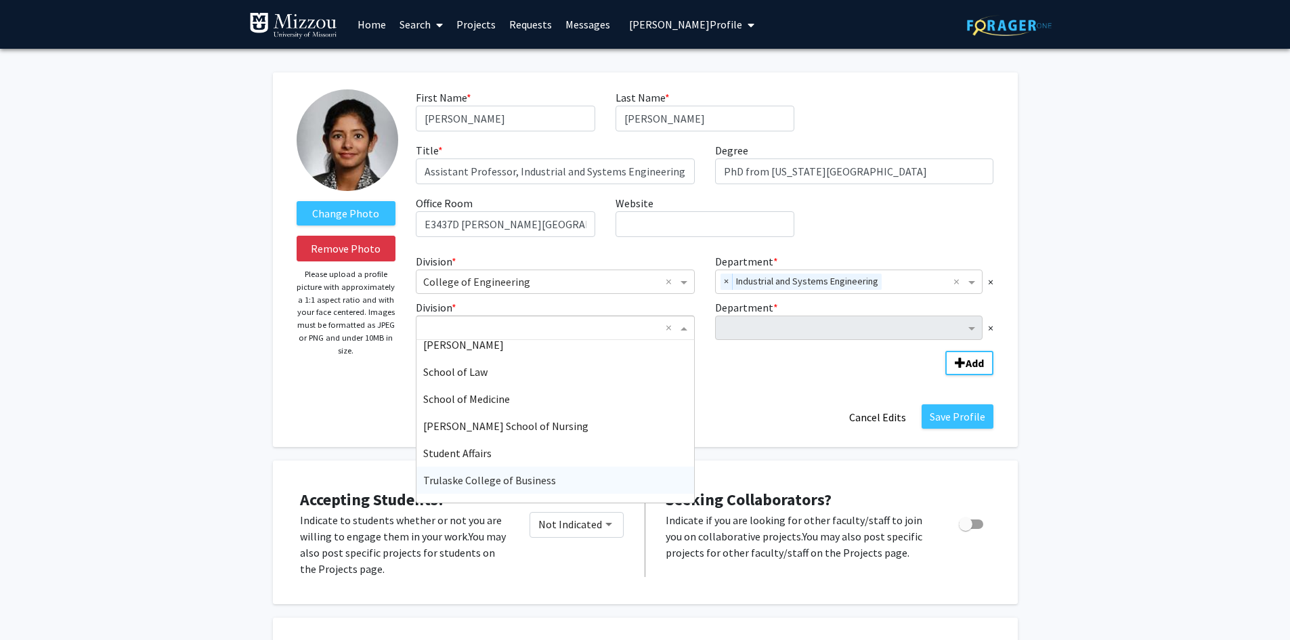
click at [648, 479] on div "Trulaske College of Business" at bounding box center [555, 480] width 278 height 27
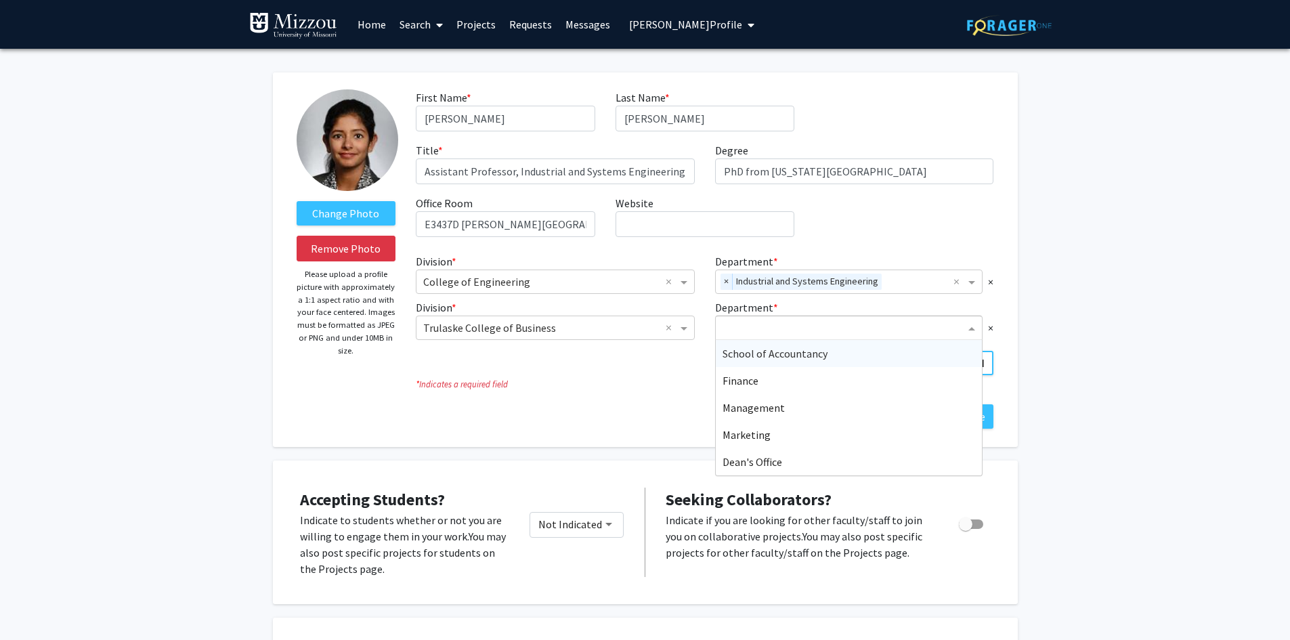
click at [758, 326] on input "Department" at bounding box center [844, 328] width 243 height 16
click at [740, 440] on span "Marketing" at bounding box center [747, 435] width 48 height 14
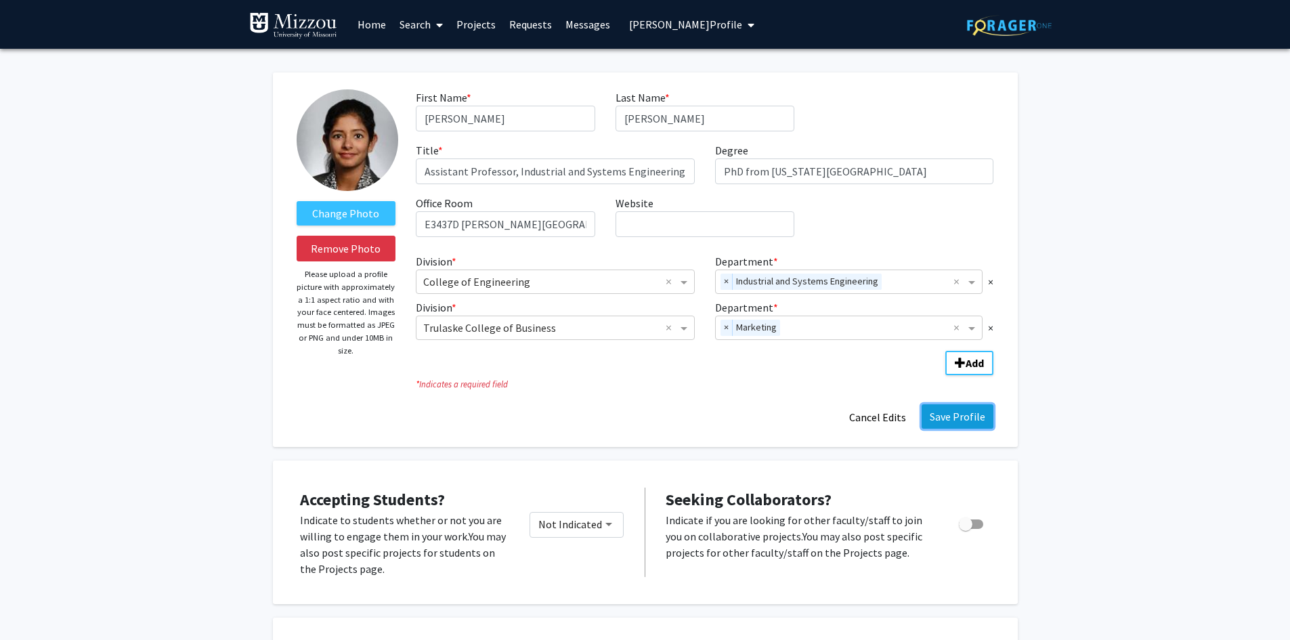
click at [947, 416] on button "Save Profile" at bounding box center [958, 416] width 72 height 24
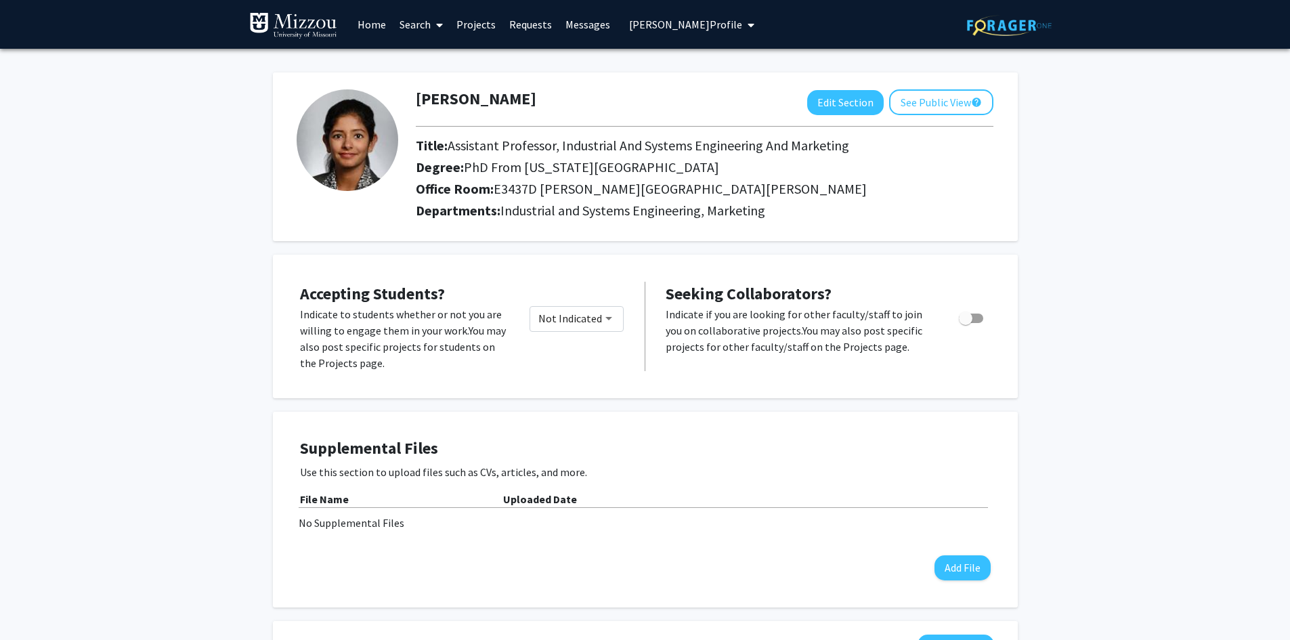
click at [651, 26] on span "Suchi Rajendran's Profile" at bounding box center [685, 25] width 113 height 14
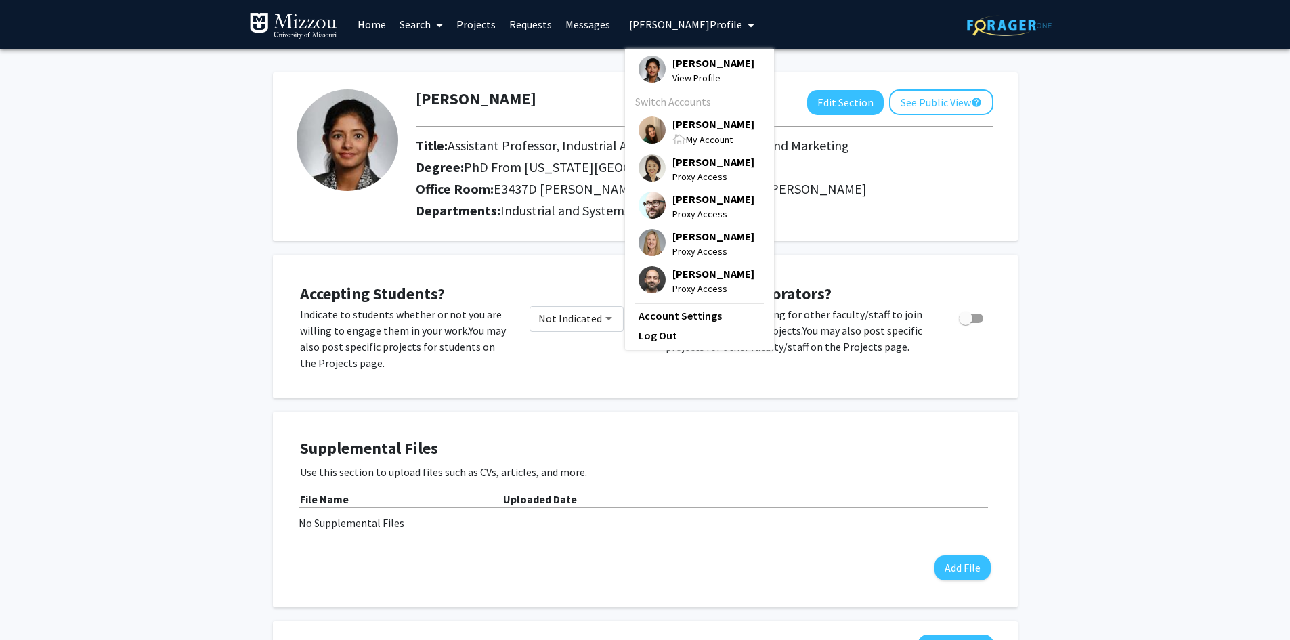
click at [681, 124] on span "[PERSON_NAME]" at bounding box center [713, 123] width 82 height 15
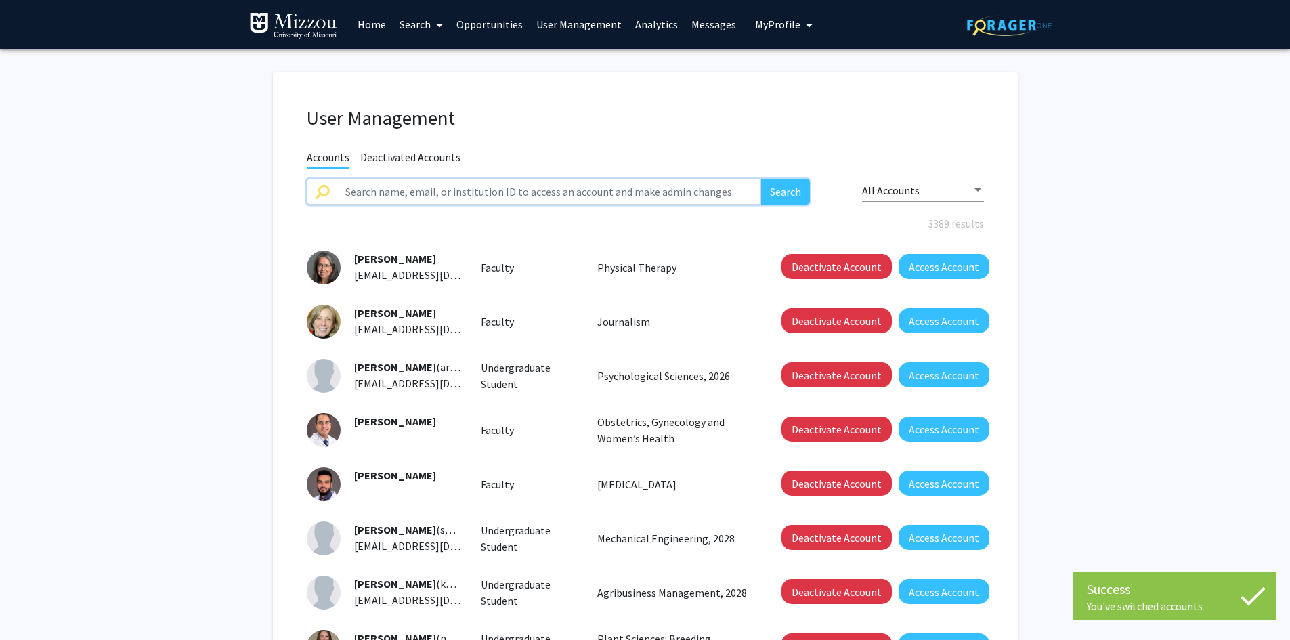
click at [620, 190] on input "text" at bounding box center [549, 192] width 425 height 26
click at [761, 179] on button "Search" at bounding box center [785, 192] width 49 height 26
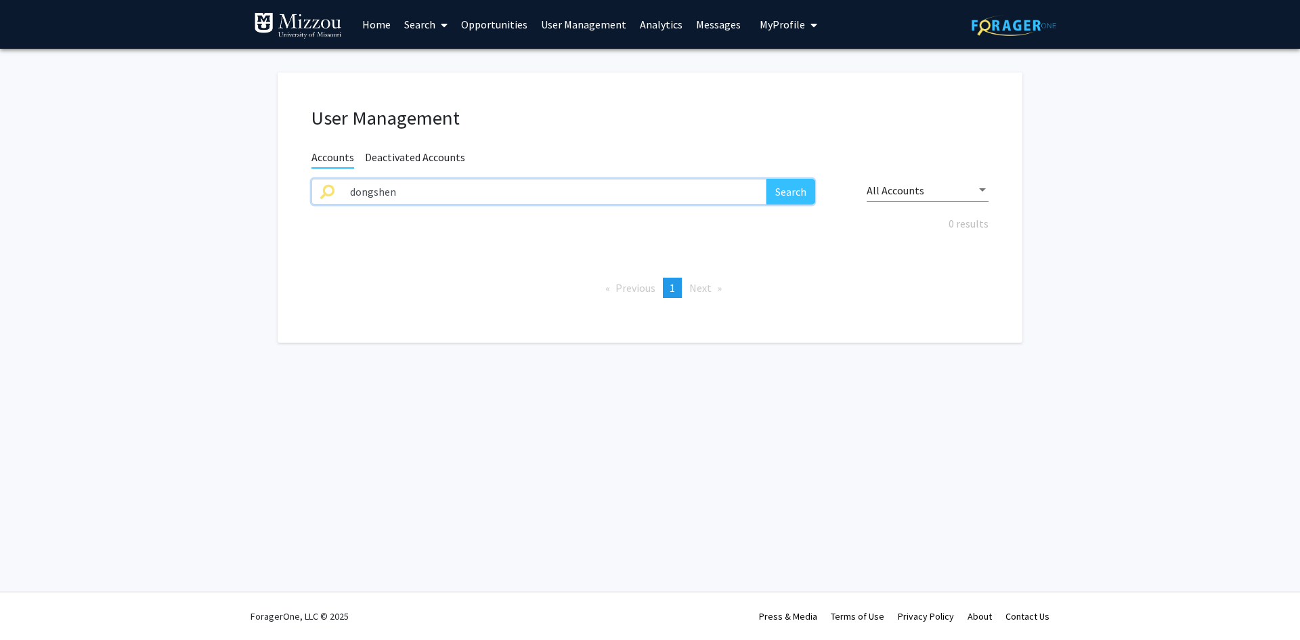
type input "dongshen"
click at [767, 179] on button "Search" at bounding box center [791, 192] width 49 height 26
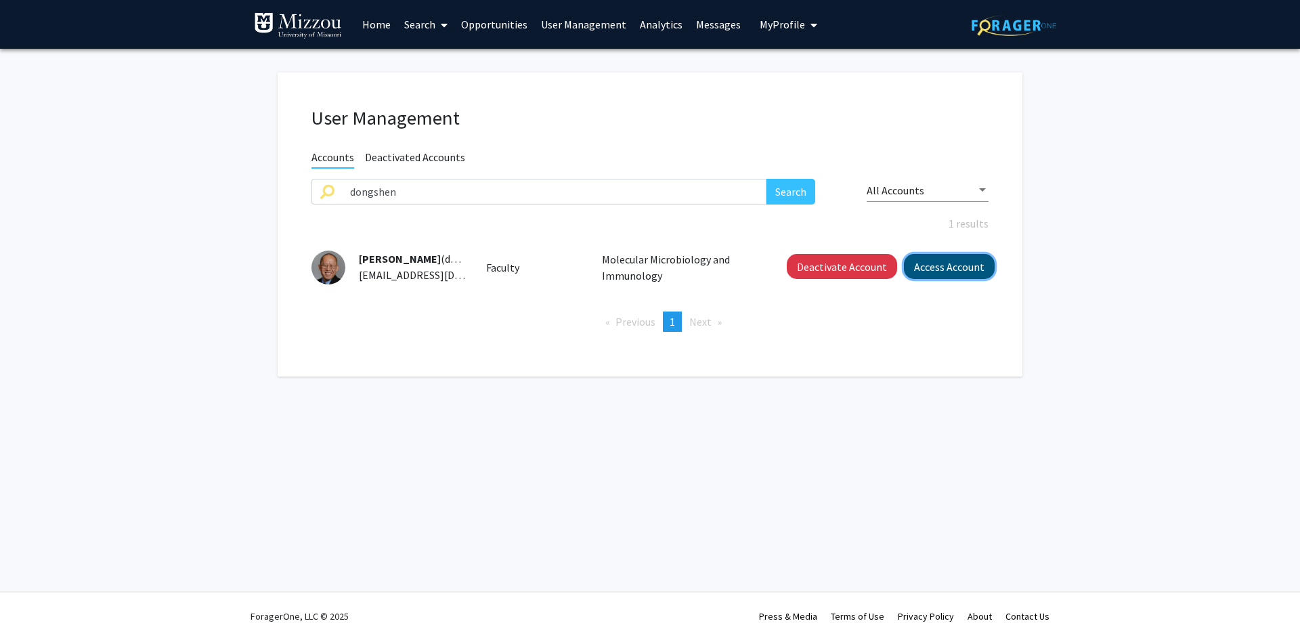
click at [933, 272] on button "Access Account" at bounding box center [949, 266] width 91 height 25
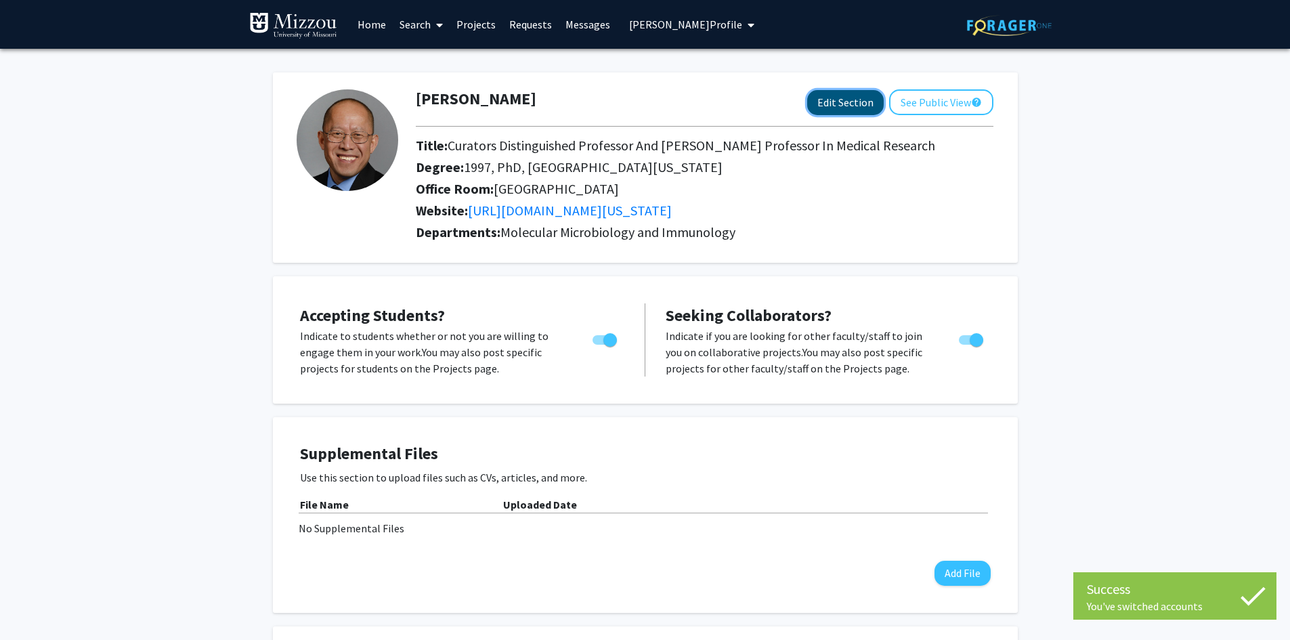
click at [844, 104] on button "Edit Section" at bounding box center [845, 102] width 77 height 25
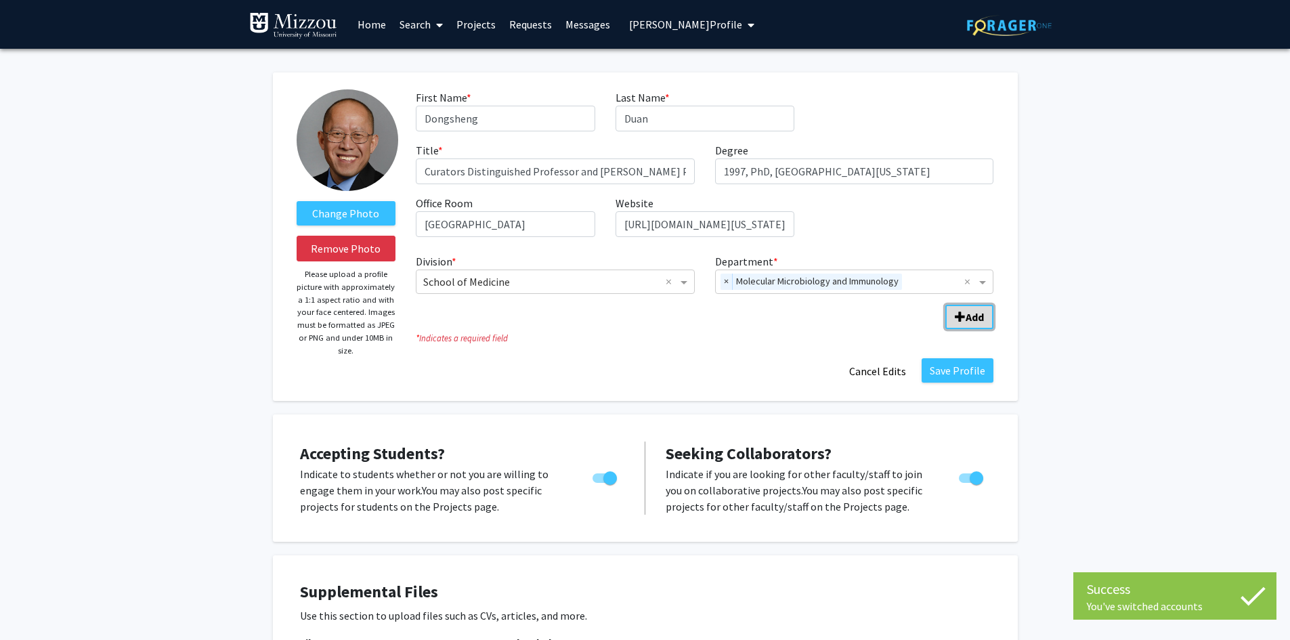
click at [968, 315] on b "Add" at bounding box center [975, 317] width 18 height 14
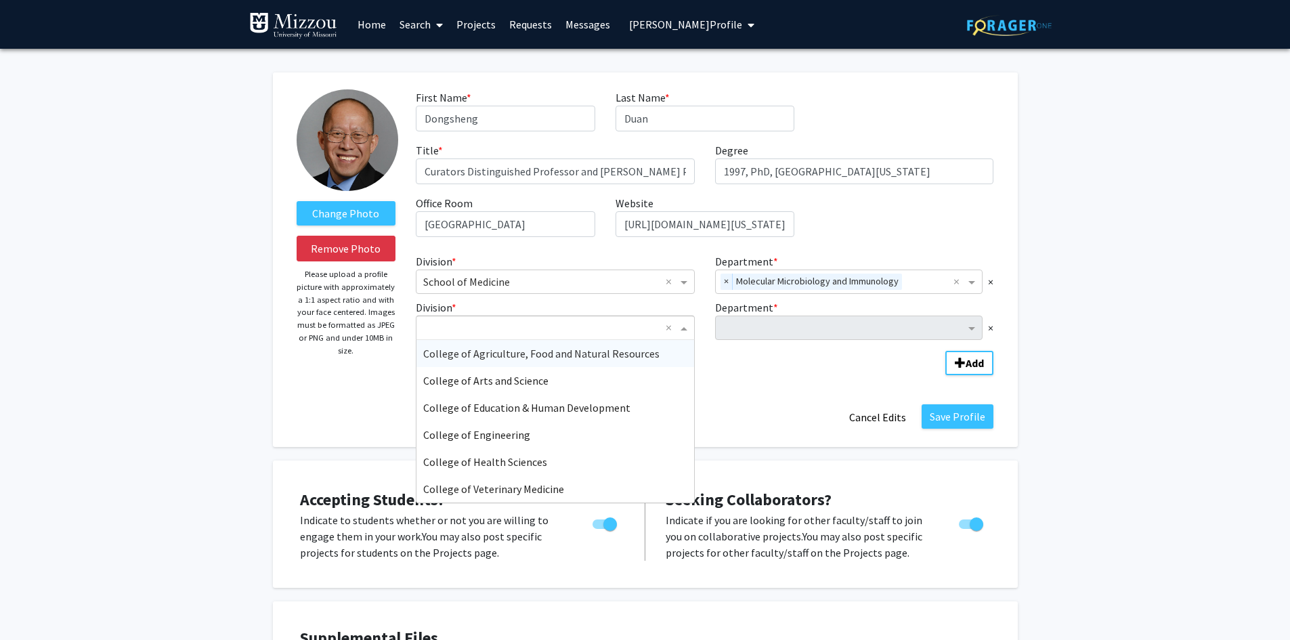
click at [684, 326] on span "Division" at bounding box center [685, 328] width 17 height 16
click at [516, 434] on span "College of Engineering" at bounding box center [476, 435] width 107 height 14
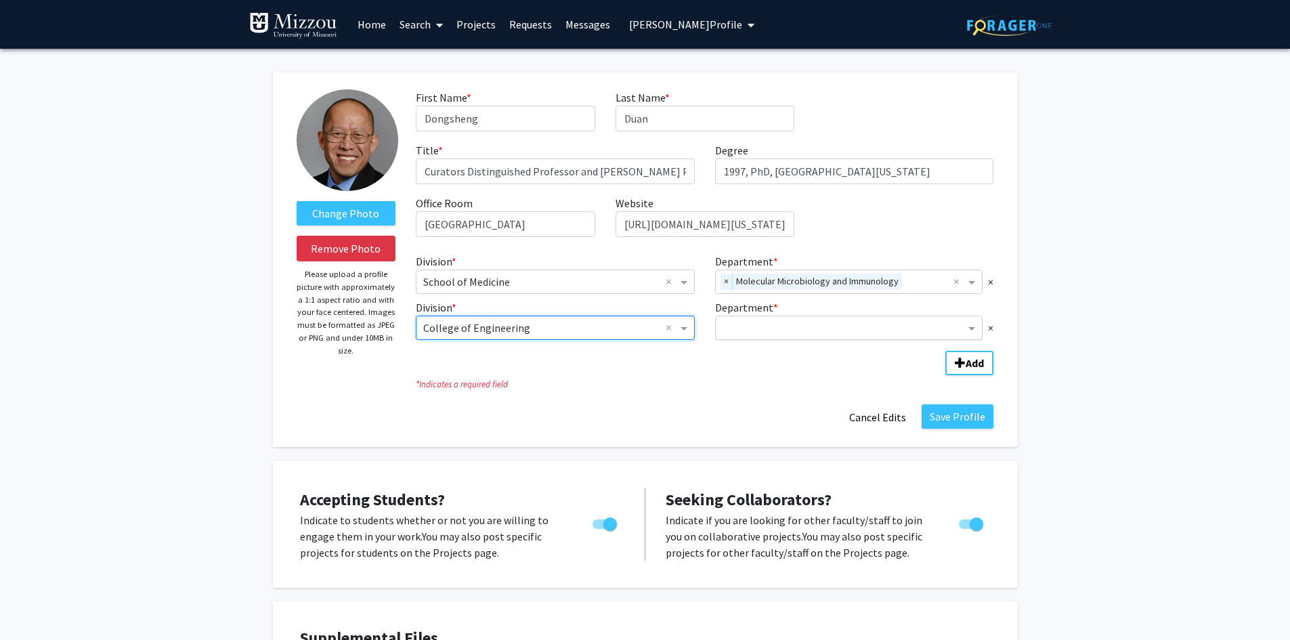
click at [731, 324] on input "Department" at bounding box center [844, 328] width 243 height 16
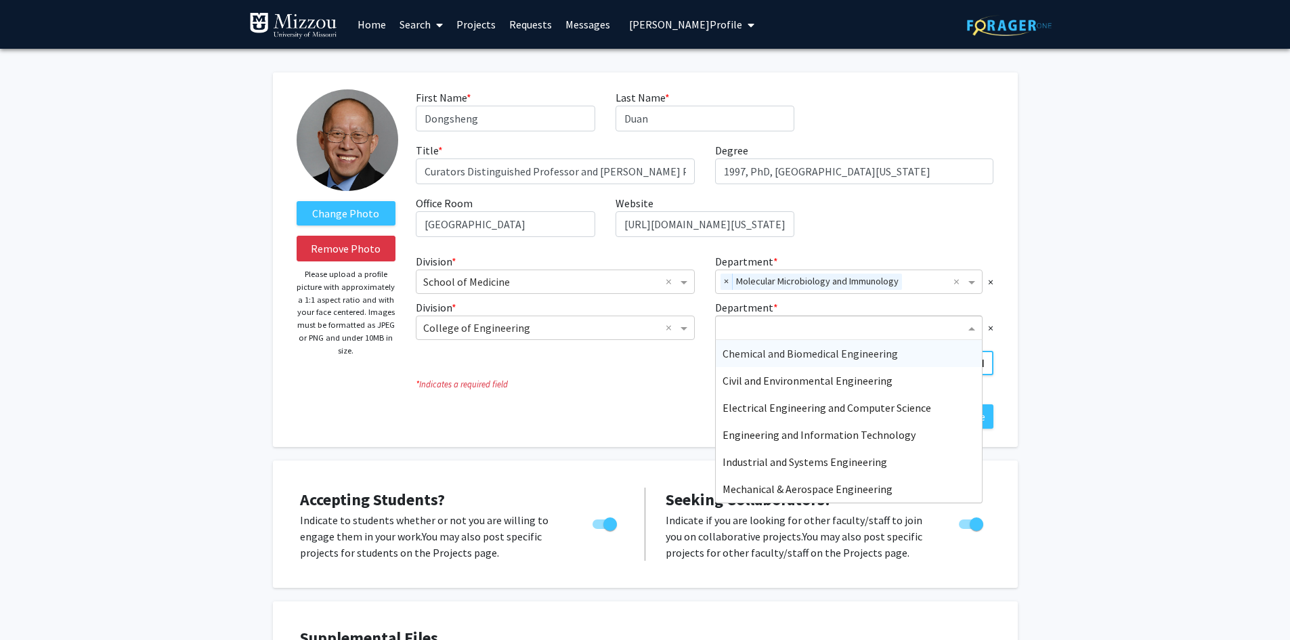
click at [730, 356] on span "Chemical and Biomedical Engineering" at bounding box center [810, 354] width 175 height 14
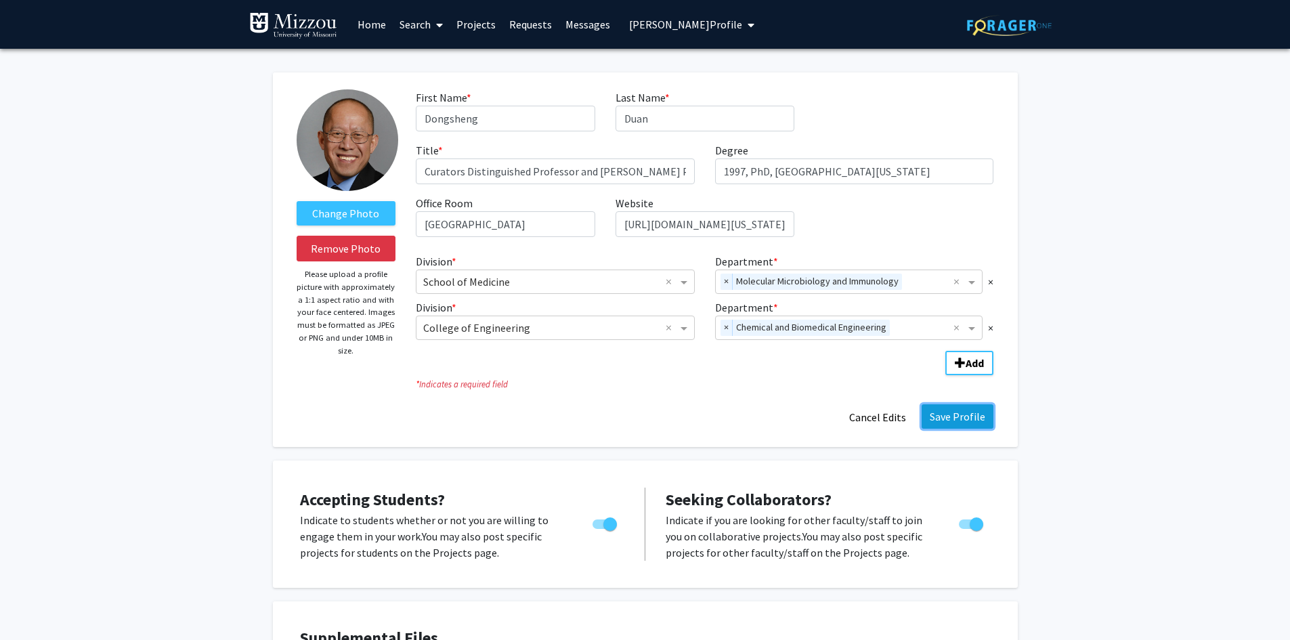
click at [949, 419] on button "Save Profile" at bounding box center [958, 416] width 72 height 24
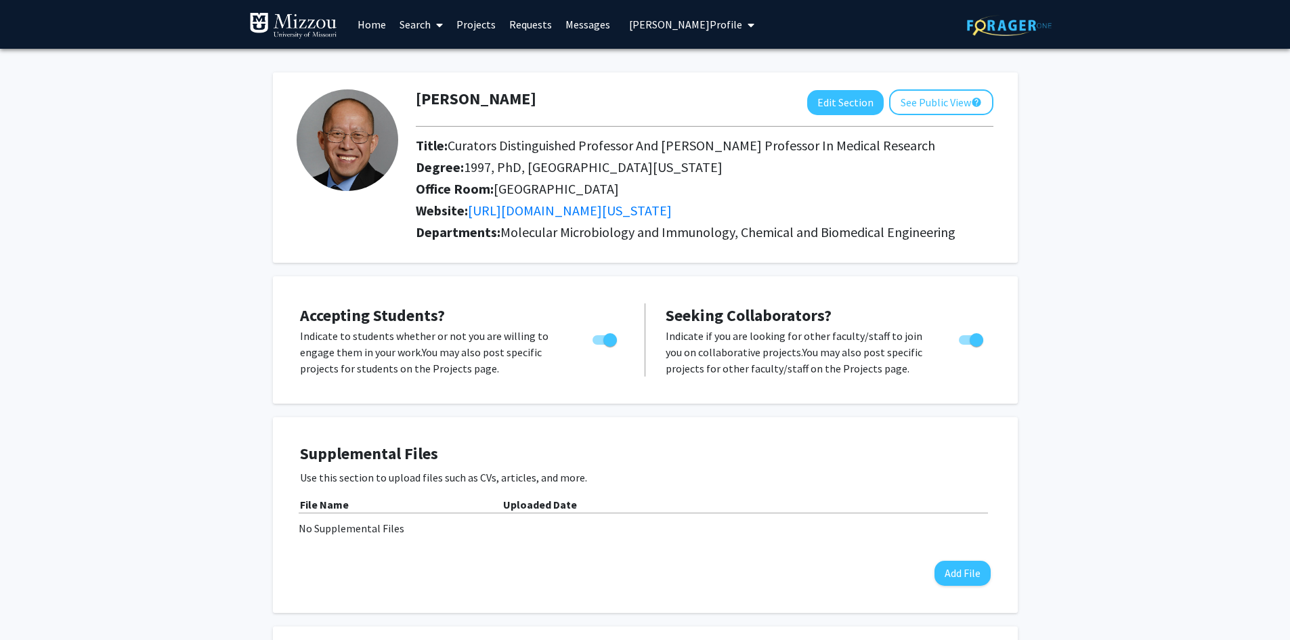
click at [660, 25] on span "Dongsheng Duan's Profile" at bounding box center [685, 25] width 113 height 14
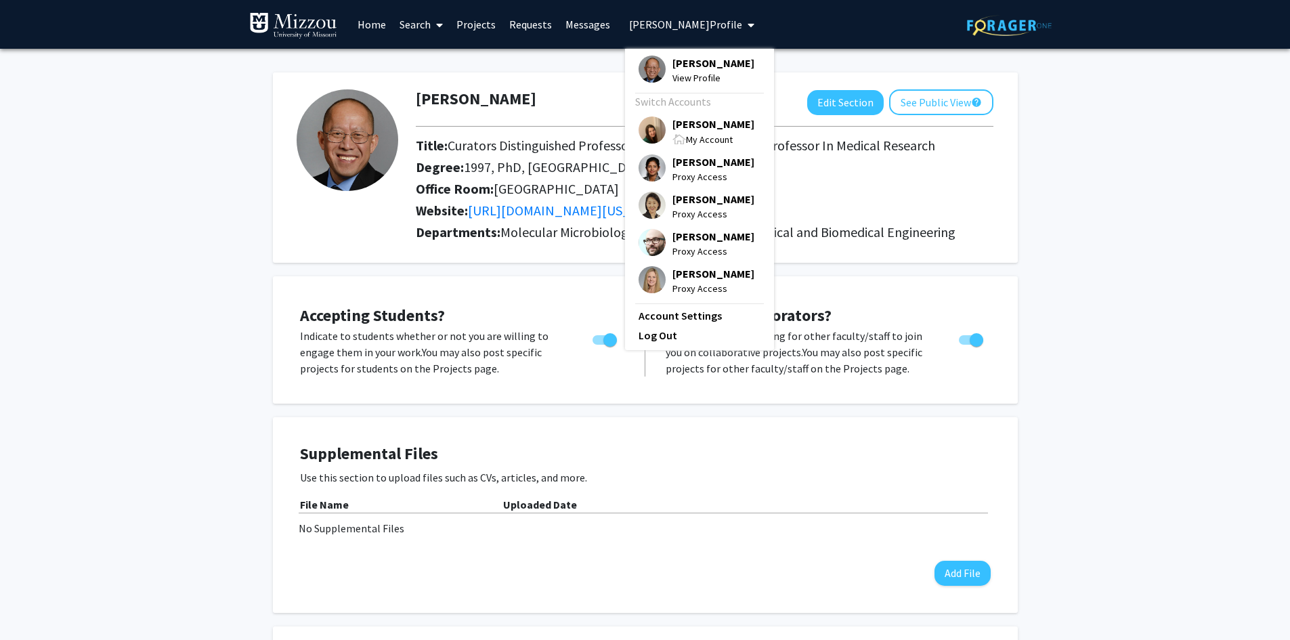
click at [683, 129] on span "[PERSON_NAME]" at bounding box center [713, 123] width 82 height 15
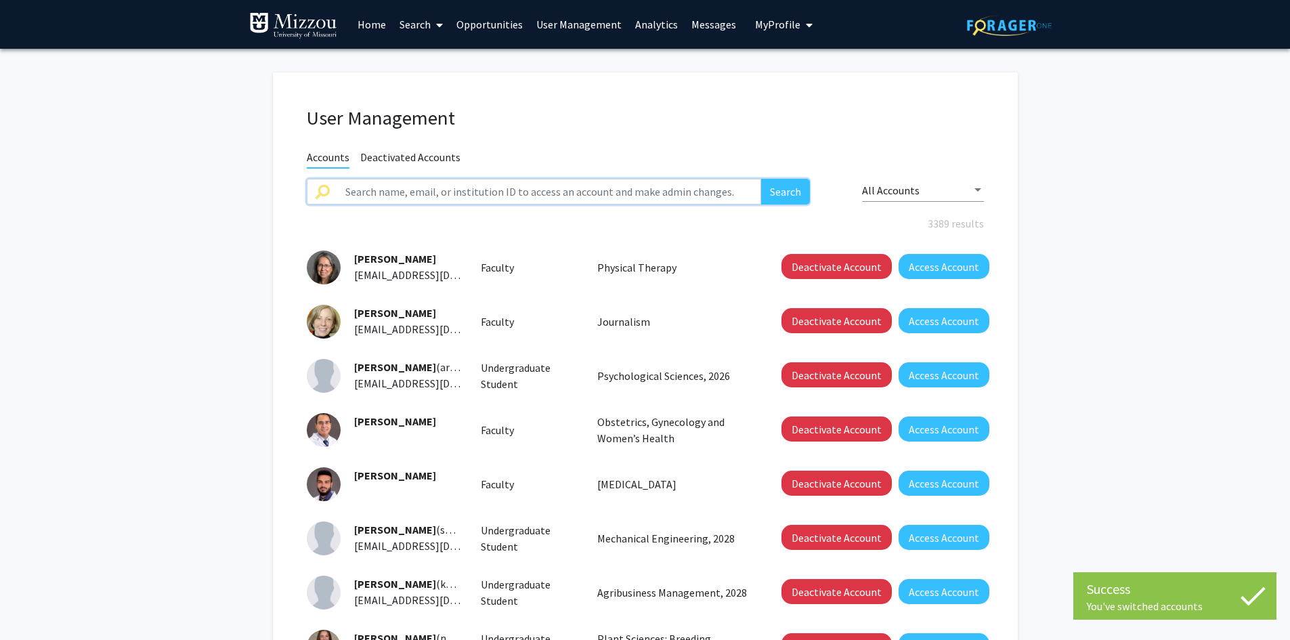
click at [580, 188] on input "text" at bounding box center [549, 192] width 425 height 26
type input "gil pages"
click at [761, 179] on button "Search" at bounding box center [785, 192] width 49 height 26
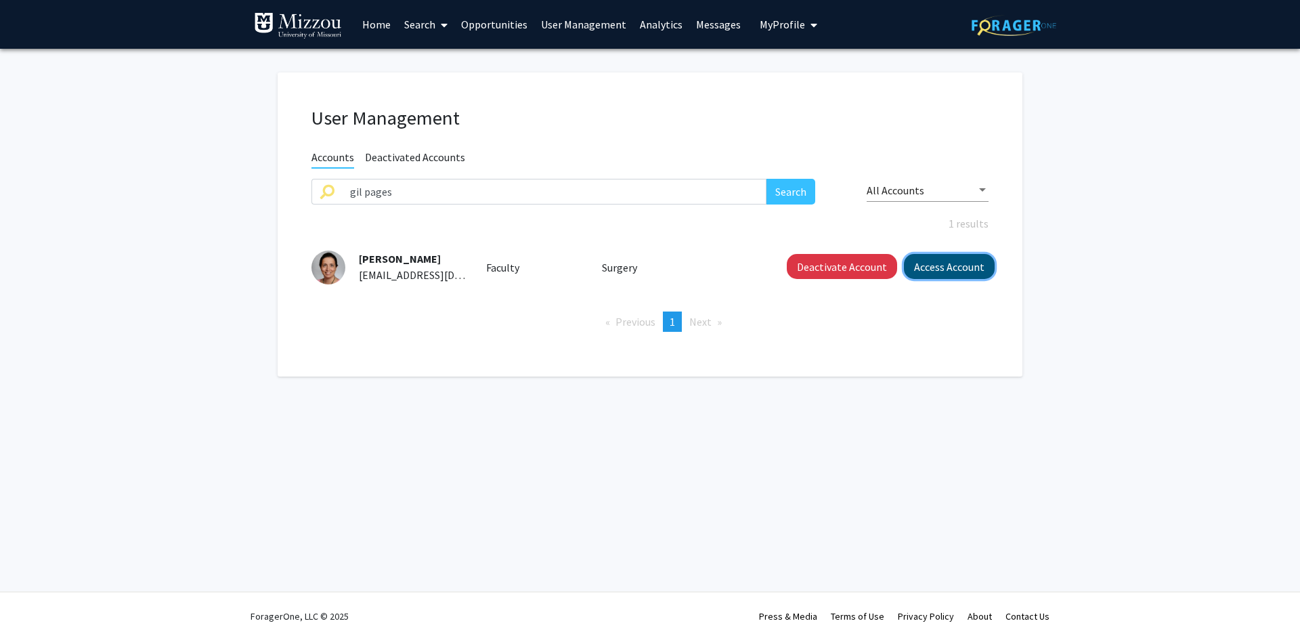
click at [922, 261] on button "Access Account" at bounding box center [949, 266] width 91 height 25
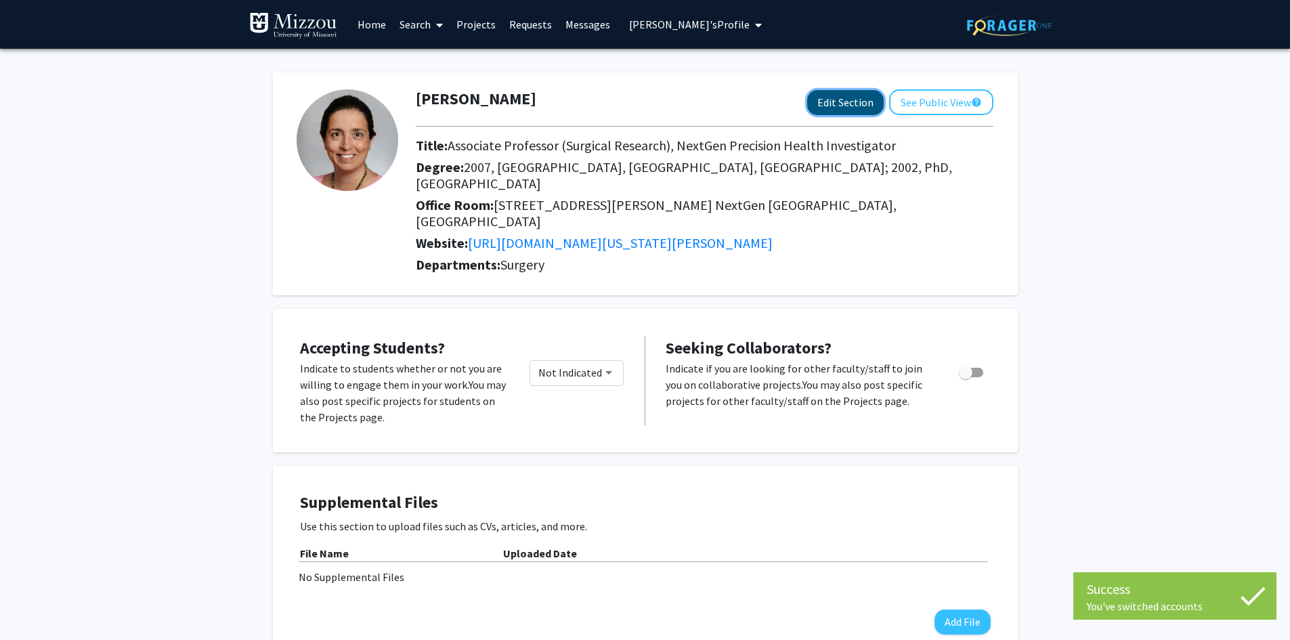
click at [842, 102] on button "Edit Section" at bounding box center [845, 102] width 77 height 25
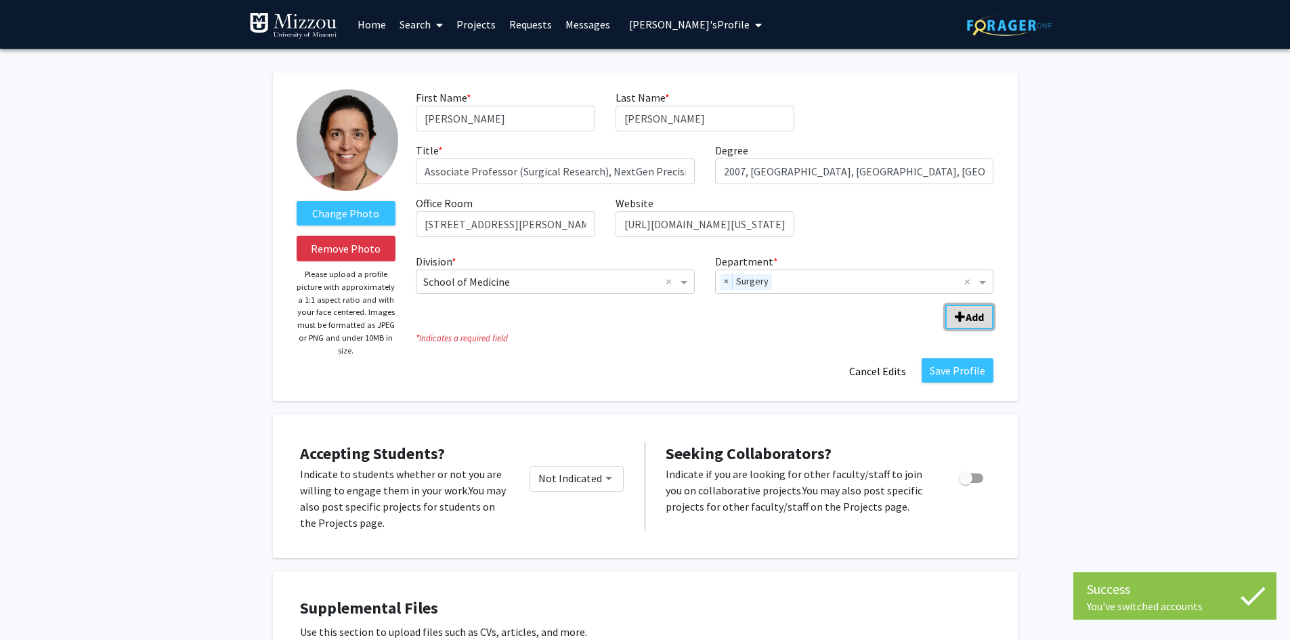
click at [968, 314] on b "Add" at bounding box center [975, 317] width 18 height 14
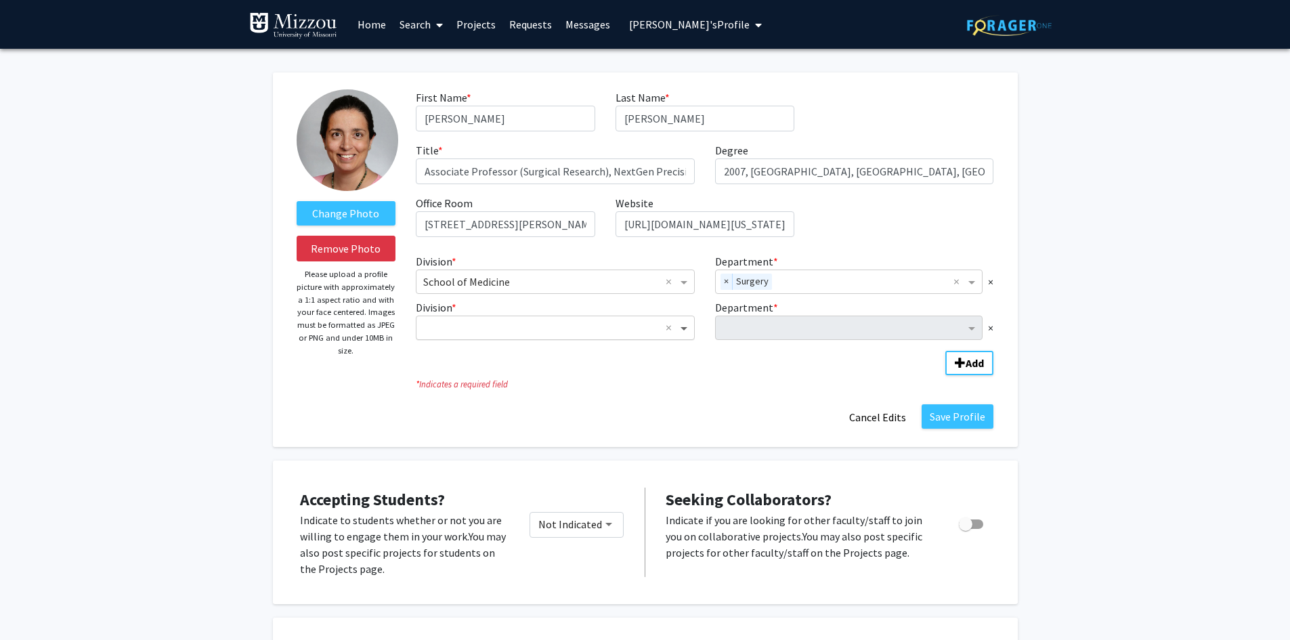
click at [685, 326] on span "Division" at bounding box center [685, 328] width 17 height 16
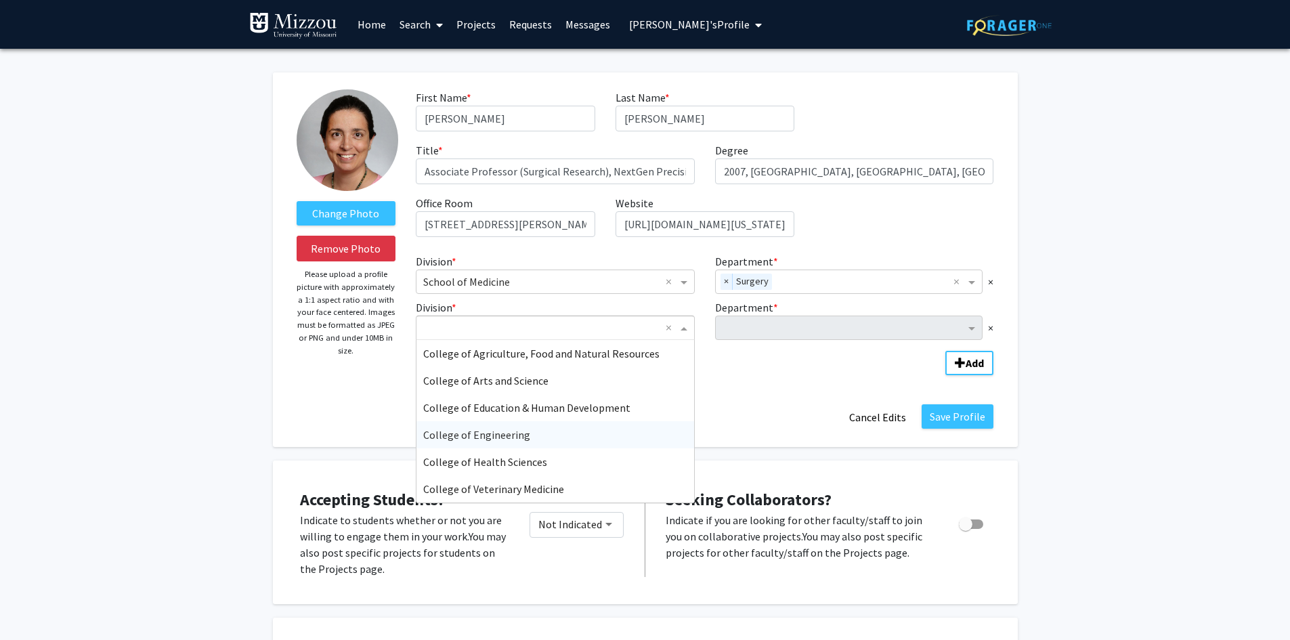
click at [545, 434] on div "College of Engineering" at bounding box center [555, 434] width 278 height 27
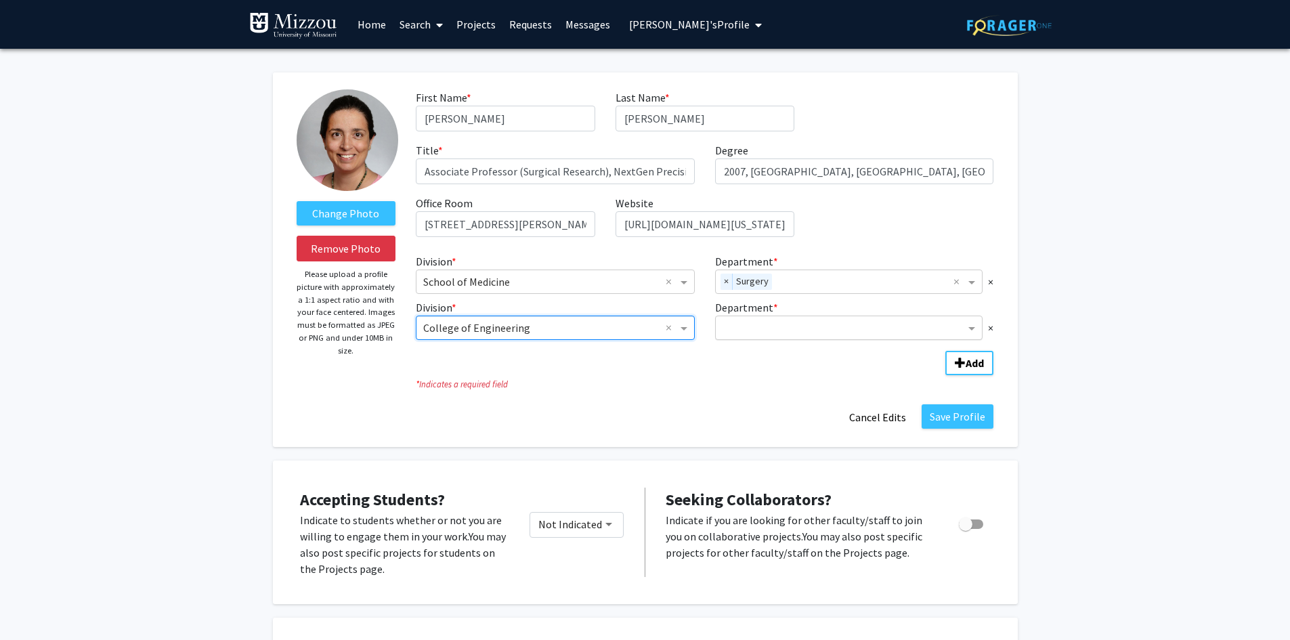
click at [752, 327] on input "Department" at bounding box center [844, 328] width 243 height 16
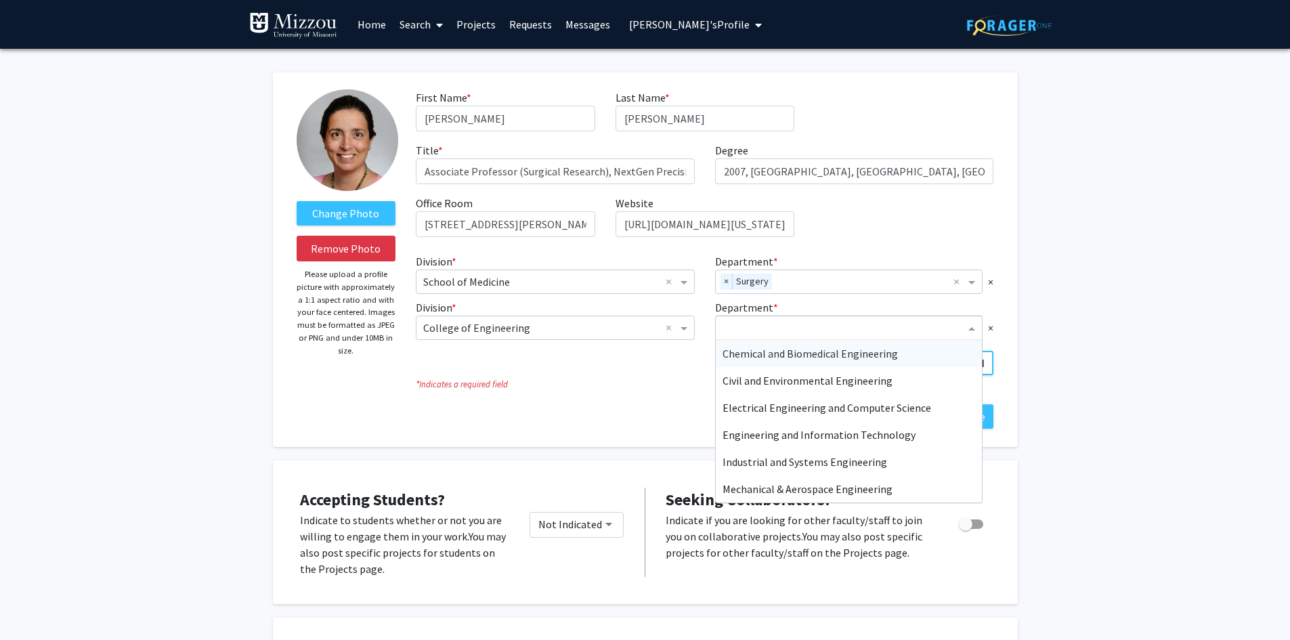
click at [752, 356] on span "Chemical and Biomedical Engineering" at bounding box center [810, 354] width 175 height 14
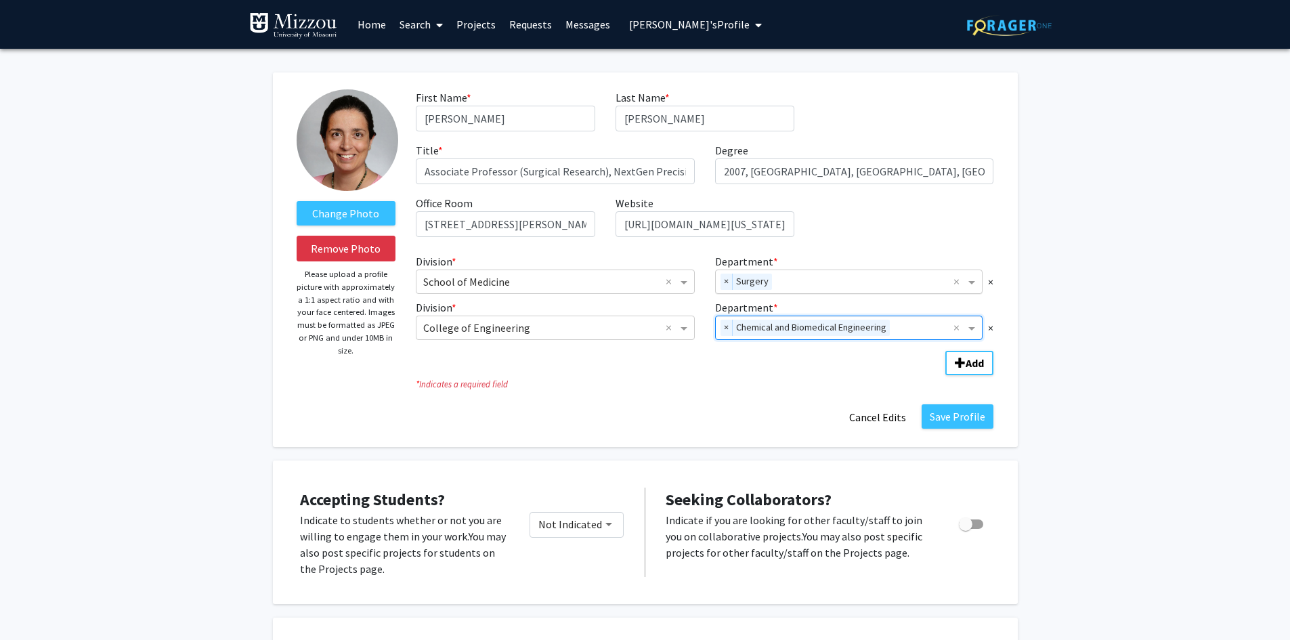
click at [900, 277] on input "Department" at bounding box center [865, 282] width 177 height 16
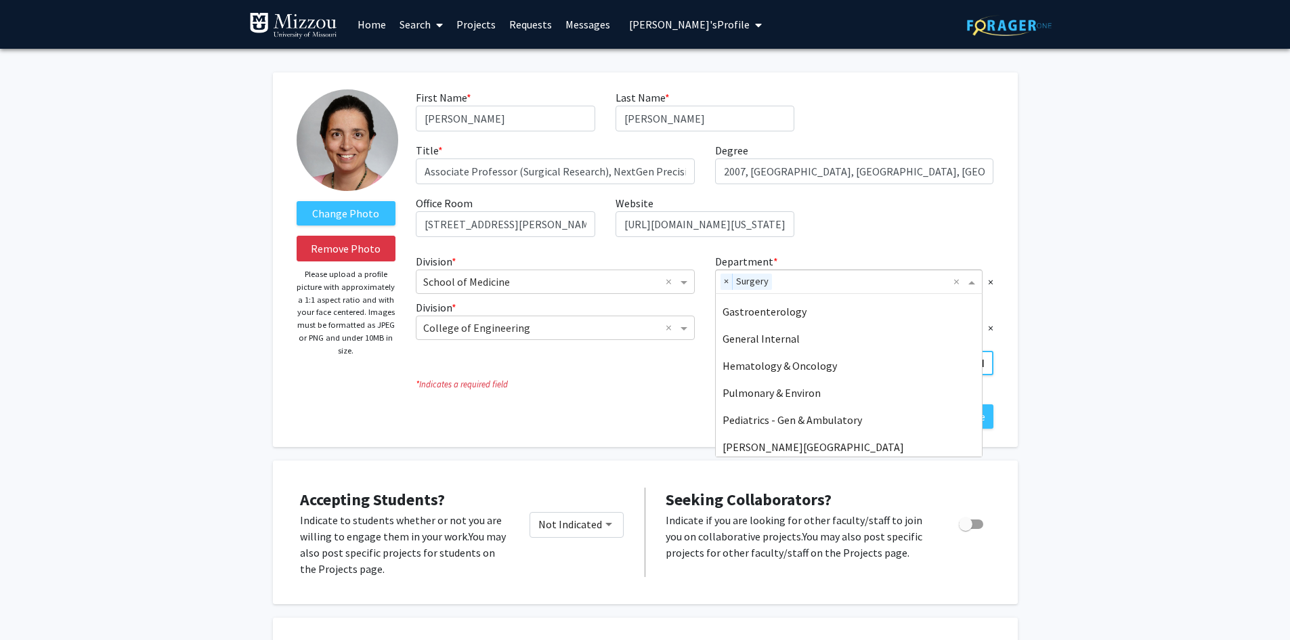
scroll to position [677, 0]
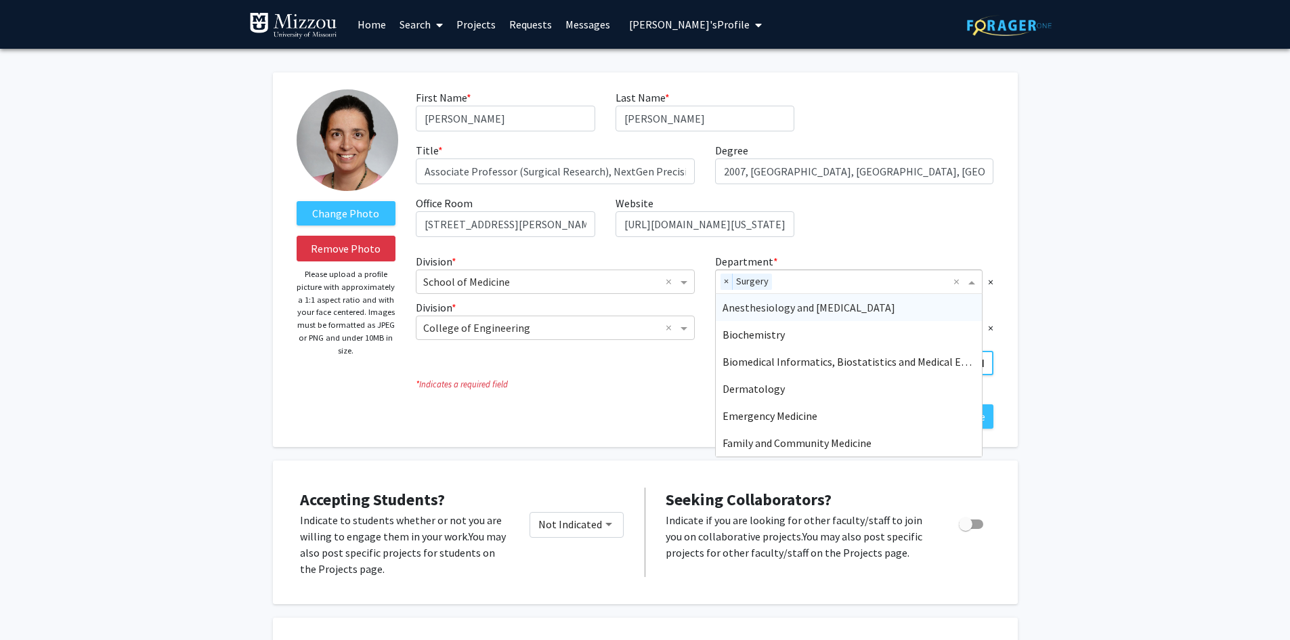
click at [970, 286] on span "Department" at bounding box center [973, 282] width 17 height 16
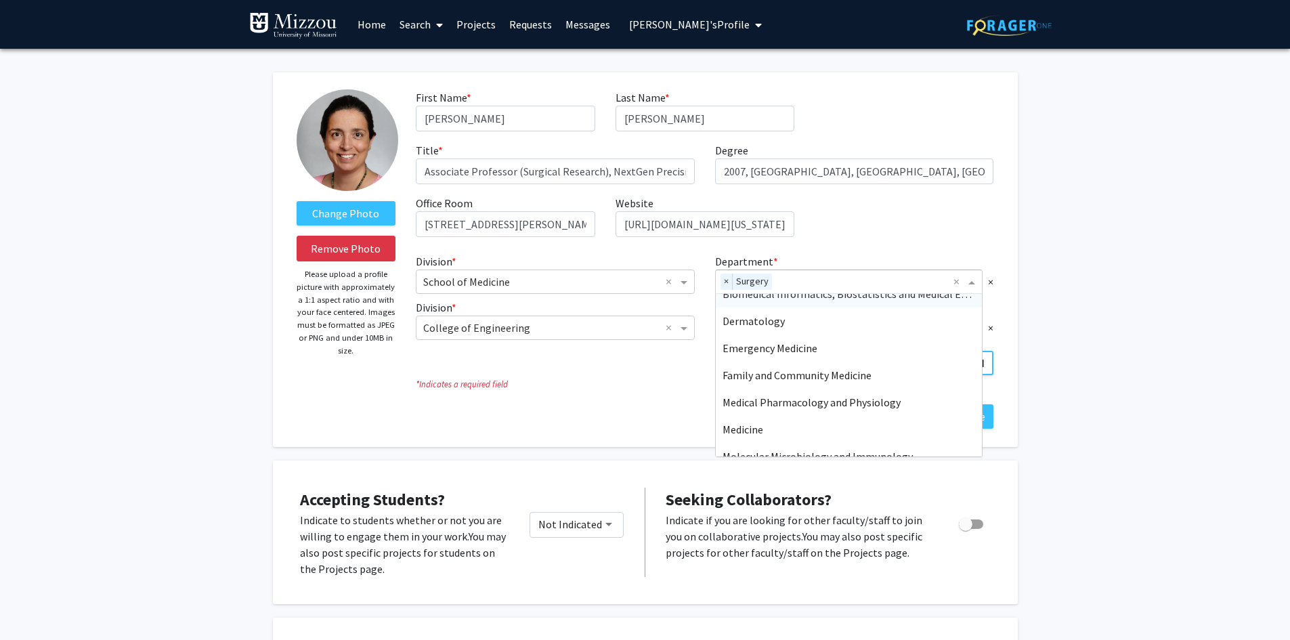
scroll to position [135, 0]
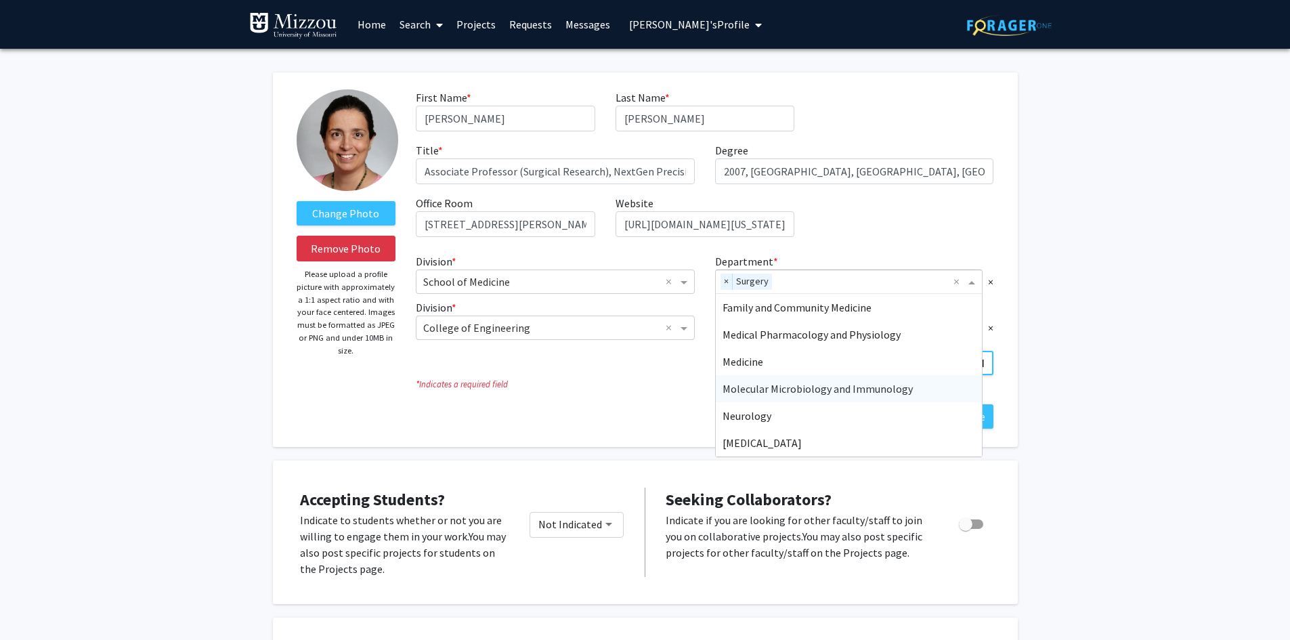
click at [884, 389] on span "Molecular Microbiology and Immunology" at bounding box center [818, 389] width 190 height 14
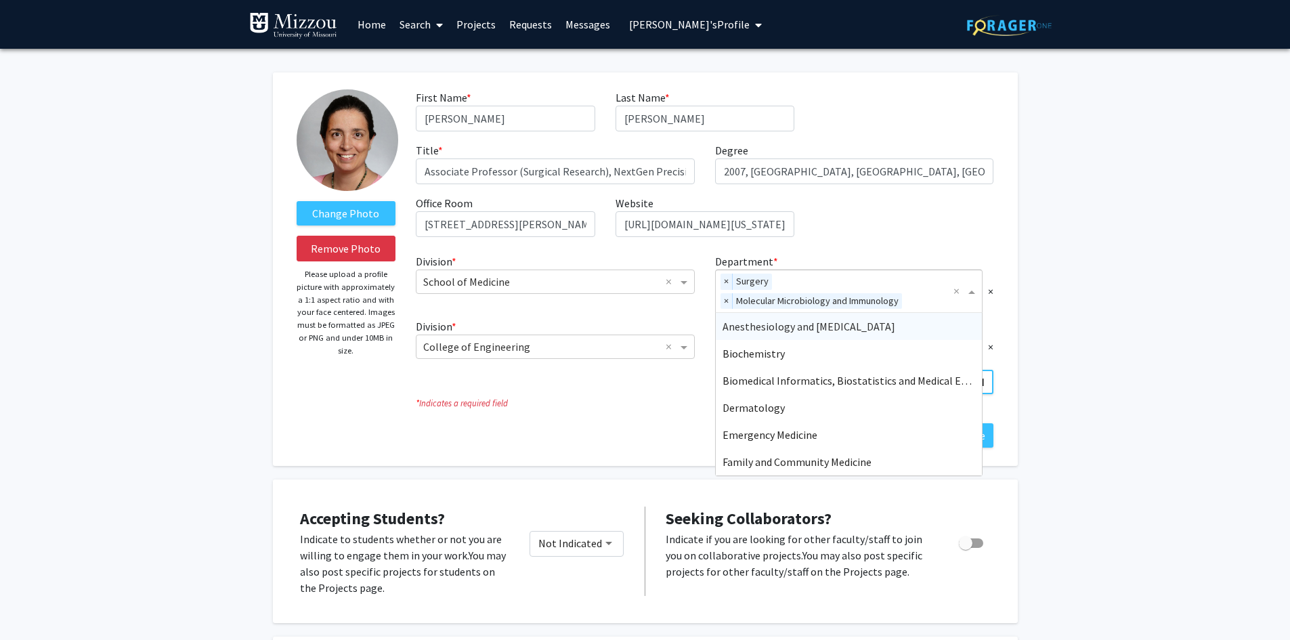
click at [975, 291] on span "Department" at bounding box center [973, 291] width 17 height 16
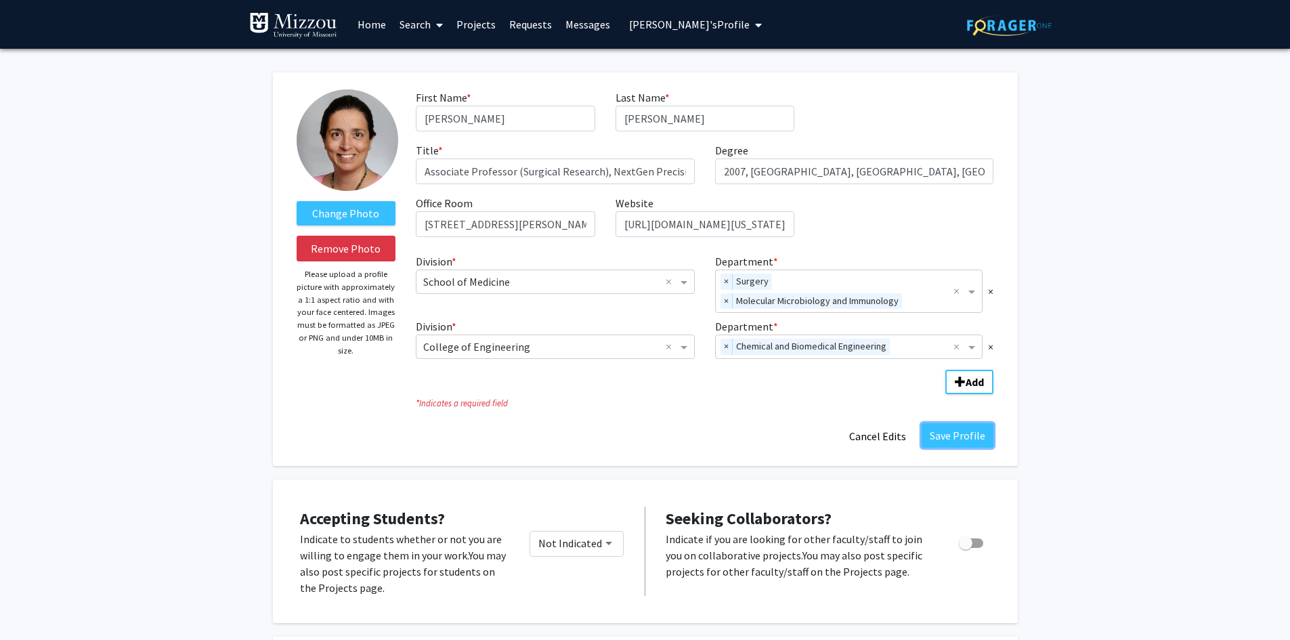
click at [957, 437] on button "Save Profile" at bounding box center [958, 435] width 72 height 24
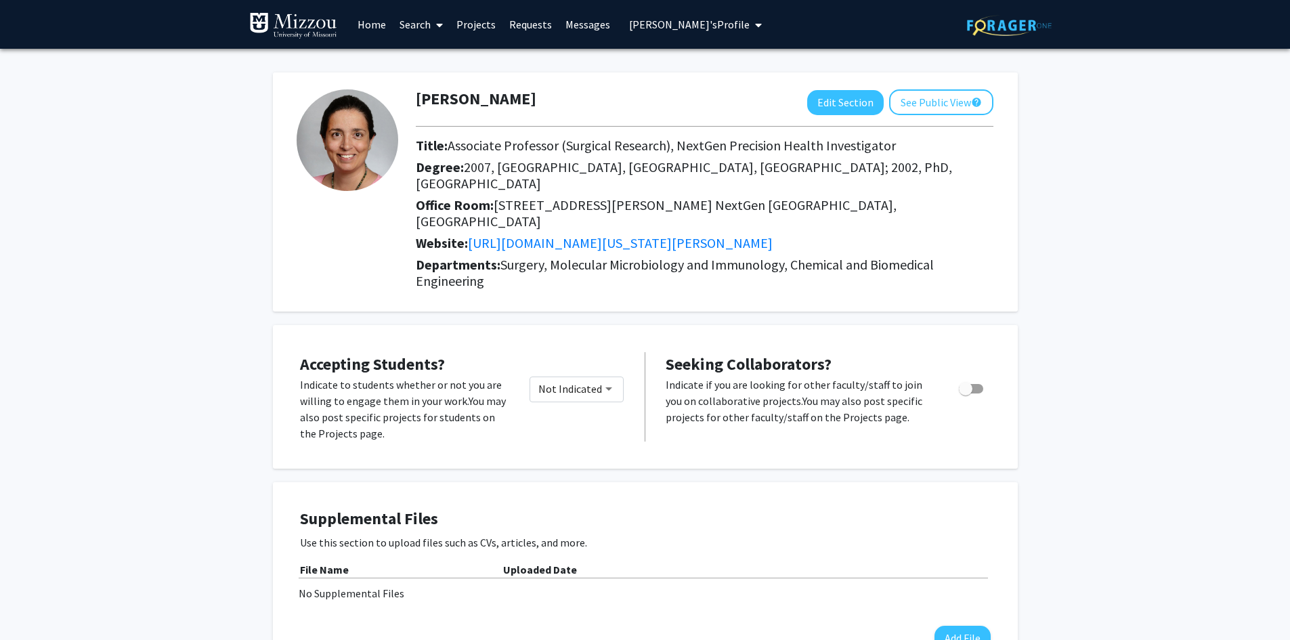
click at [677, 26] on span "Diana Gil Pagés's Profile" at bounding box center [689, 25] width 121 height 14
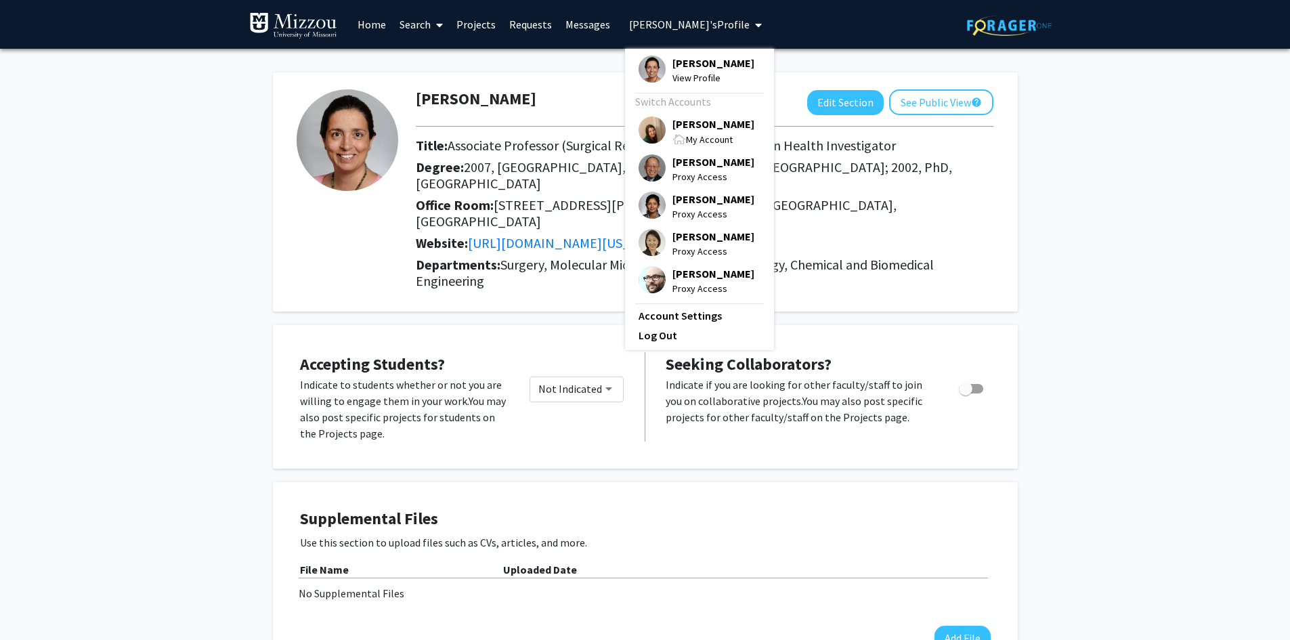
click at [687, 125] on span "[PERSON_NAME]" at bounding box center [713, 123] width 82 height 15
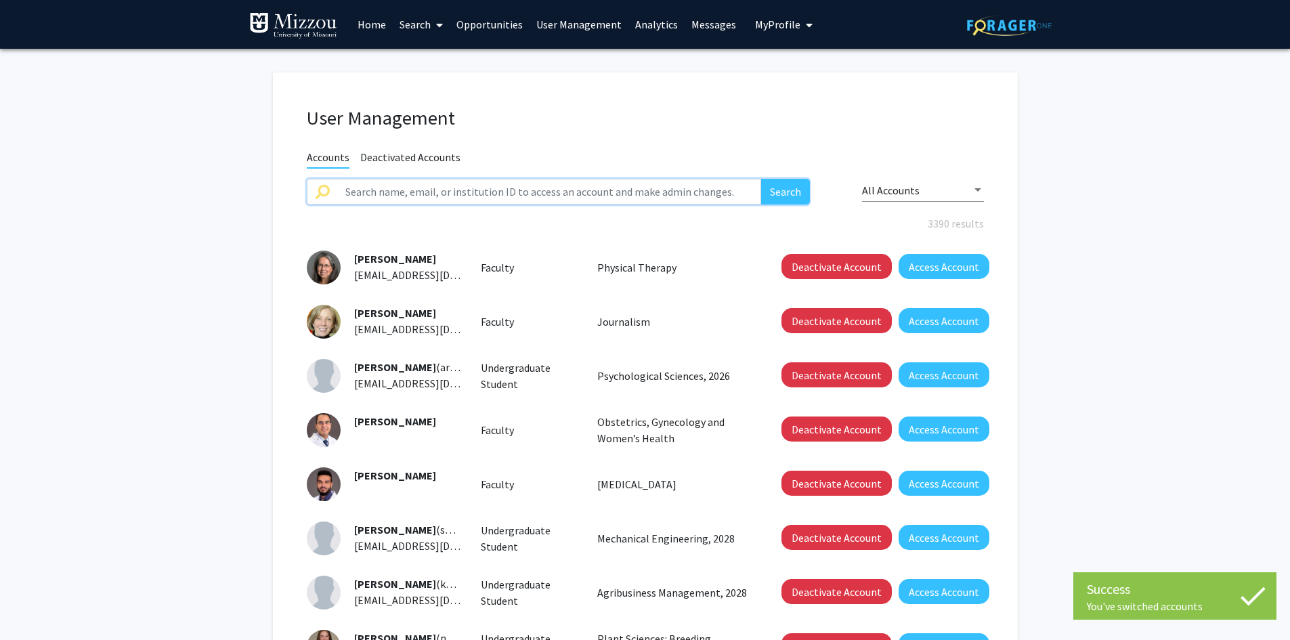
click at [646, 191] on input "text" at bounding box center [549, 192] width 425 height 26
type input "guess"
click at [761, 179] on button "Search" at bounding box center [785, 192] width 49 height 26
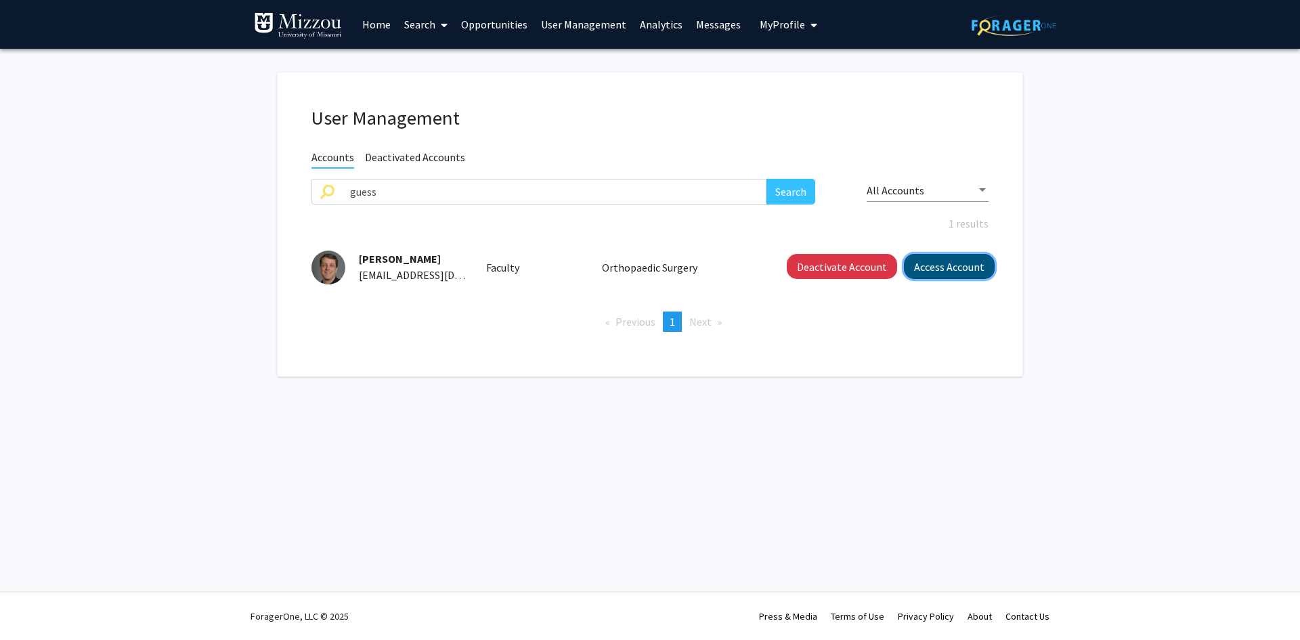
click at [919, 274] on button "Access Account" at bounding box center [949, 266] width 91 height 25
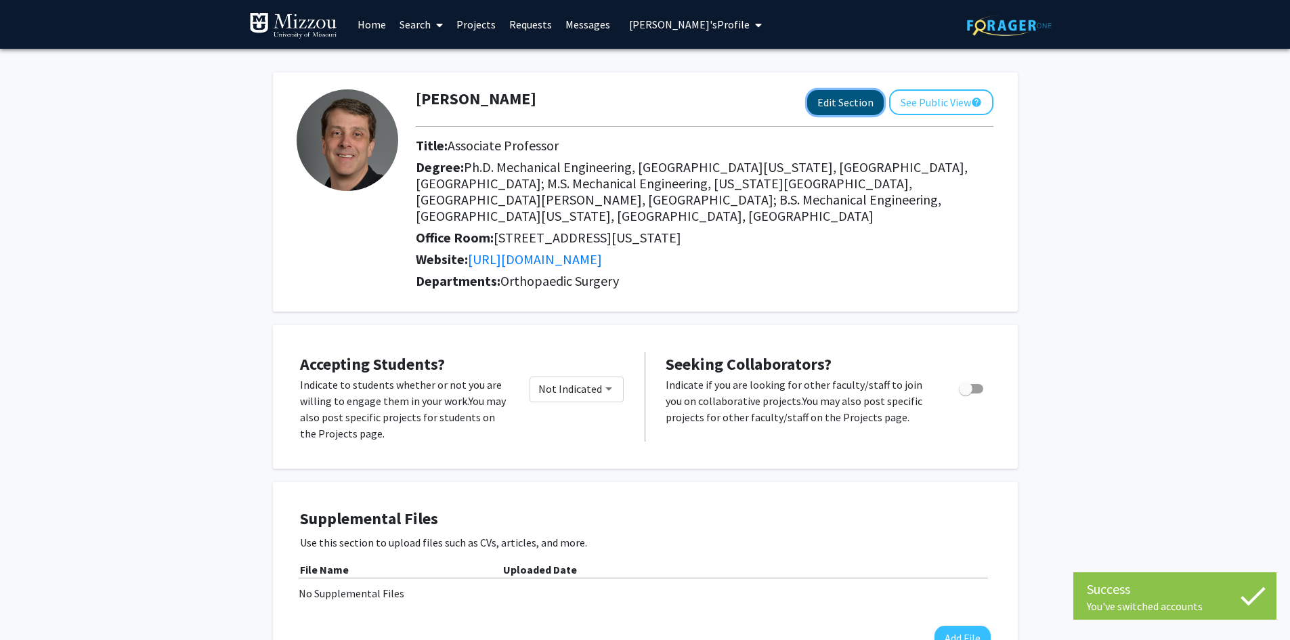
click at [838, 104] on button "Edit Section" at bounding box center [845, 102] width 77 height 25
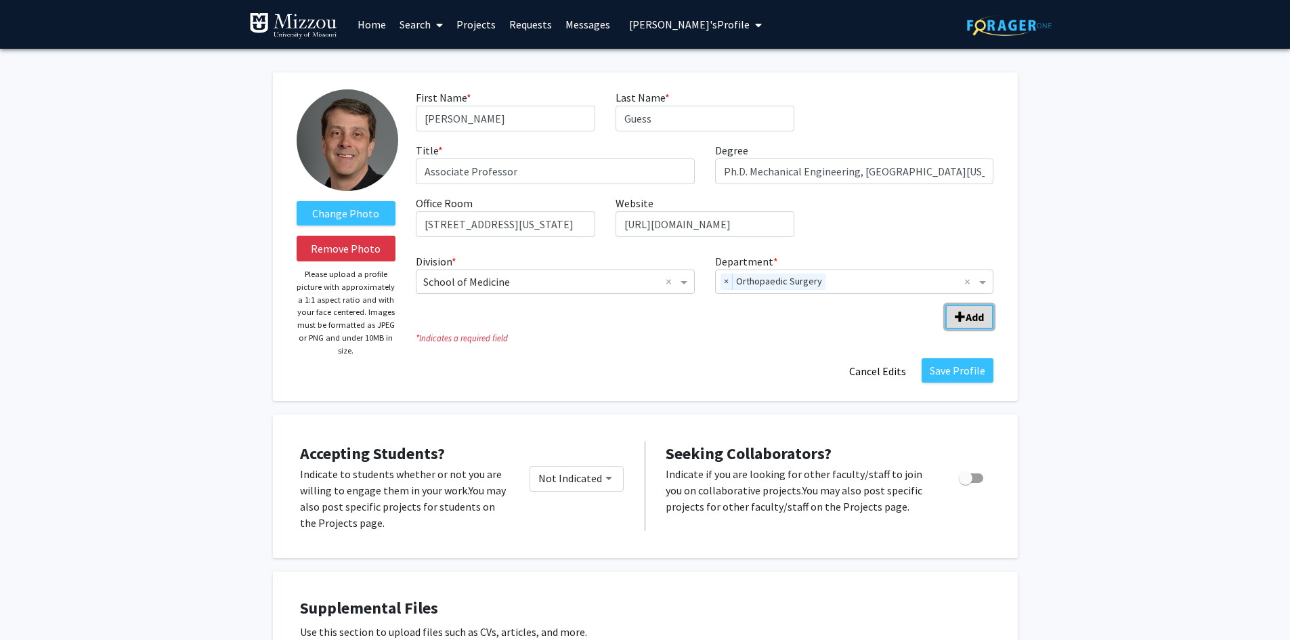
click at [971, 318] on b "Add" at bounding box center [975, 317] width 18 height 14
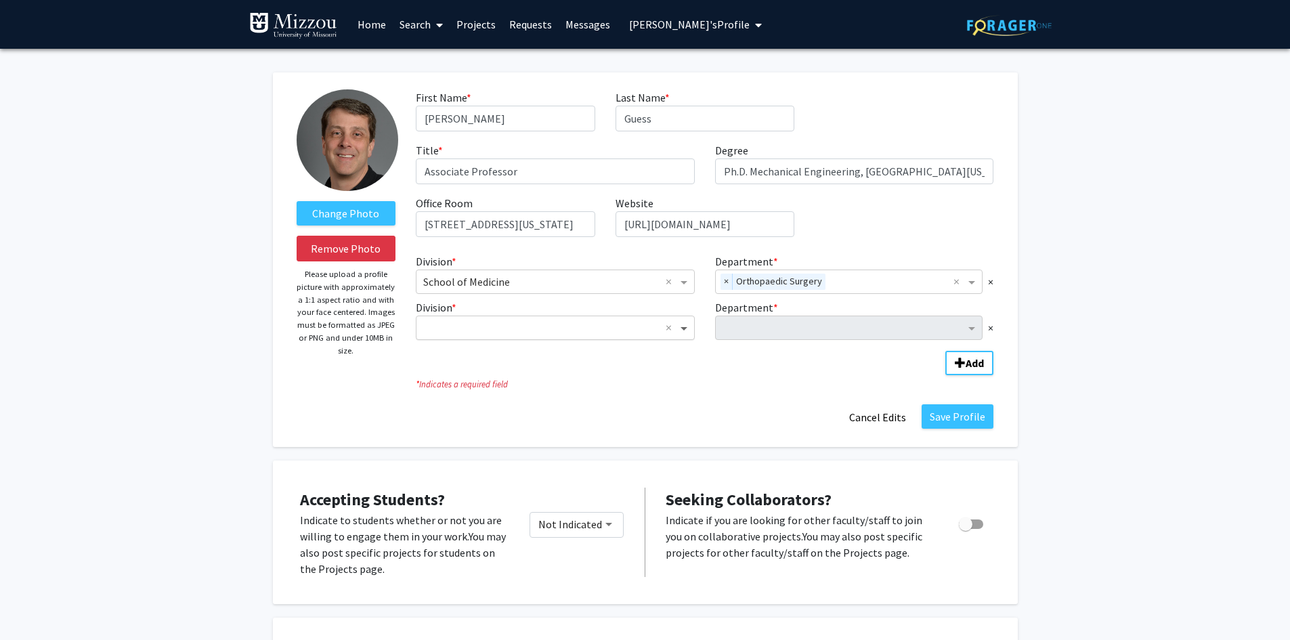
click at [683, 328] on span "Division" at bounding box center [685, 328] width 17 height 16
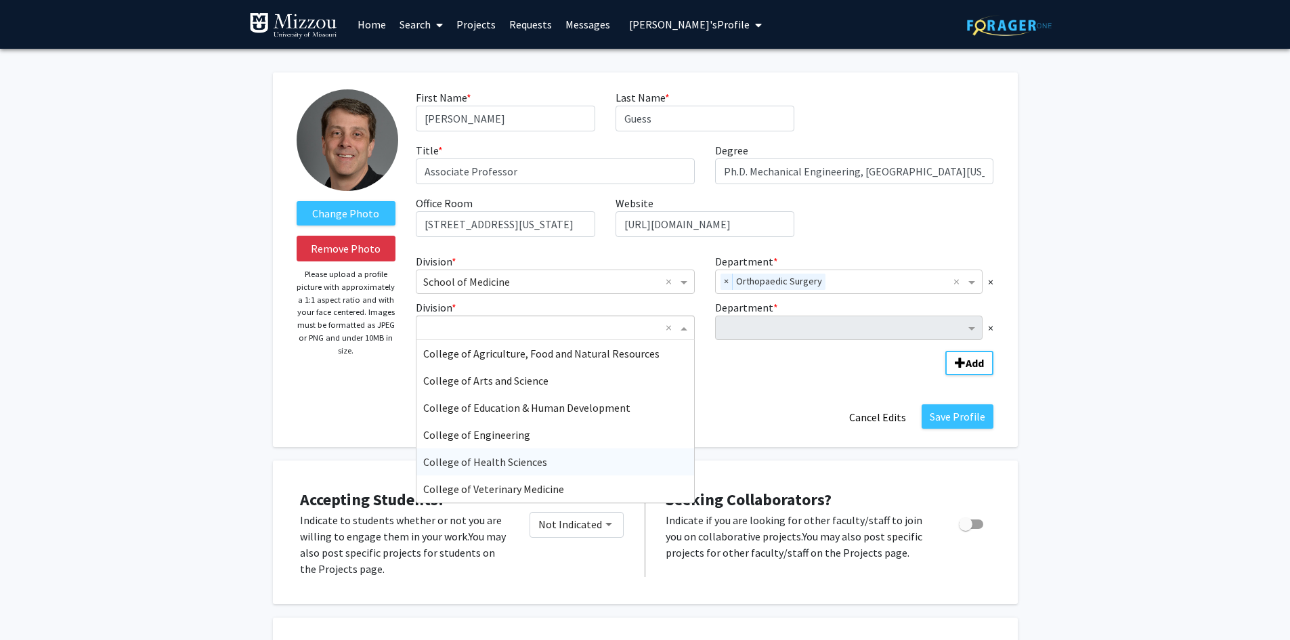
click at [526, 464] on span "College of Health Sciences" at bounding box center [485, 462] width 124 height 14
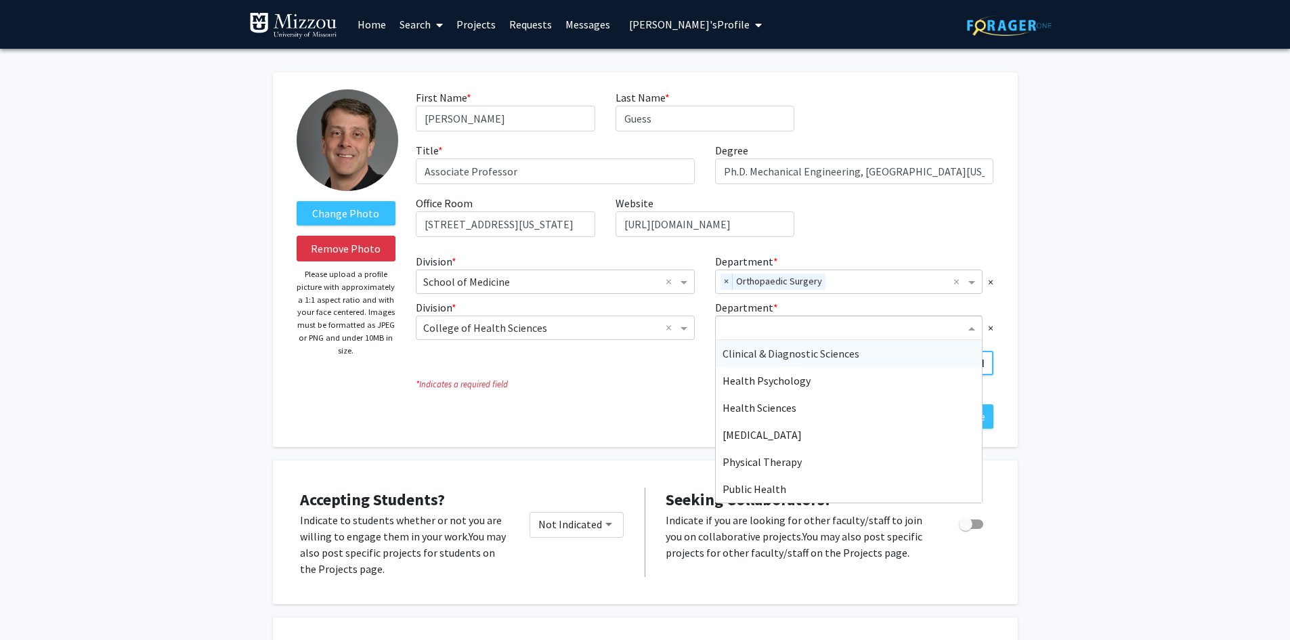
click at [735, 329] on input "Department" at bounding box center [844, 328] width 243 height 16
click at [726, 465] on span "Physical Therapy" at bounding box center [762, 462] width 79 height 14
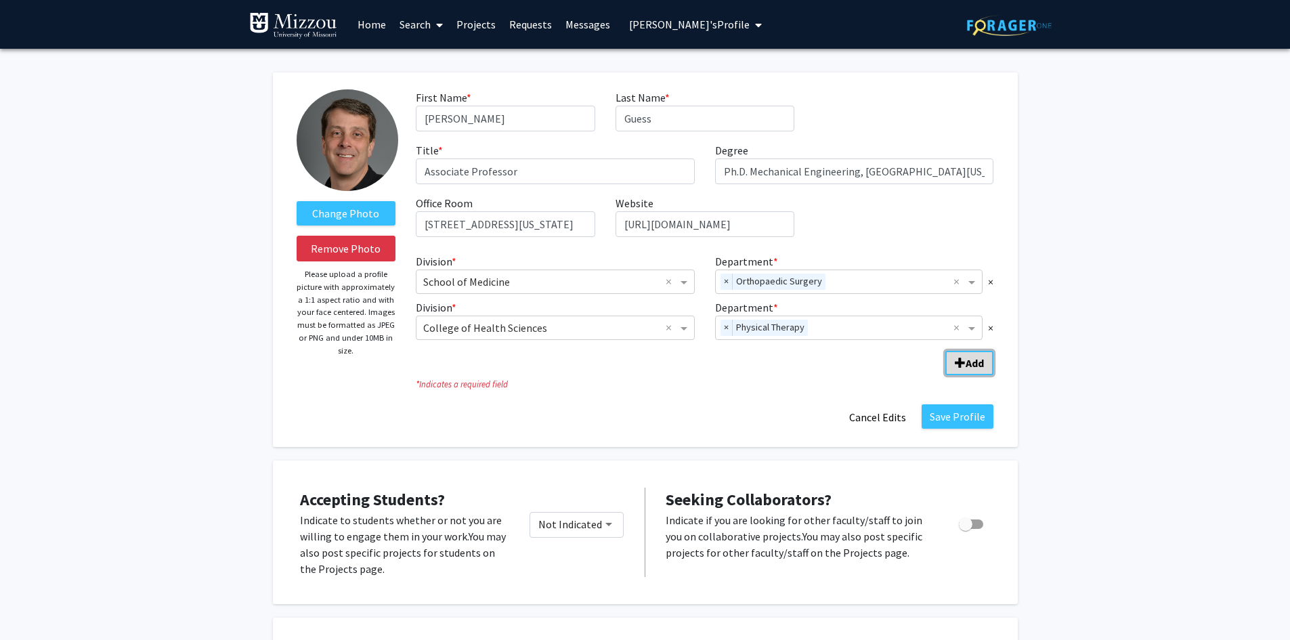
click at [960, 365] on span "Add Division/Department" at bounding box center [960, 363] width 11 height 11
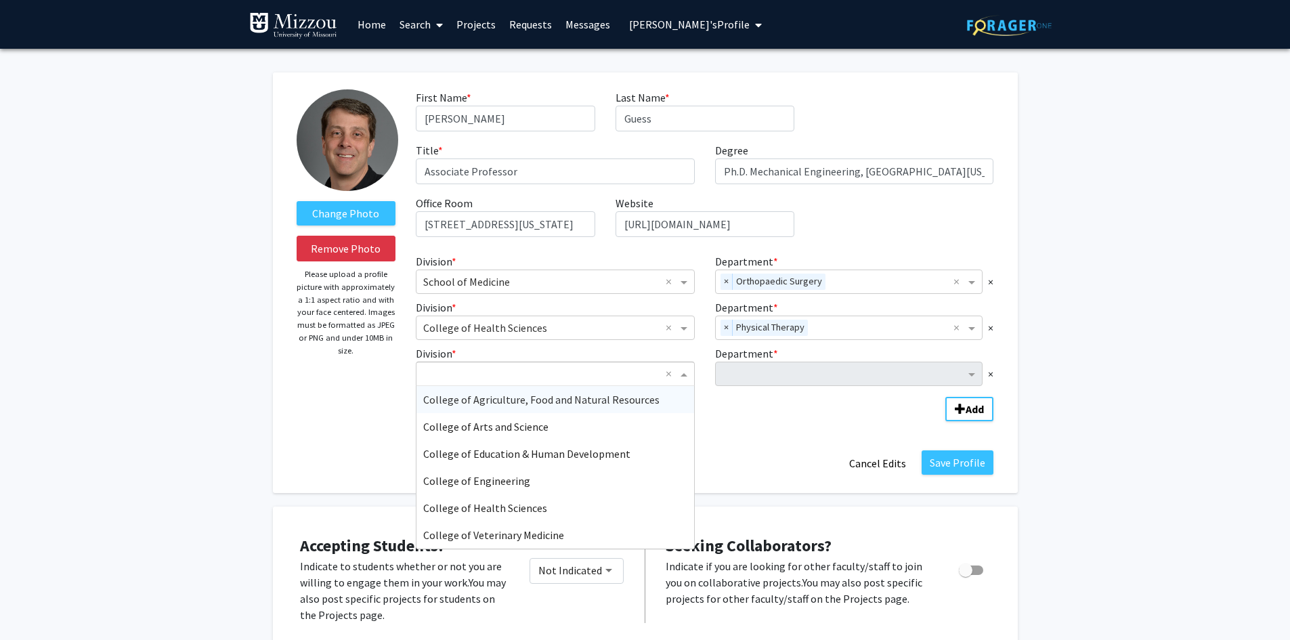
click at [685, 377] on span "Division" at bounding box center [685, 374] width 17 height 16
click at [597, 478] on div "College of Engineering" at bounding box center [555, 480] width 278 height 27
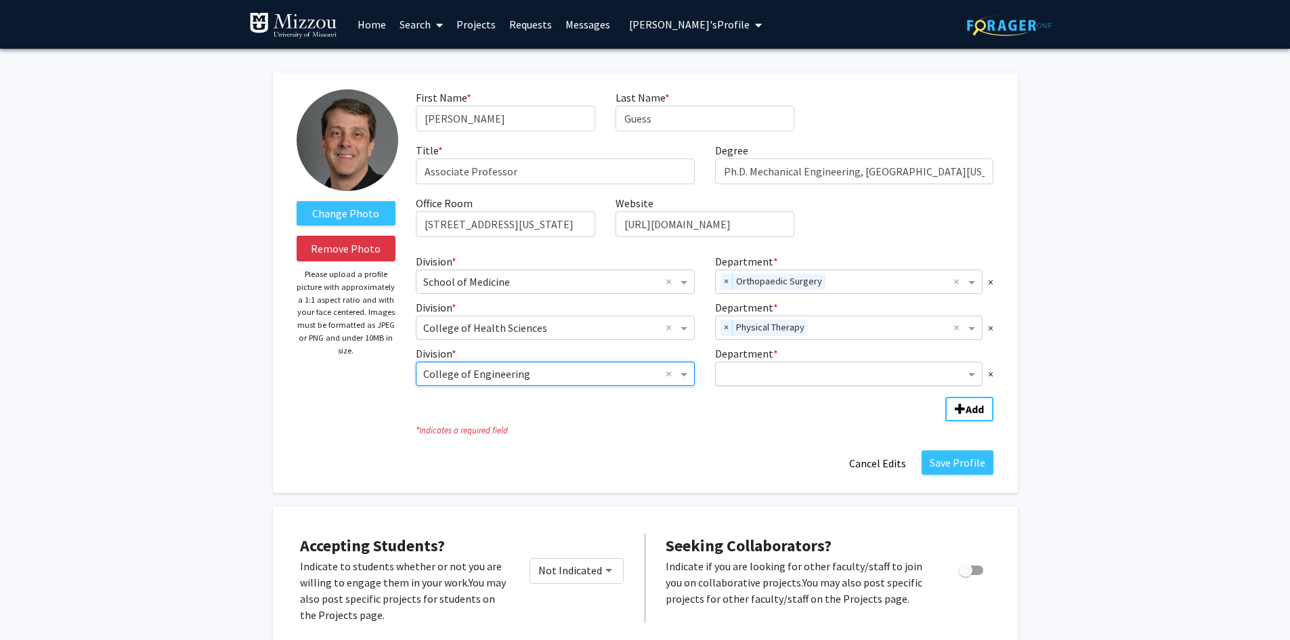
click at [942, 381] on input "Department" at bounding box center [844, 374] width 243 height 16
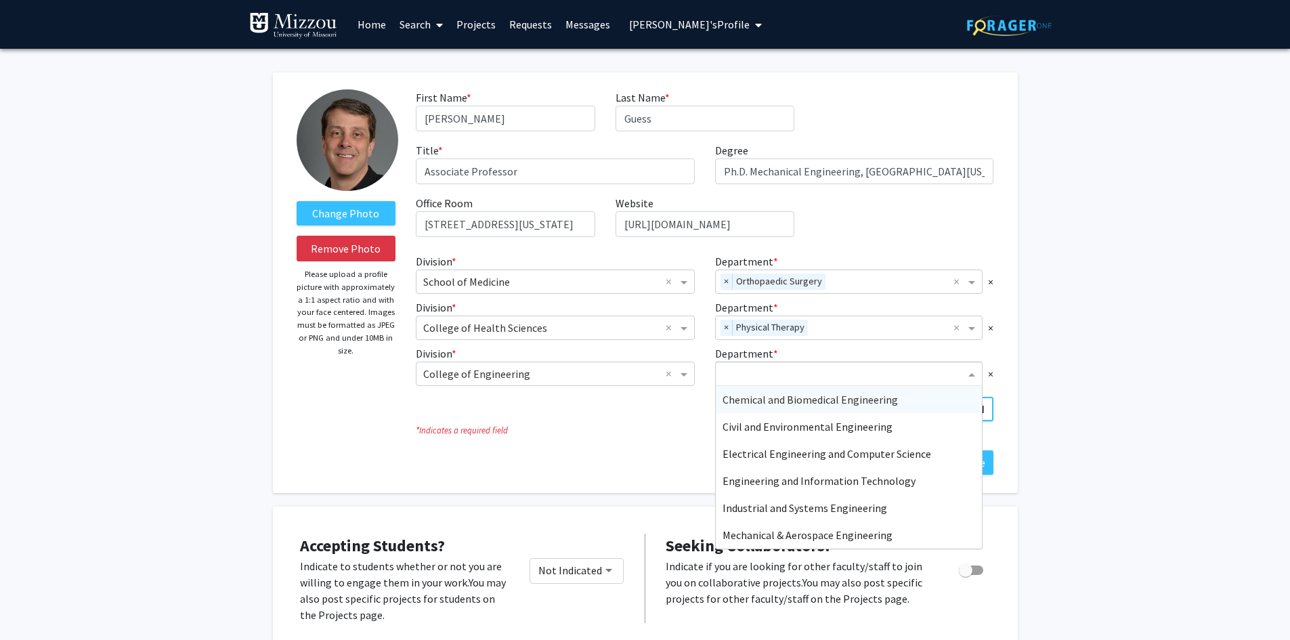
click at [843, 400] on span "Chemical and Biomedical Engineering" at bounding box center [810, 400] width 175 height 14
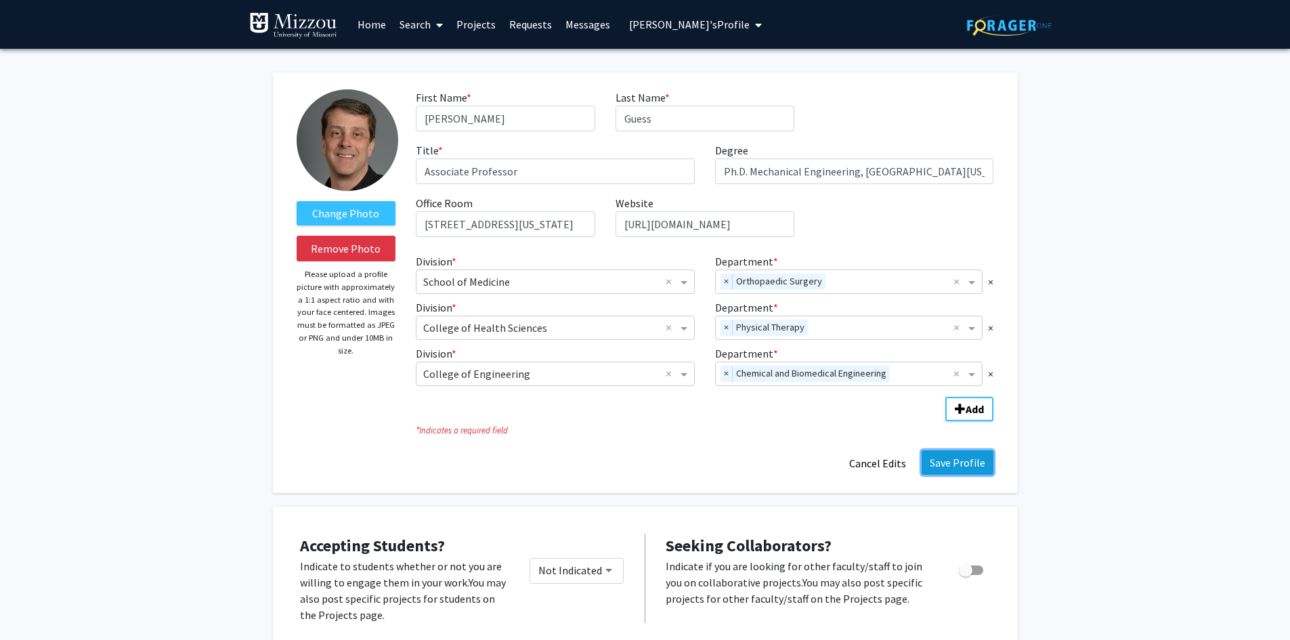
click at [944, 465] on button "Save Profile" at bounding box center [958, 462] width 72 height 24
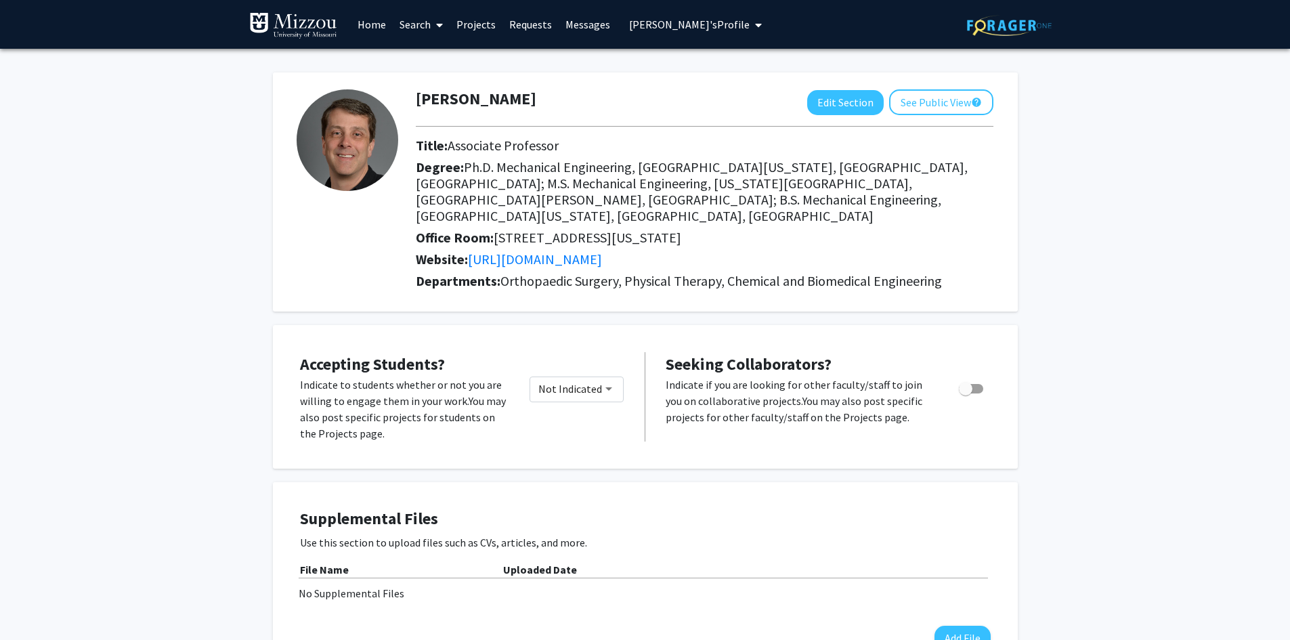
click at [645, 26] on span "Trent Guess's Profile" at bounding box center [689, 25] width 121 height 14
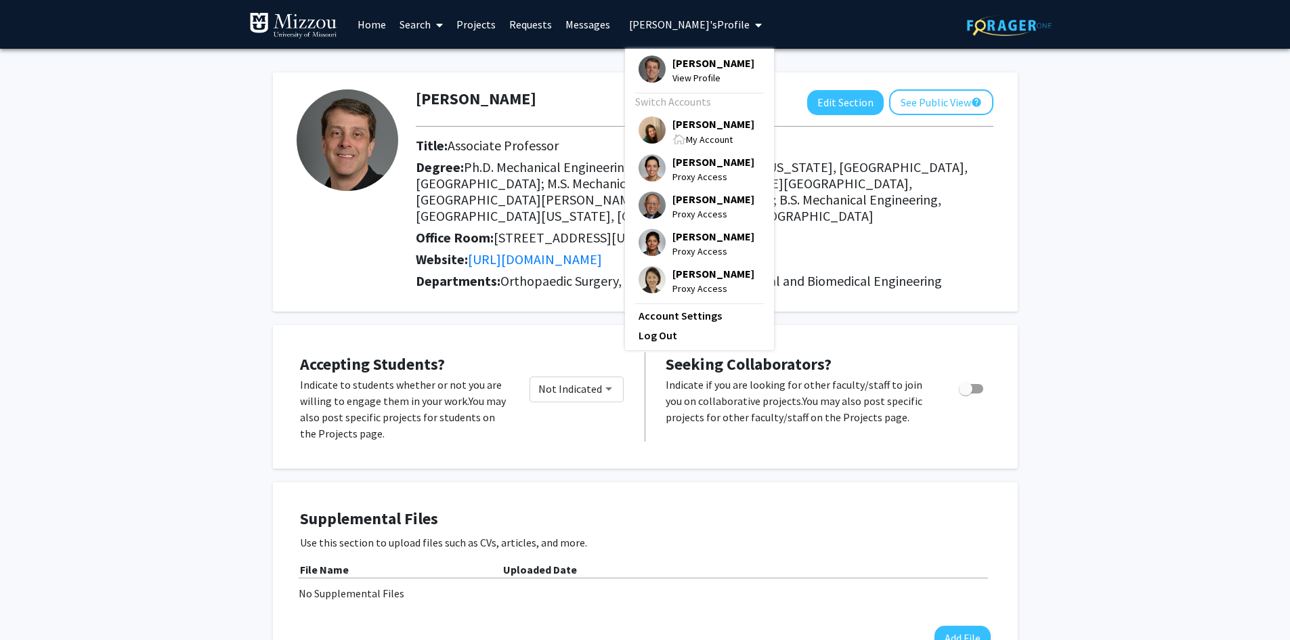
drag, startPoint x: 666, startPoint y: 129, endPoint x: 656, endPoint y: 127, distance: 10.4
click at [664, 128] on div "[PERSON_NAME] My Account" at bounding box center [697, 131] width 116 height 30
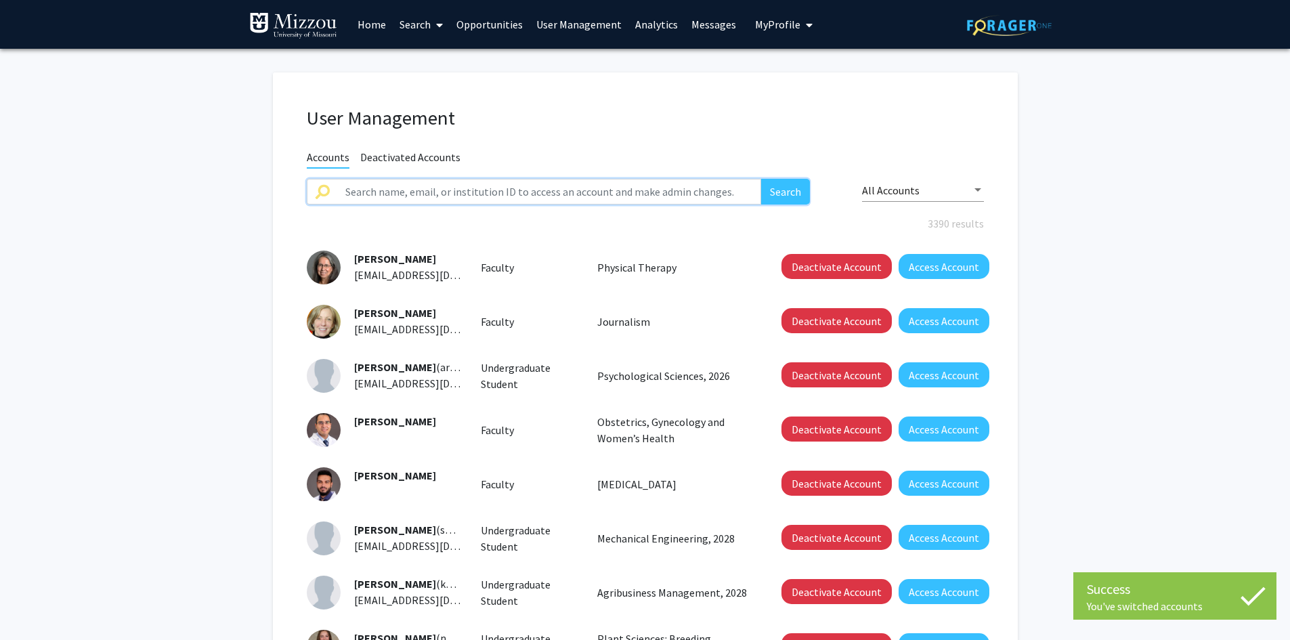
click at [563, 191] on input "text" at bounding box center [549, 192] width 425 height 26
type input "segal"
click at [761, 179] on button "Search" at bounding box center [785, 192] width 49 height 26
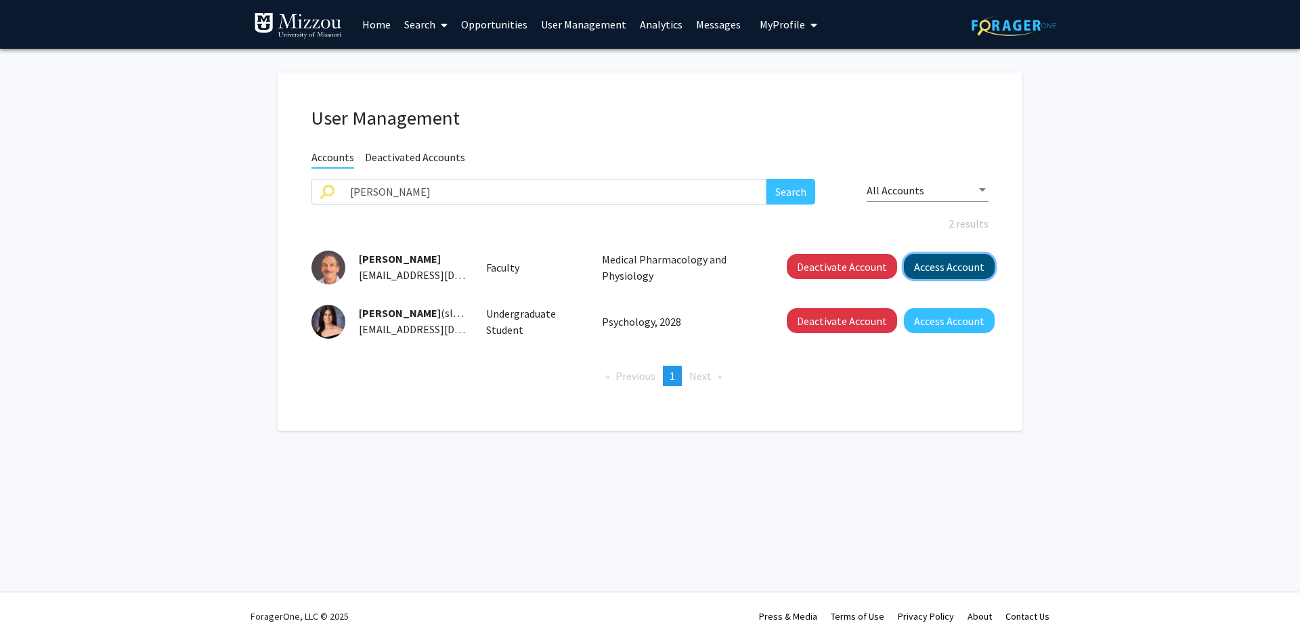
click at [928, 268] on button "Access Account" at bounding box center [949, 266] width 91 height 25
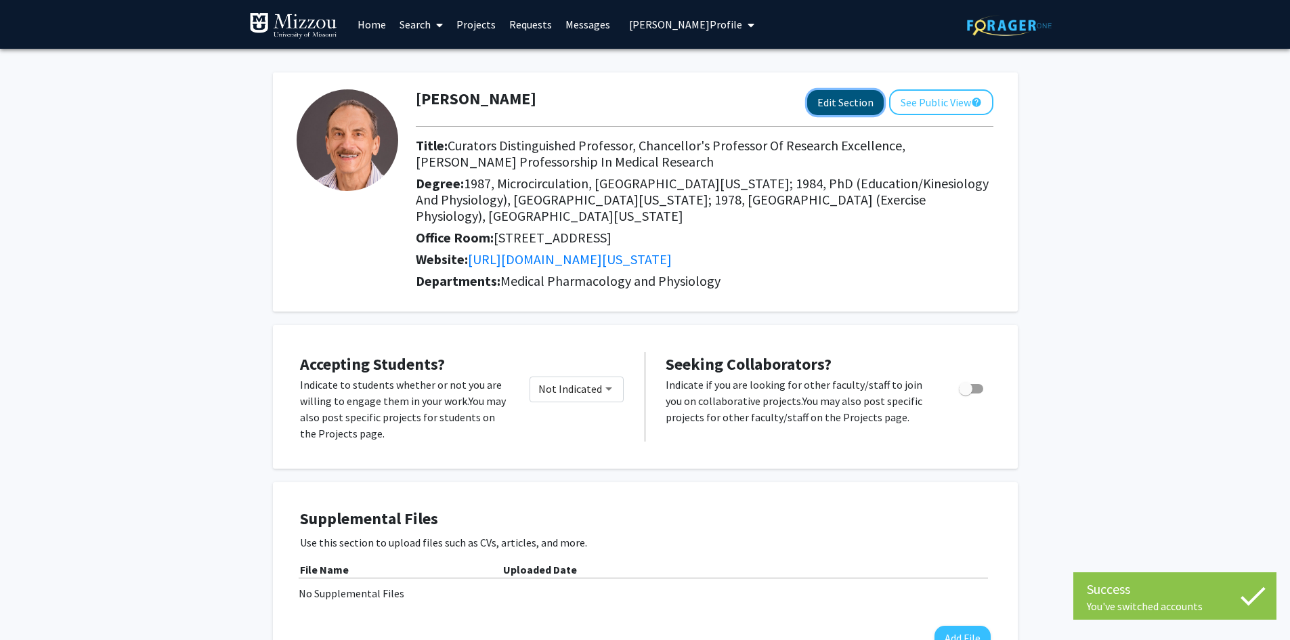
click at [824, 102] on button "Edit Section" at bounding box center [845, 102] width 77 height 25
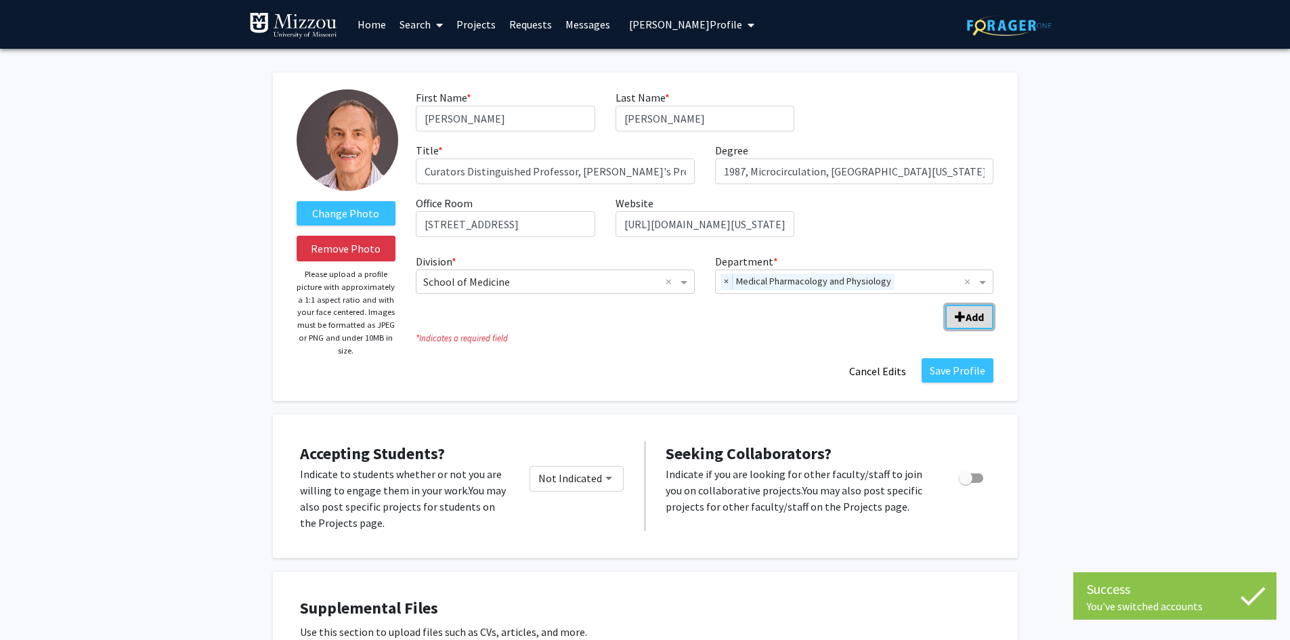
click at [970, 319] on b "Add" at bounding box center [975, 317] width 18 height 14
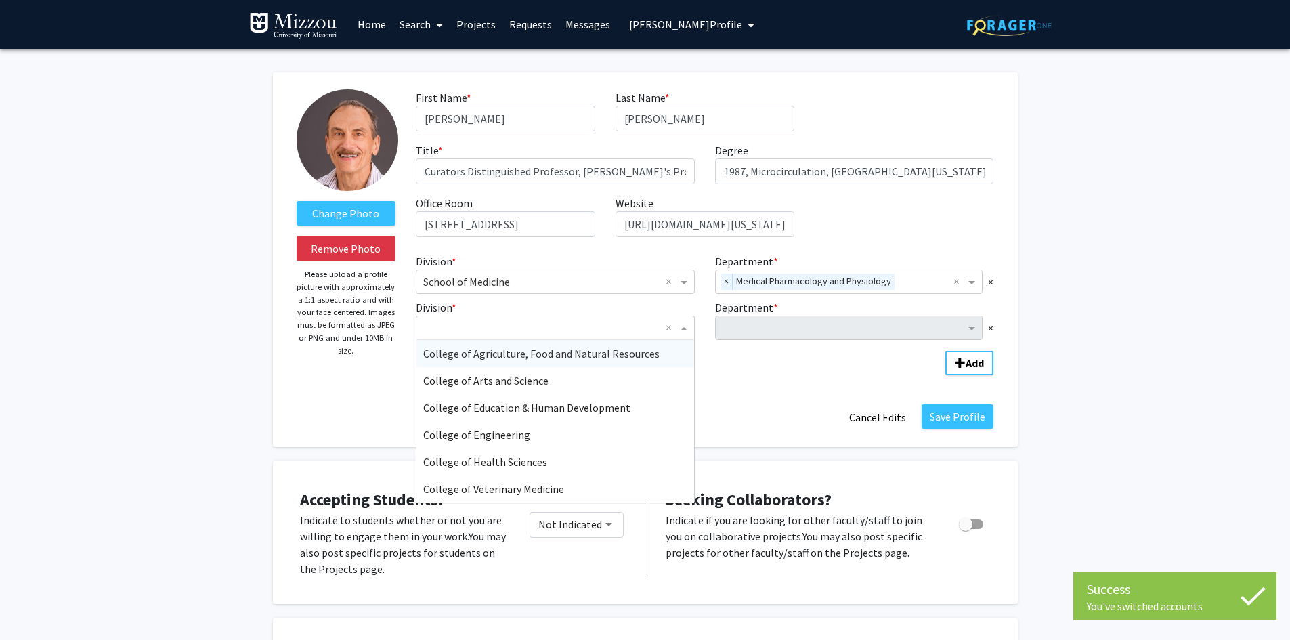
click at [684, 331] on span "Division" at bounding box center [685, 328] width 17 height 16
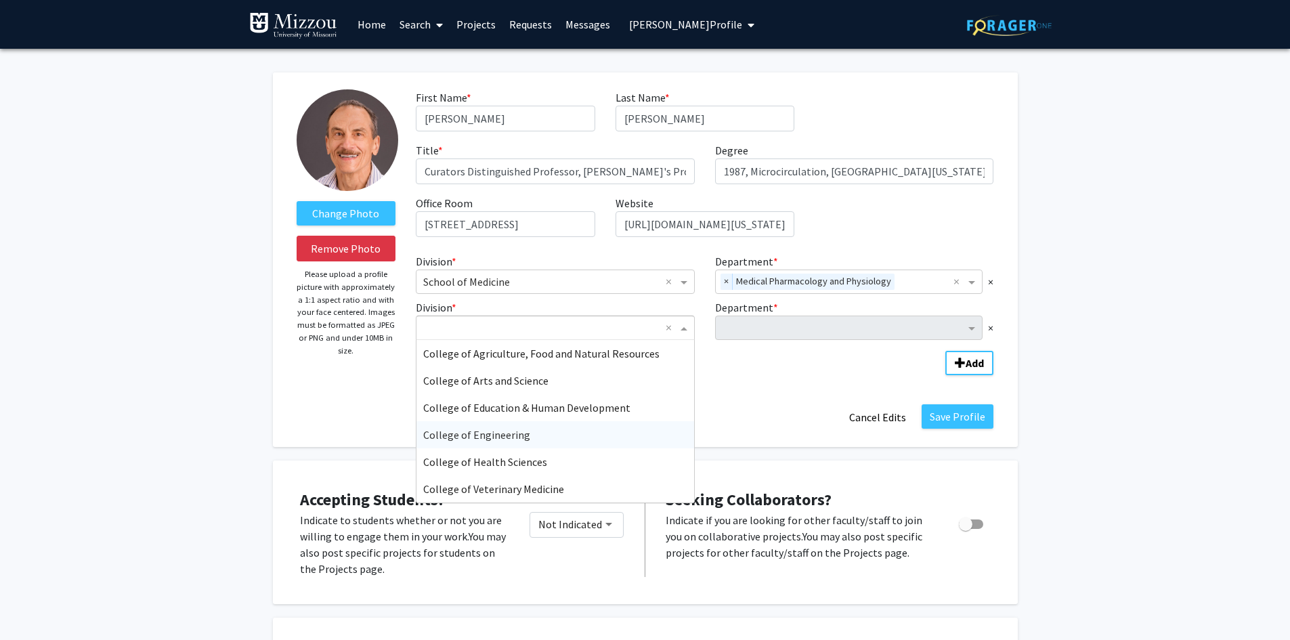
click at [528, 439] on div "College of Engineering" at bounding box center [555, 434] width 278 height 27
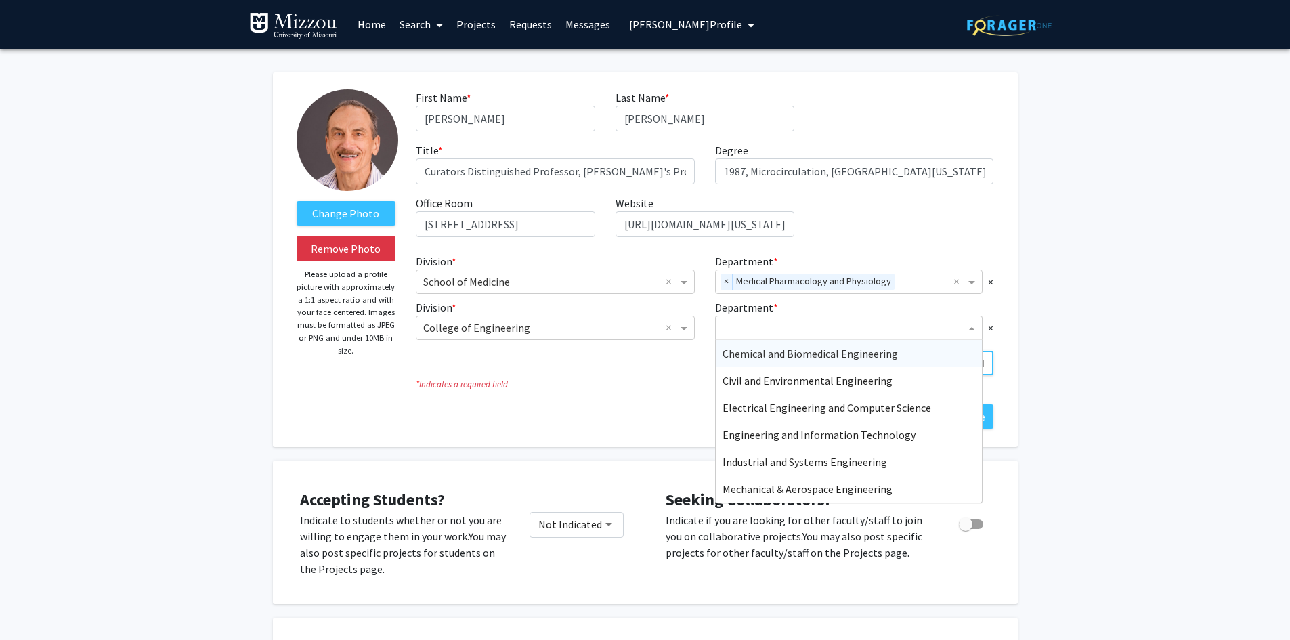
click at [740, 330] on input "Department" at bounding box center [844, 328] width 243 height 16
click at [733, 354] on span "Chemical and Biomedical Engineering" at bounding box center [810, 354] width 175 height 14
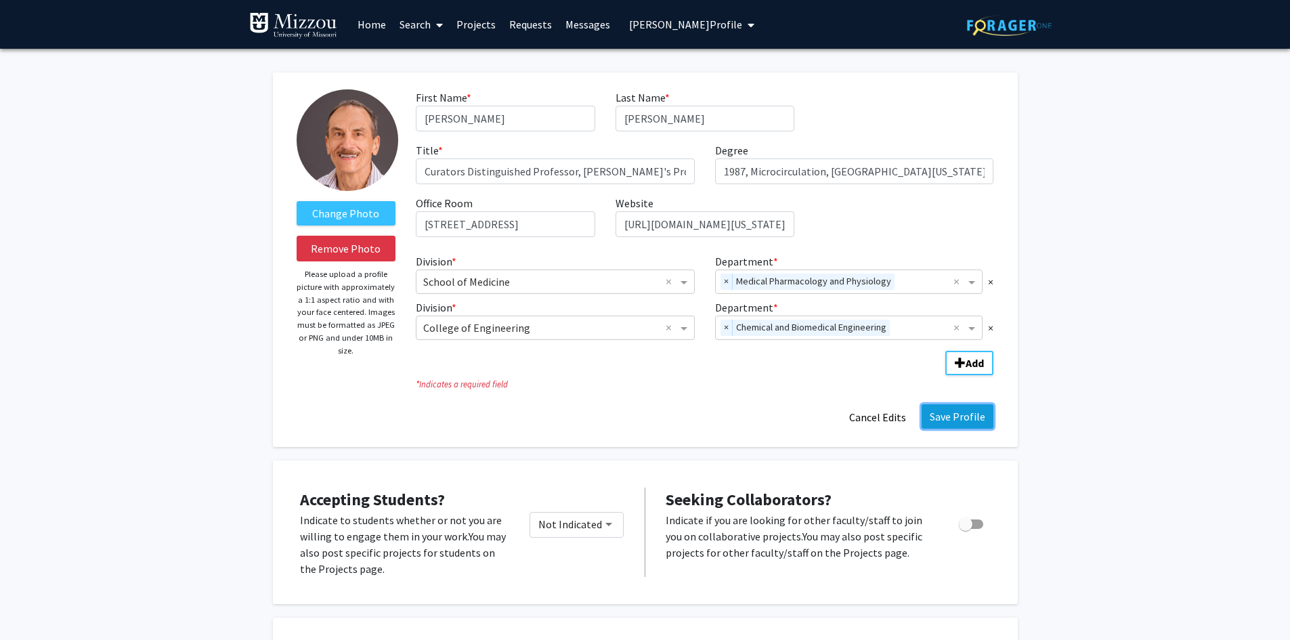
click at [964, 415] on button "Save Profile" at bounding box center [958, 416] width 72 height 24
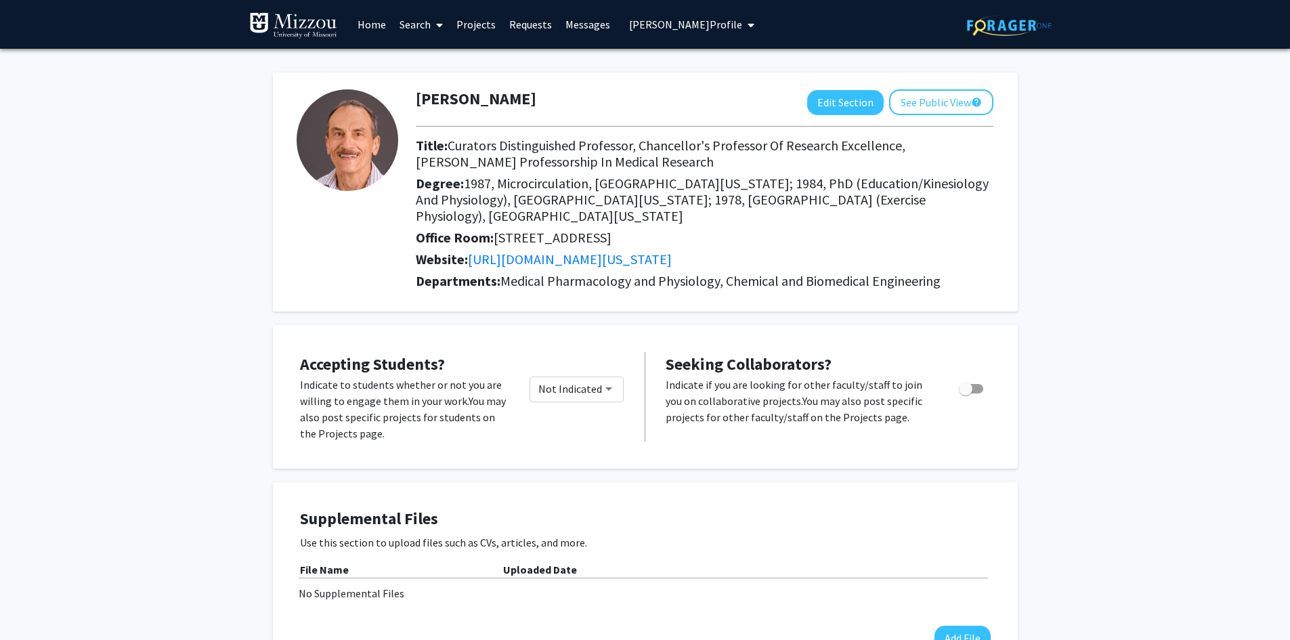
click at [641, 27] on span "Steven Segal's Profile" at bounding box center [685, 25] width 113 height 14
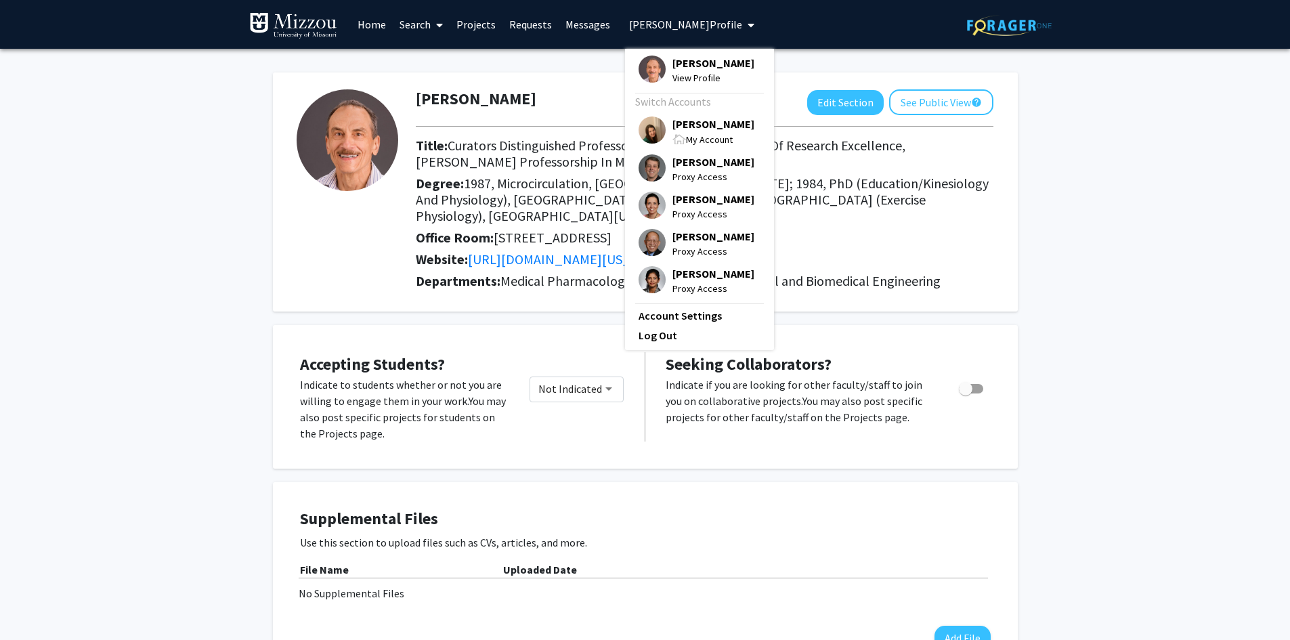
click at [651, 127] on img at bounding box center [652, 129] width 27 height 27
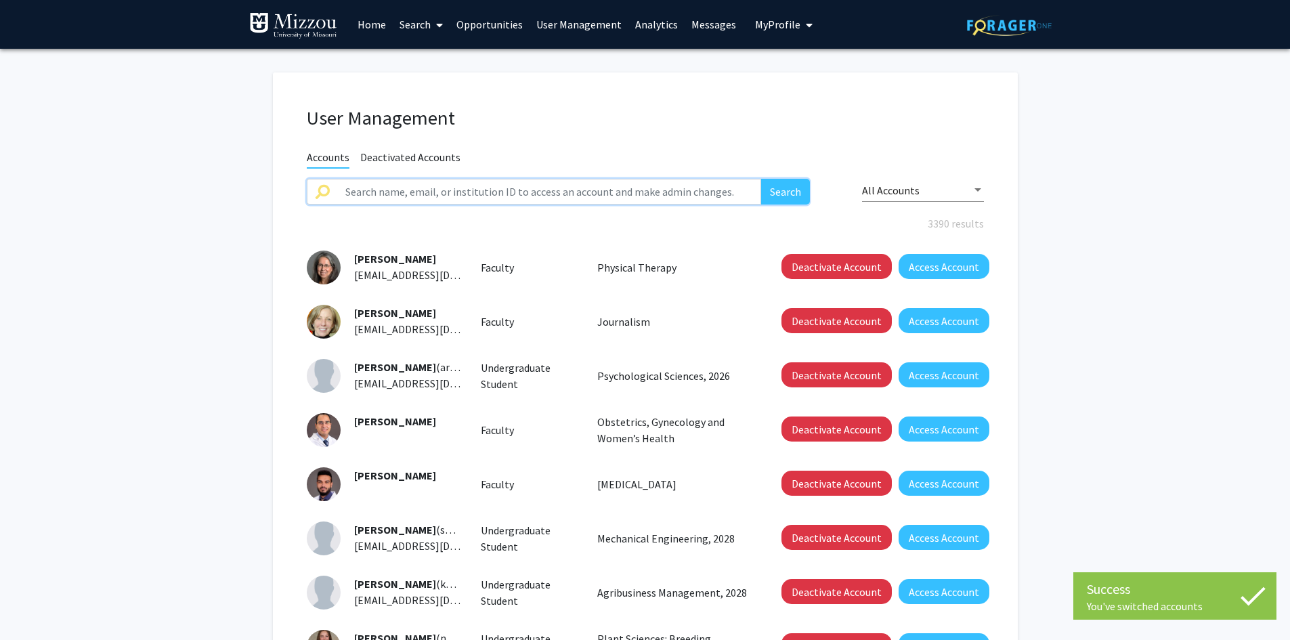
click at [607, 189] on input "text" at bounding box center [549, 192] width 425 height 26
type input "thomen"
click at [761, 179] on button "Search" at bounding box center [785, 192] width 49 height 26
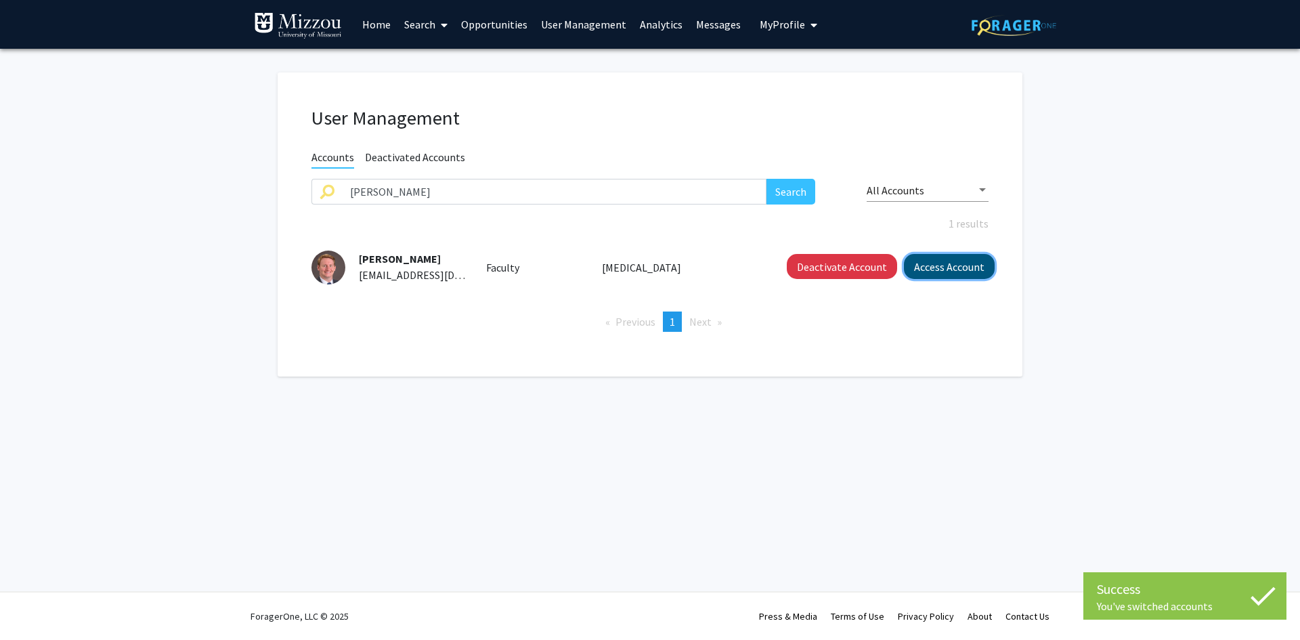
click at [923, 268] on button "Access Account" at bounding box center [949, 266] width 91 height 25
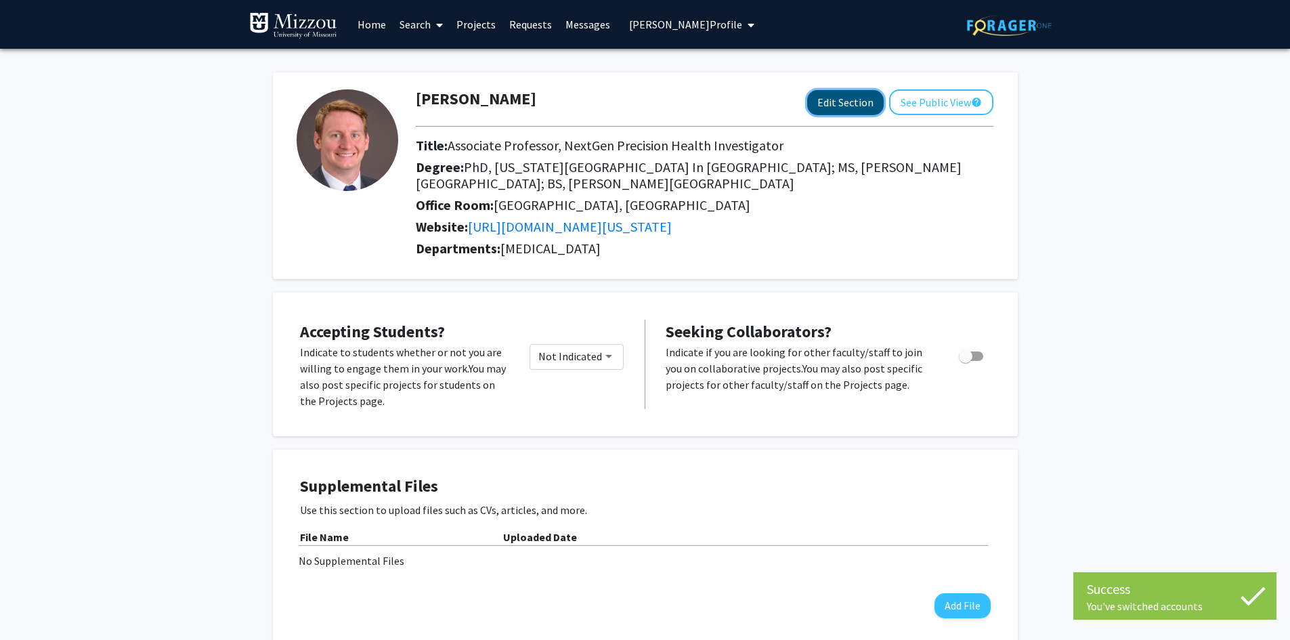
click at [832, 104] on button "Edit Section" at bounding box center [845, 102] width 77 height 25
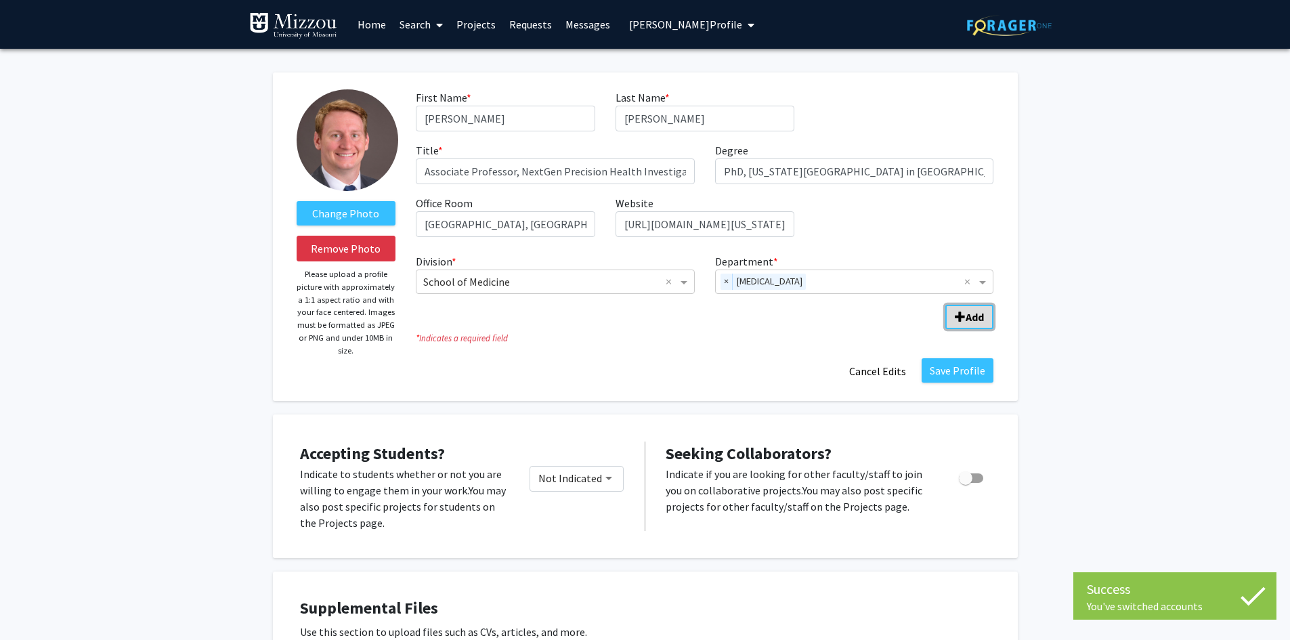
click at [977, 314] on b "Add" at bounding box center [975, 317] width 18 height 14
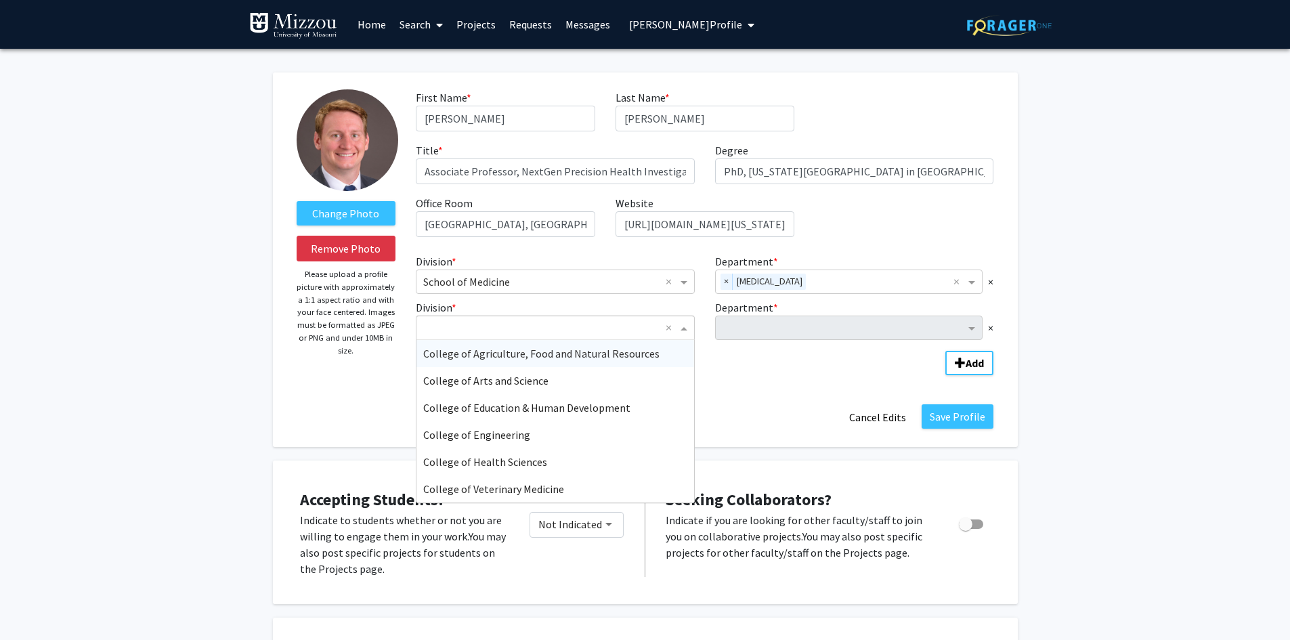
click at [689, 330] on span "Division" at bounding box center [685, 328] width 17 height 16
click at [523, 435] on span "College of Engineering" at bounding box center [476, 435] width 107 height 14
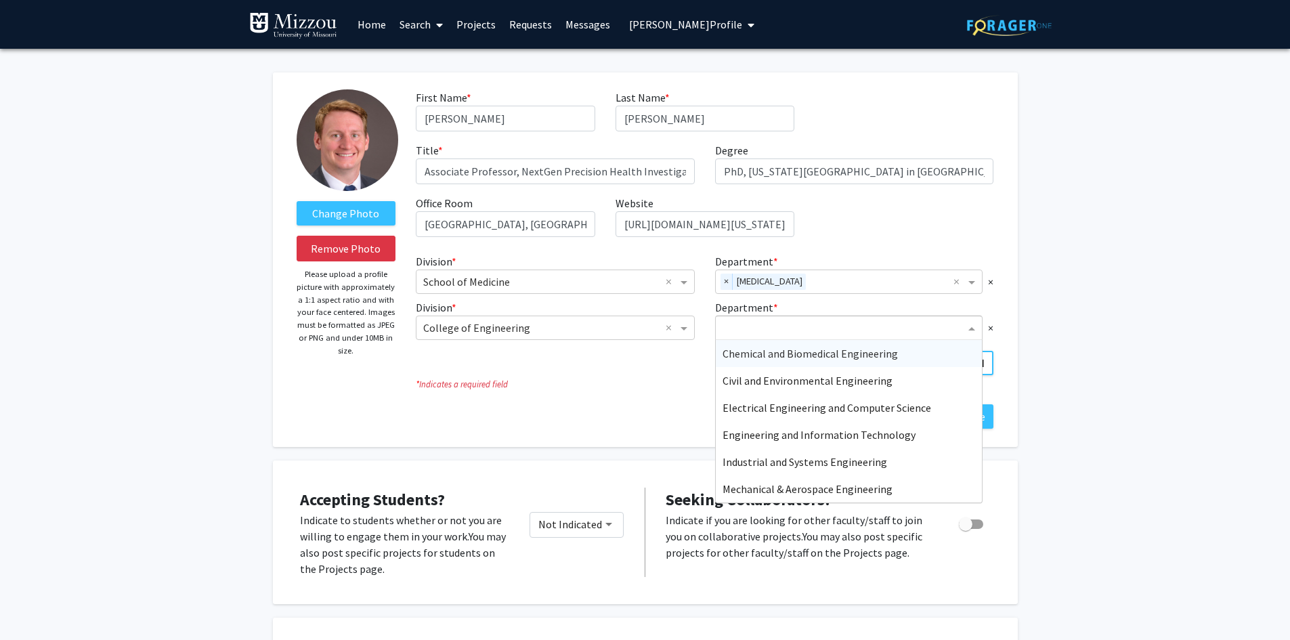
click at [772, 328] on input "Department" at bounding box center [844, 328] width 243 height 16
click at [761, 356] on span "Chemical and Biomedical Engineering" at bounding box center [810, 354] width 175 height 14
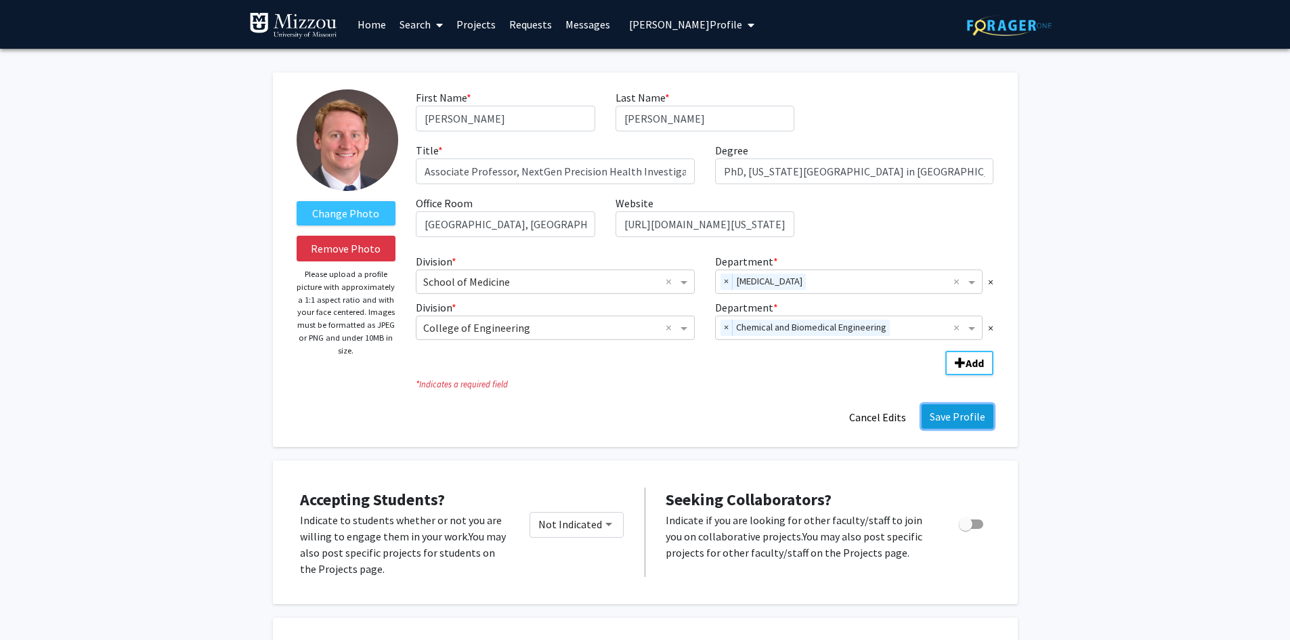
click at [946, 414] on button "Save Profile" at bounding box center [958, 416] width 72 height 24
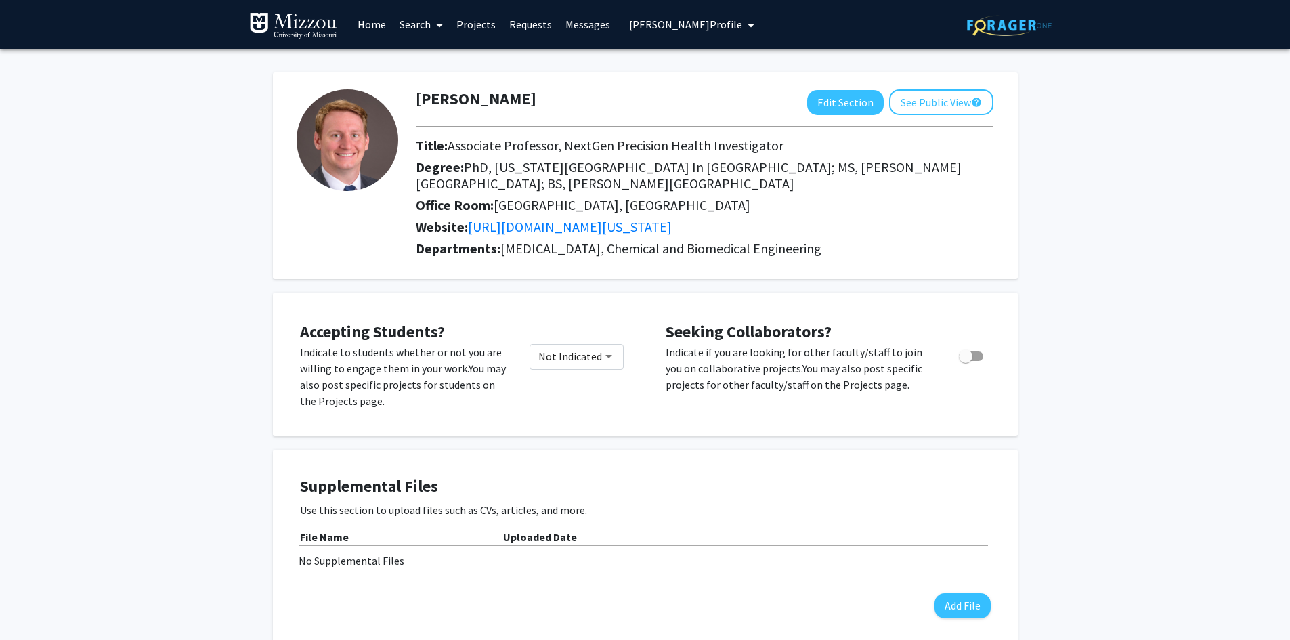
click at [639, 23] on span "Robert Thomen's Profile" at bounding box center [685, 25] width 113 height 14
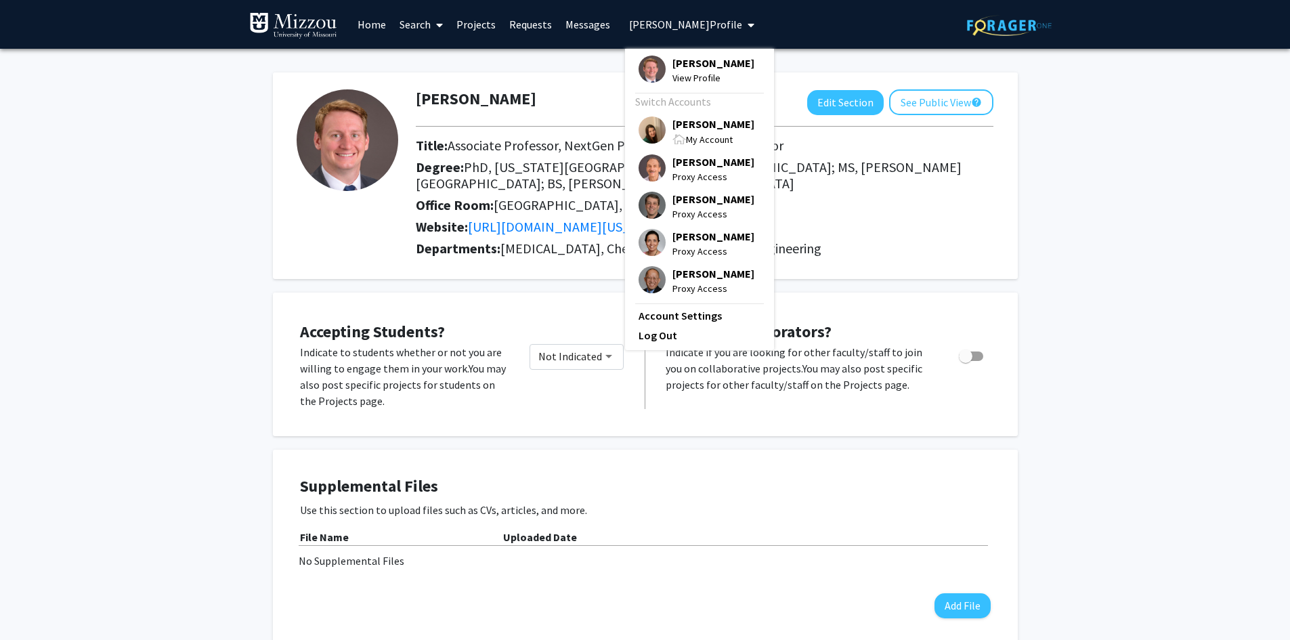
click at [685, 121] on span "[PERSON_NAME]" at bounding box center [713, 123] width 82 height 15
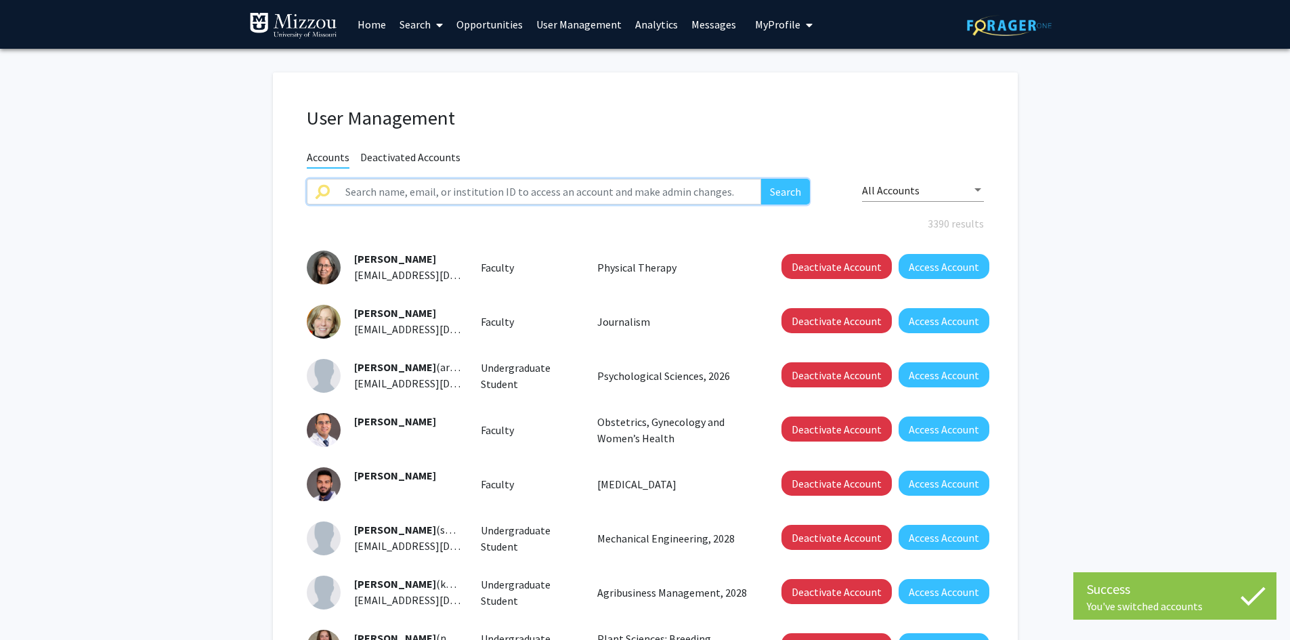
click at [597, 183] on input "text" at bounding box center [549, 192] width 425 height 26
click at [761, 179] on button "Search" at bounding box center [785, 192] width 49 height 26
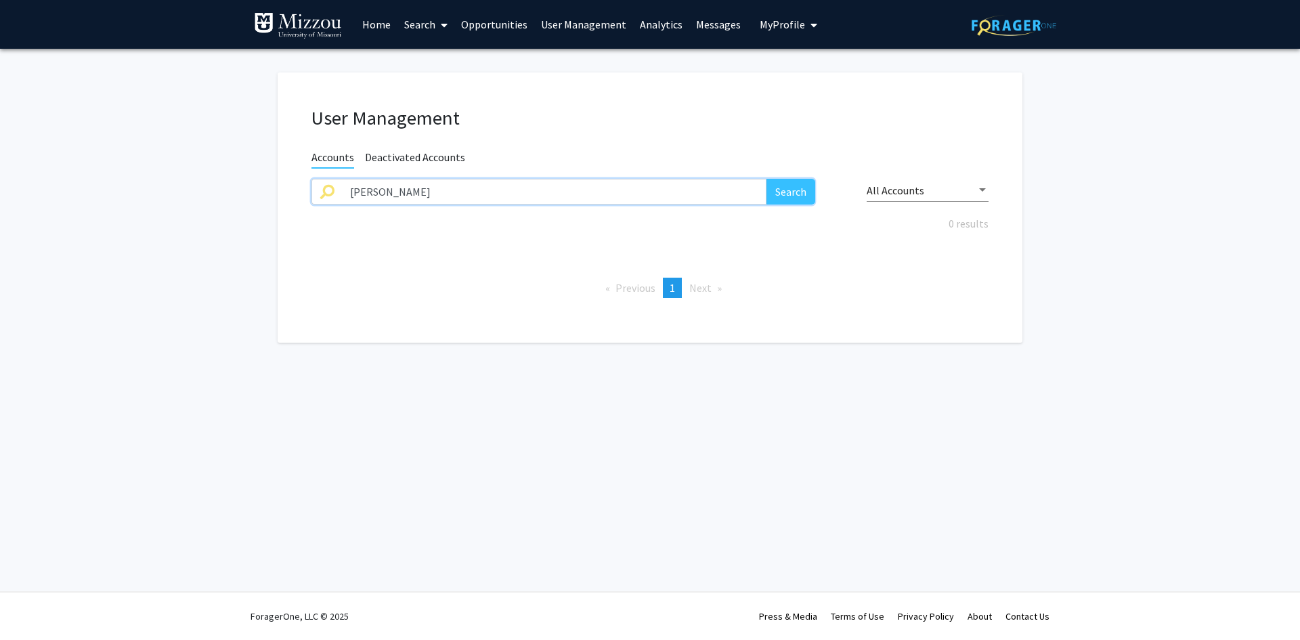
click at [633, 195] on input "henry wan" at bounding box center [554, 192] width 425 height 26
type input "xiufeng"
click at [767, 179] on button "Search" at bounding box center [791, 192] width 49 height 26
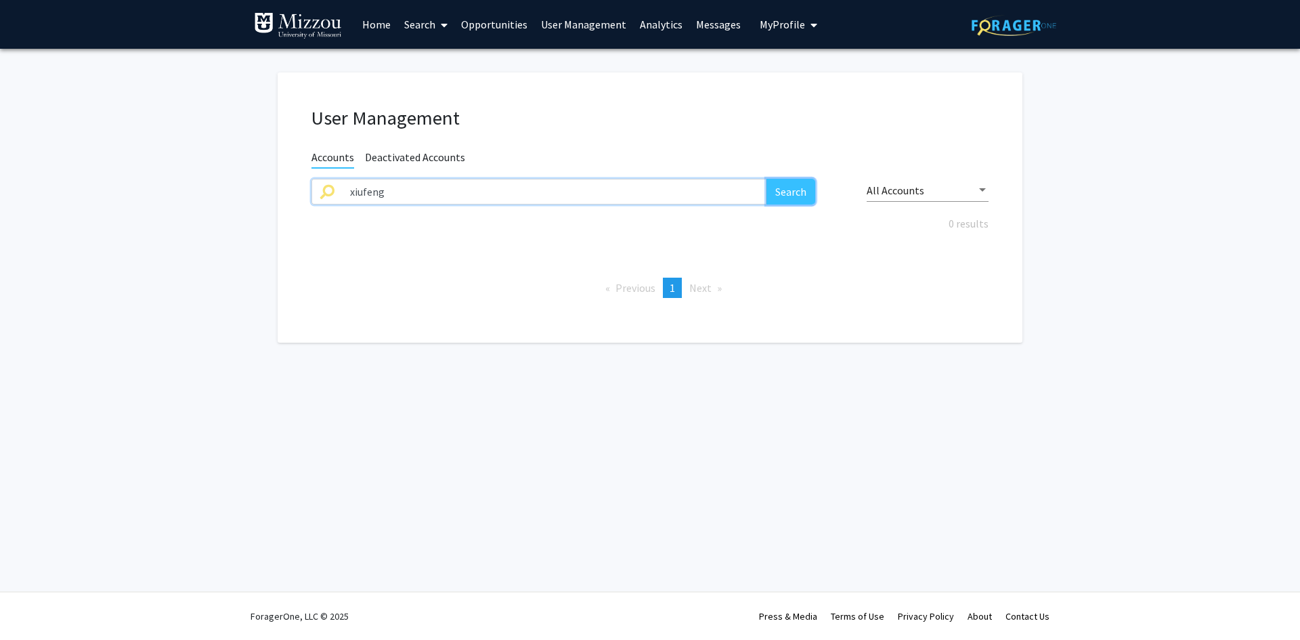
click at [790, 194] on button "Search" at bounding box center [791, 192] width 49 height 26
drag, startPoint x: 365, startPoint y: 189, endPoint x: 394, endPoint y: 156, distance: 43.6
click at [366, 189] on input "xiufeng" at bounding box center [554, 192] width 425 height 26
type input "xiu-feng"
click at [767, 179] on button "Search" at bounding box center [791, 192] width 49 height 26
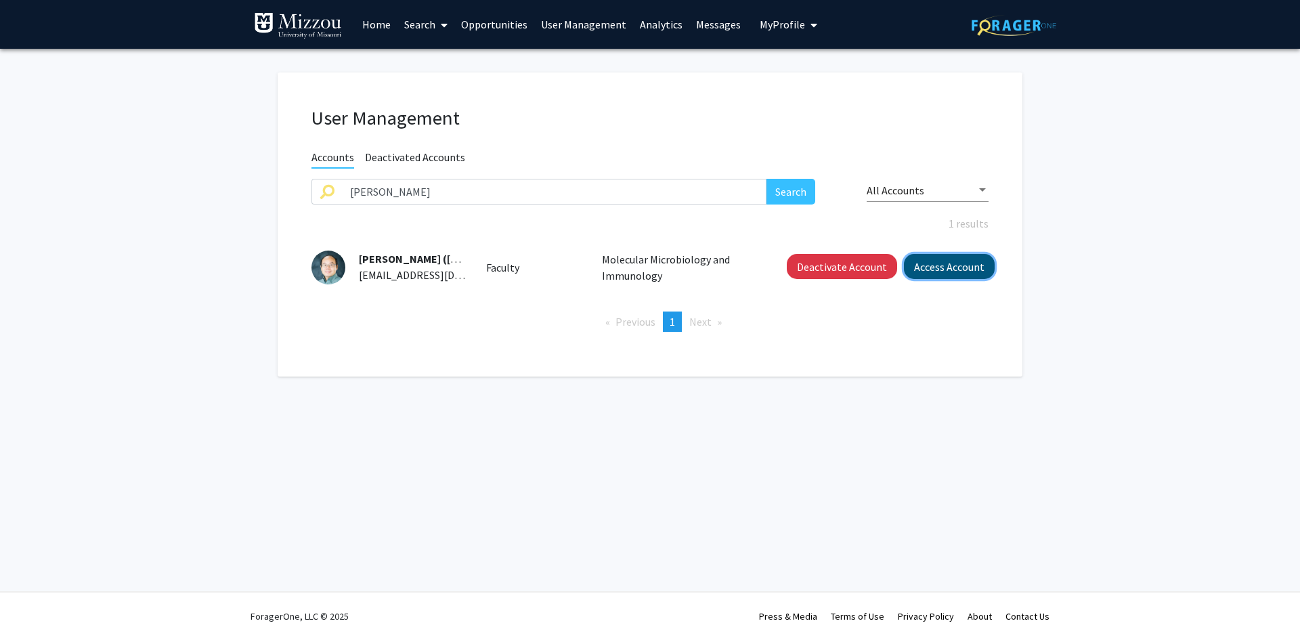
click at [939, 264] on button "Access Account" at bounding box center [949, 266] width 91 height 25
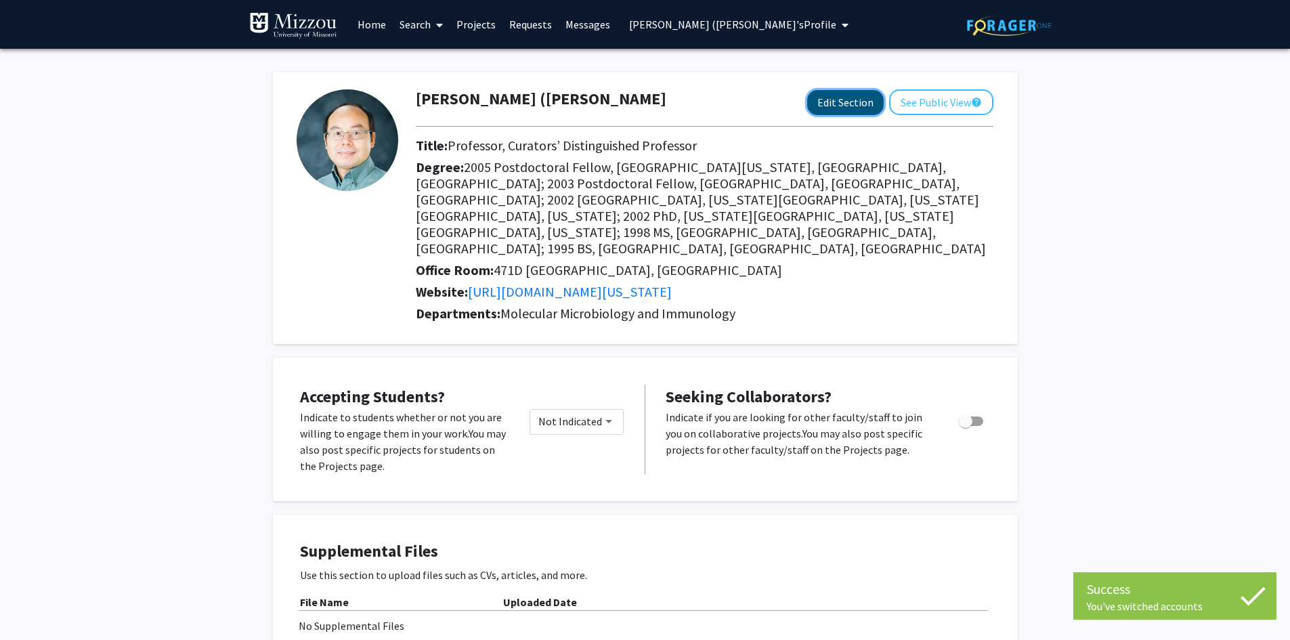
click at [823, 101] on button "Edit Section" at bounding box center [845, 102] width 77 height 25
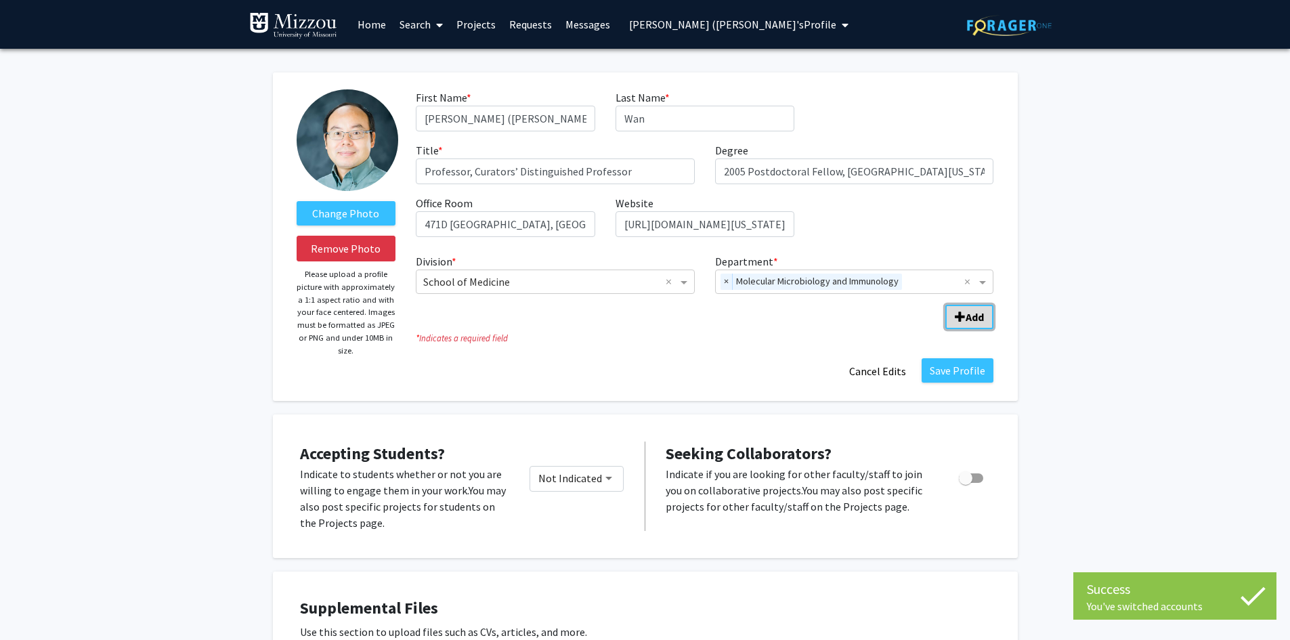
click at [964, 318] on span "Add Division/Department" at bounding box center [960, 317] width 11 height 11
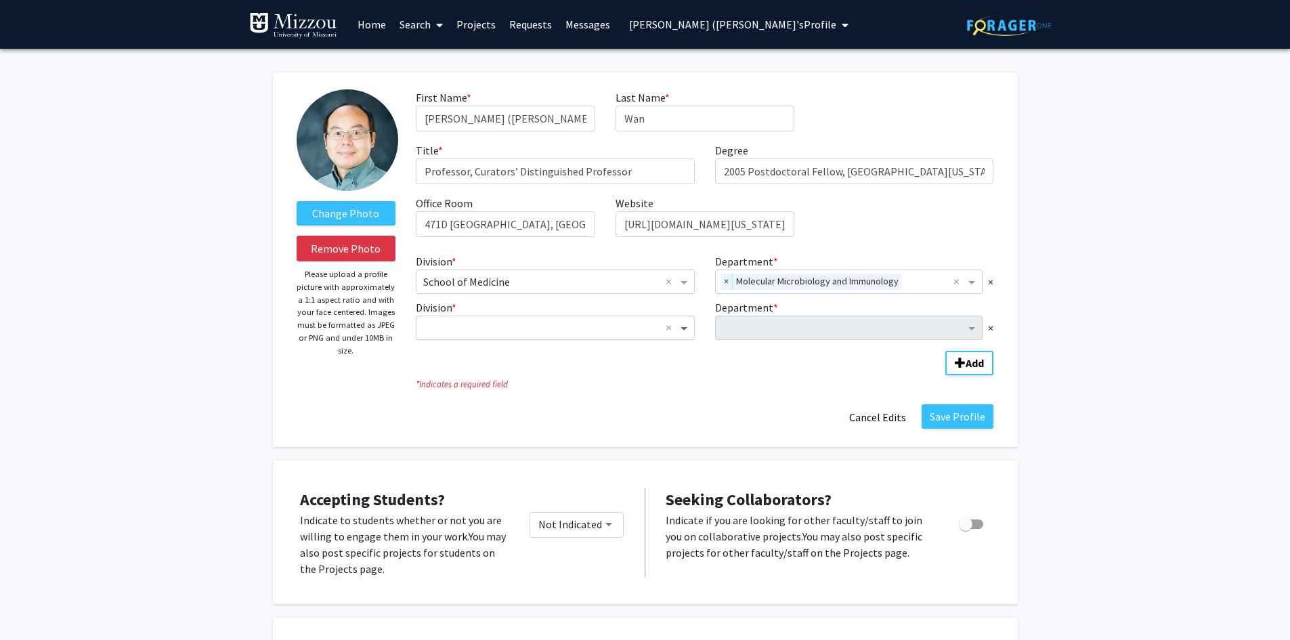
click at [685, 330] on span "Division" at bounding box center [685, 328] width 17 height 16
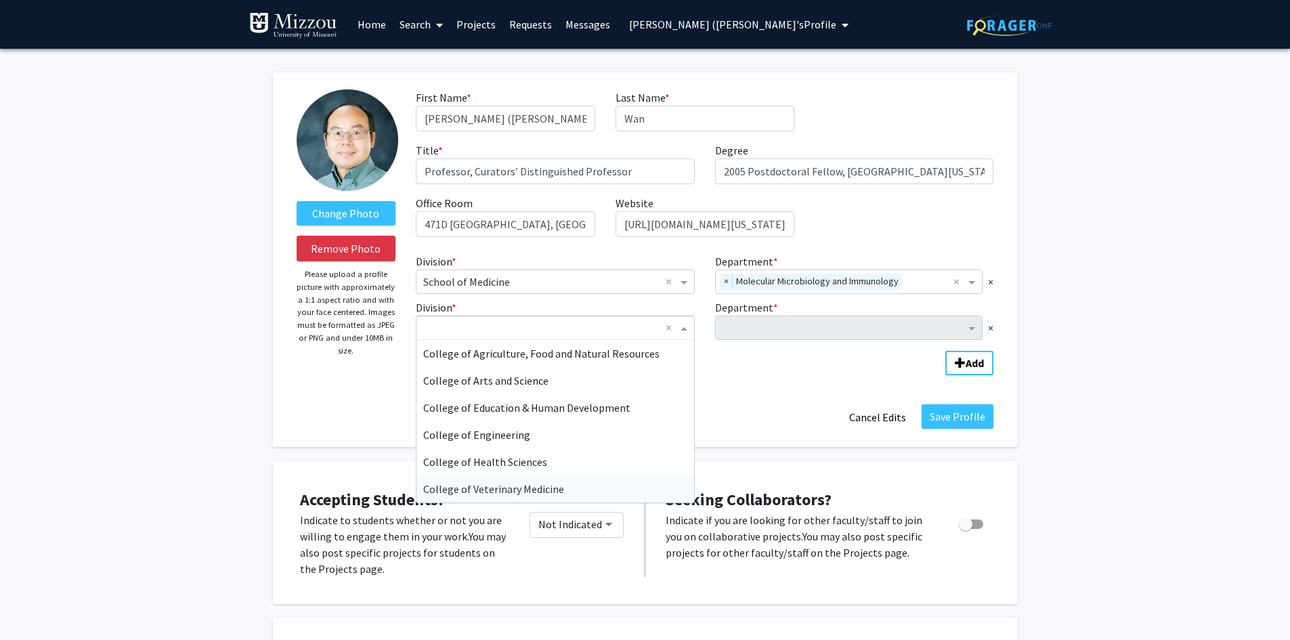
click at [541, 495] on span "College of Veterinary Medicine" at bounding box center [493, 489] width 141 height 14
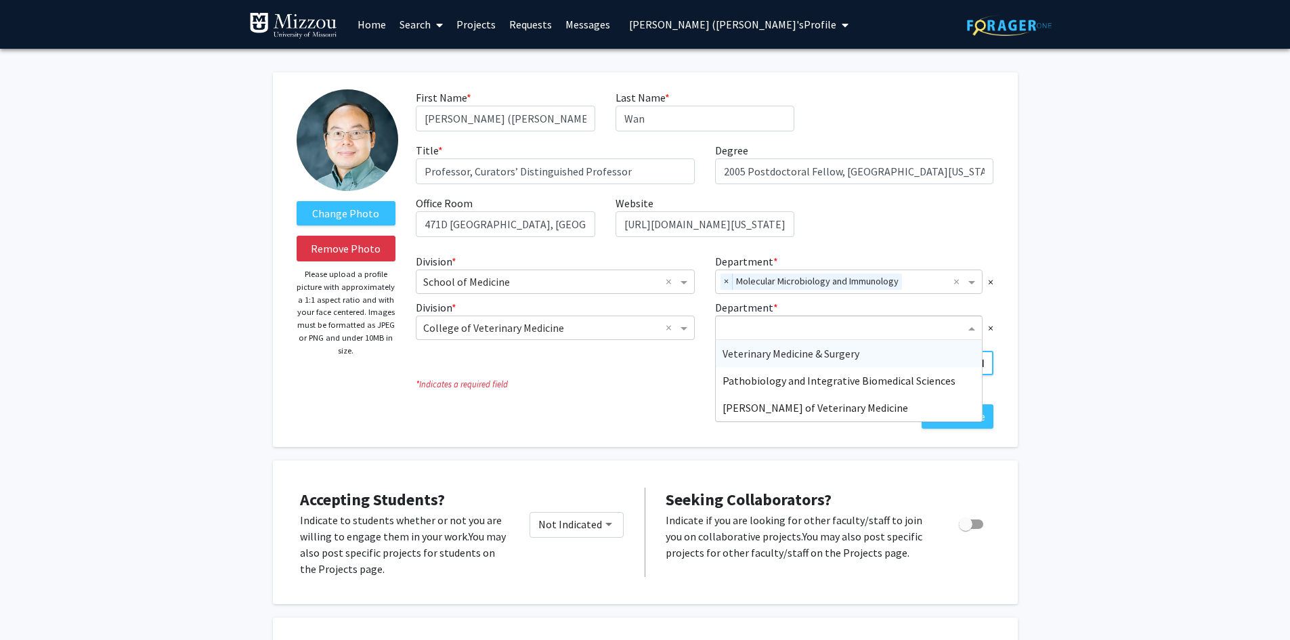
click at [741, 326] on input "Department" at bounding box center [844, 328] width 243 height 16
click at [738, 379] on span "Pathobiology and Integrative Biomedical Sciences" at bounding box center [839, 381] width 233 height 14
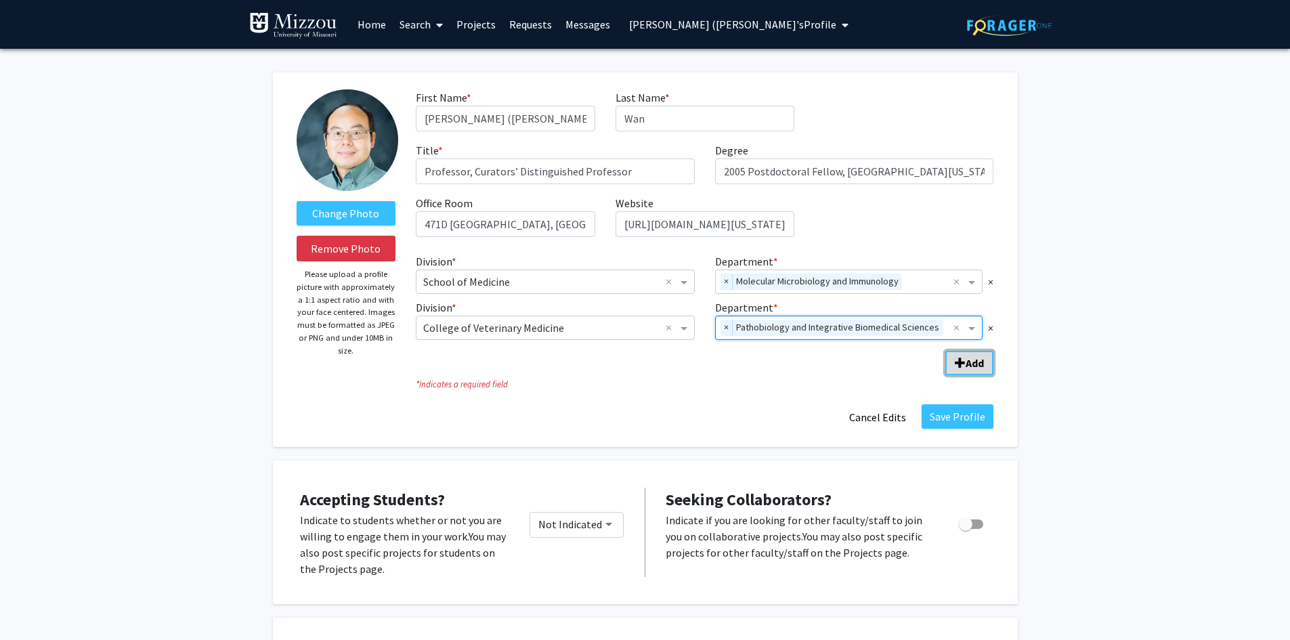
click at [962, 365] on span "Add Division/Department" at bounding box center [960, 363] width 11 height 11
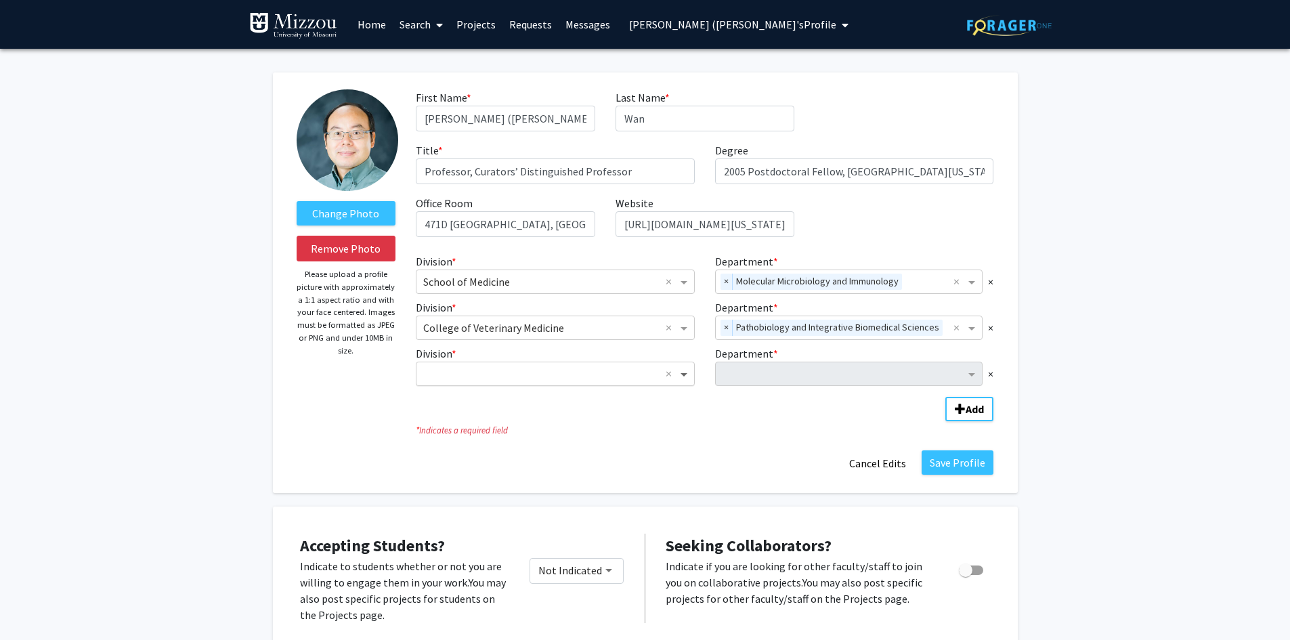
click at [688, 370] on span "Division" at bounding box center [685, 374] width 17 height 16
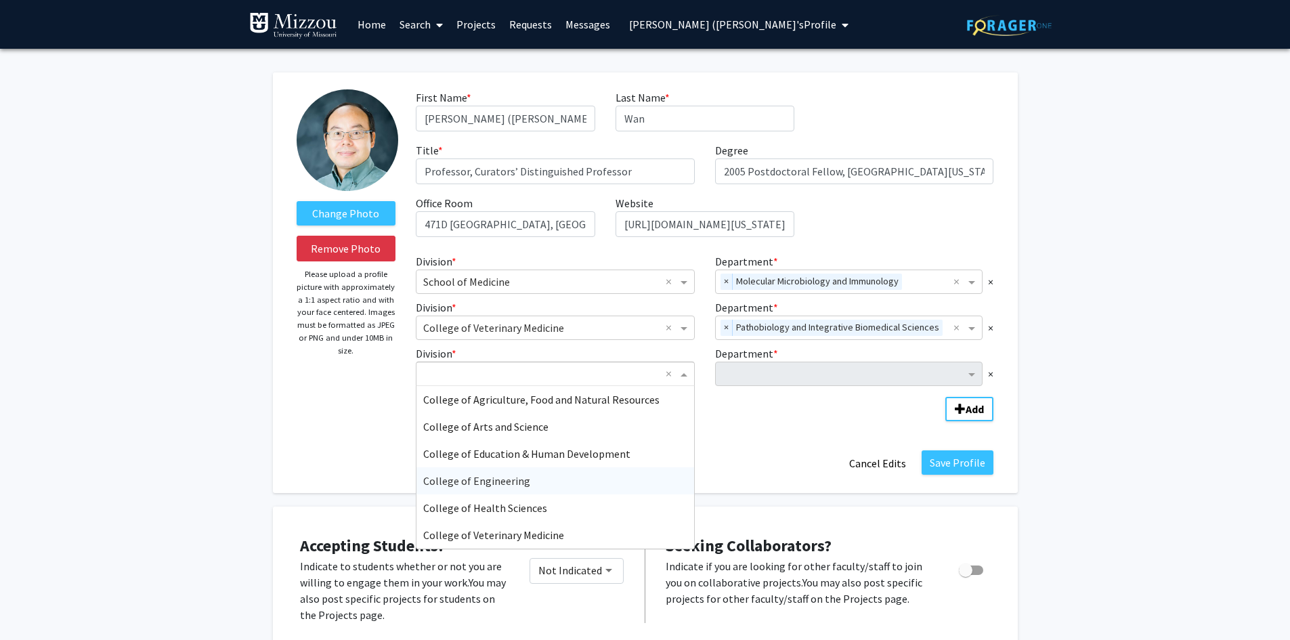
click at [497, 486] on span "College of Engineering" at bounding box center [476, 481] width 107 height 14
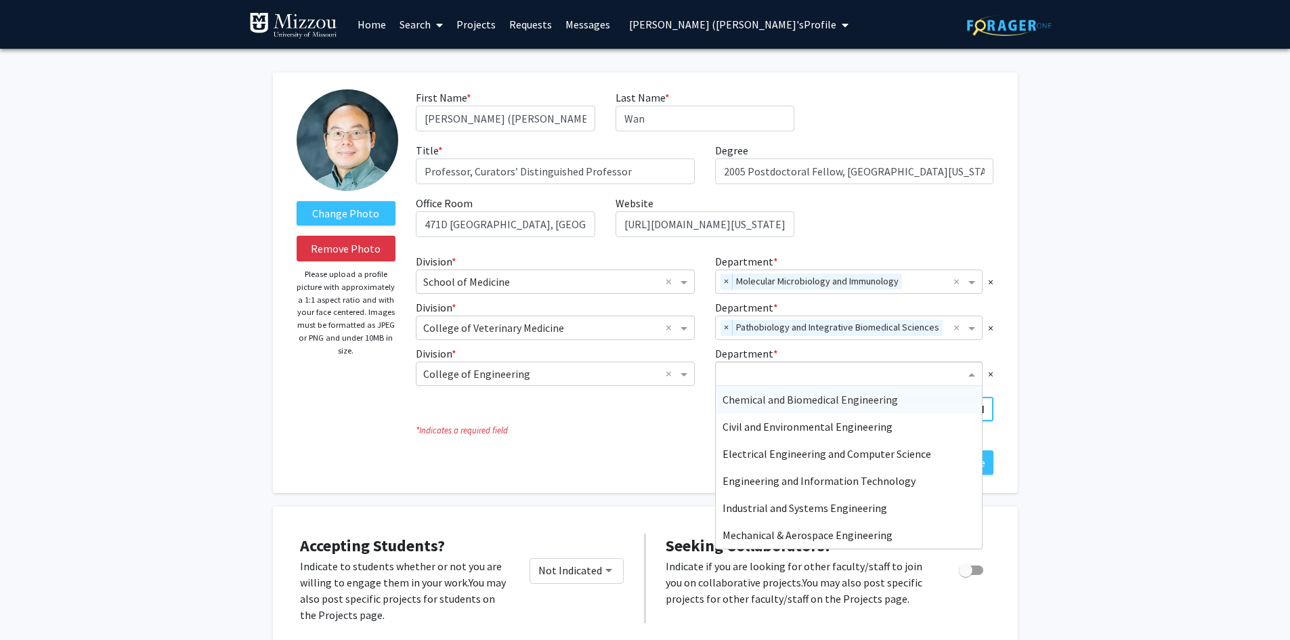
click at [768, 374] on input "Department" at bounding box center [844, 374] width 243 height 16
click at [763, 454] on span "Electrical Engineering and Computer Science" at bounding box center [827, 454] width 209 height 14
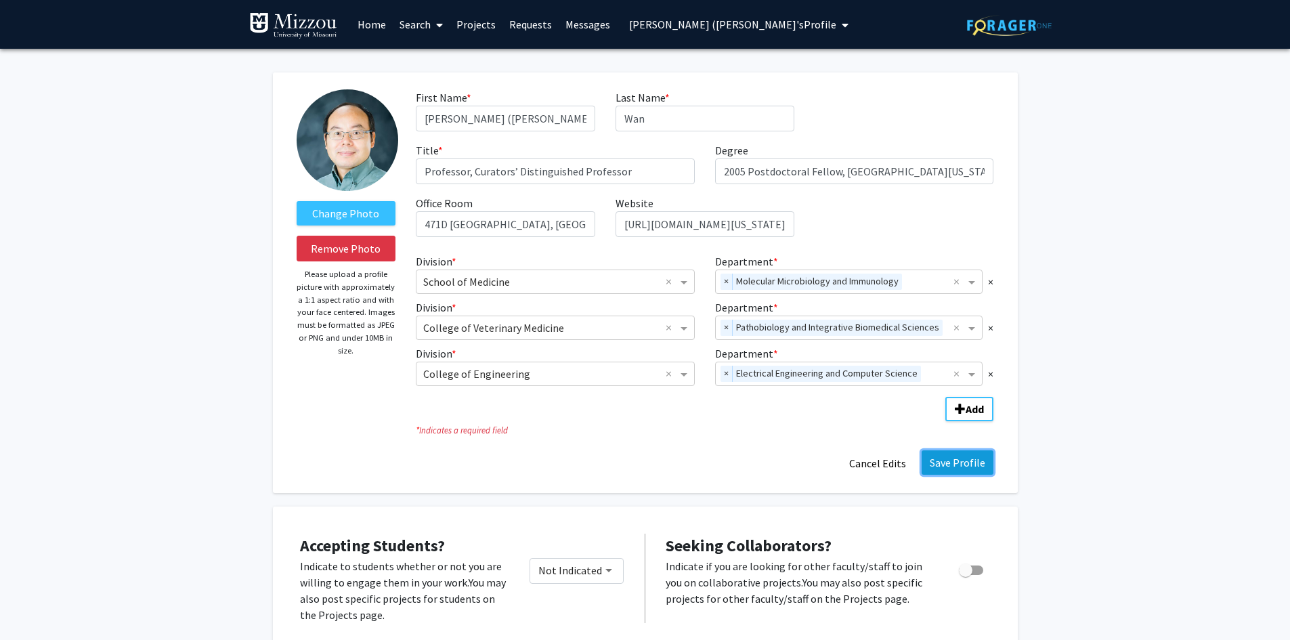
click at [976, 465] on button "Save Profile" at bounding box center [958, 462] width 72 height 24
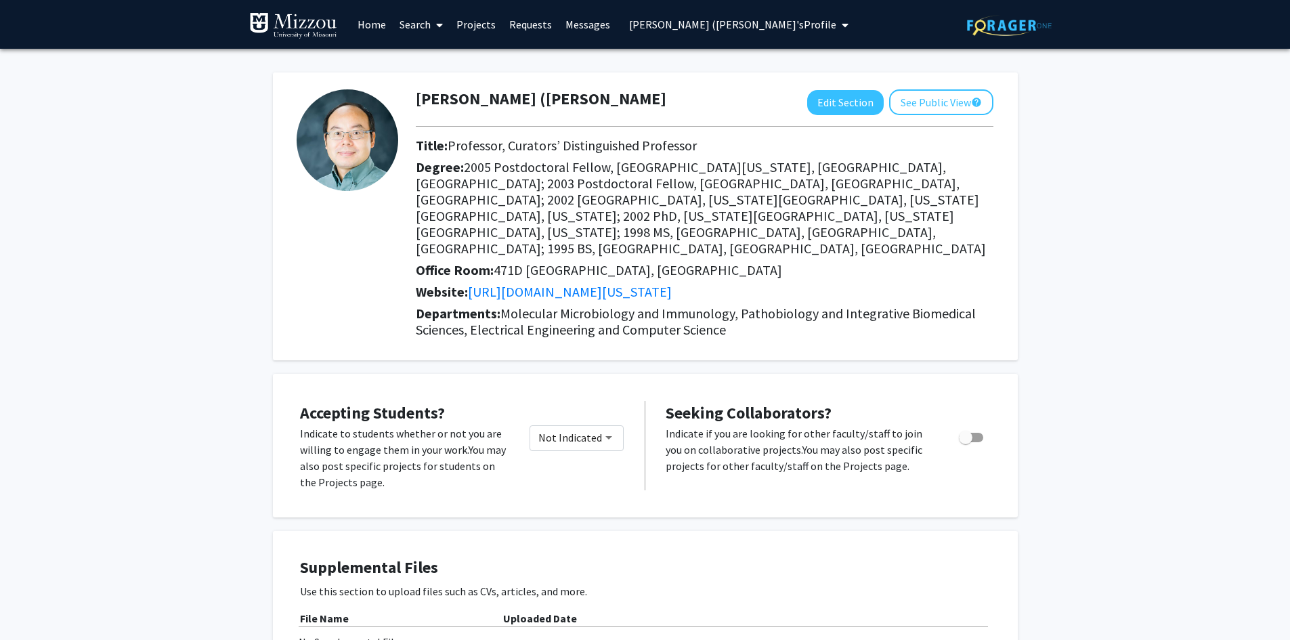
click at [679, 24] on span "Xiu-Feng (Henry) Wan's Profile" at bounding box center [732, 25] width 207 height 14
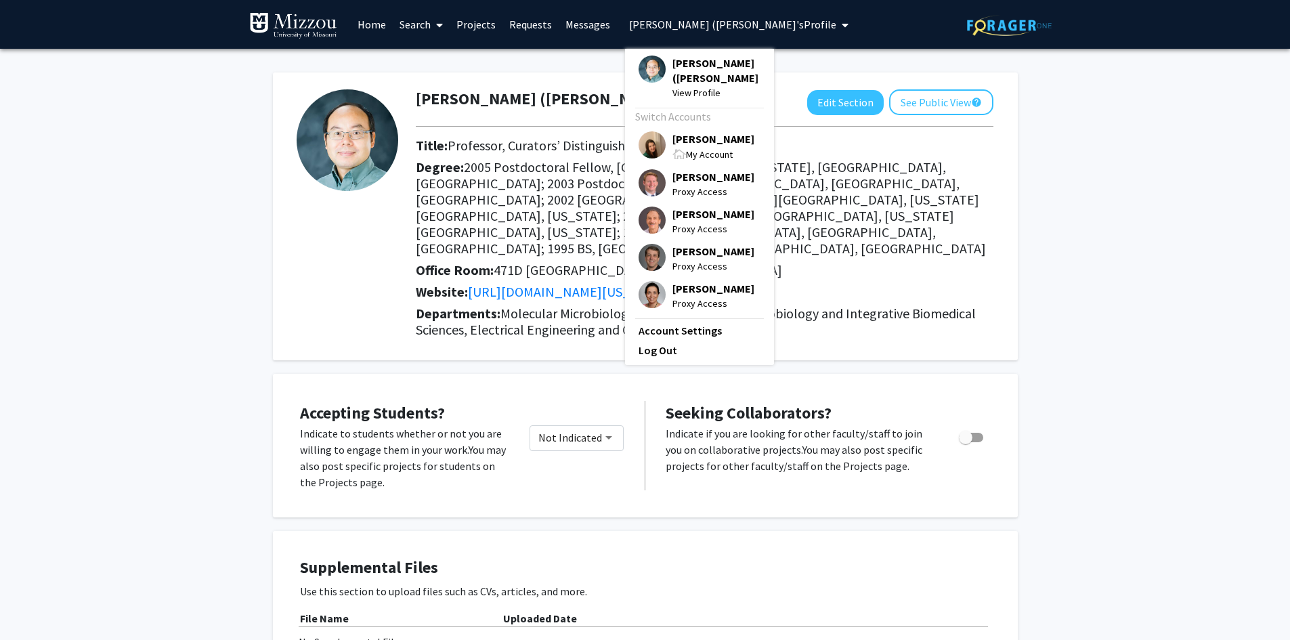
click at [682, 142] on span "[PERSON_NAME]" at bounding box center [713, 138] width 82 height 15
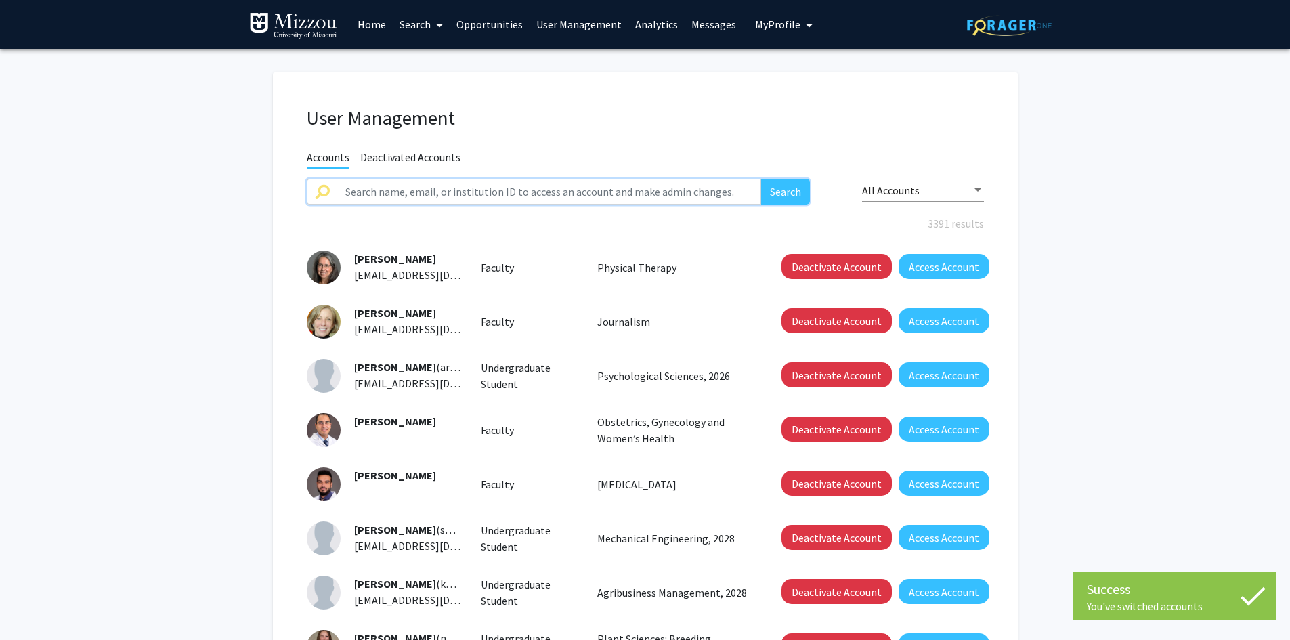
click at [631, 196] on input "text" at bounding box center [549, 192] width 425 height 26
click at [761, 179] on button "Search" at bounding box center [785, 192] width 49 height 26
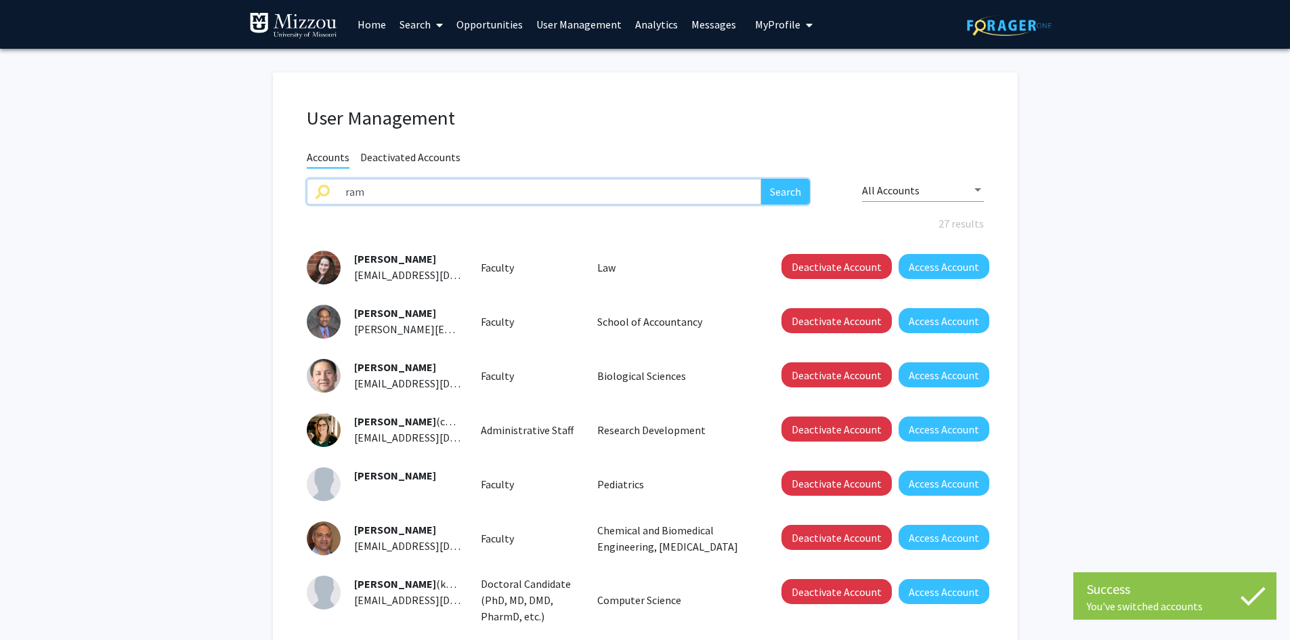
click at [618, 189] on input "ram" at bounding box center [549, 192] width 425 height 26
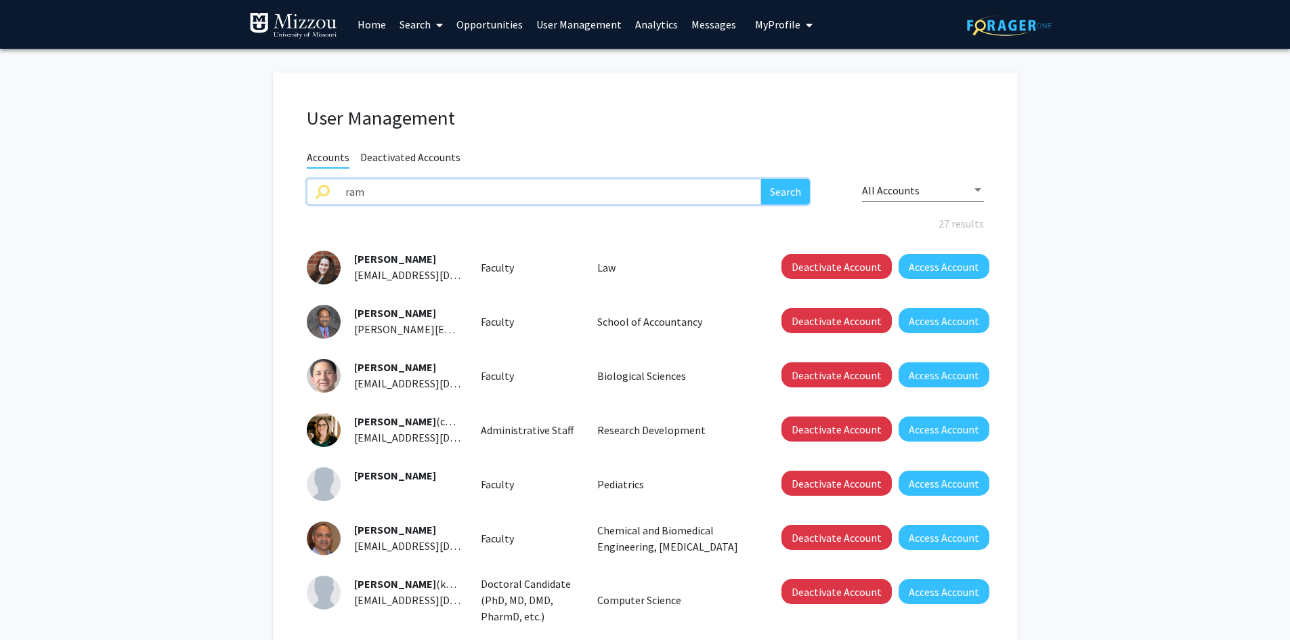
paste input "raghavan"
type input "ram raghavan"
click at [761, 179] on button "Search" at bounding box center [785, 192] width 49 height 26
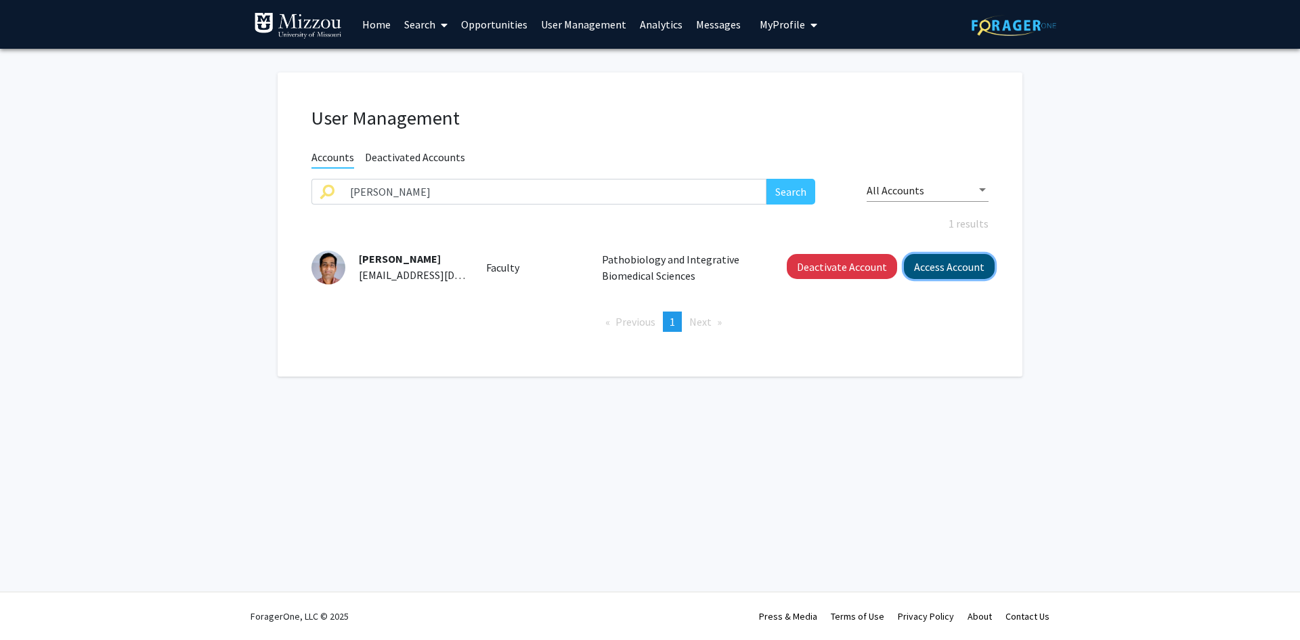
click at [955, 272] on button "Access Account" at bounding box center [949, 266] width 91 height 25
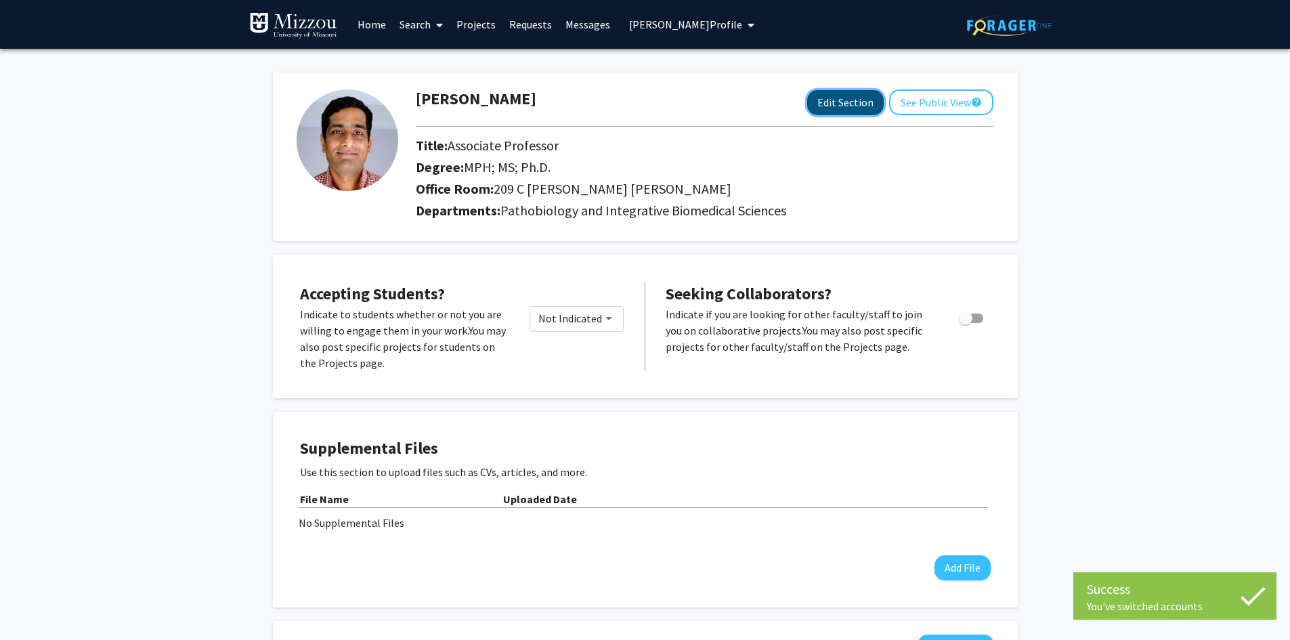
click at [846, 102] on button "Edit Section" at bounding box center [845, 102] width 77 height 25
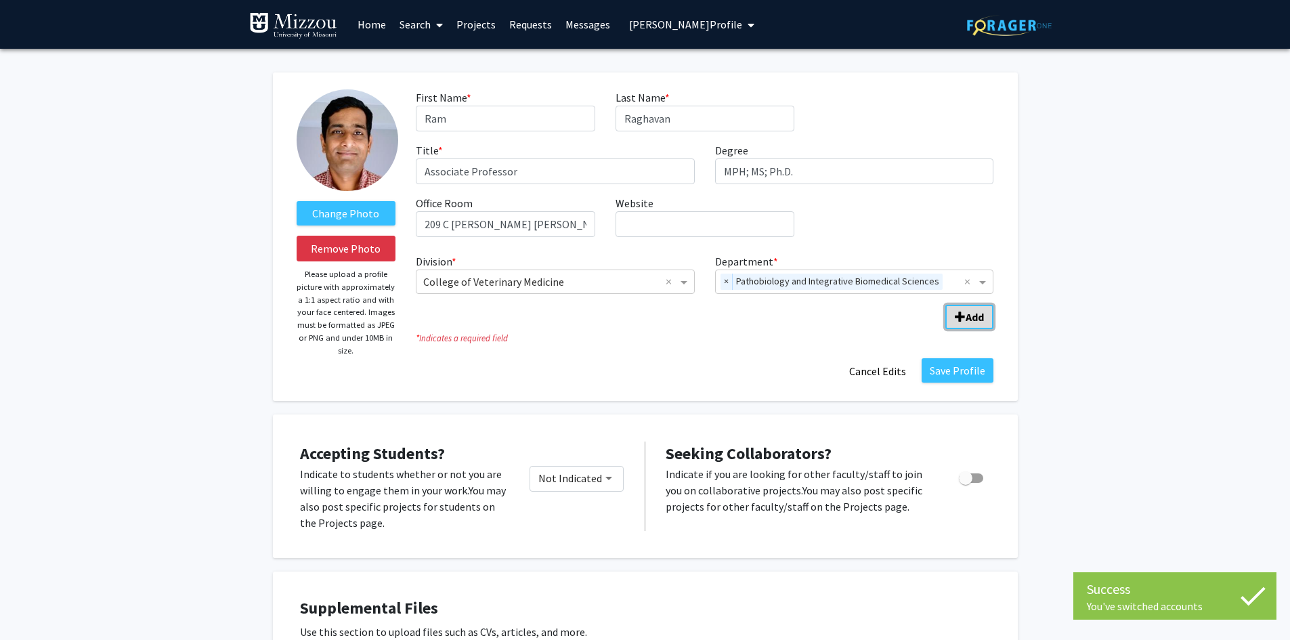
click at [958, 314] on span "Add Division/Department" at bounding box center [960, 317] width 11 height 11
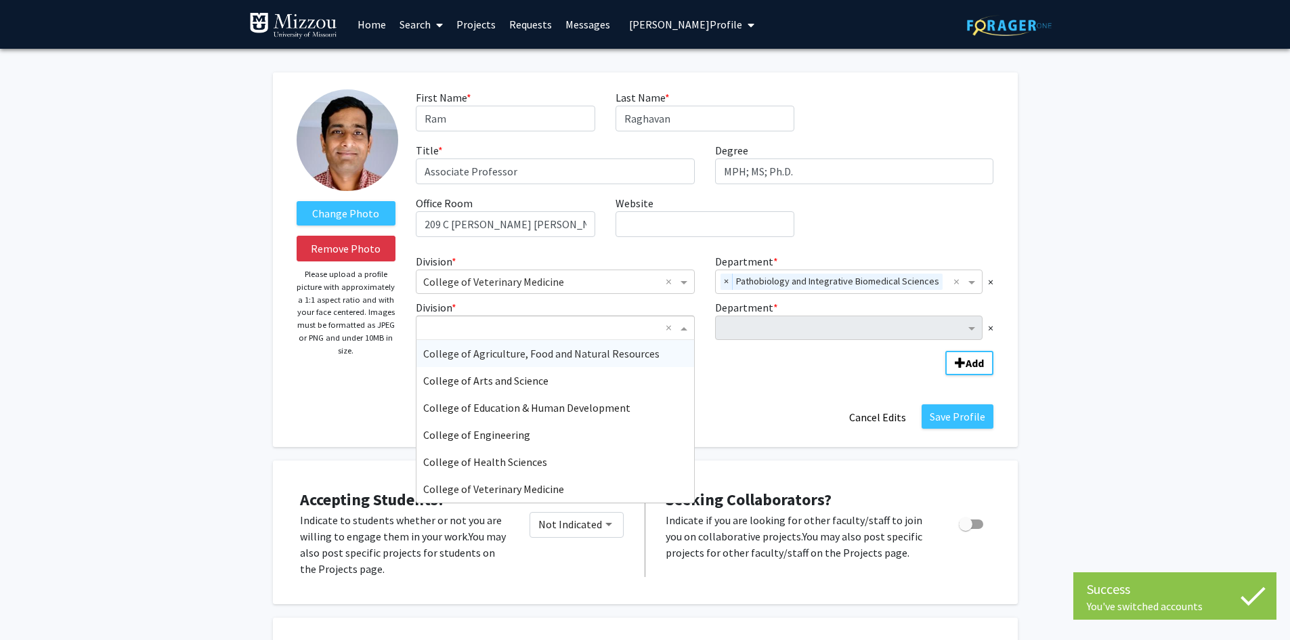
click at [681, 327] on span "Division" at bounding box center [685, 328] width 17 height 16
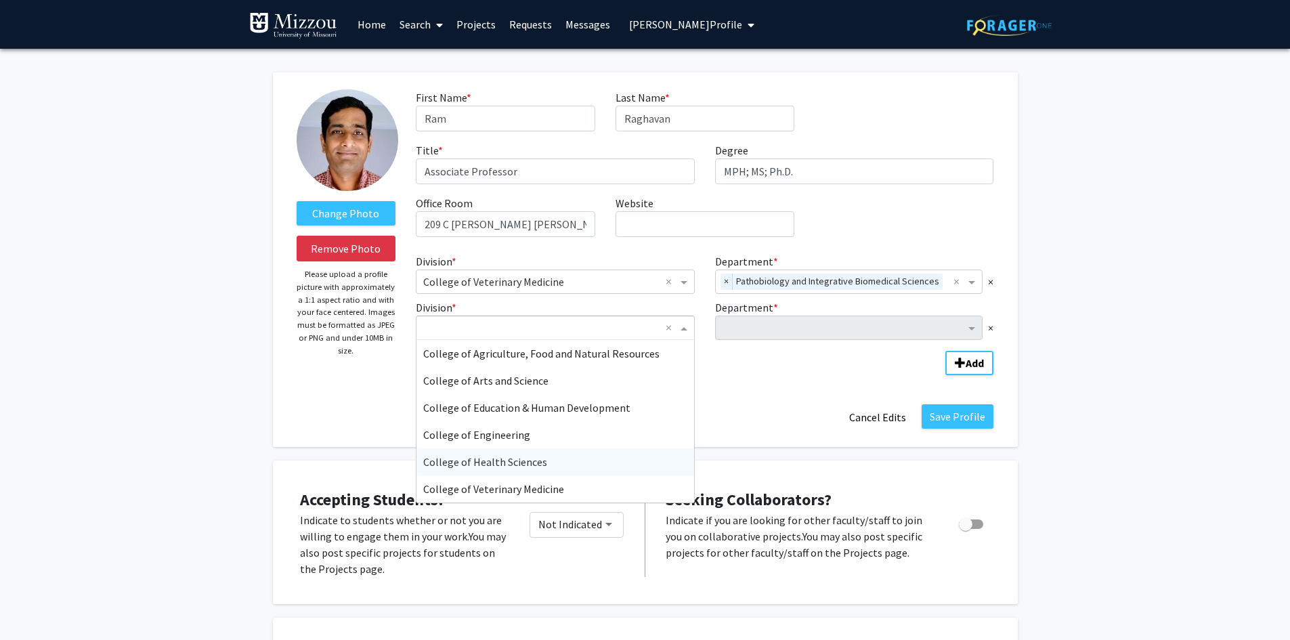
click at [503, 465] on span "College of Health Sciences" at bounding box center [485, 462] width 124 height 14
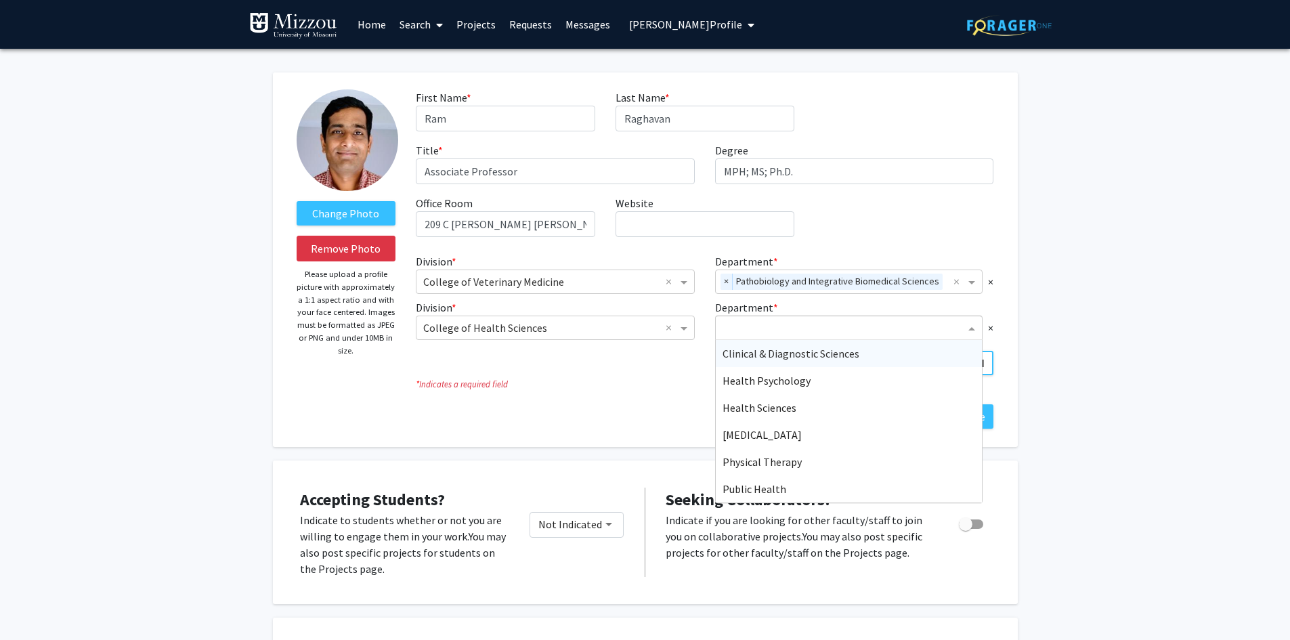
click at [759, 319] on div "Department" at bounding box center [841, 328] width 250 height 22
click at [746, 491] on span "Public Health" at bounding box center [755, 489] width 64 height 14
click at [935, 329] on input "Department" at bounding box center [876, 328] width 156 height 16
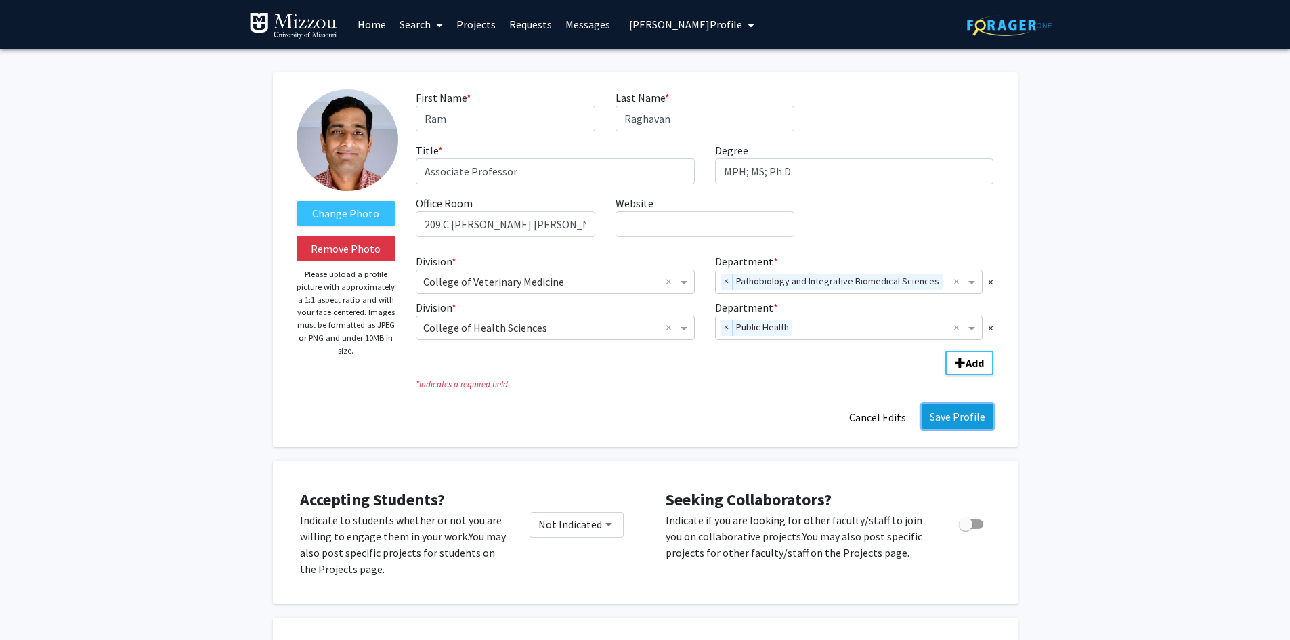
click at [966, 416] on button "Save Profile" at bounding box center [958, 416] width 72 height 24
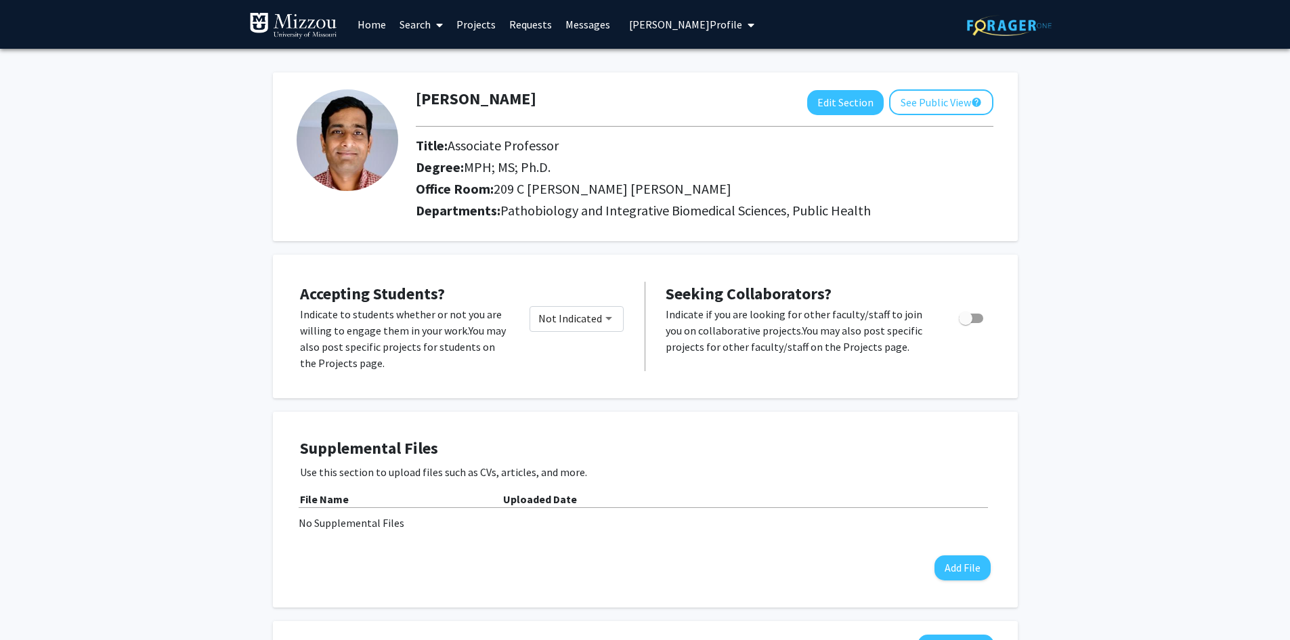
click at [635, 30] on span "Ram Raghavan's Profile" at bounding box center [685, 25] width 113 height 14
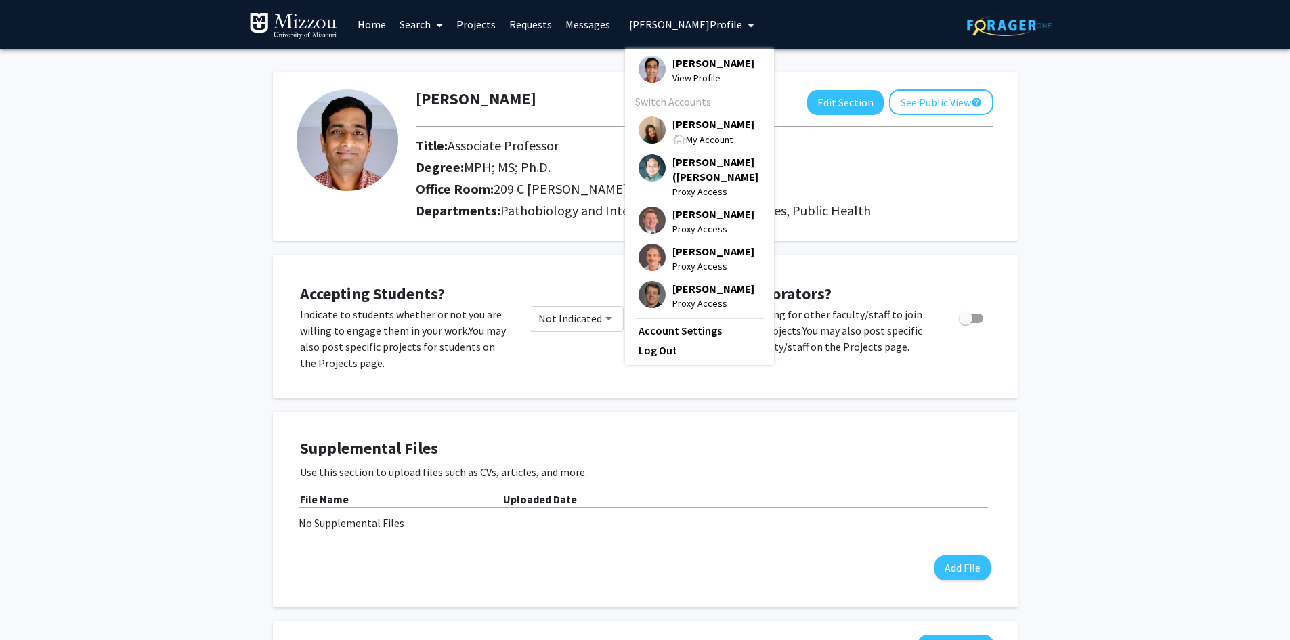
click at [646, 129] on img at bounding box center [652, 129] width 27 height 27
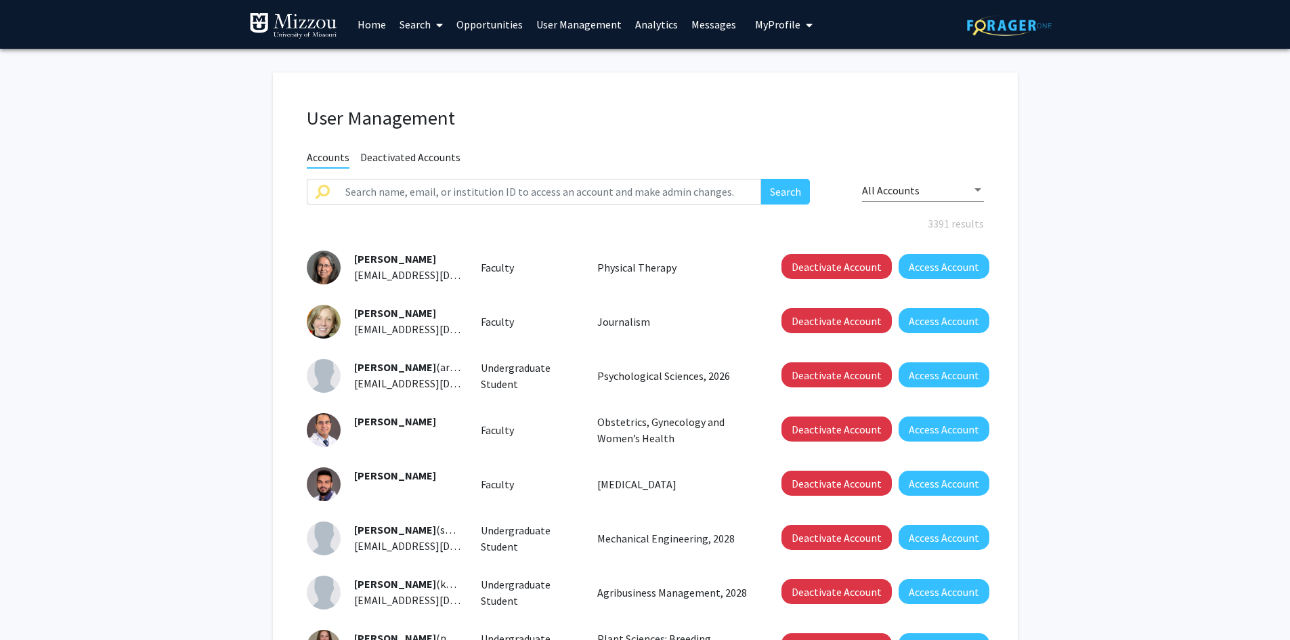
click at [730, 77] on div "User Management Accounts Deactivated Accounts Search All Accounts 3391 results …" at bounding box center [645, 468] width 745 height 792
click at [755, 26] on span "My Profile" at bounding box center [777, 25] width 45 height 14
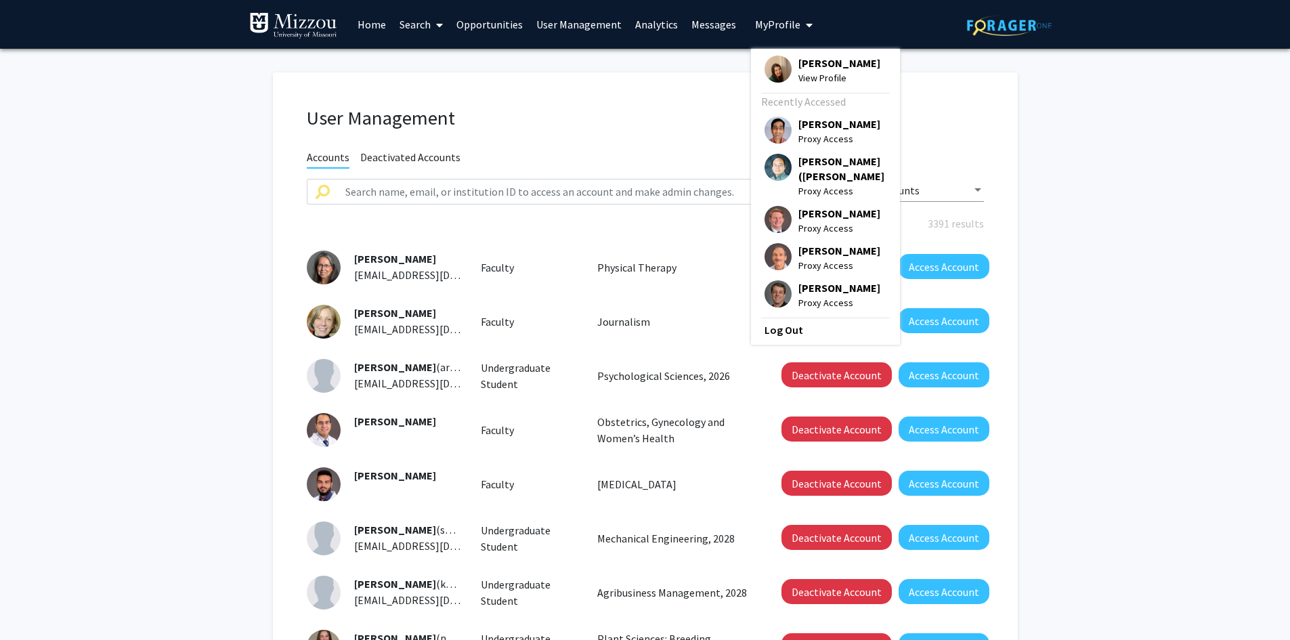
click at [685, 136] on div "User Management Accounts Deactivated Accounts Search All Accounts 3391 results …" at bounding box center [645, 468] width 745 height 792
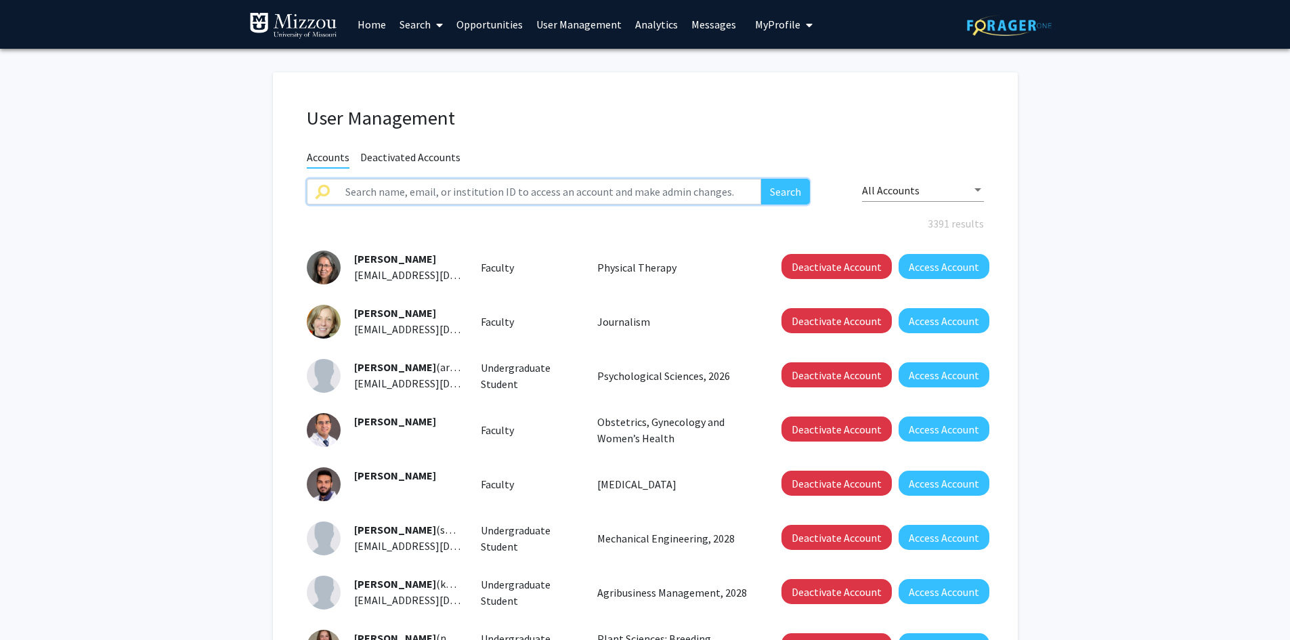
click at [675, 198] on input "text" at bounding box center [549, 192] width 425 height 26
type input "truman"
click at [761, 179] on button "Search" at bounding box center [785, 192] width 49 height 26
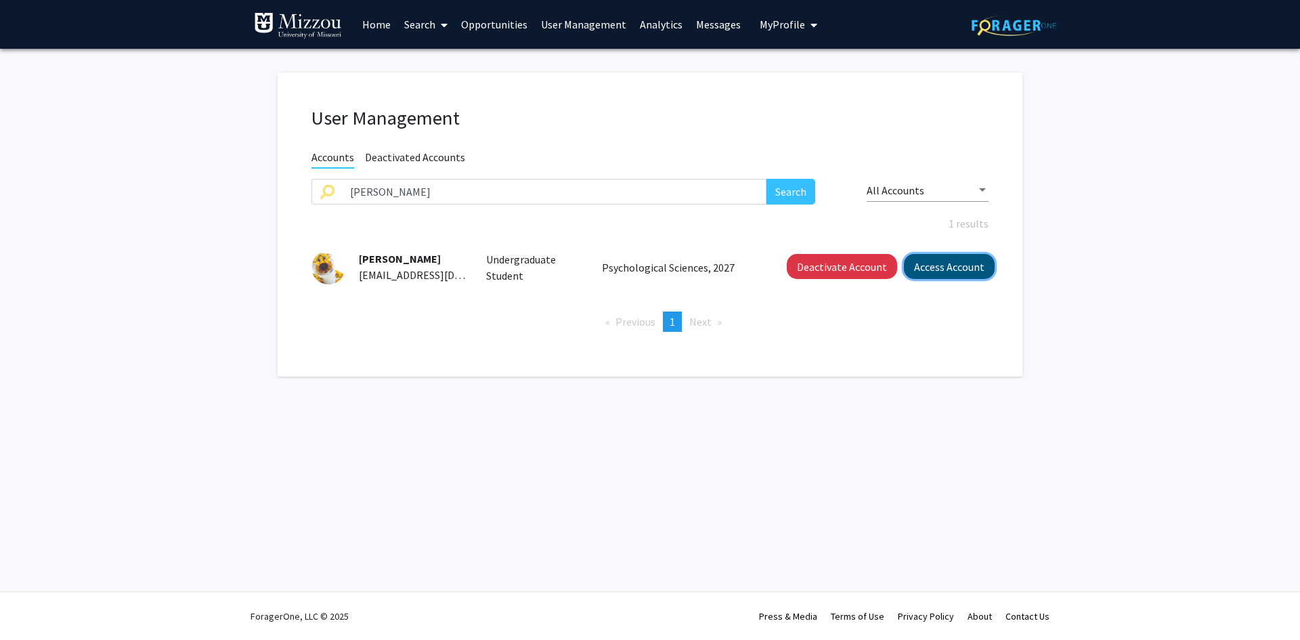
click at [933, 263] on button "Access Account" at bounding box center [949, 266] width 91 height 25
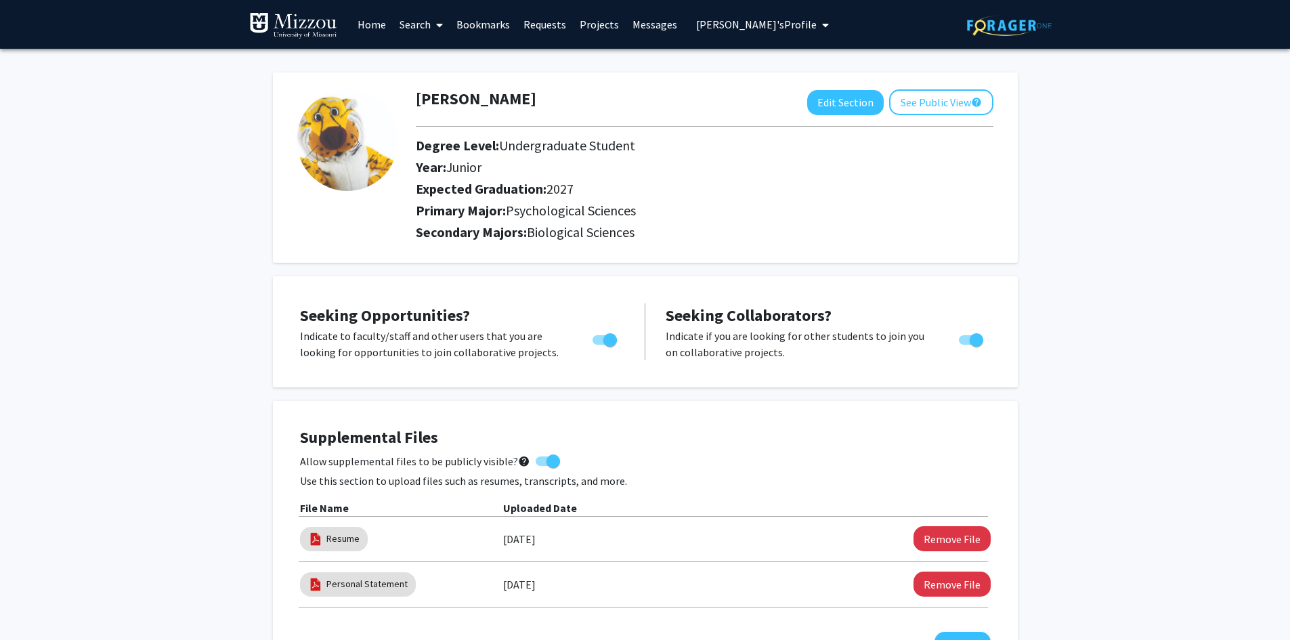
click at [719, 162] on h2 "Year: Junior" at bounding box center [658, 167] width 484 height 16
click at [414, 27] on link "Search" at bounding box center [421, 24] width 57 height 47
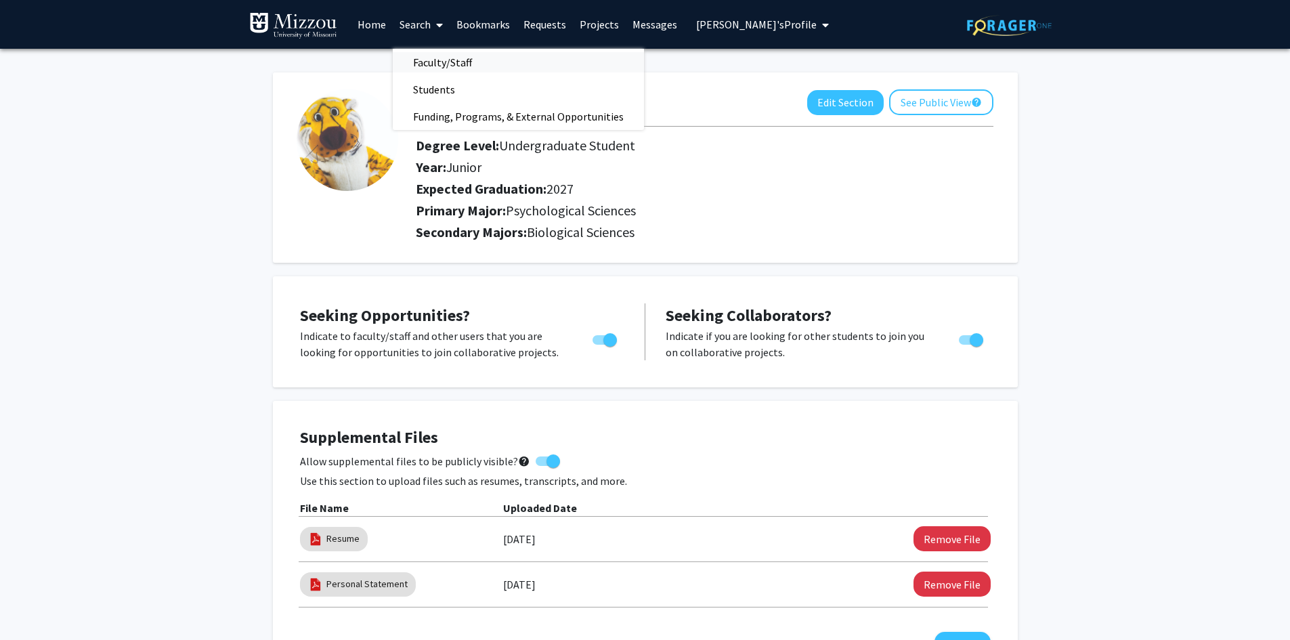
click at [424, 64] on span "Faculty/Staff" at bounding box center [443, 62] width 100 height 27
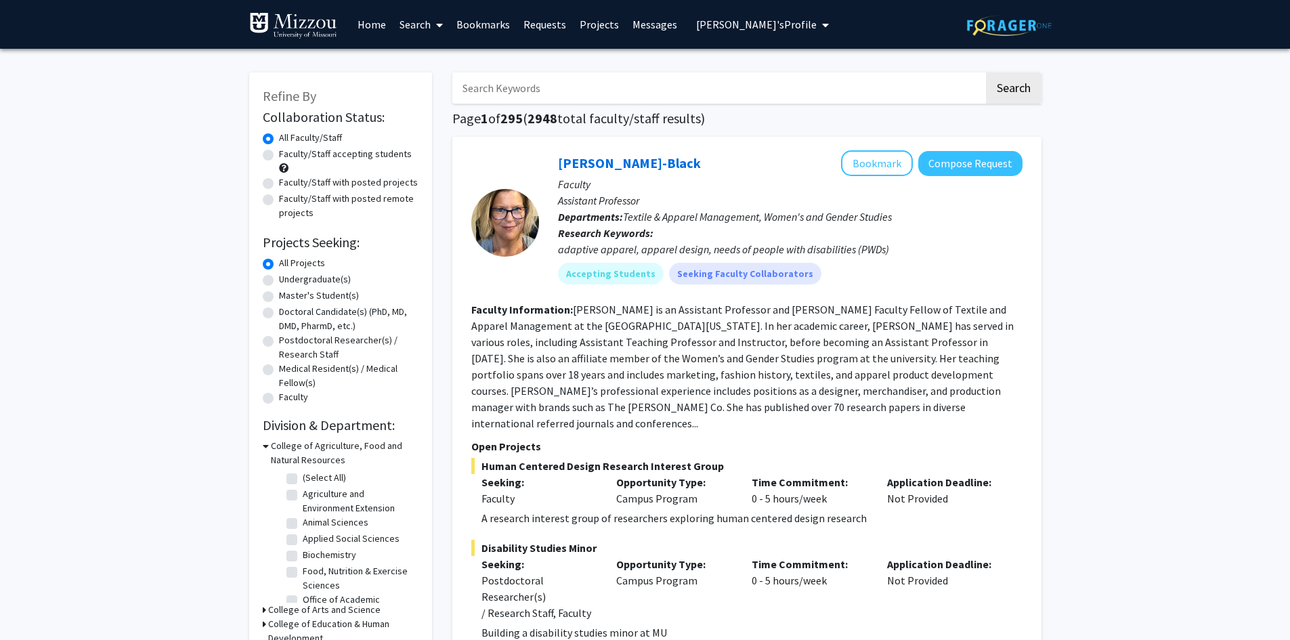
click at [689, 87] on input "Search Keywords" at bounding box center [718, 87] width 532 height 31
click at [691, 90] on input "Search Keywords" at bounding box center [718, 87] width 532 height 31
click at [717, 118] on h1 "Page 1 of 295 ( 2948 total faculty/staff results)" at bounding box center [746, 118] width 589 height 16
click at [725, 87] on input "Search Keywords" at bounding box center [718, 87] width 532 height 31
type input "dermatology"
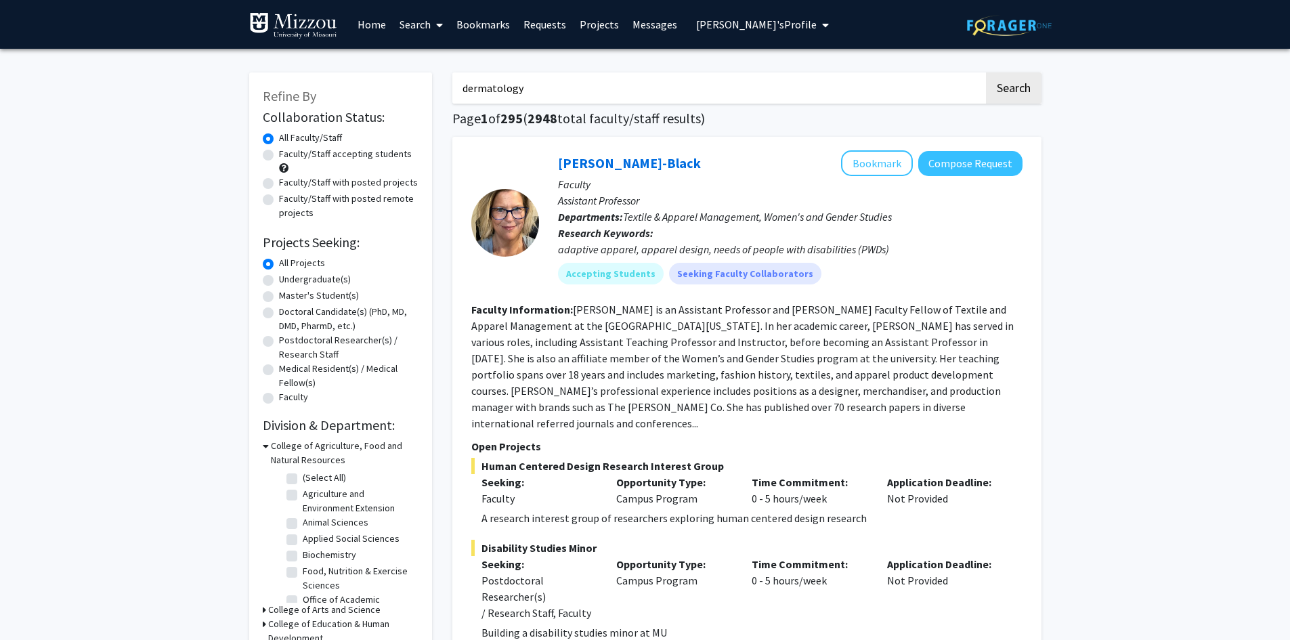
click at [986, 72] on button "Search" at bounding box center [1014, 87] width 56 height 31
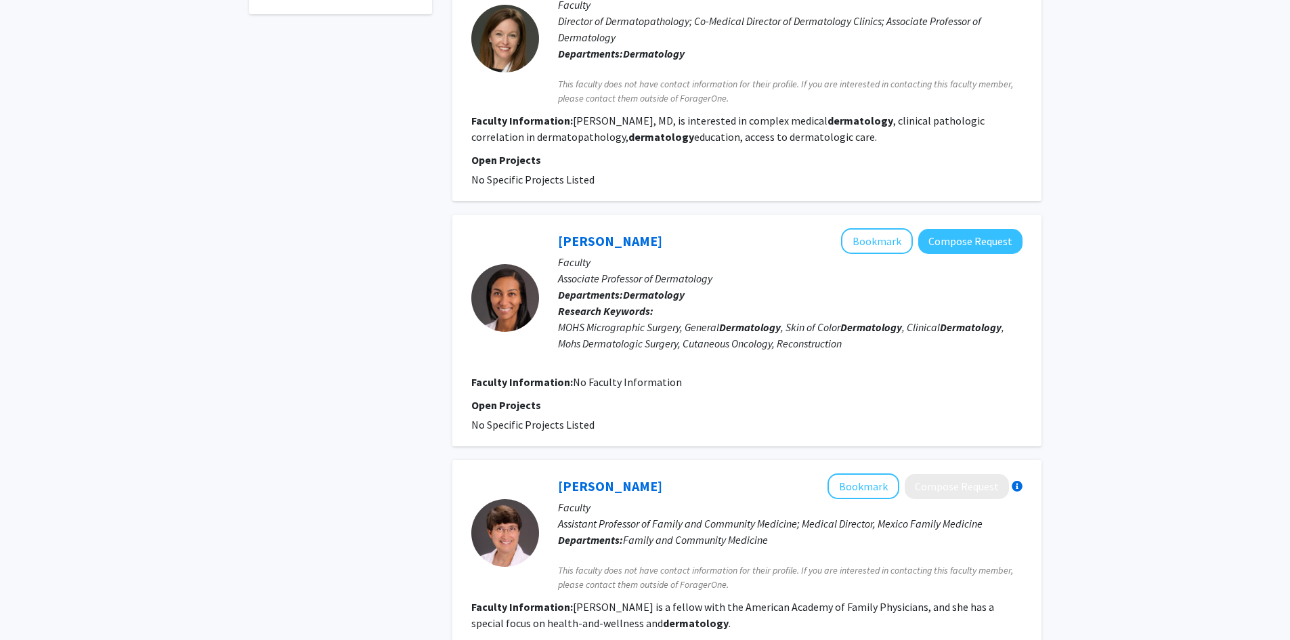
scroll to position [542, 0]
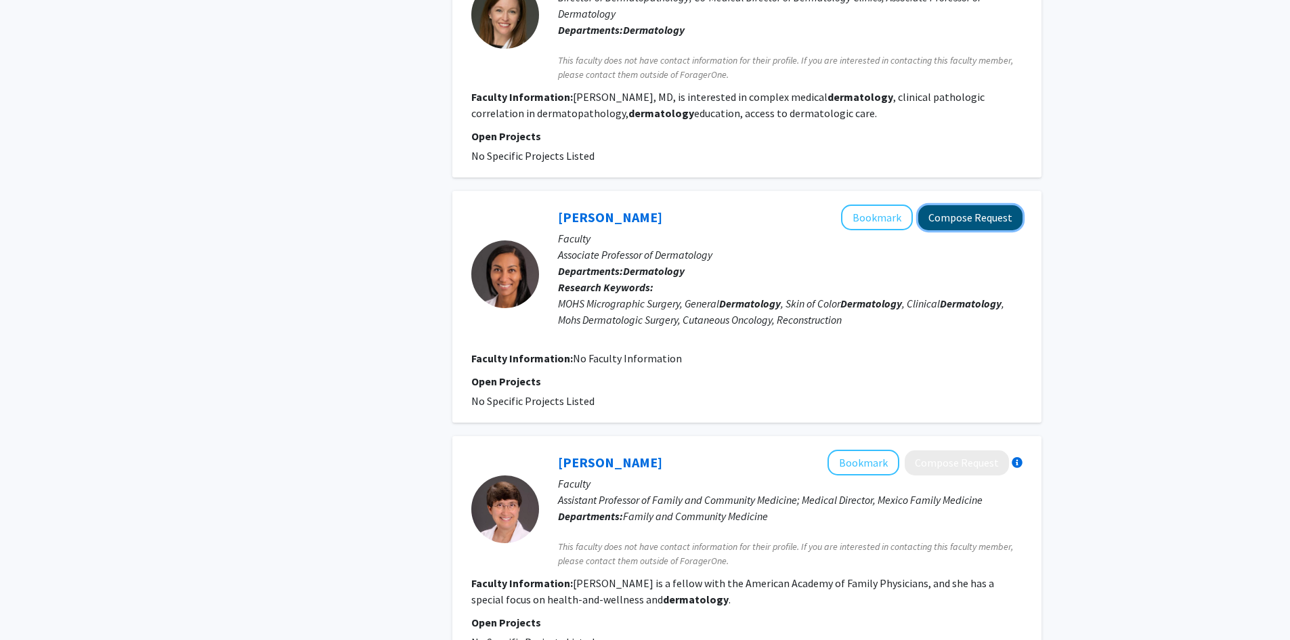
click at [975, 223] on button "Compose Request" at bounding box center [970, 217] width 104 height 25
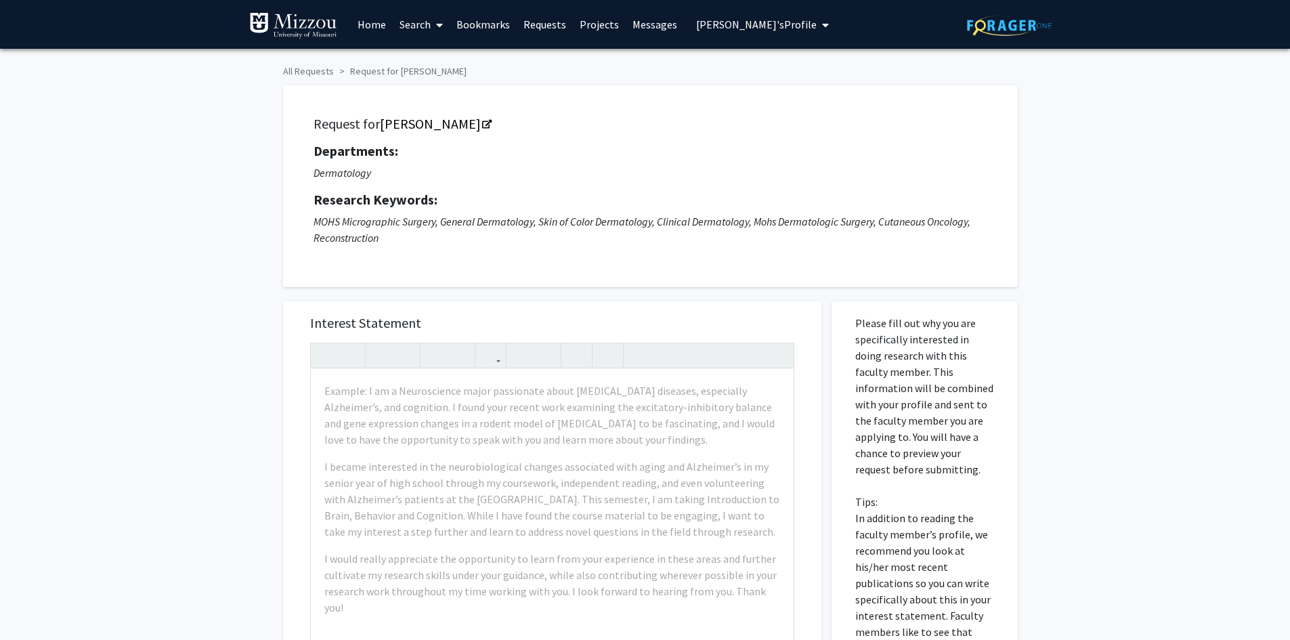
click at [736, 28] on span "Truman Tiger's Profile" at bounding box center [756, 25] width 121 height 14
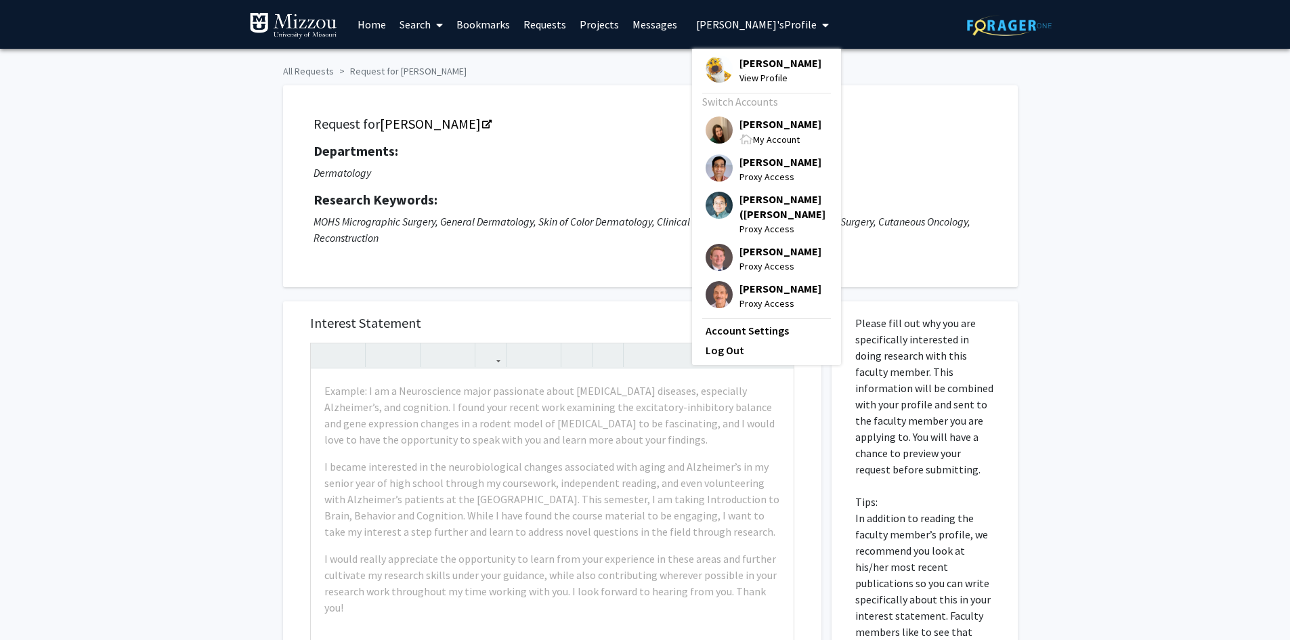
click at [1125, 179] on div "All Requests Request for Nkanyezi Ferguson Request for Nkanyezi Ferguson Depart…" at bounding box center [645, 523] width 1290 height 949
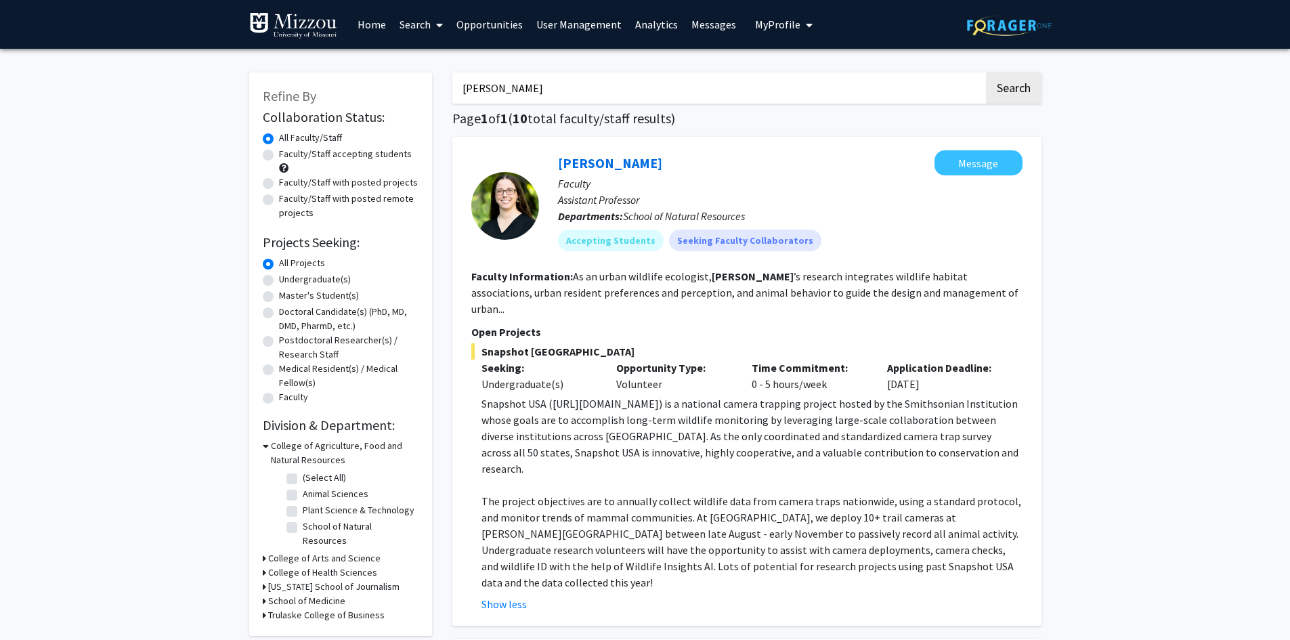
scroll to position [68, 0]
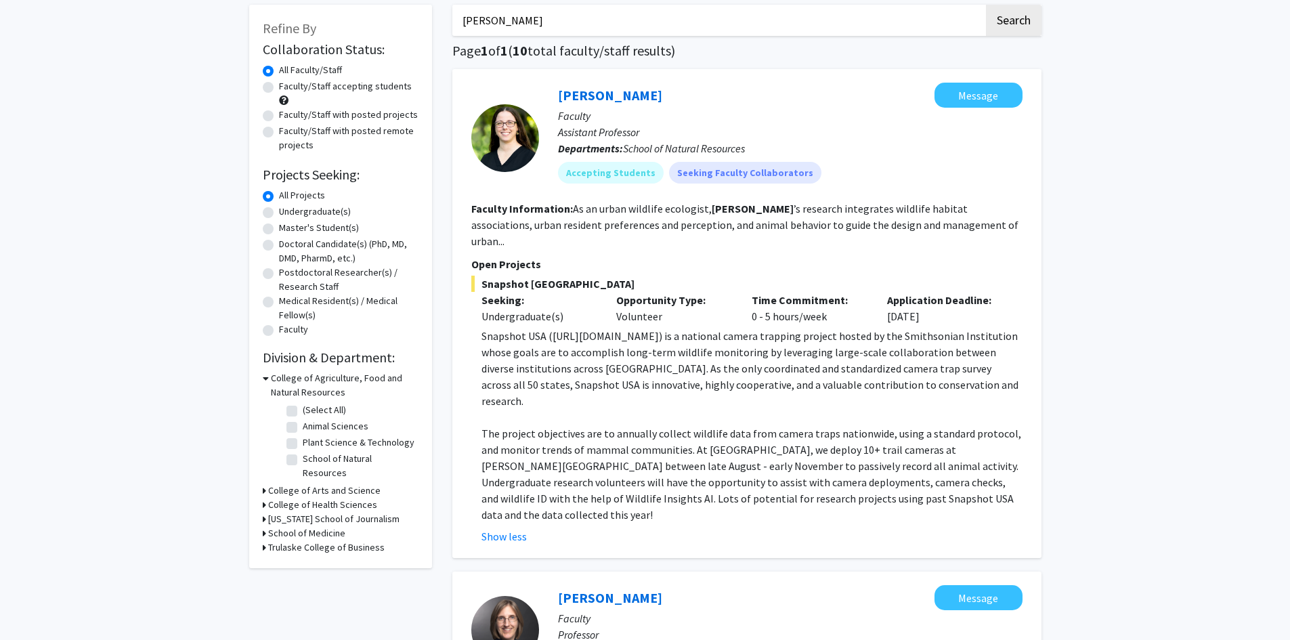
click at [548, 22] on input "[PERSON_NAME]" at bounding box center [718, 20] width 532 height 31
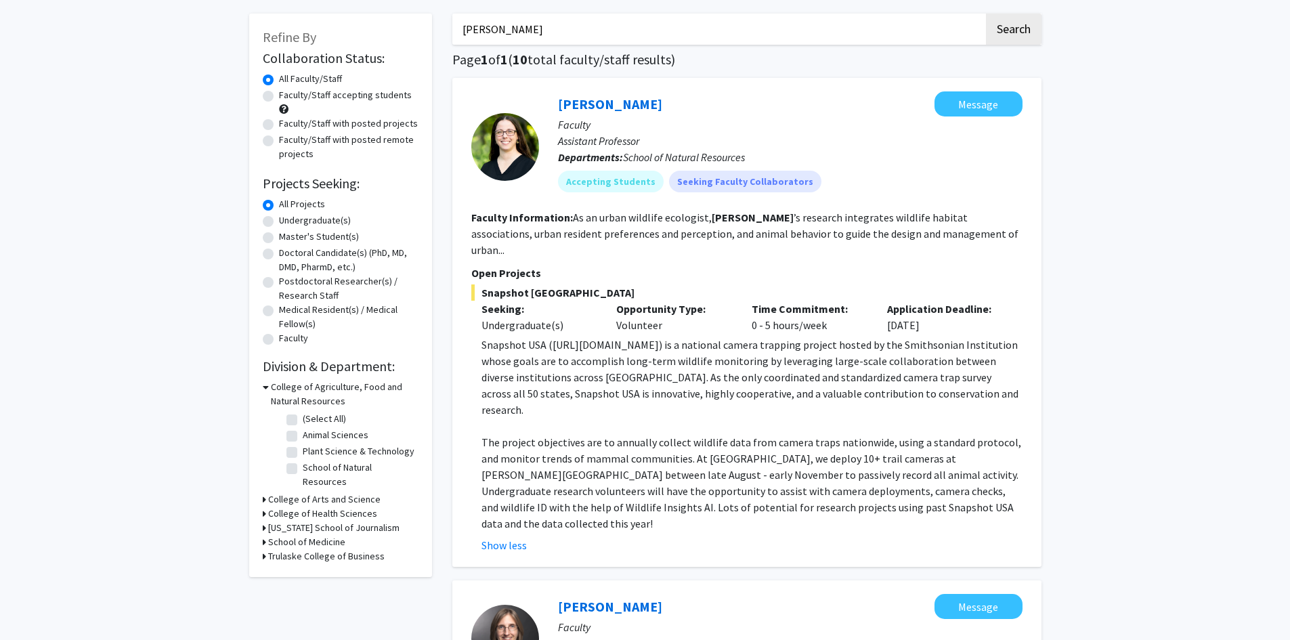
scroll to position [0, 0]
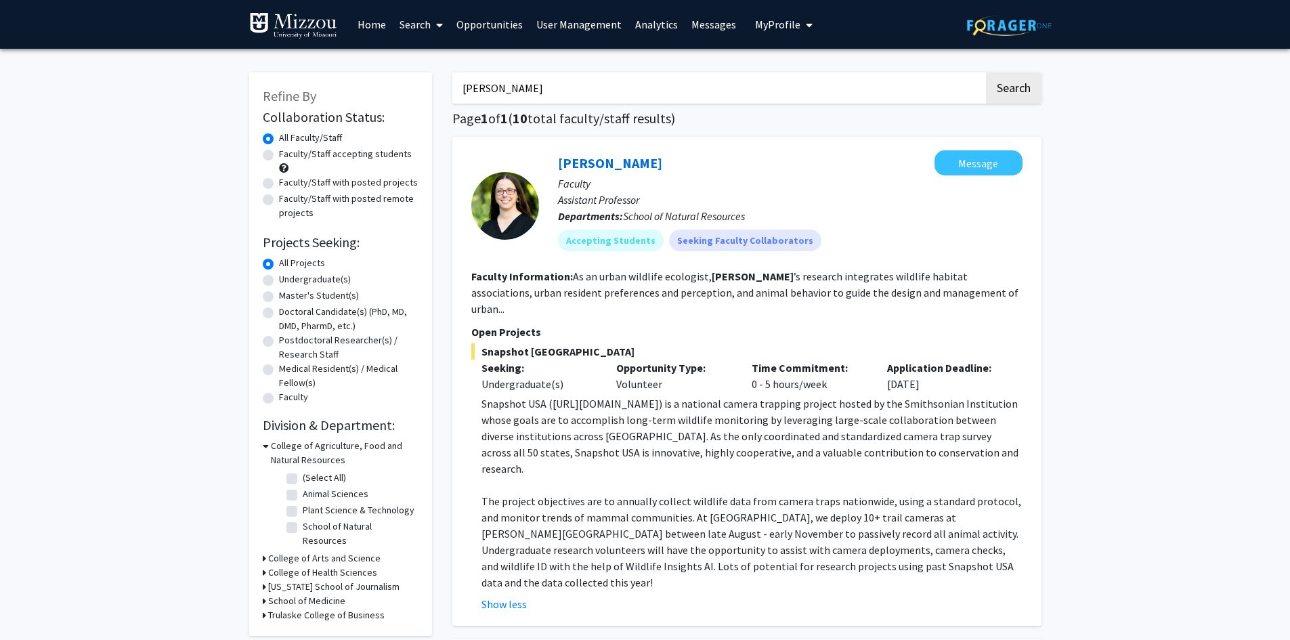
click at [555, 20] on link "User Management" at bounding box center [579, 24] width 99 height 47
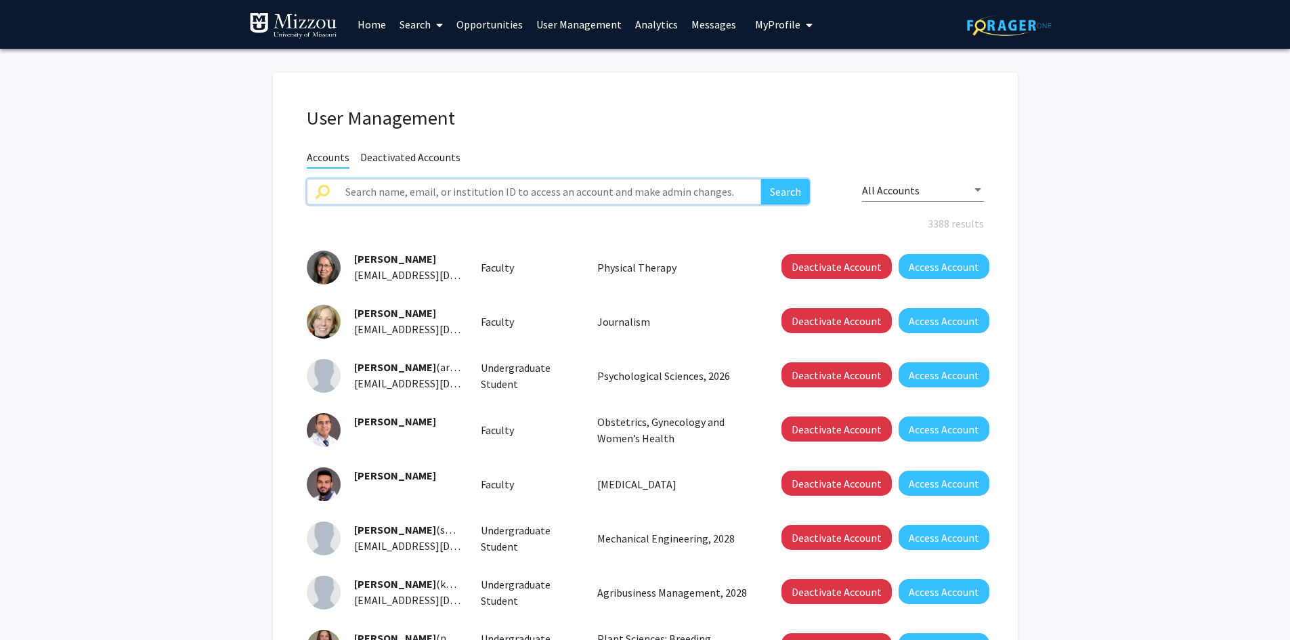
click at [483, 198] on input "text" at bounding box center [549, 192] width 425 height 26
type input "[PERSON_NAME]"
click at [761, 179] on button "Search" at bounding box center [785, 192] width 49 height 26
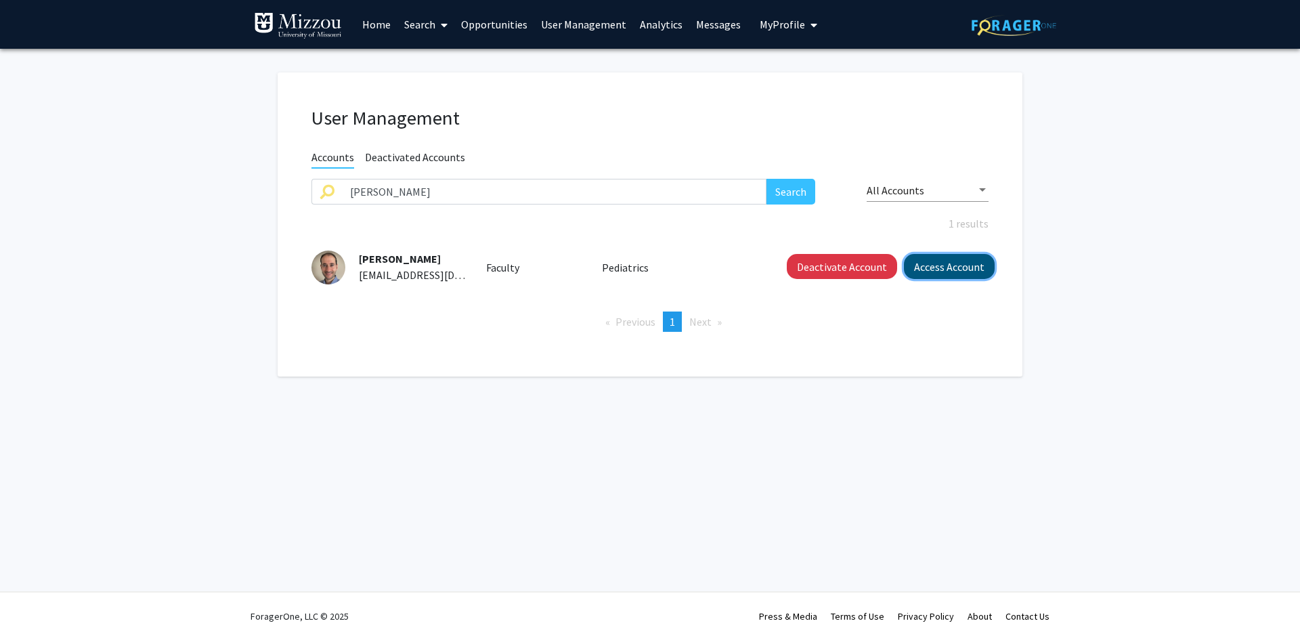
click at [954, 263] on button "Access Account" at bounding box center [949, 266] width 91 height 25
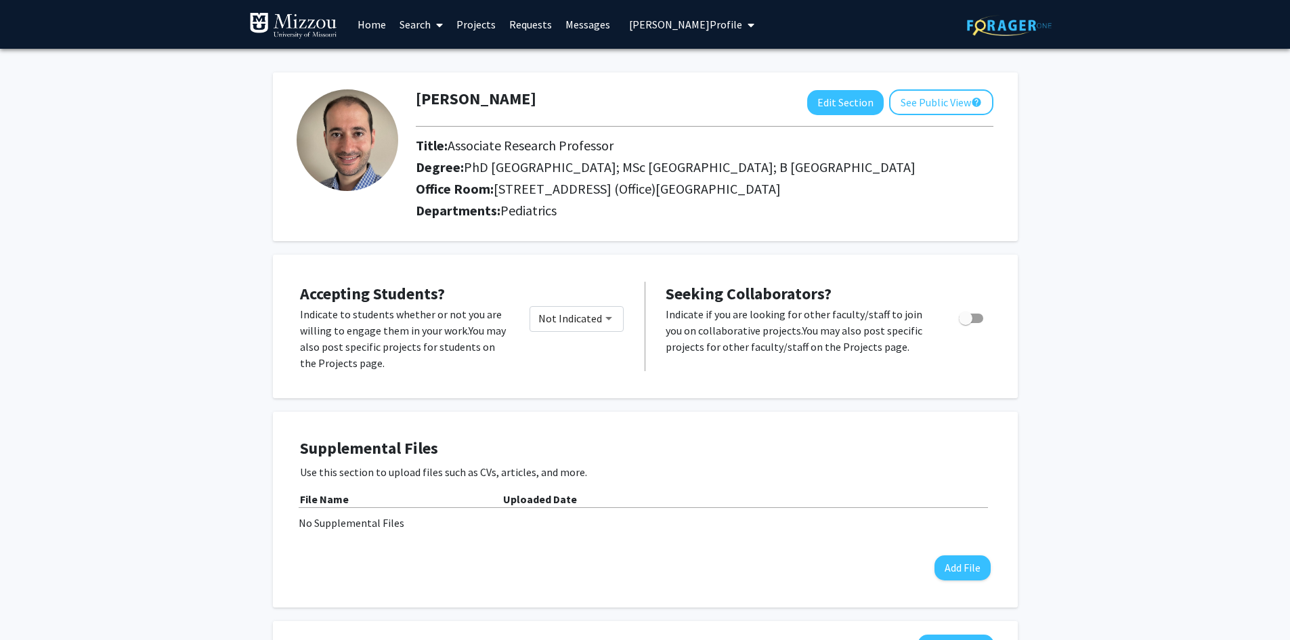
click at [652, 20] on span "[PERSON_NAME] Profile" at bounding box center [685, 25] width 113 height 14
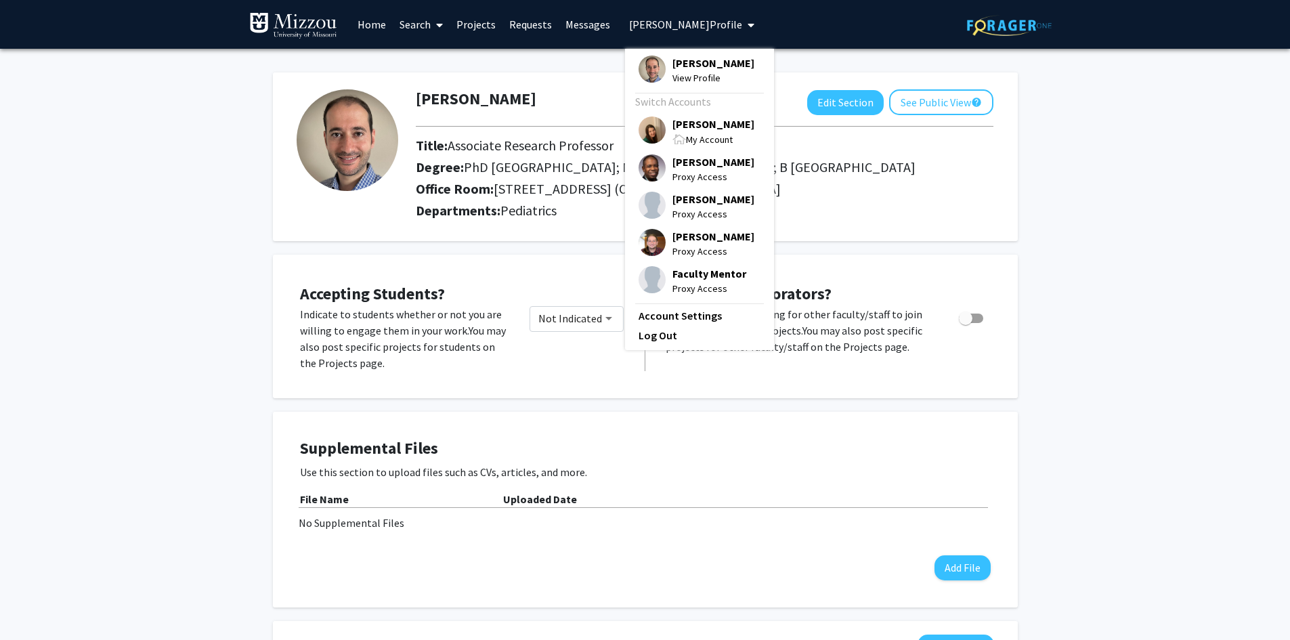
click at [675, 131] on span "[PERSON_NAME]" at bounding box center [713, 123] width 82 height 15
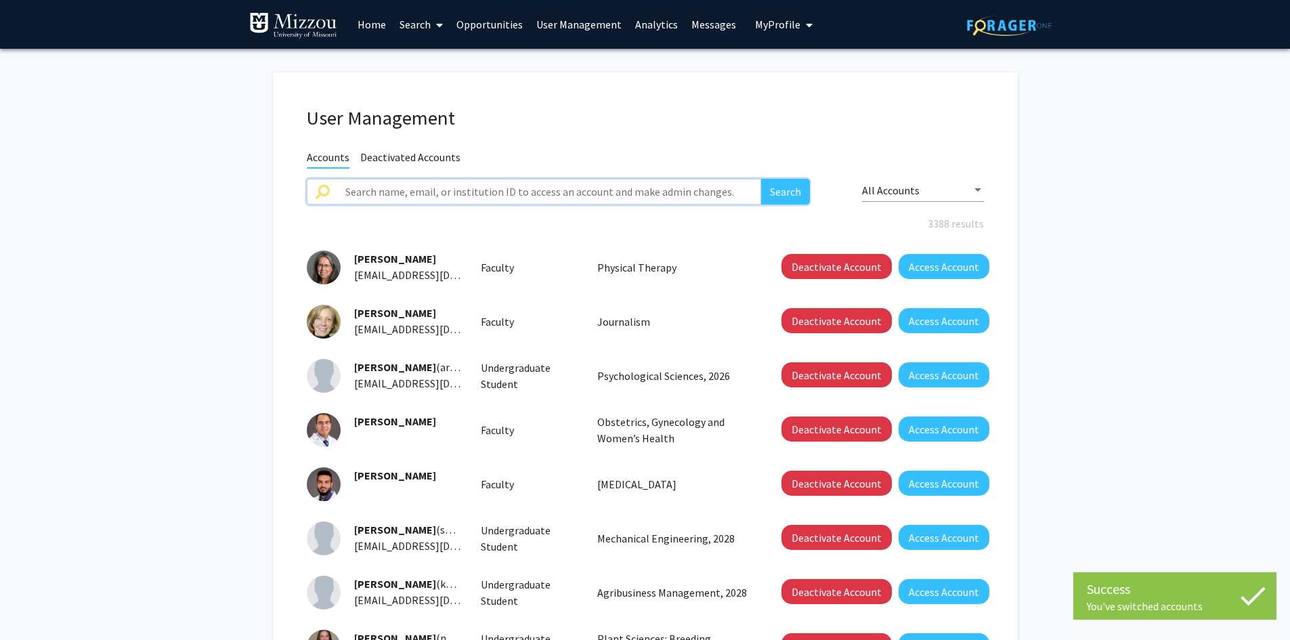
click at [658, 196] on input "text" at bounding box center [549, 192] width 425 height 26
type input "[PERSON_NAME]"
click at [761, 179] on button "Search" at bounding box center [785, 192] width 49 height 26
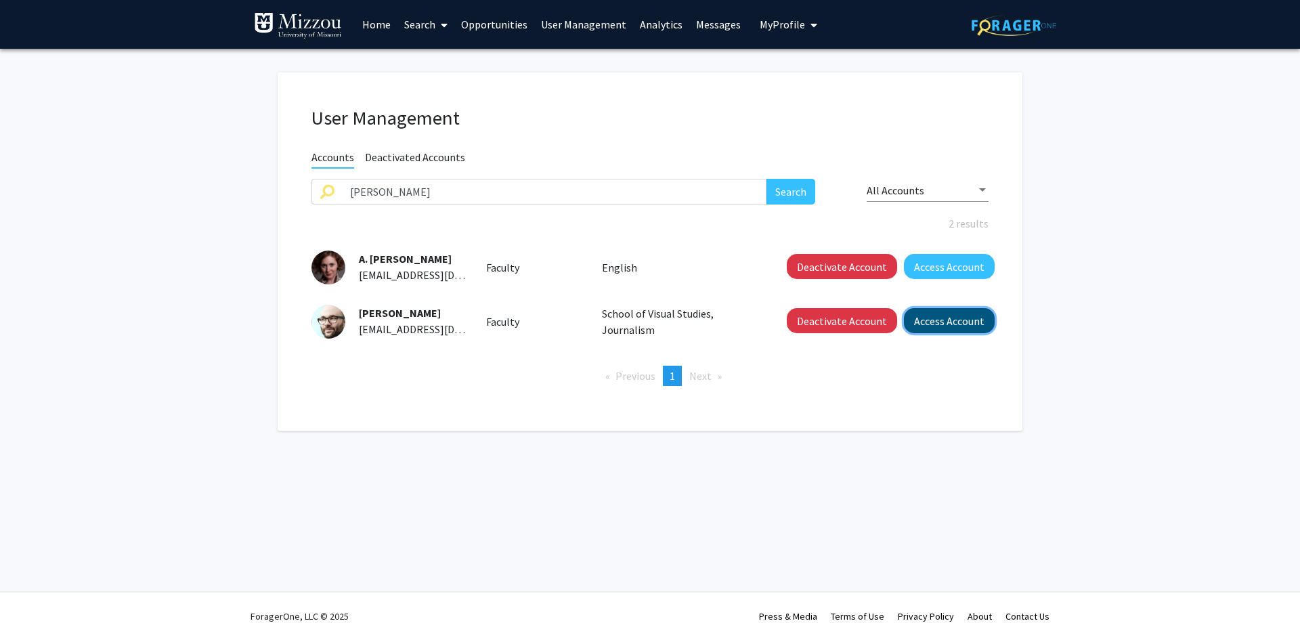
click at [967, 322] on button "Access Account" at bounding box center [949, 320] width 91 height 25
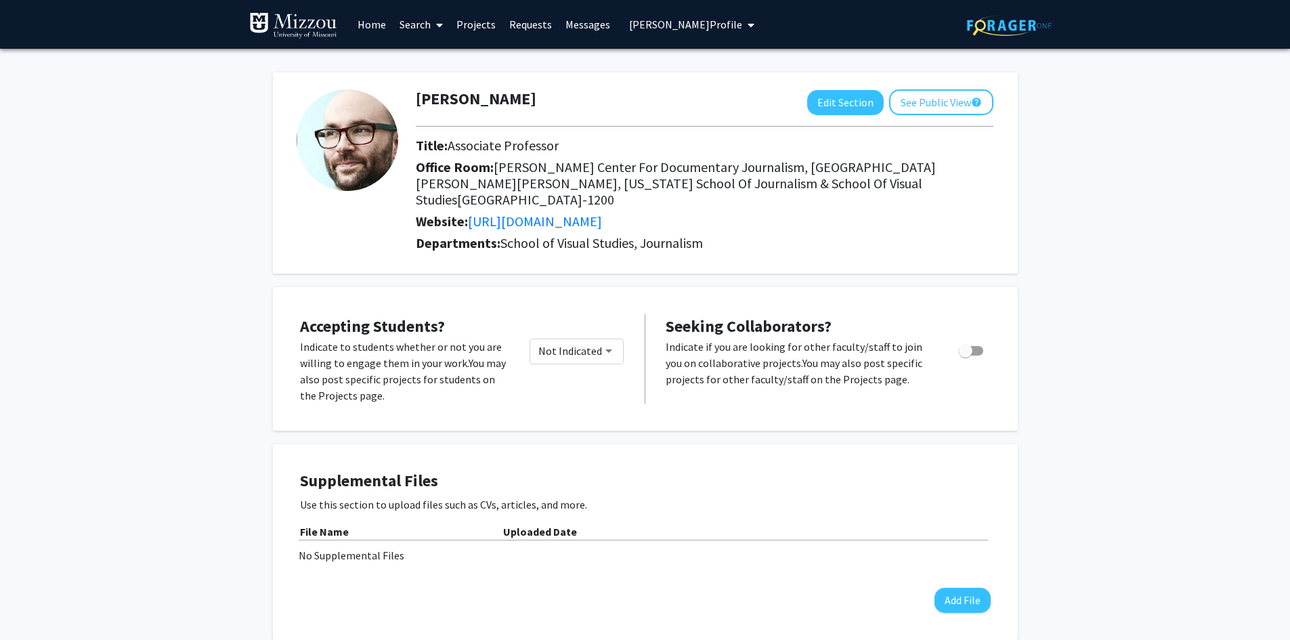
click at [689, 27] on span "[PERSON_NAME] Profile" at bounding box center [685, 25] width 113 height 14
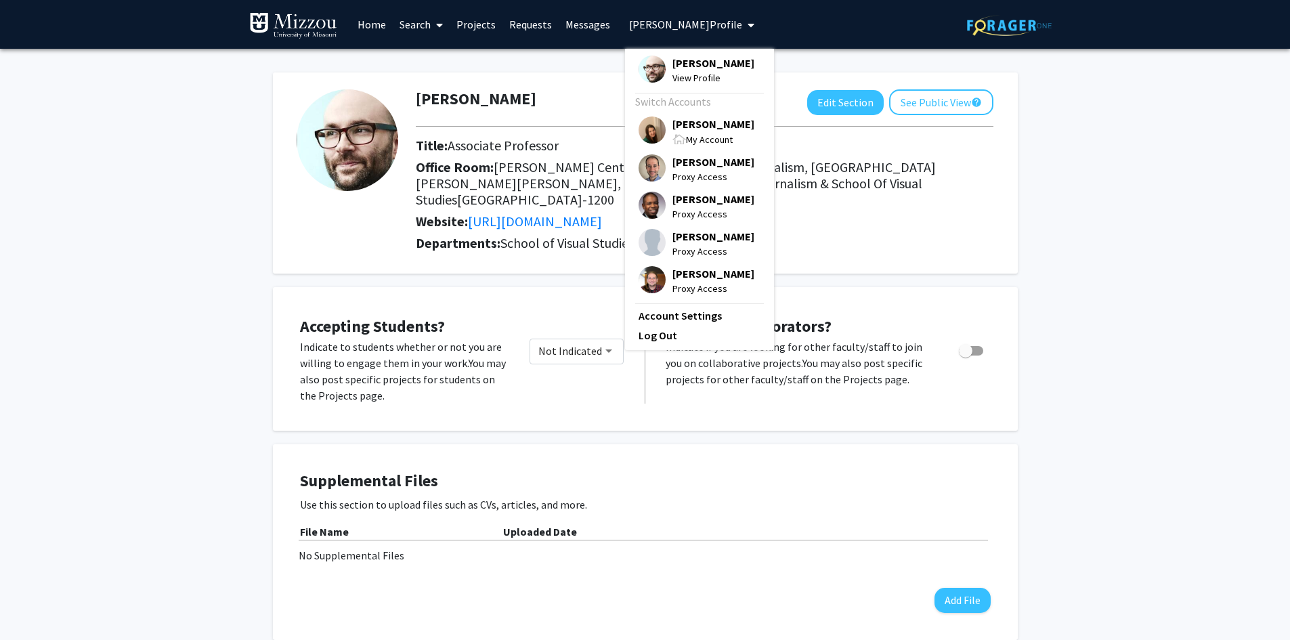
click at [694, 127] on span "[PERSON_NAME]" at bounding box center [713, 123] width 82 height 15
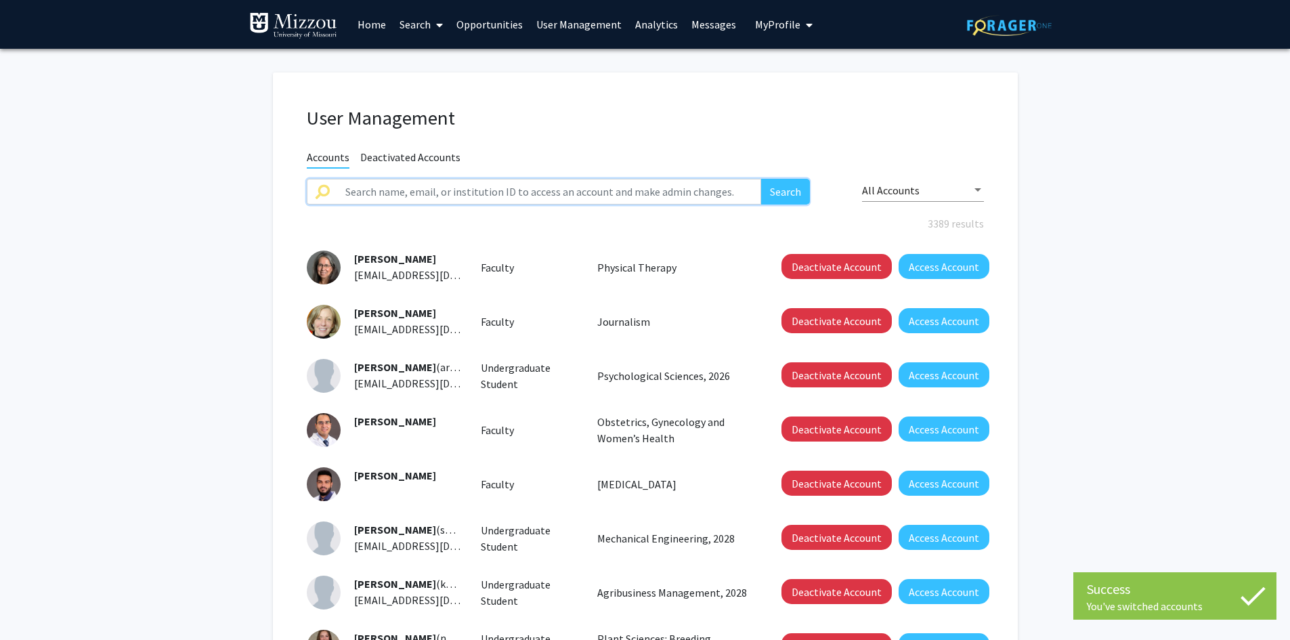
click at [528, 190] on input "text" at bounding box center [549, 192] width 425 height 26
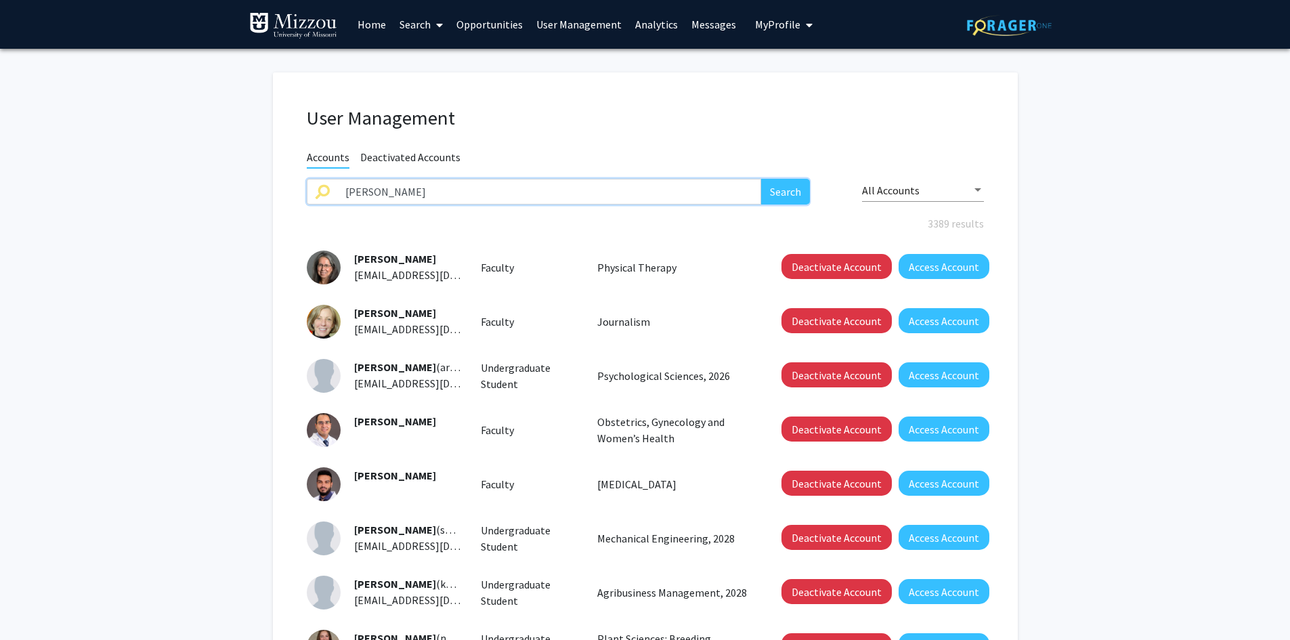
type input "[PERSON_NAME]"
click at [761, 179] on button "Search" at bounding box center [785, 192] width 49 height 26
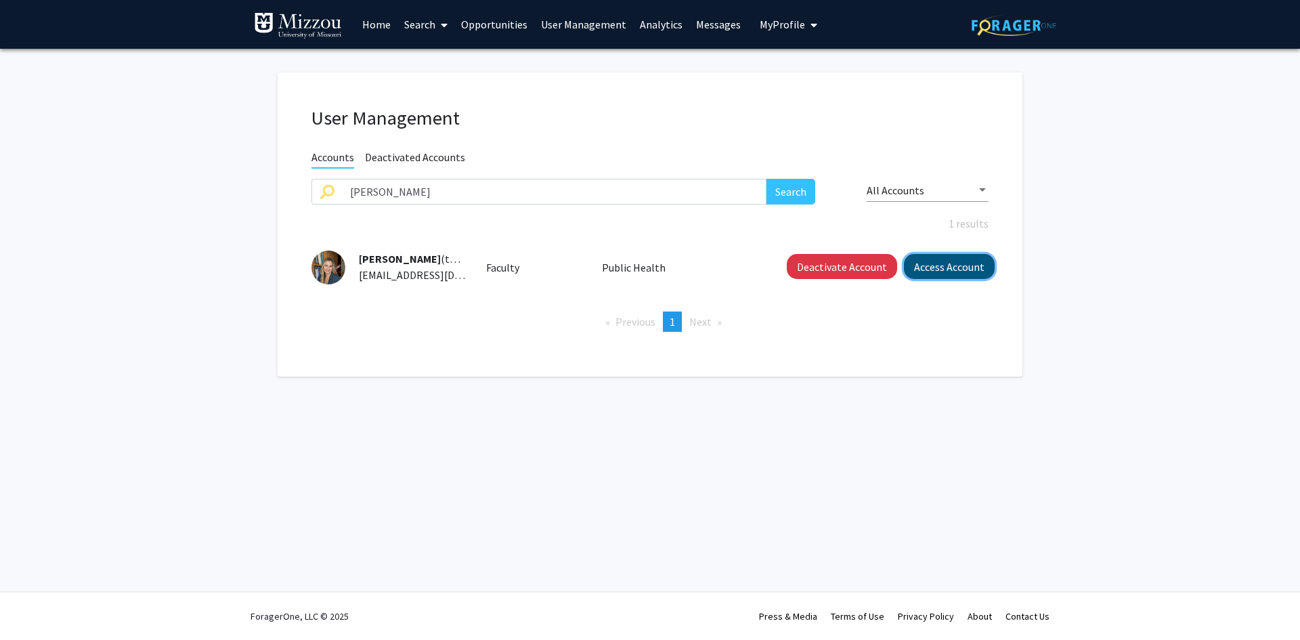
click at [975, 272] on button "Access Account" at bounding box center [949, 266] width 91 height 25
